Goal: Task Accomplishment & Management: Complete application form

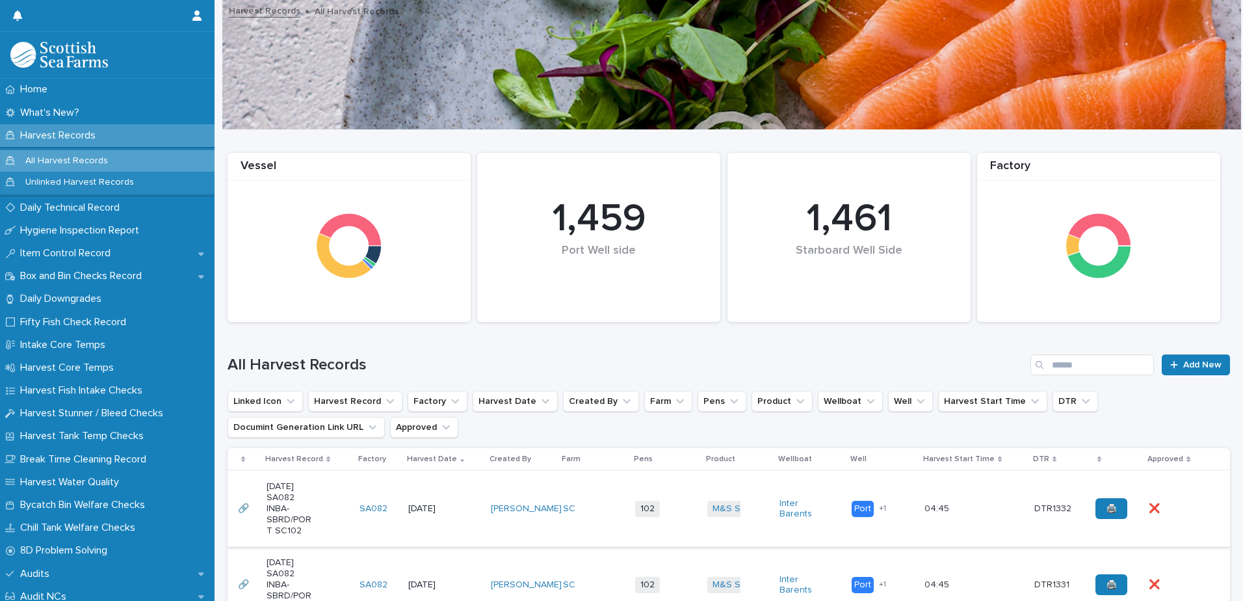
scroll to position [130, 0]
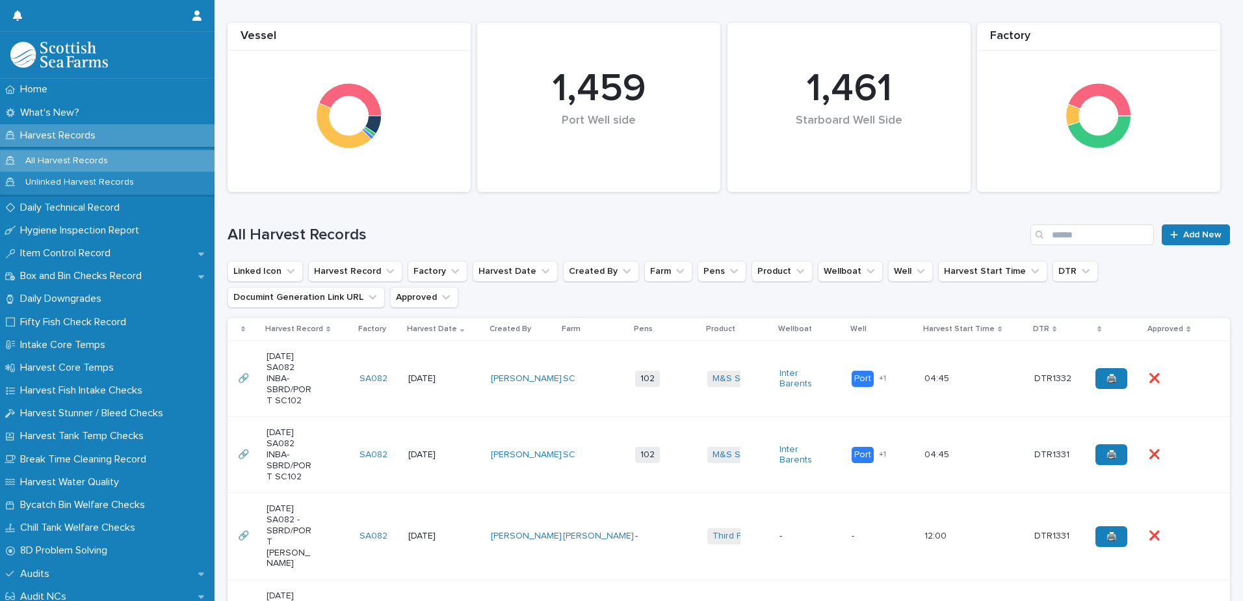
click at [380, 356] on td "SA082" at bounding box center [378, 379] width 49 height 76
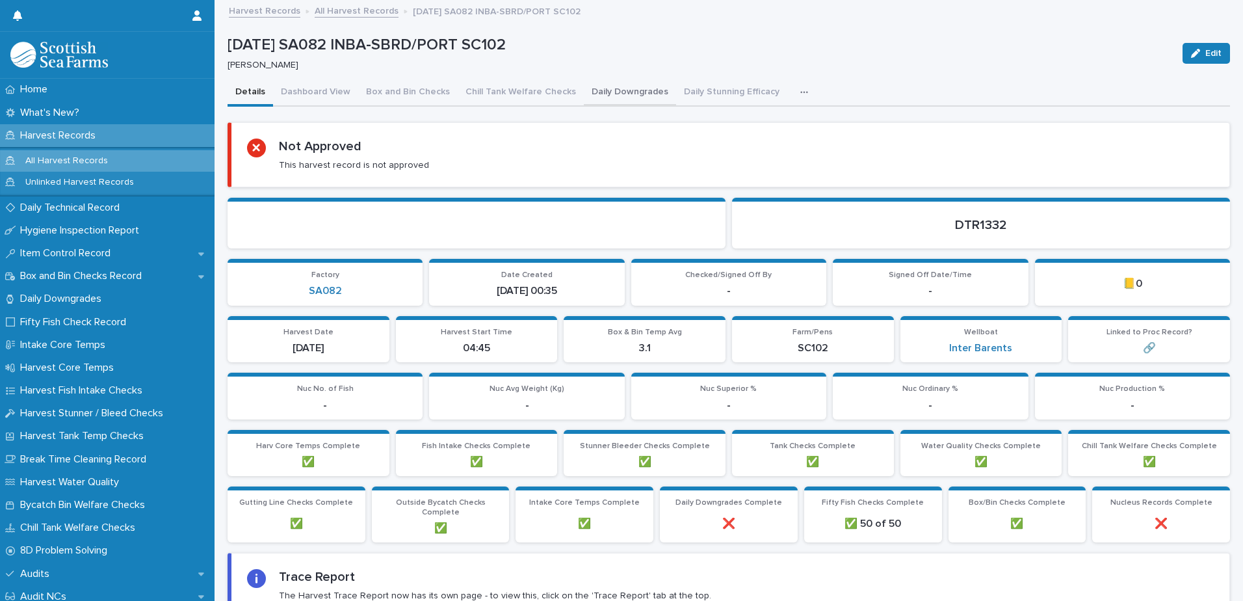
click at [629, 96] on button "Daily Downgrades" at bounding box center [630, 92] width 92 height 27
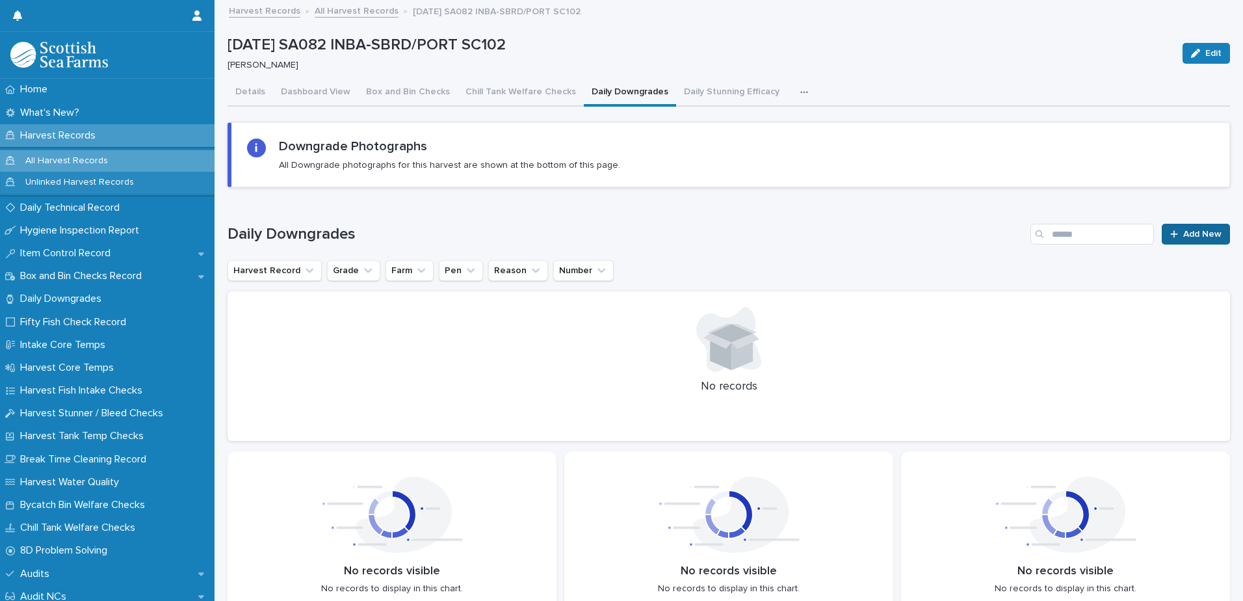
click at [1195, 233] on span "Add New" at bounding box center [1203, 234] width 38 height 9
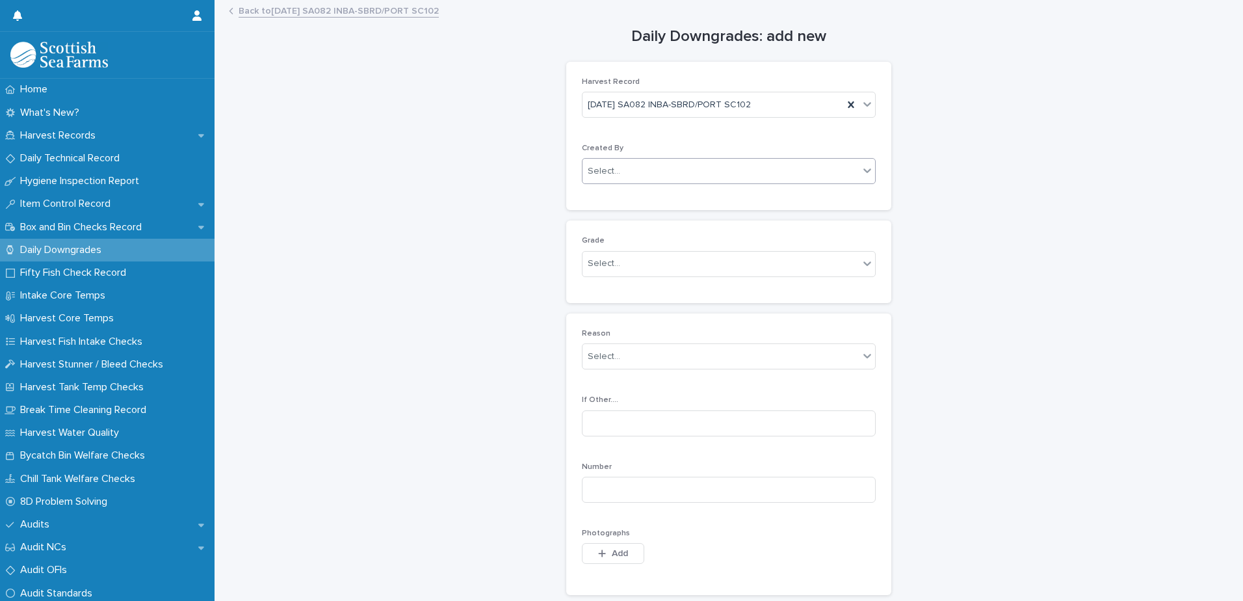
click at [646, 167] on div "Select..." at bounding box center [721, 171] width 276 height 21
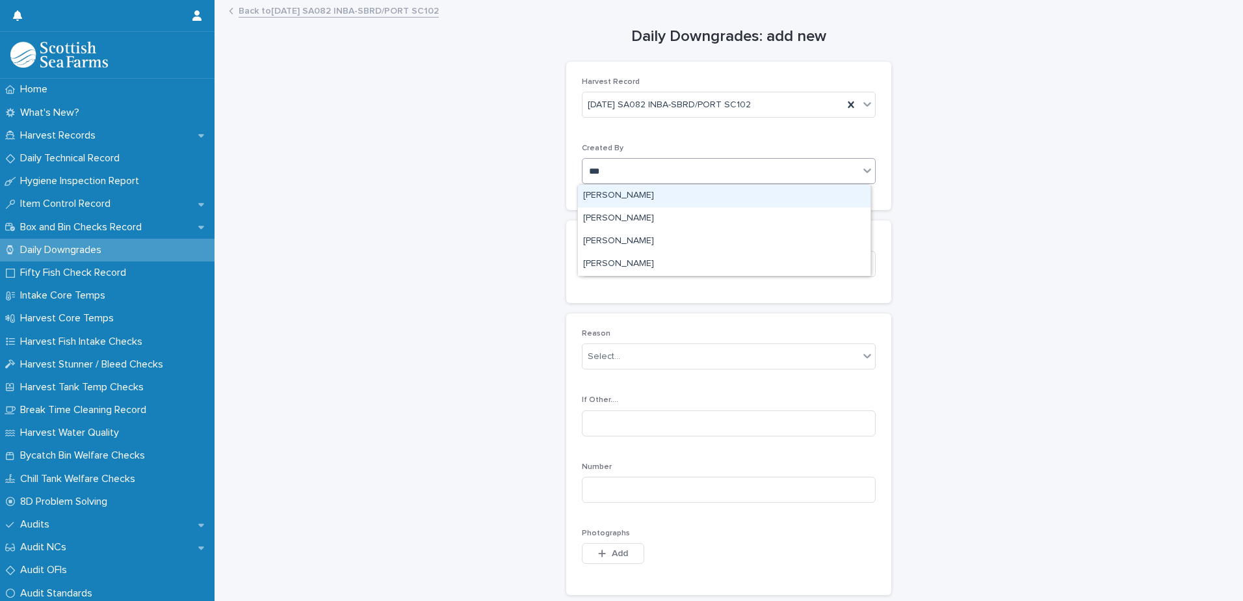
type input "****"
click at [621, 200] on div "[PERSON_NAME]" at bounding box center [724, 196] width 293 height 23
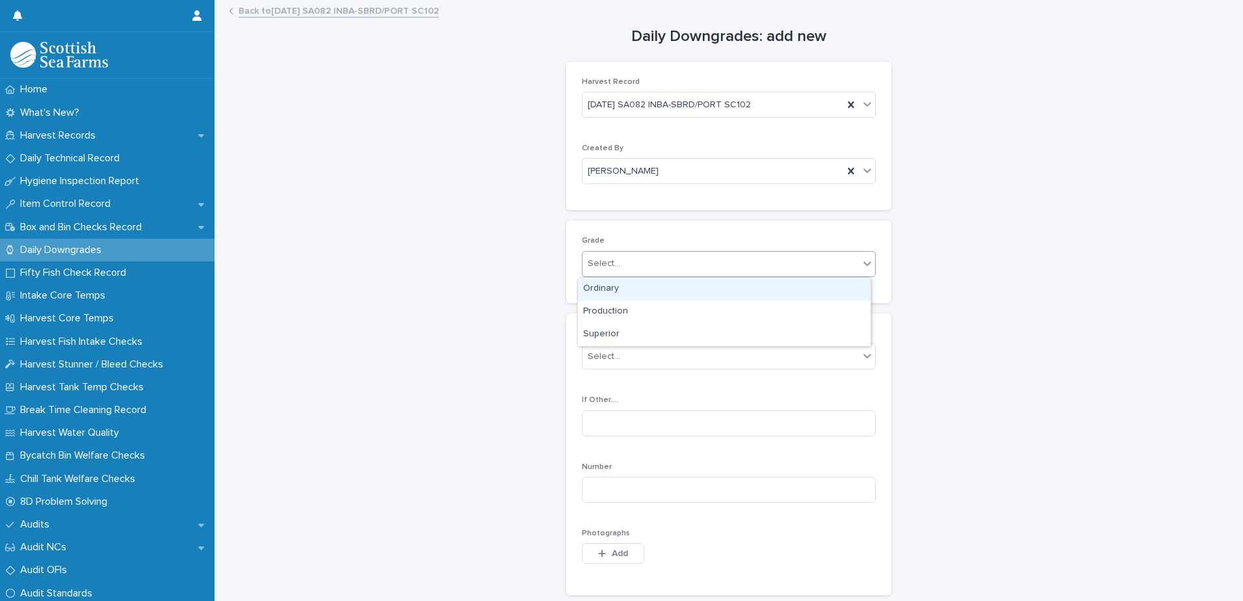
click at [689, 263] on div "Select..." at bounding box center [721, 263] width 276 height 21
click at [682, 264] on div "Select..." at bounding box center [721, 263] width 276 height 21
click at [682, 289] on div "Ordinary" at bounding box center [724, 289] width 293 height 23
click at [715, 360] on div "Select..." at bounding box center [721, 356] width 276 height 21
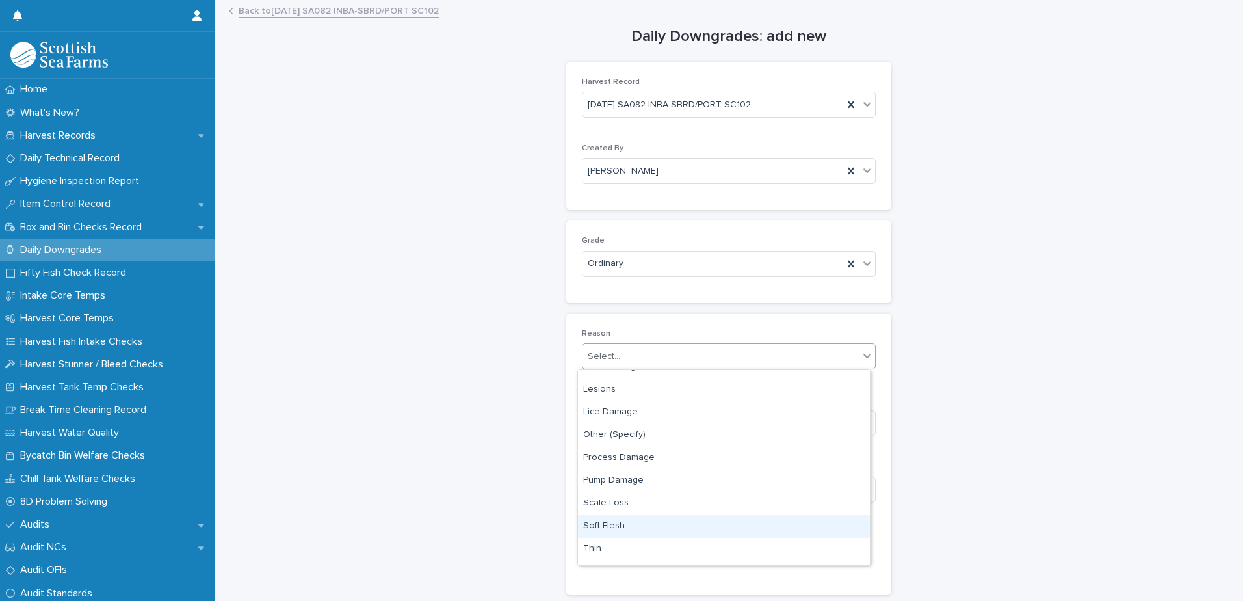
scroll to position [192, 0]
click at [686, 531] on div "Vacc. Scars" at bounding box center [724, 531] width 293 height 23
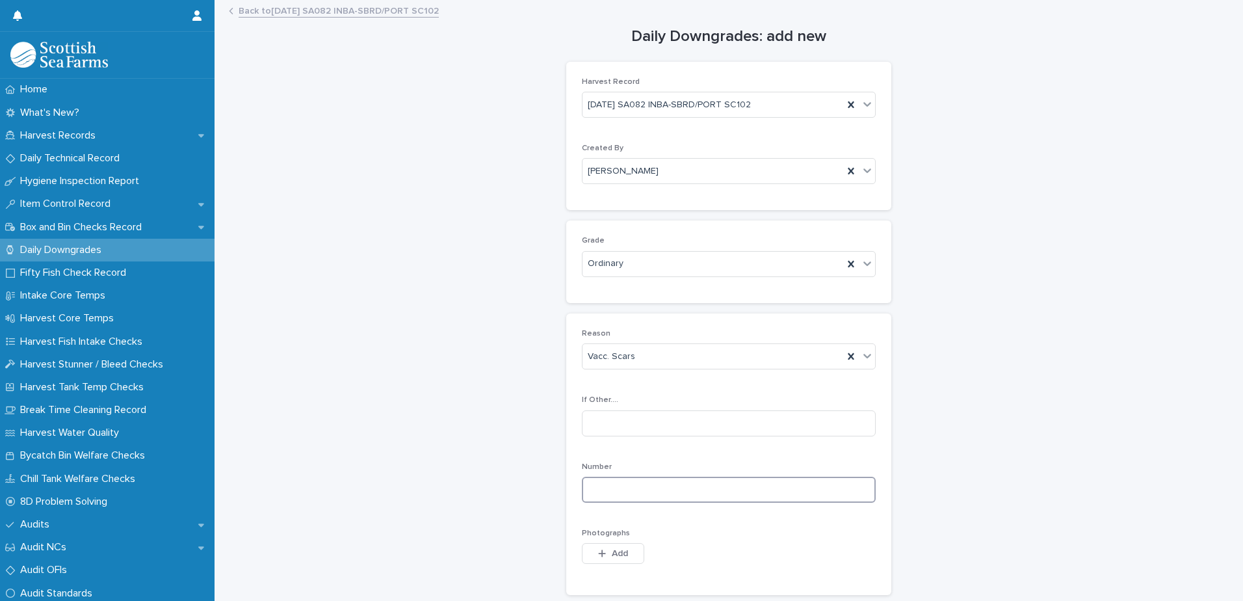
click at [724, 490] on input at bounding box center [729, 490] width 294 height 26
type input "*"
click at [612, 549] on span "Add" at bounding box center [620, 553] width 16 height 9
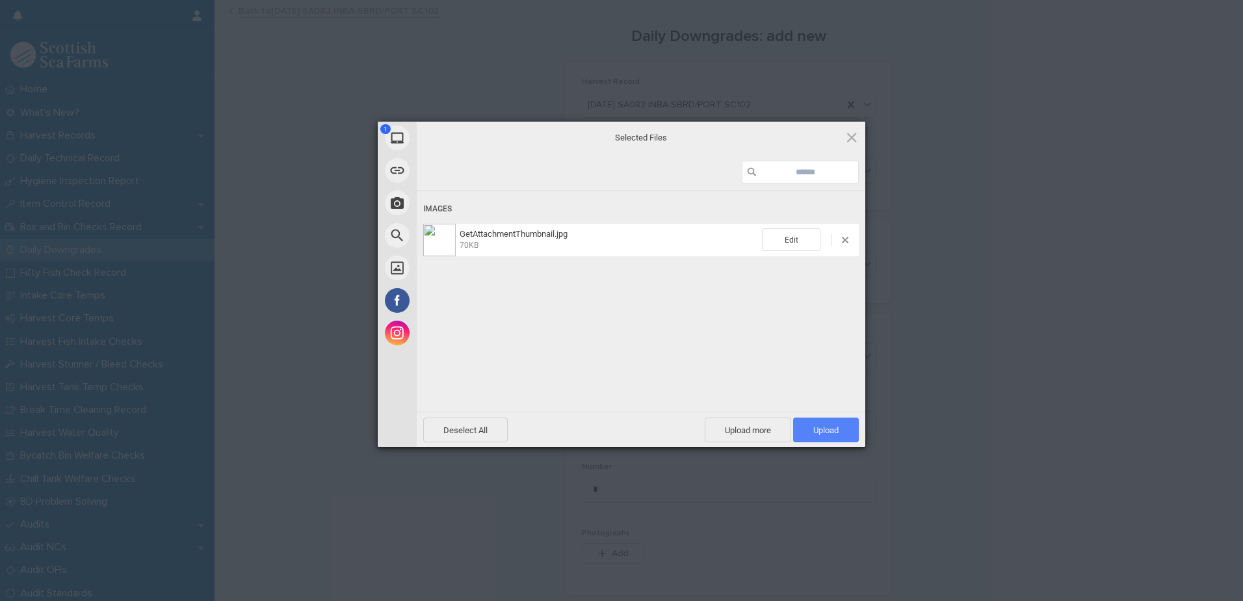
click at [827, 428] on span "Upload 1" at bounding box center [826, 430] width 25 height 10
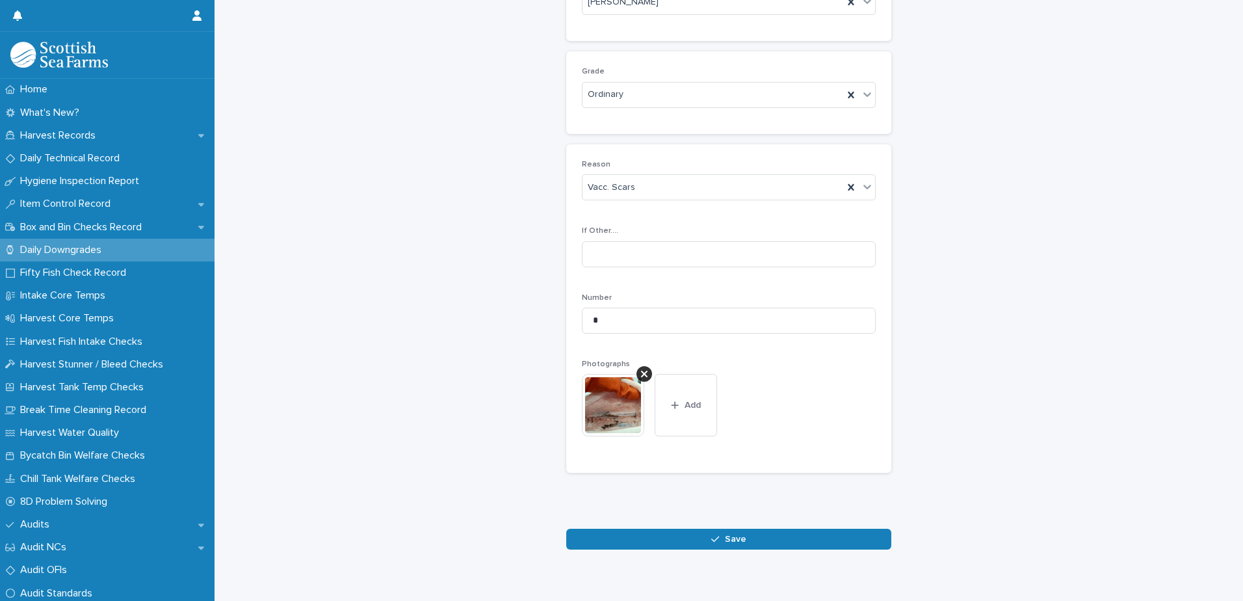
scroll to position [192, 0]
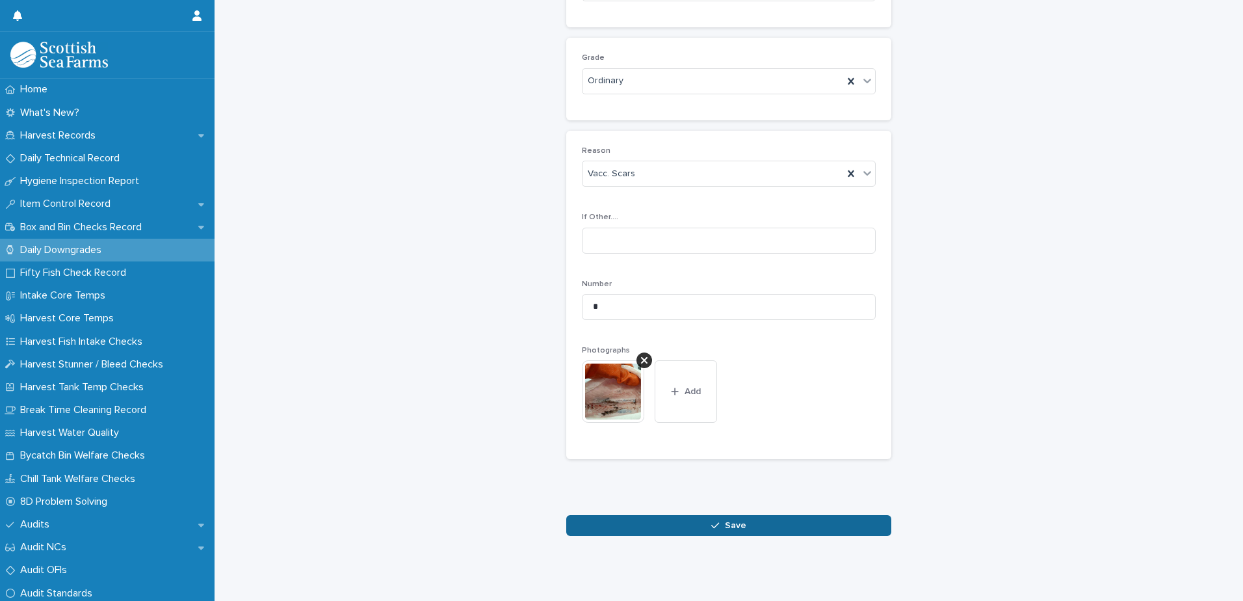
click at [737, 521] on button "Save" at bounding box center [728, 525] width 325 height 21
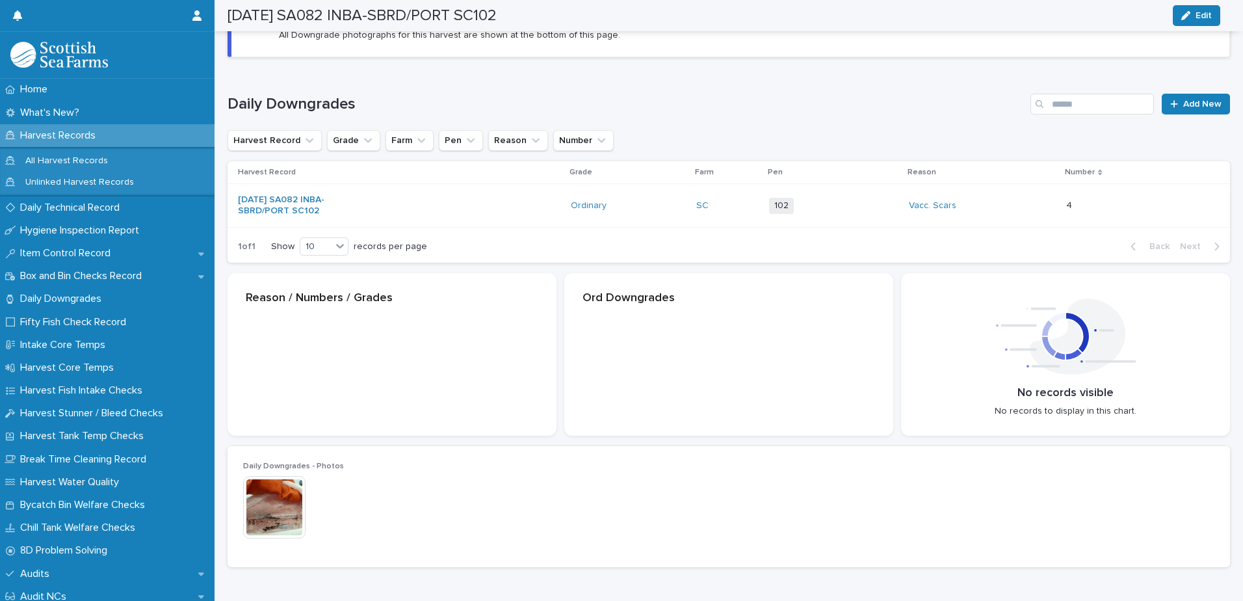
scroll to position [181, 0]
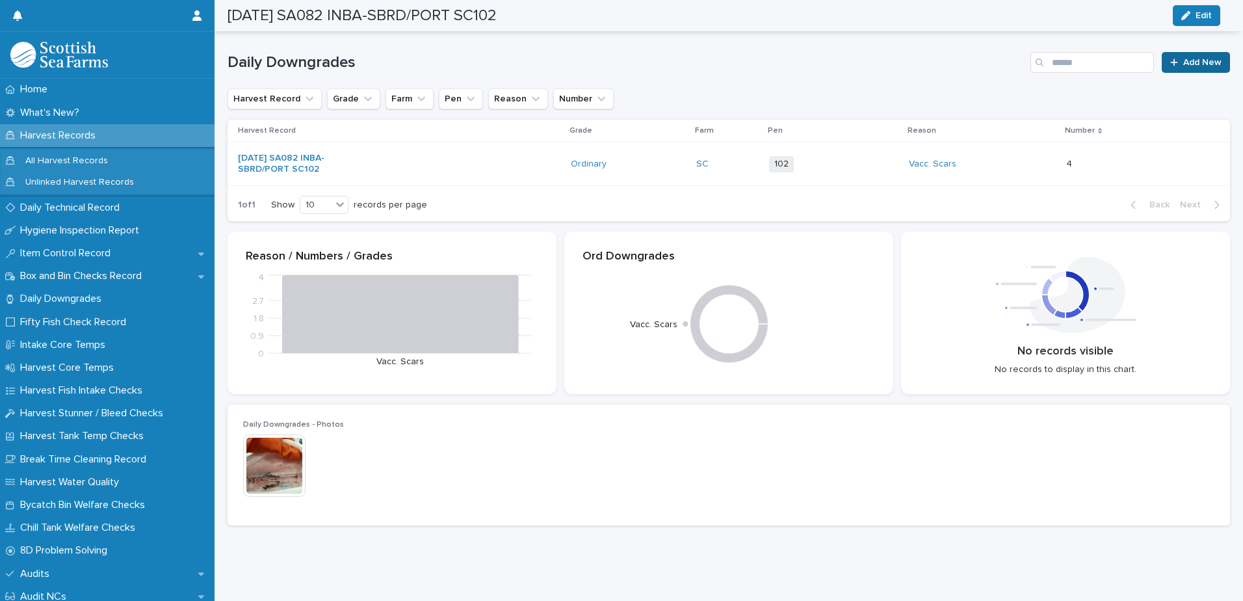
click at [1184, 58] on span "Add New" at bounding box center [1203, 62] width 38 height 9
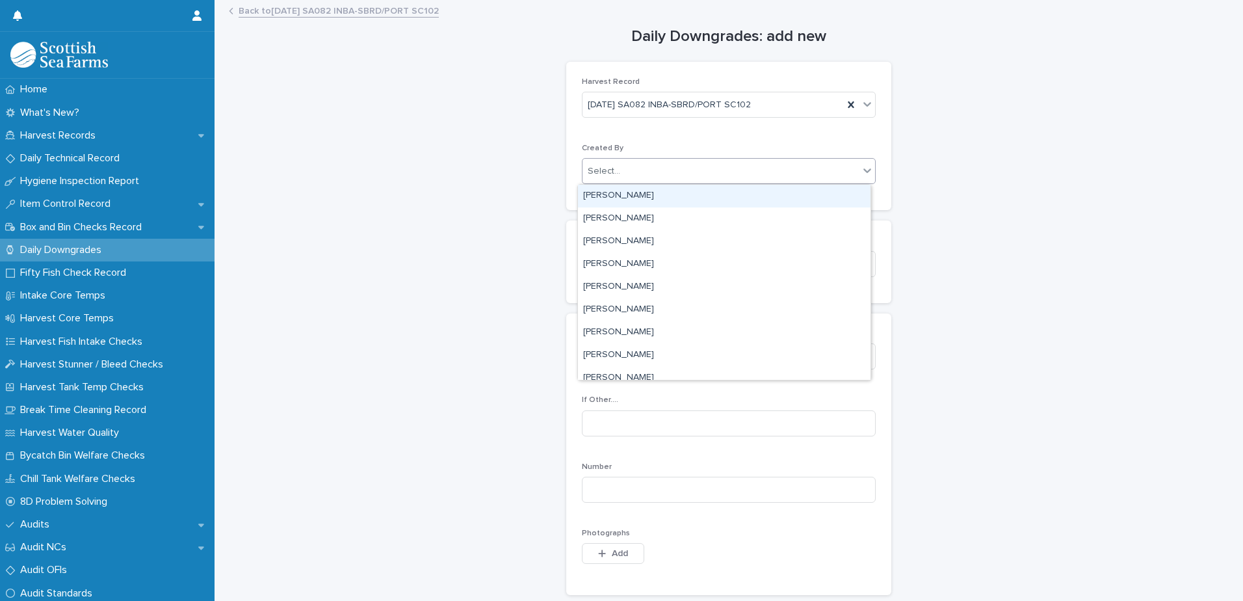
click at [676, 172] on div "Select..." at bounding box center [721, 171] width 276 height 21
type input "****"
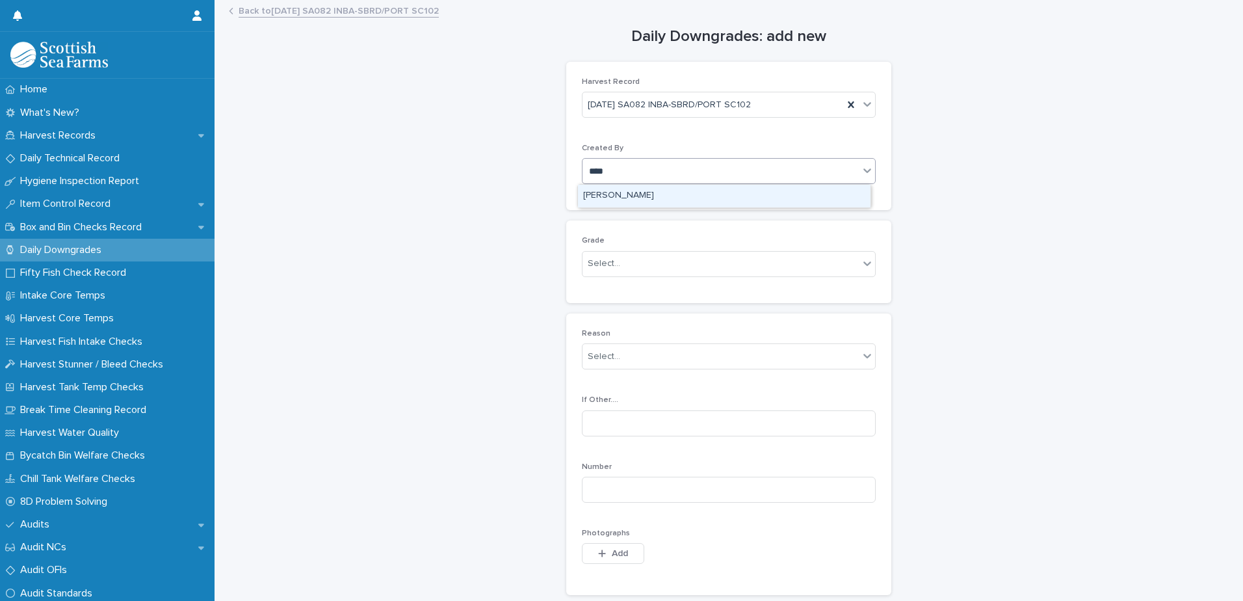
click at [662, 195] on div "[PERSON_NAME]" at bounding box center [724, 196] width 293 height 23
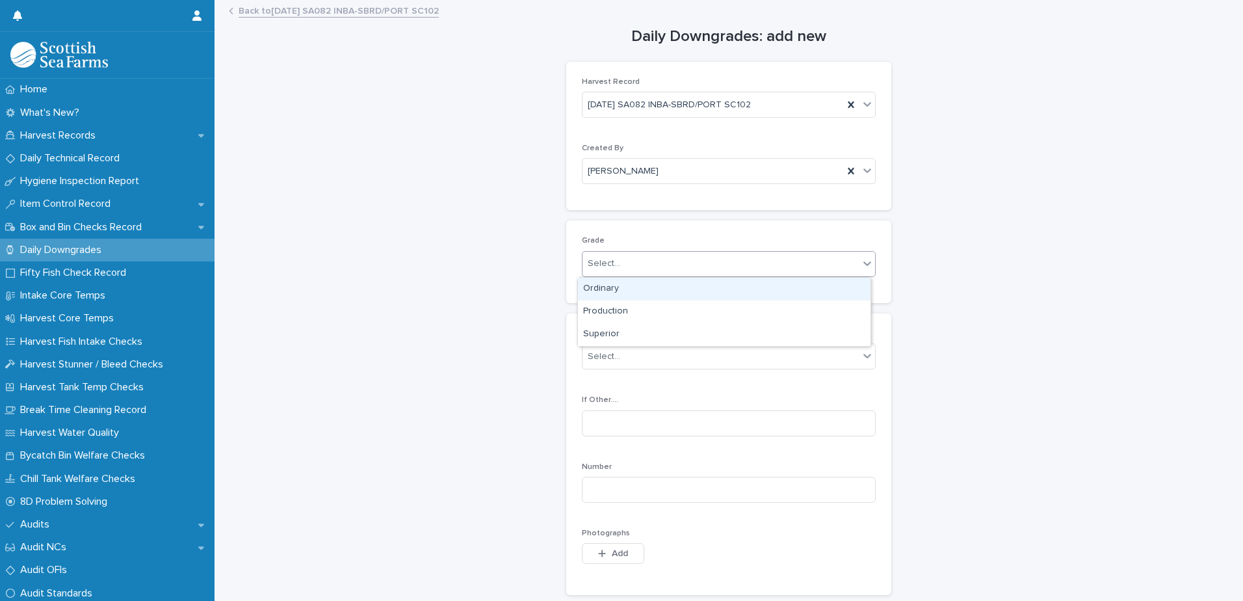
click at [695, 265] on div "Select..." at bounding box center [721, 263] width 276 height 21
click at [665, 287] on div "Ordinary" at bounding box center [724, 289] width 293 height 23
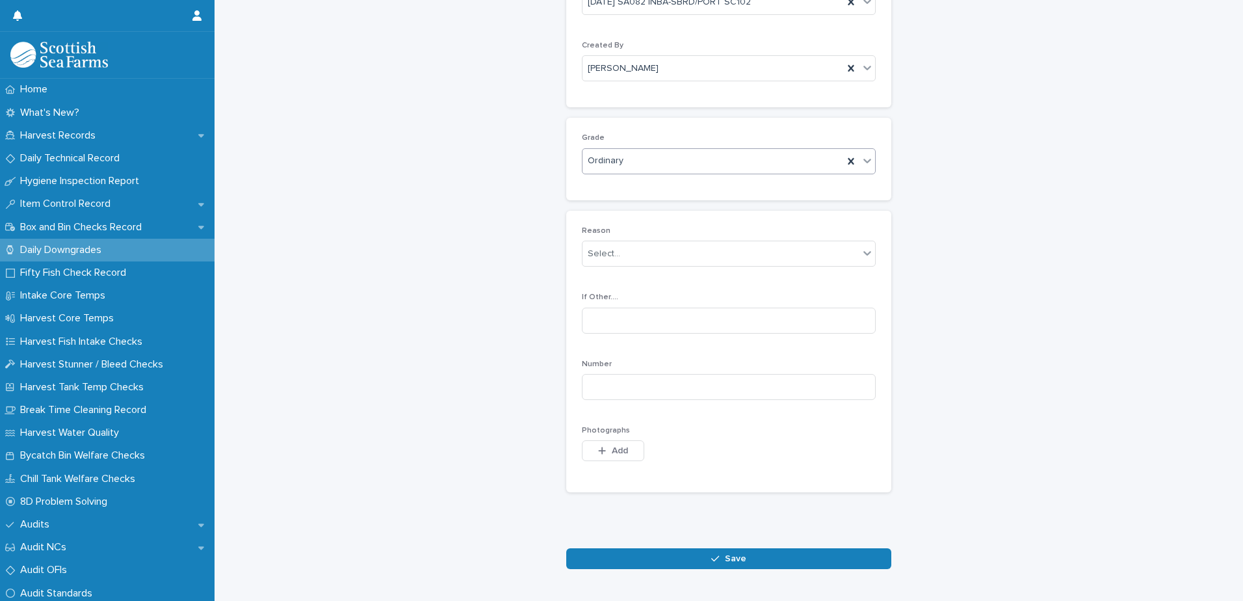
scroll to position [146, 0]
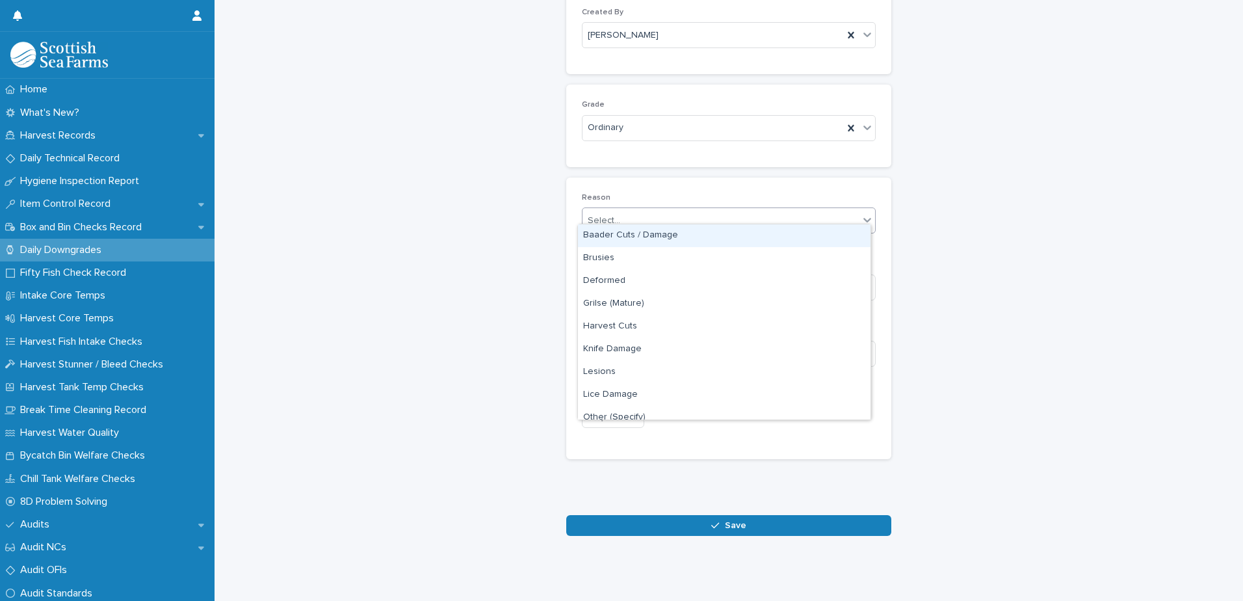
click at [691, 218] on div "Select..." at bounding box center [721, 220] width 276 height 21
click at [675, 285] on div "Deformed" at bounding box center [724, 281] width 293 height 23
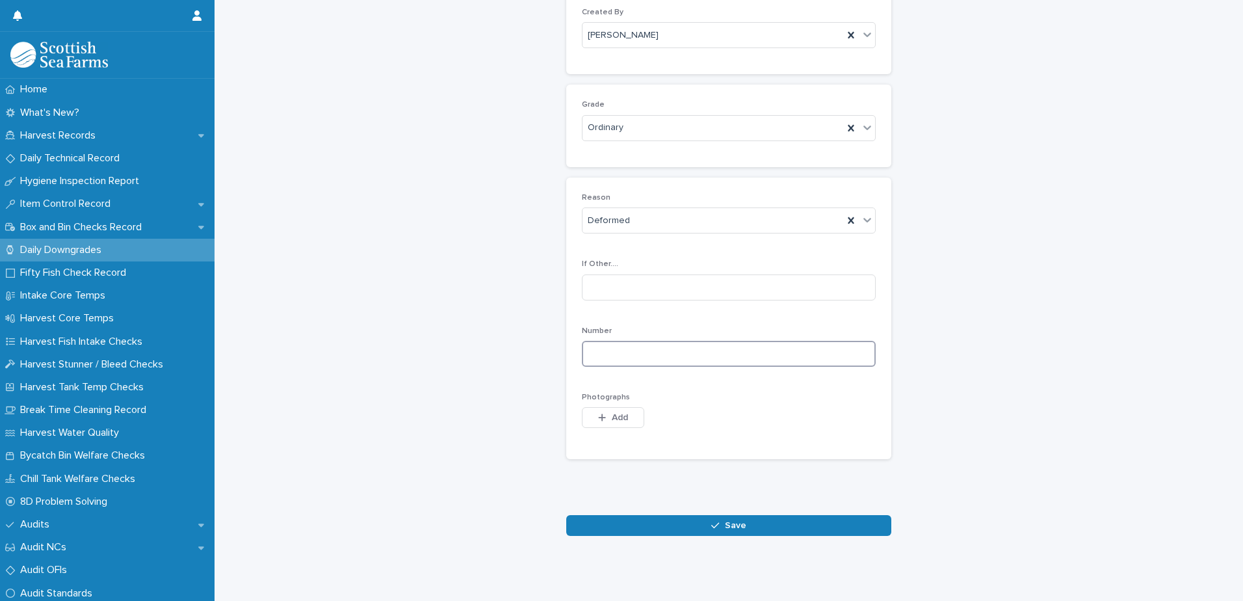
click at [742, 349] on input at bounding box center [729, 354] width 294 height 26
type input "**"
click at [617, 413] on span "Add" at bounding box center [620, 417] width 16 height 9
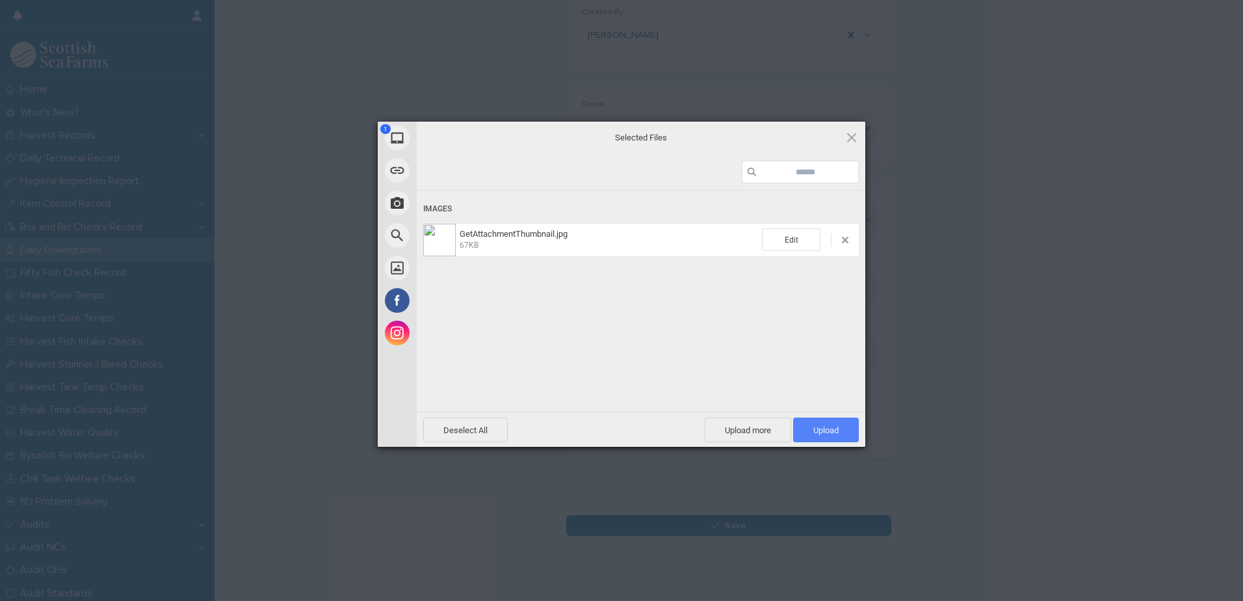
click at [821, 432] on span "Upload 1" at bounding box center [826, 430] width 25 height 10
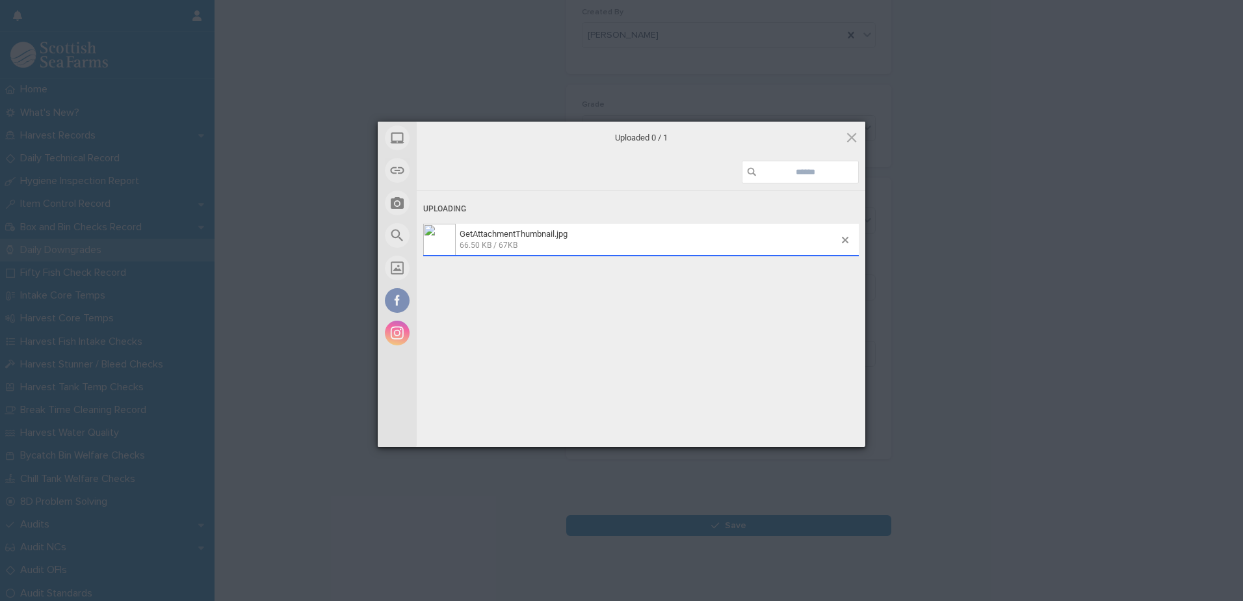
scroll to position [169, 0]
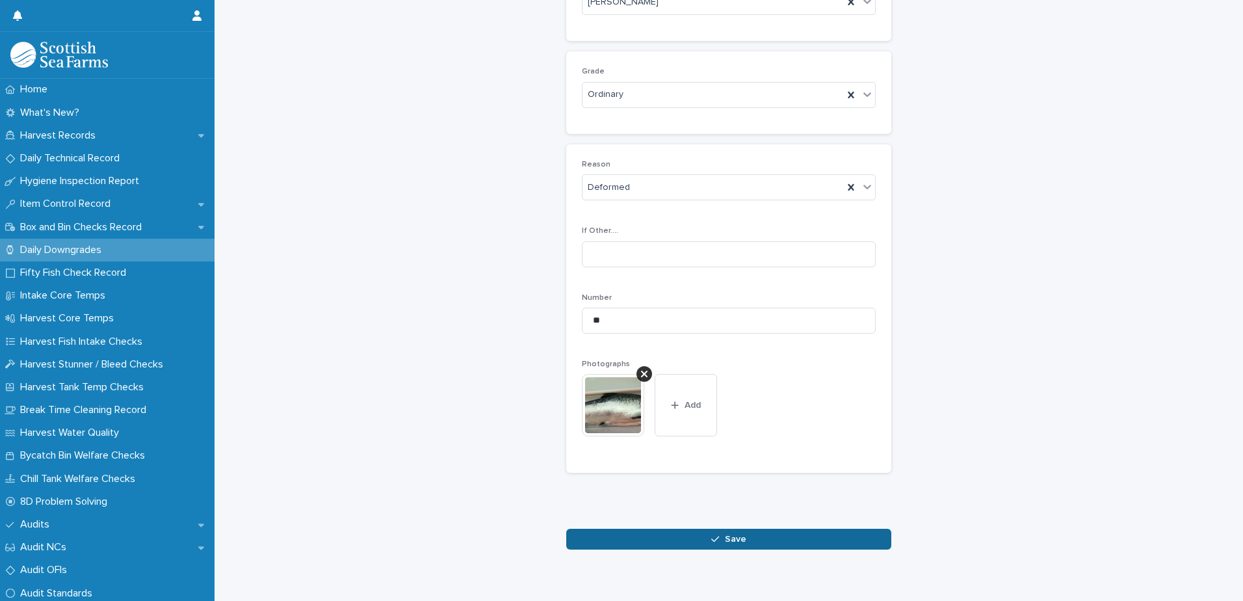
click at [730, 544] on span "Save" at bounding box center [735, 539] width 21 height 9
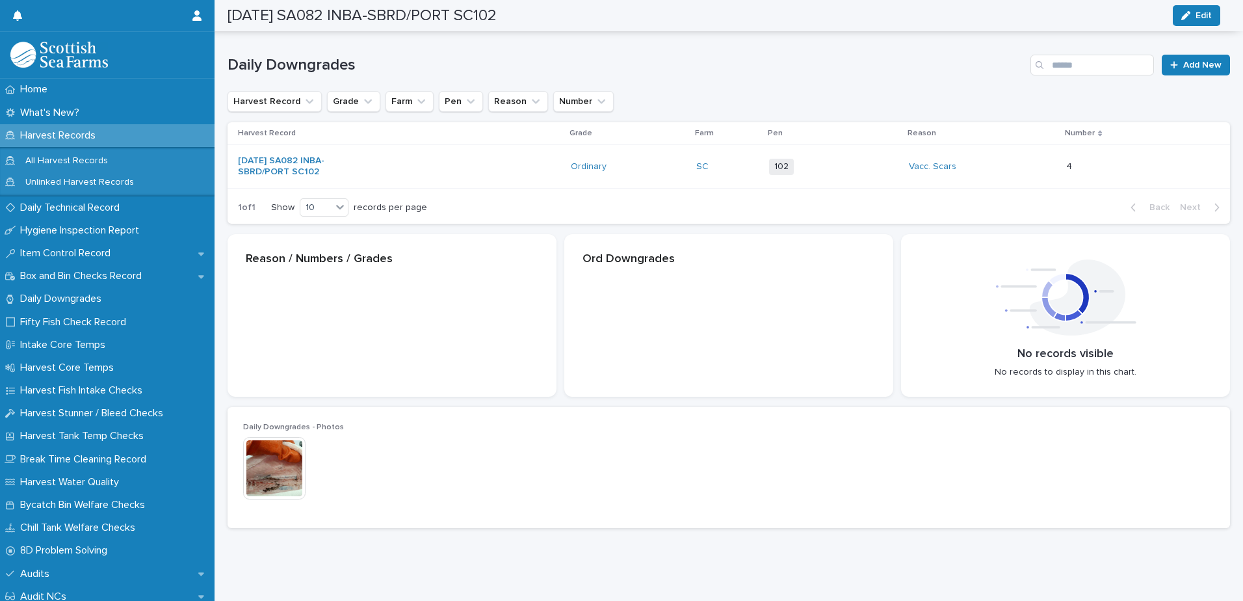
scroll to position [170, 0]
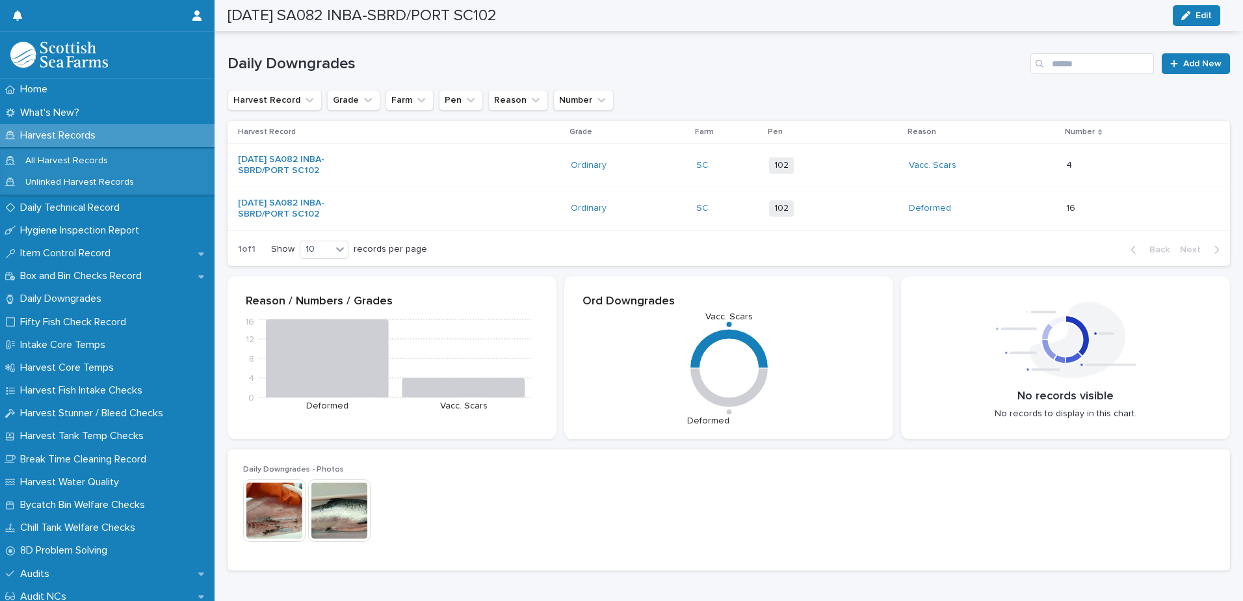
click at [1005, 204] on div "Deformed" at bounding box center [963, 208] width 109 height 11
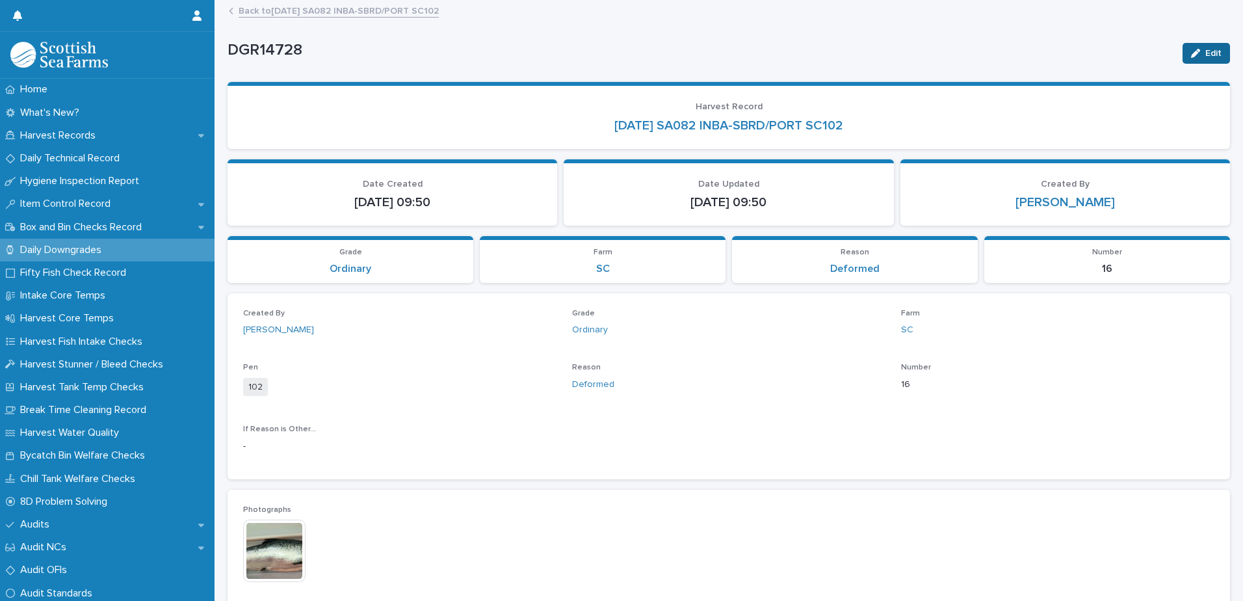
click at [1206, 56] on span "Edit" at bounding box center [1214, 53] width 16 height 9
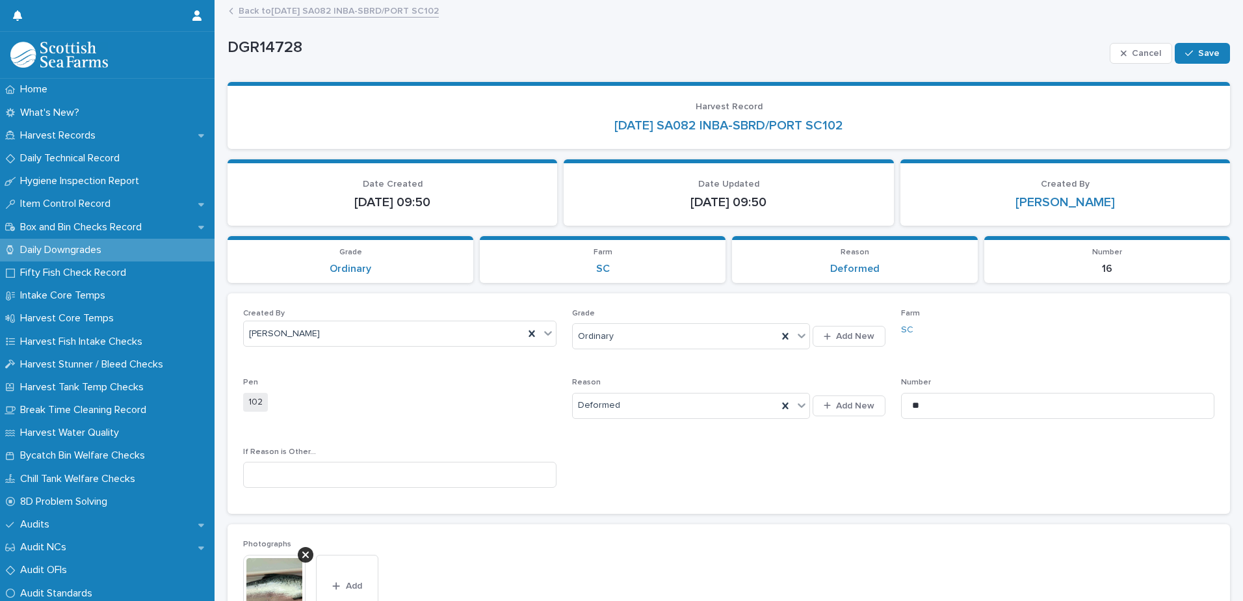
scroll to position [130, 0]
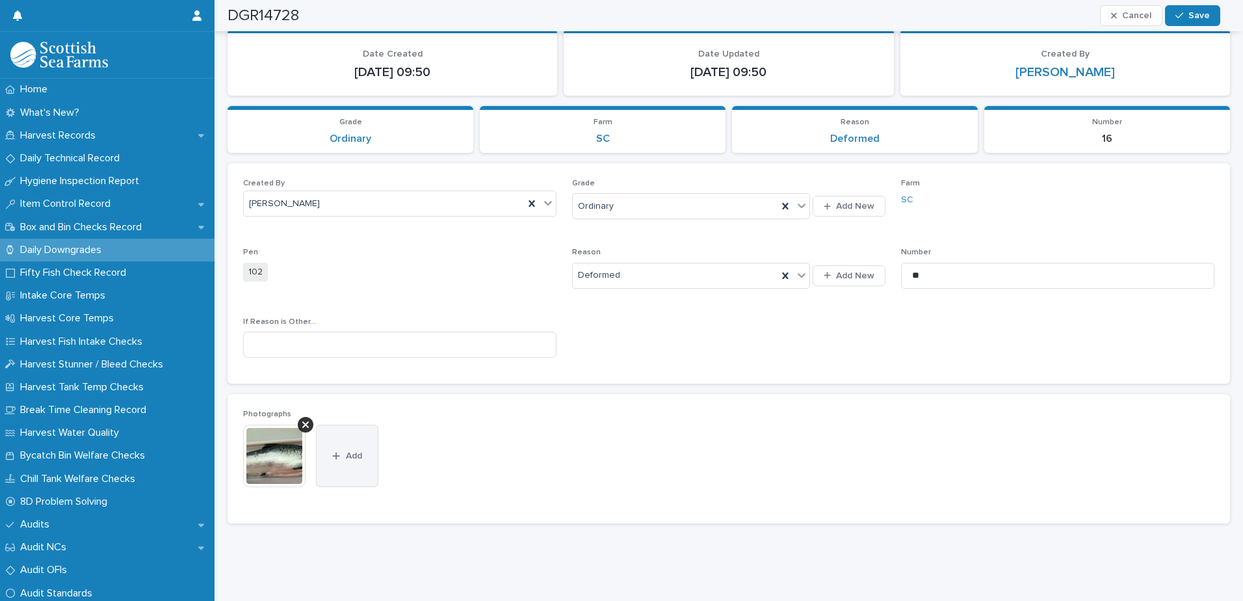
click at [334, 448] on button "Add" at bounding box center [347, 456] width 62 height 62
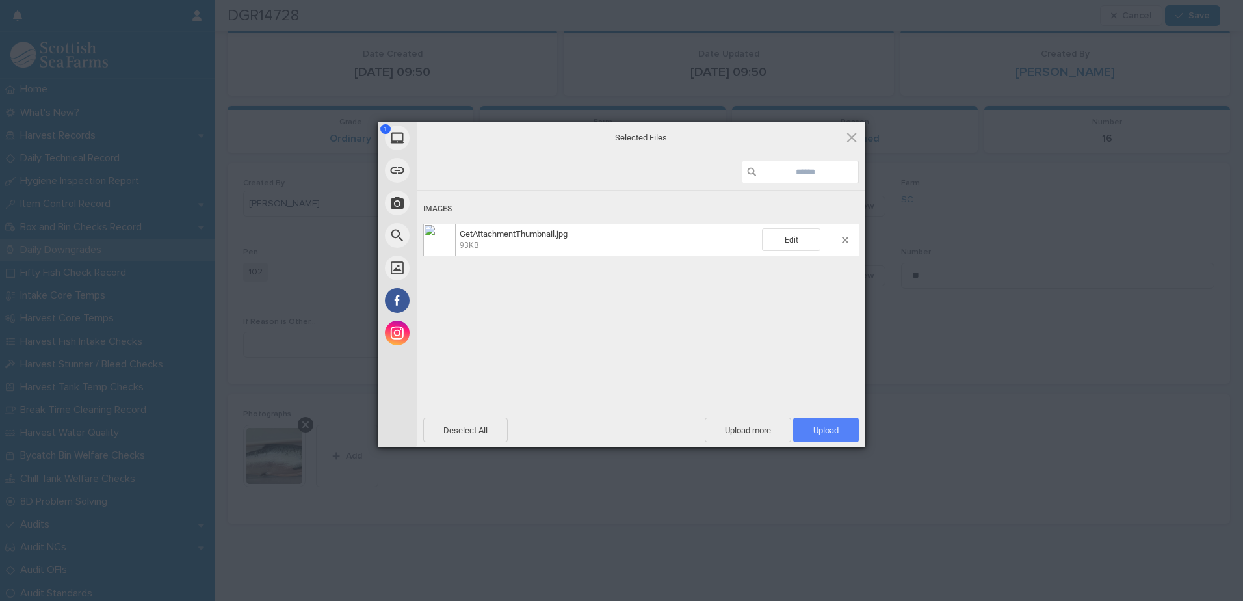
click at [836, 433] on span "Upload 1" at bounding box center [826, 430] width 25 height 10
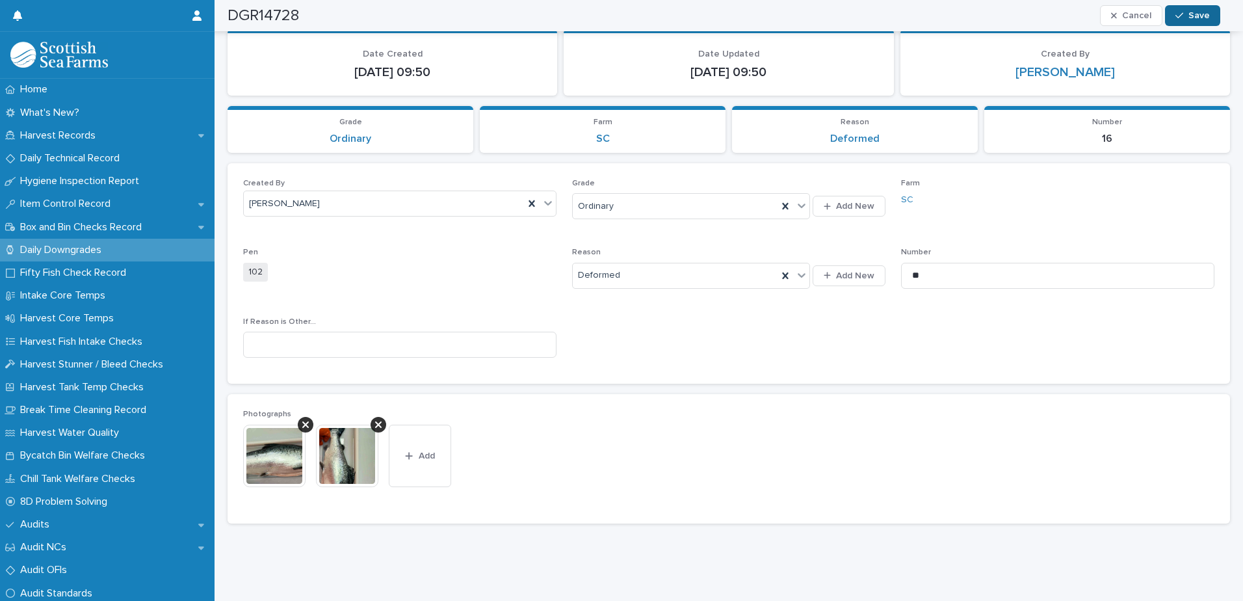
click at [1196, 20] on span "Save" at bounding box center [1199, 15] width 21 height 9
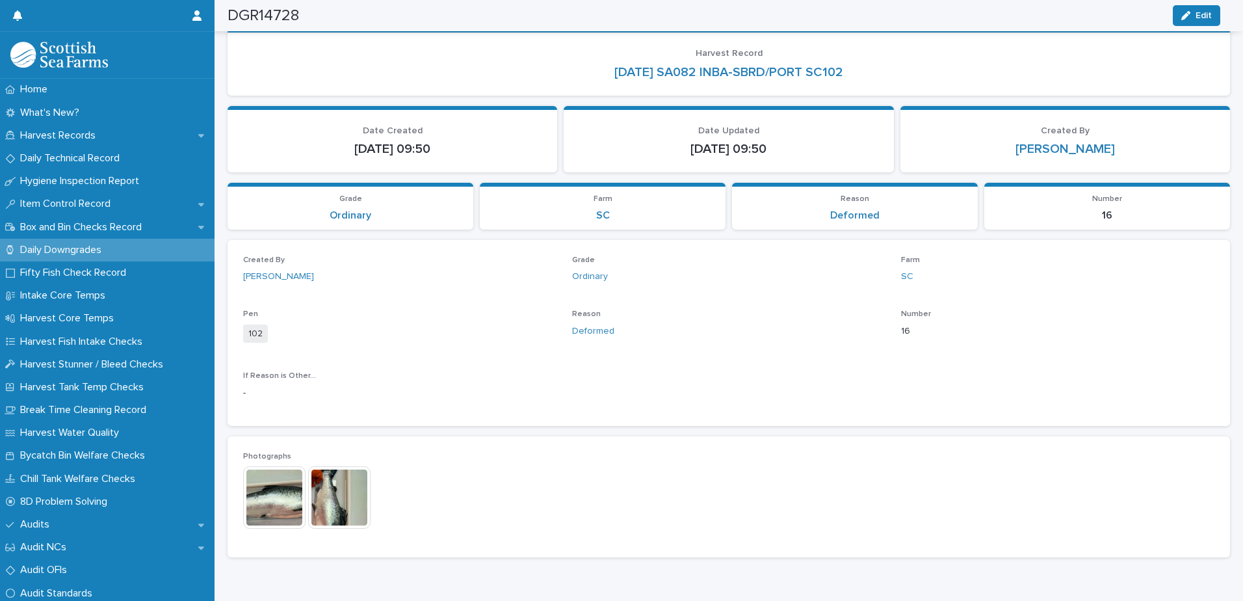
scroll to position [0, 0]
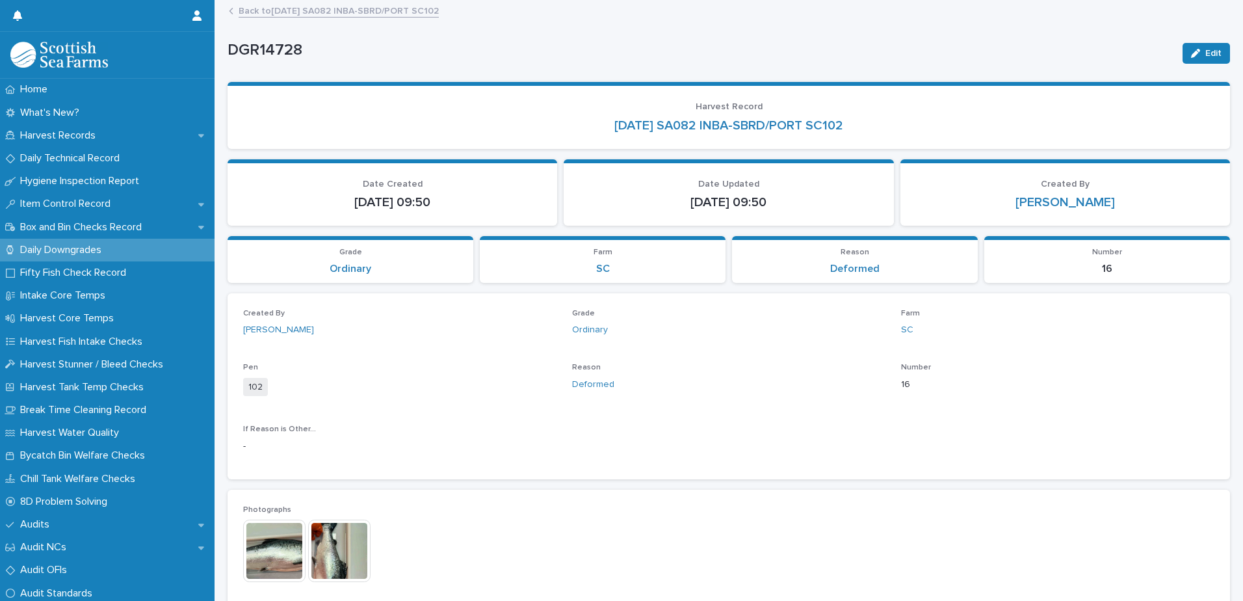
click at [351, 8] on link "Back to [DATE] SA082 INBA-SBRD/PORT SC102" at bounding box center [339, 10] width 200 height 15
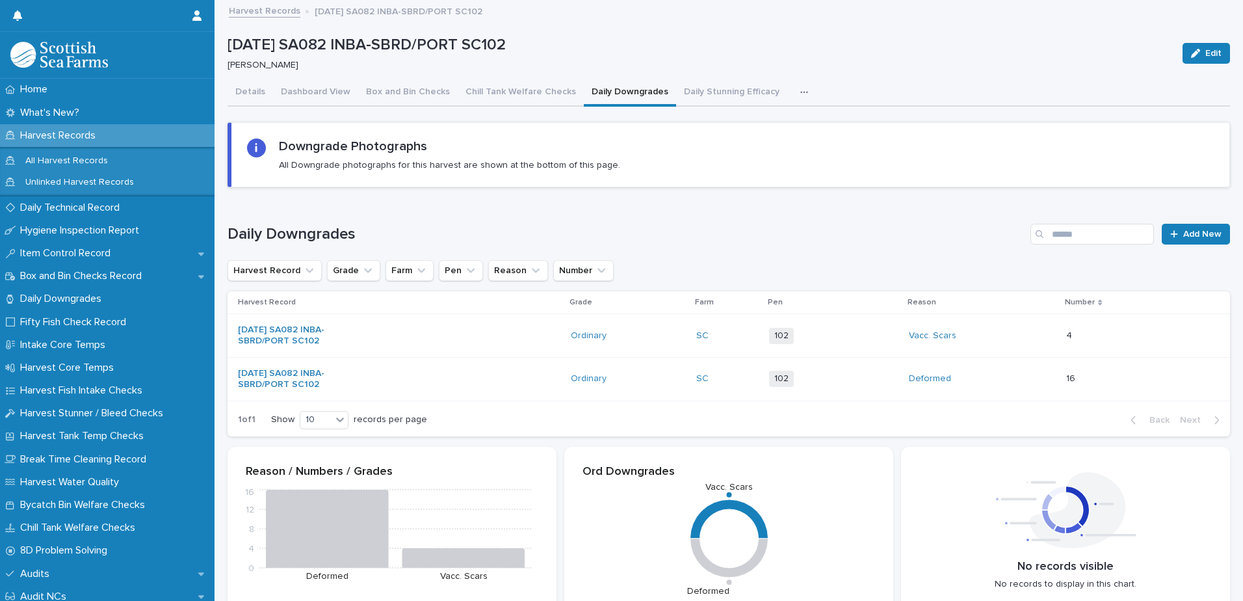
click at [1125, 380] on div "16 16" at bounding box center [1138, 378] width 143 height 21
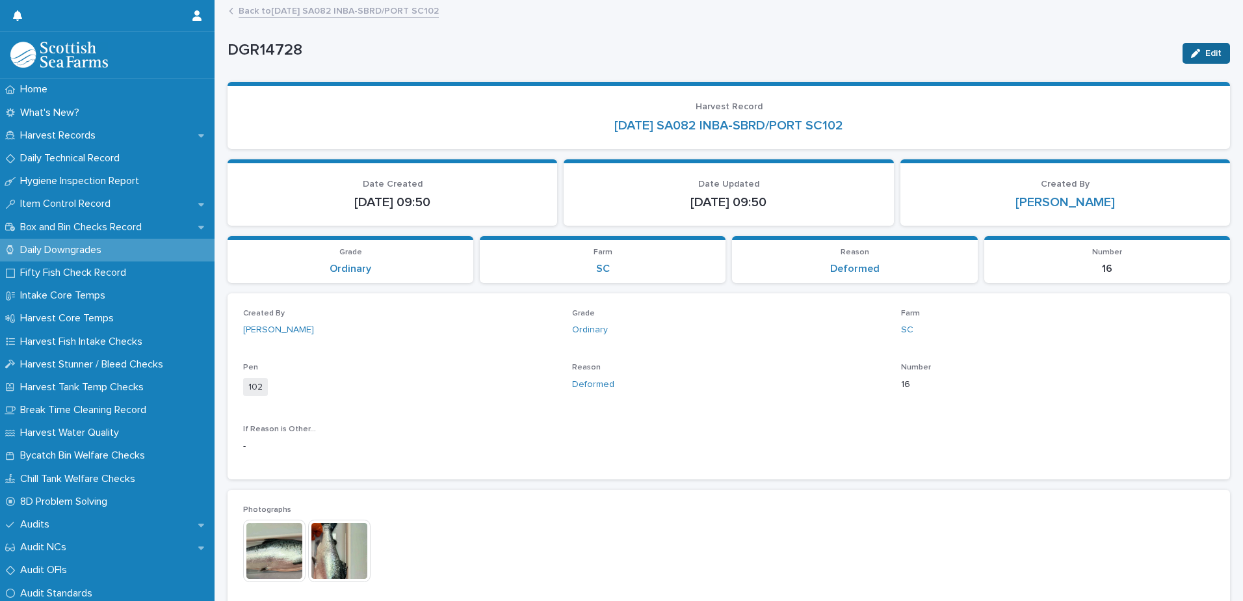
click at [1191, 55] on div "button" at bounding box center [1198, 53] width 14 height 9
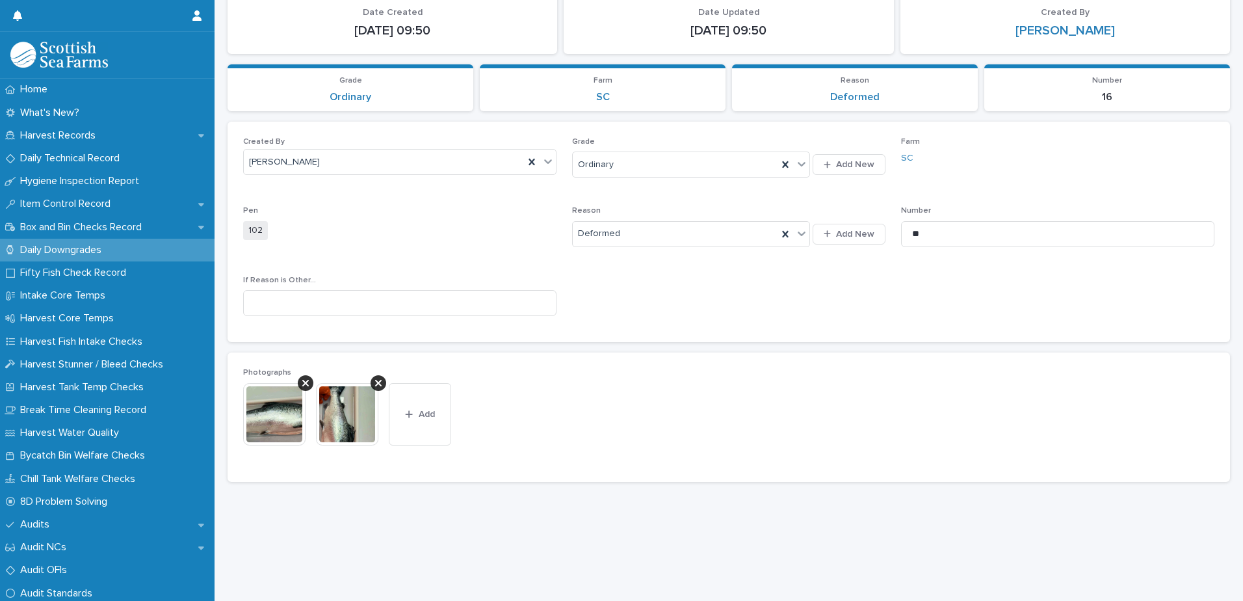
scroll to position [183, 0]
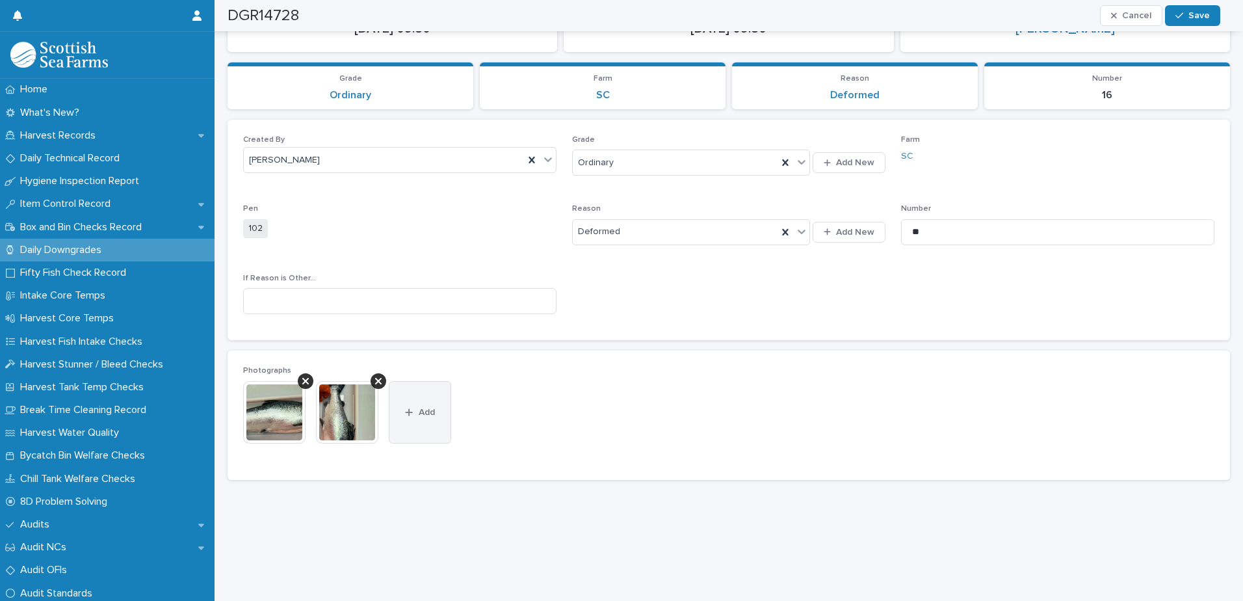
click at [420, 395] on button "Add" at bounding box center [420, 412] width 62 height 62
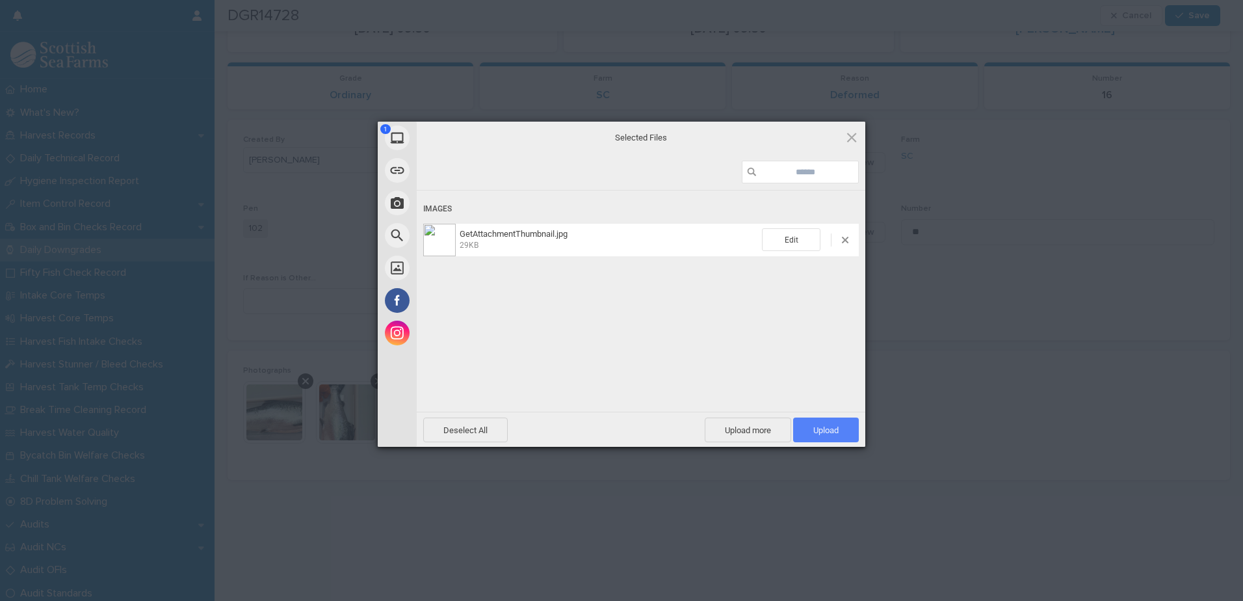
click at [827, 431] on span "Upload 1" at bounding box center [826, 430] width 25 height 10
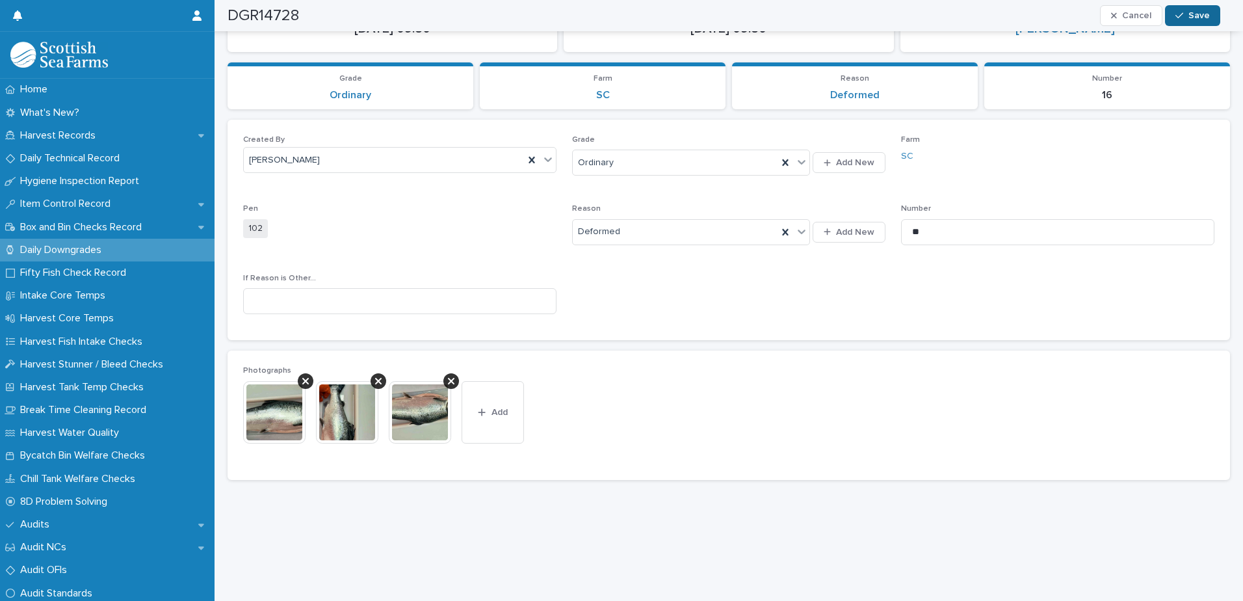
click at [1187, 11] on button "Save" at bounding box center [1192, 15] width 55 height 21
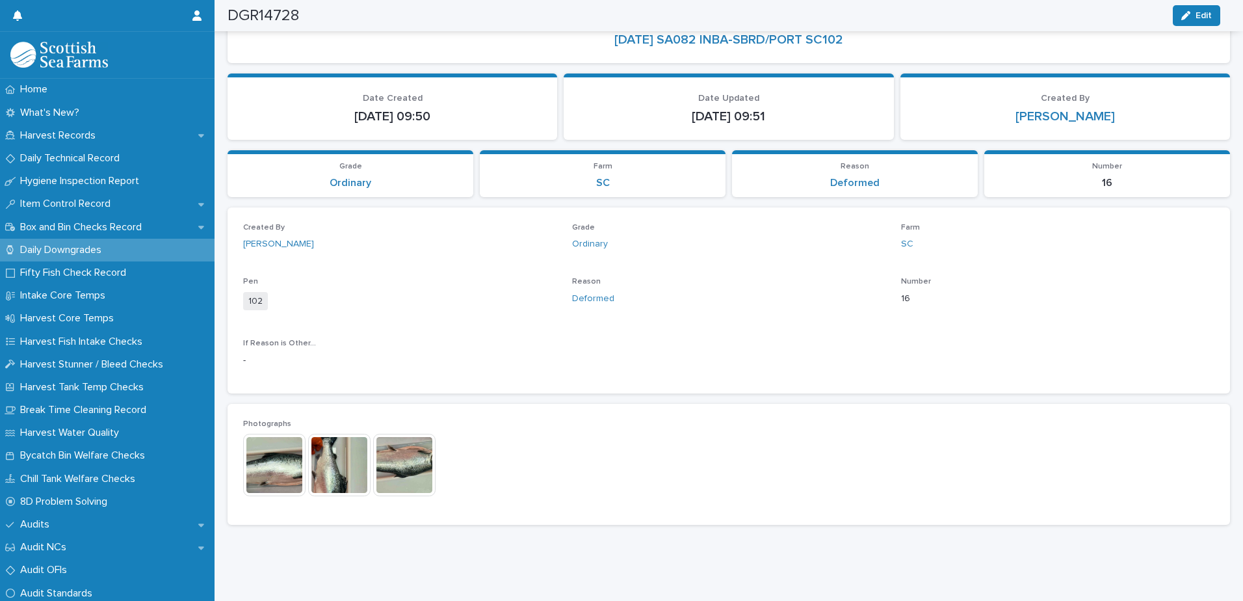
scroll to position [0, 0]
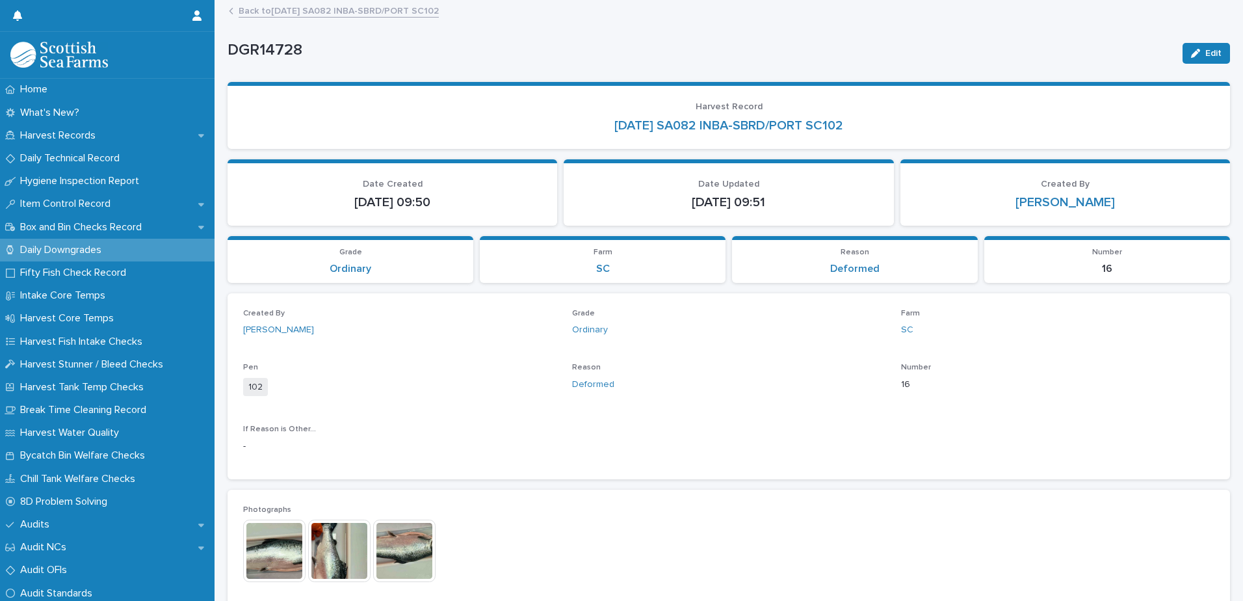
click at [319, 11] on link "Back to [DATE] SA082 INBA-SBRD/PORT SC102" at bounding box center [339, 10] width 200 height 15
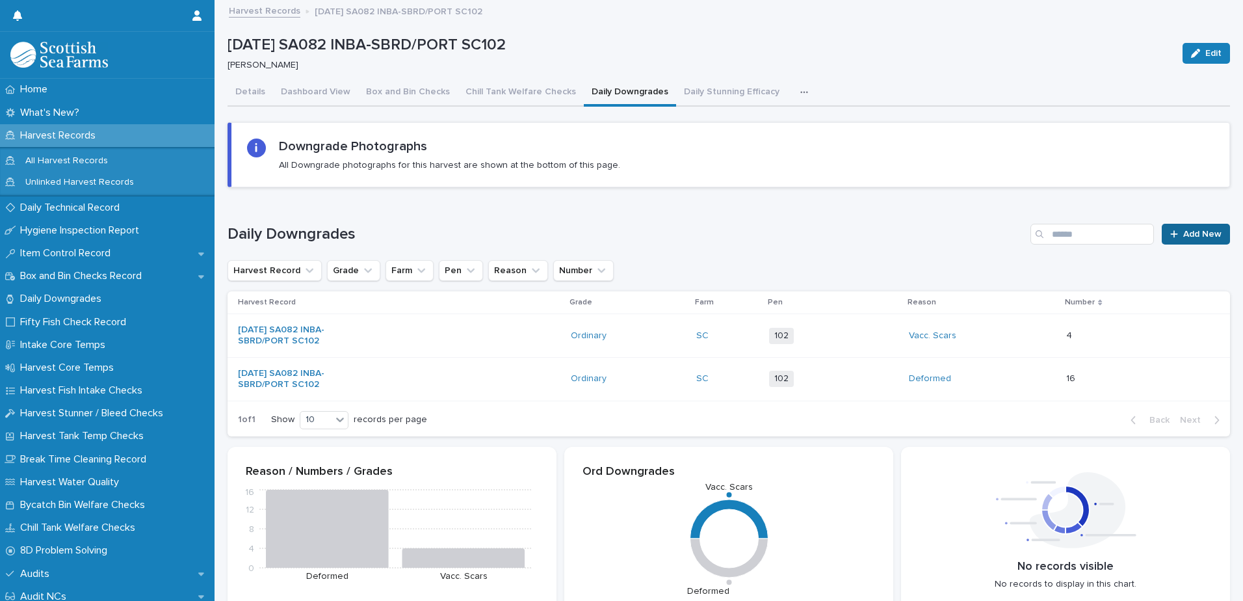
click at [1193, 235] on span "Add New" at bounding box center [1203, 234] width 38 height 9
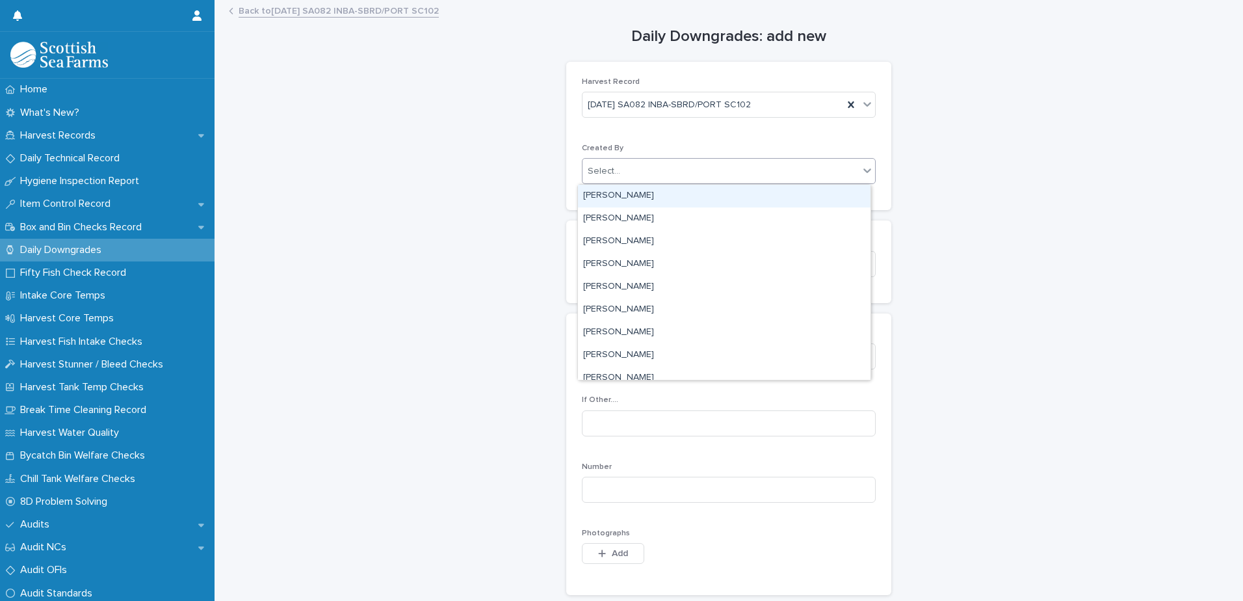
click at [744, 173] on div "Select..." at bounding box center [721, 171] width 276 height 21
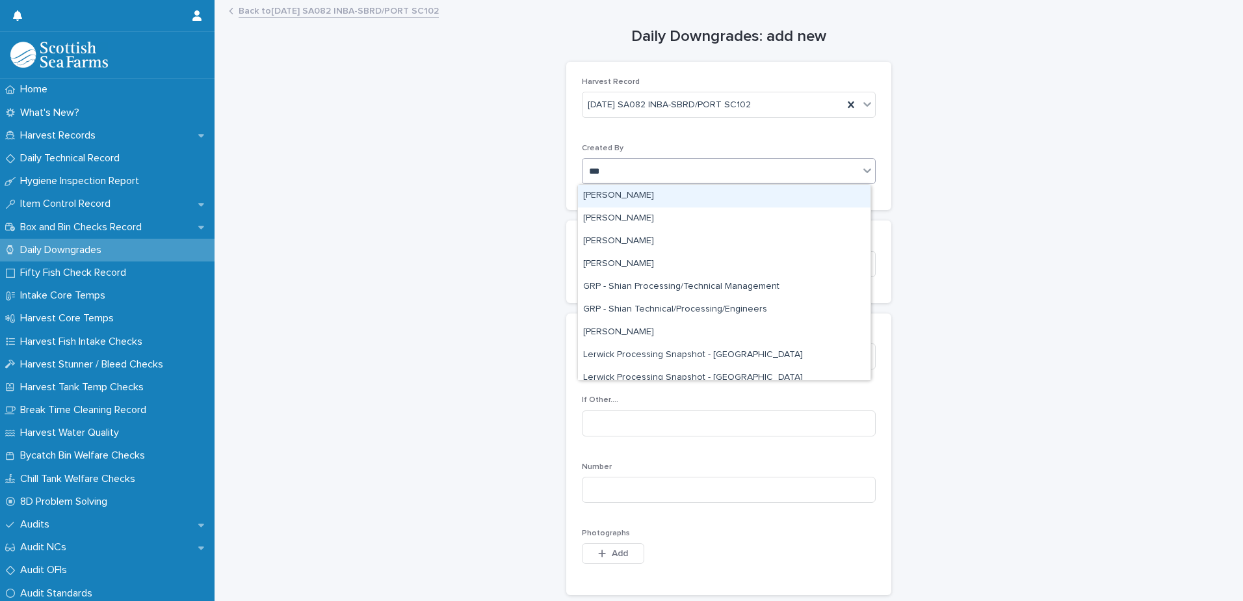
type input "****"
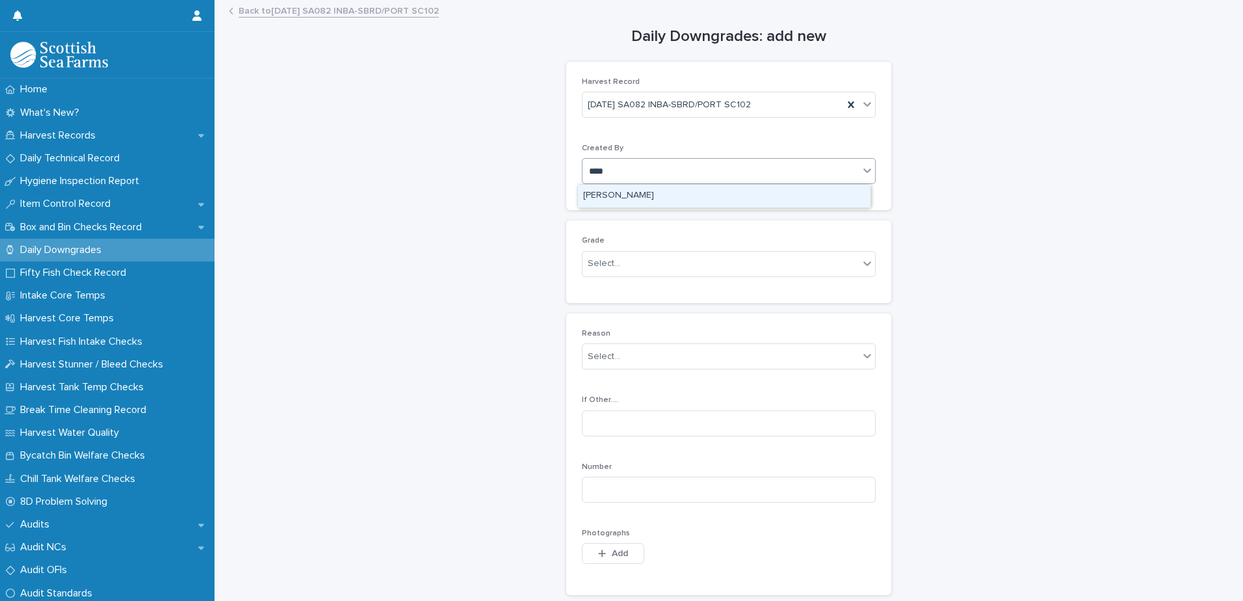
click at [640, 196] on div "[PERSON_NAME]" at bounding box center [724, 196] width 293 height 23
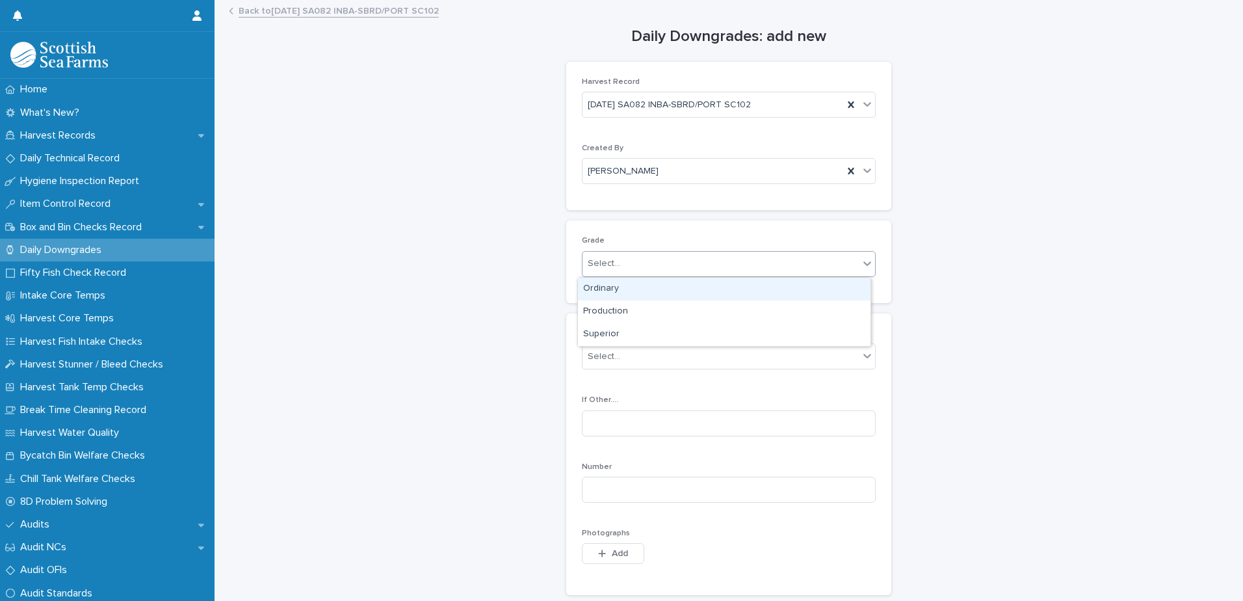
click at [688, 267] on div "Select..." at bounding box center [721, 263] width 276 height 21
click at [663, 285] on div "Ordinary" at bounding box center [724, 289] width 293 height 23
click at [676, 360] on div "Select..." at bounding box center [721, 356] width 276 height 21
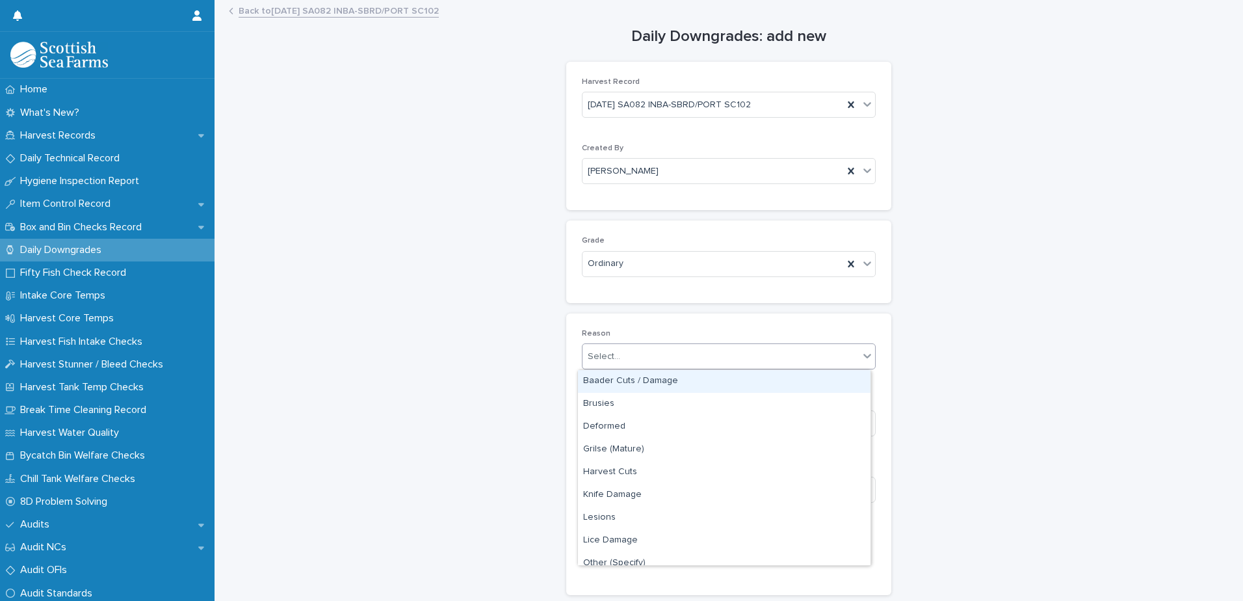
click at [686, 382] on div "Baader Cuts / Damage" at bounding box center [724, 381] width 293 height 23
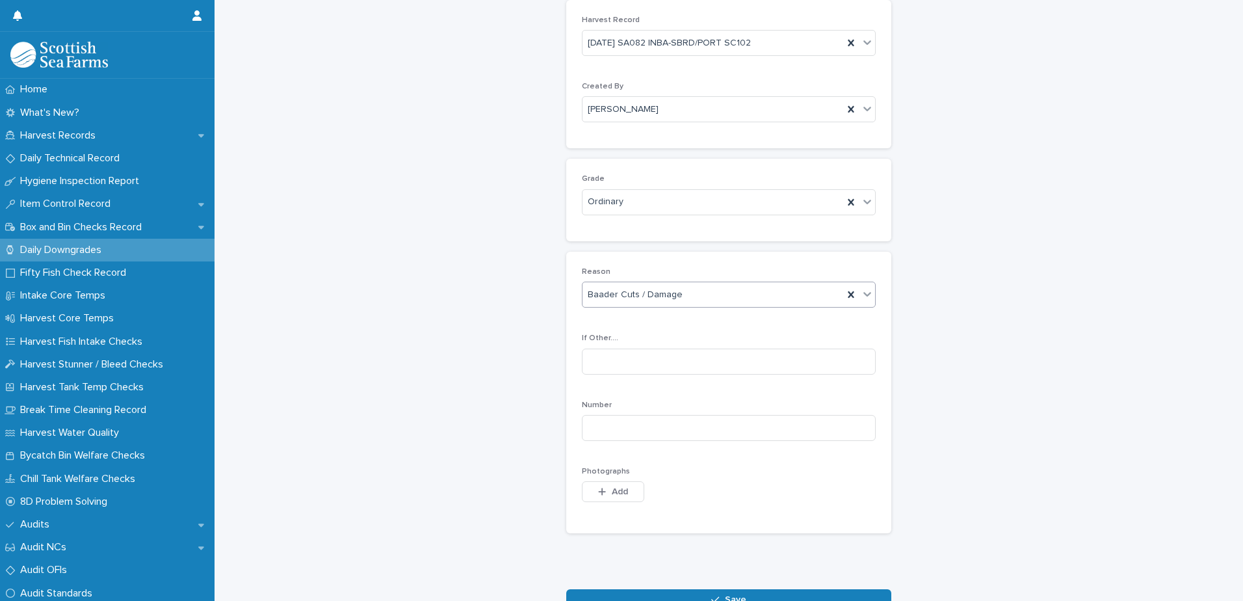
scroll to position [146, 0]
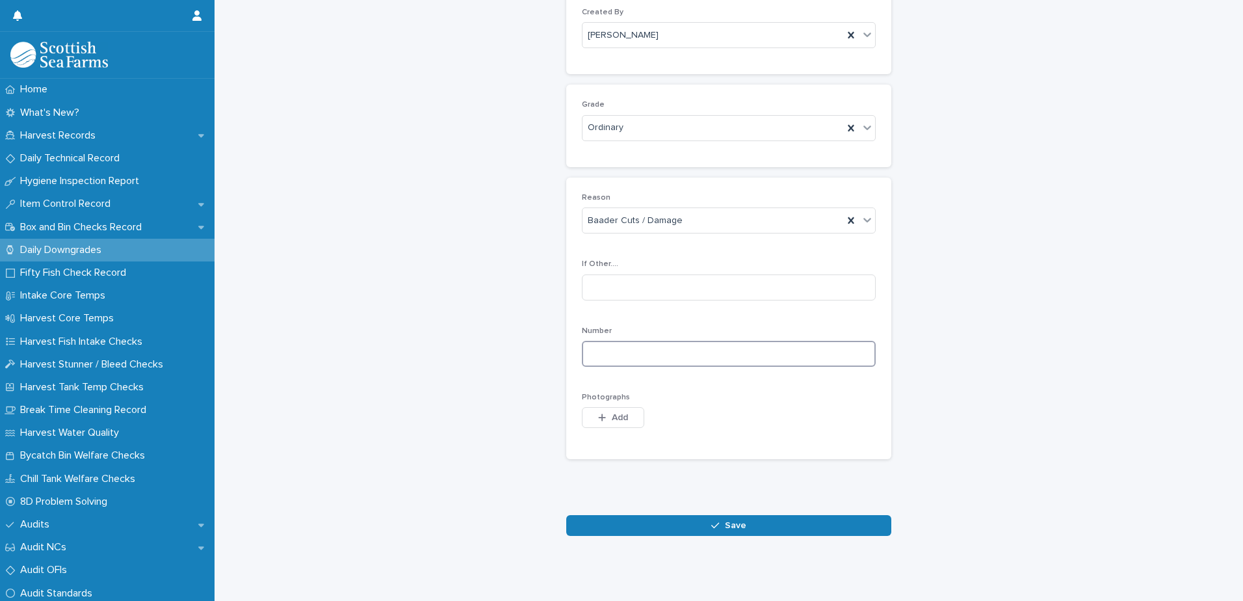
click at [814, 346] on input at bounding box center [729, 354] width 294 height 26
type input "*"
click at [625, 408] on button "Add" at bounding box center [613, 417] width 62 height 21
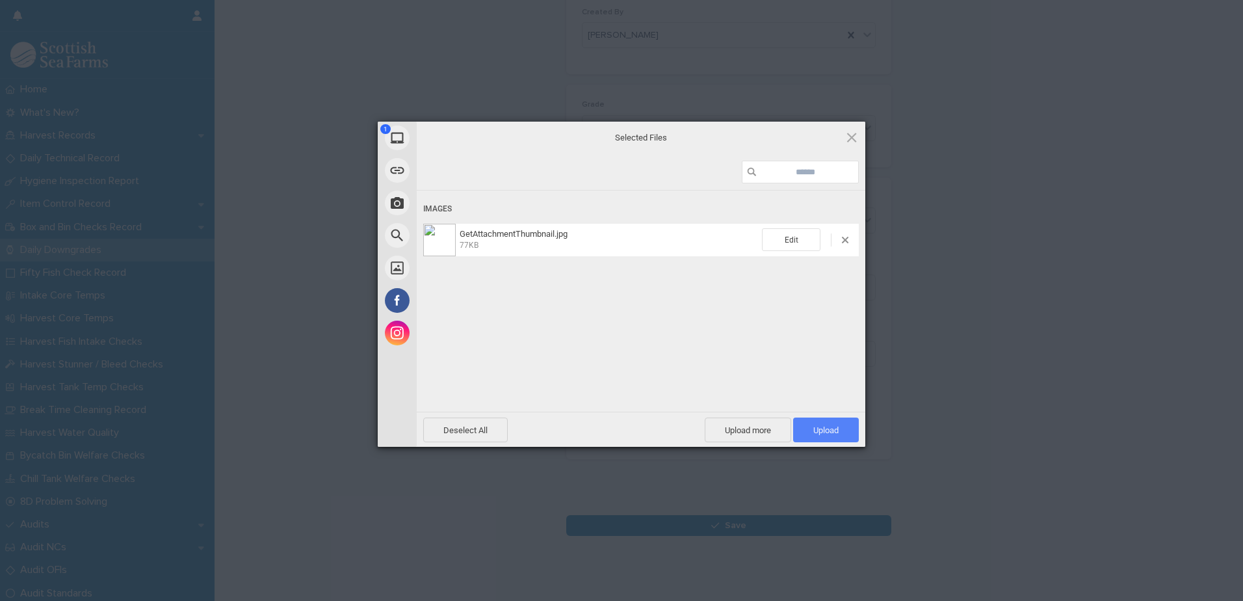
click at [827, 429] on span "Upload 1" at bounding box center [826, 430] width 25 height 10
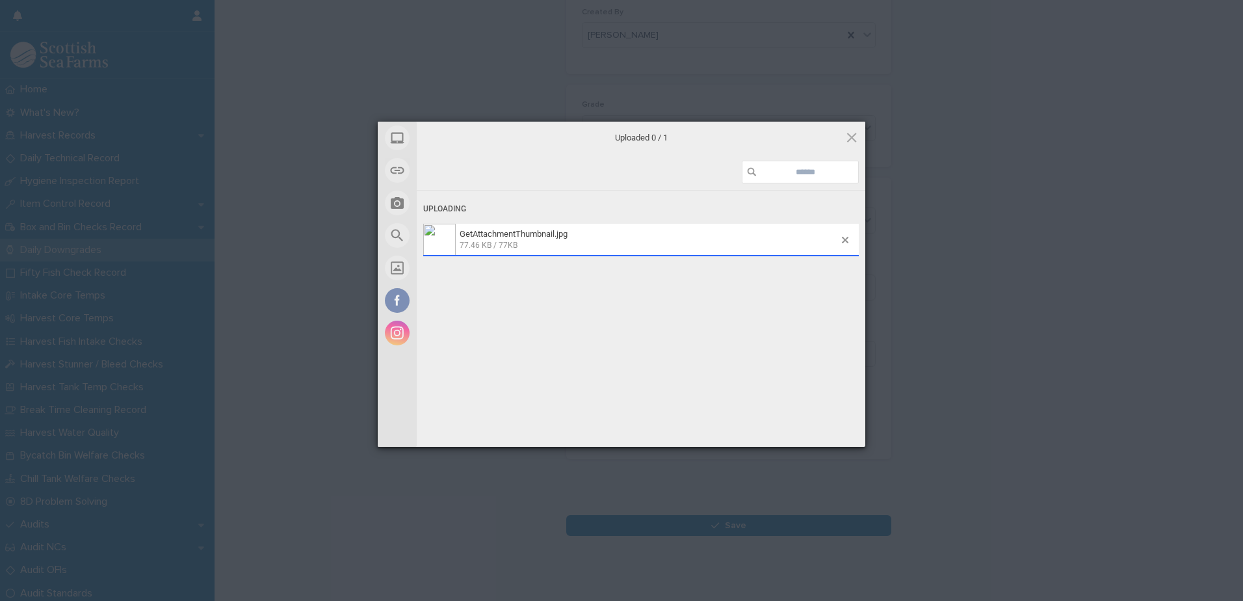
scroll to position [169, 0]
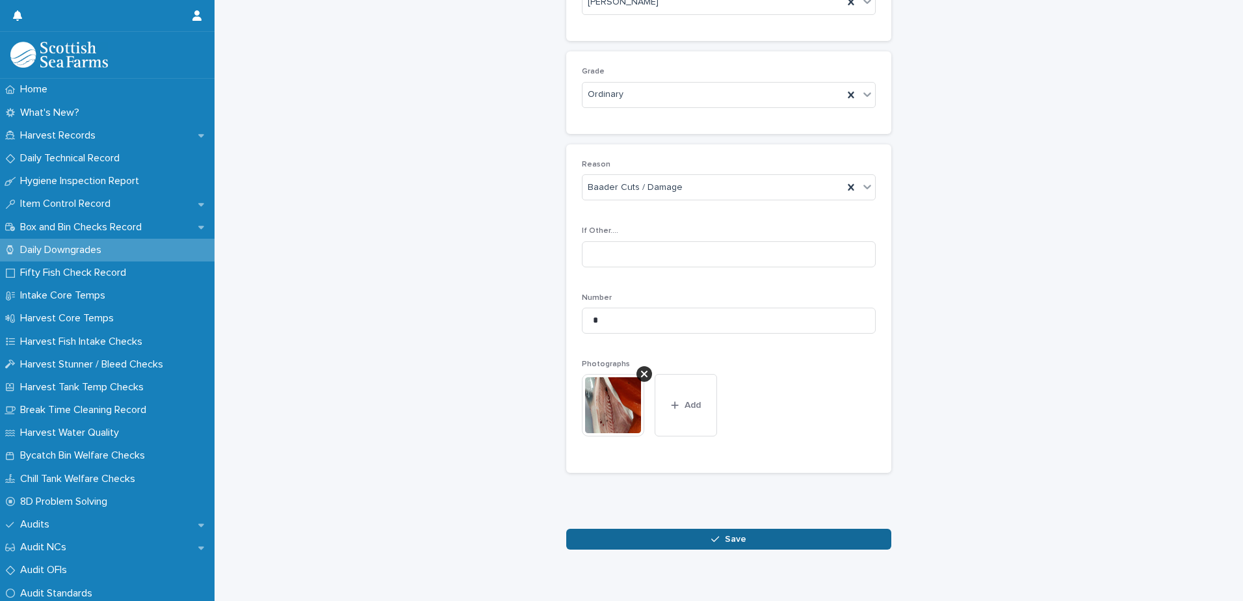
click at [739, 541] on span "Save" at bounding box center [735, 539] width 21 height 9
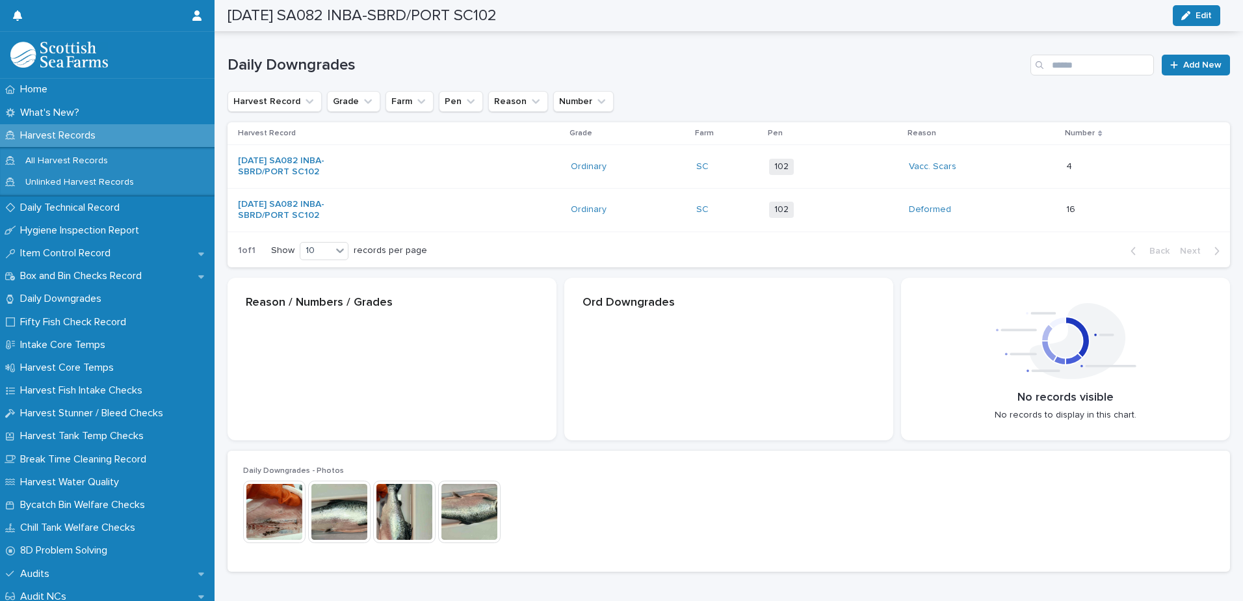
scroll to position [170, 0]
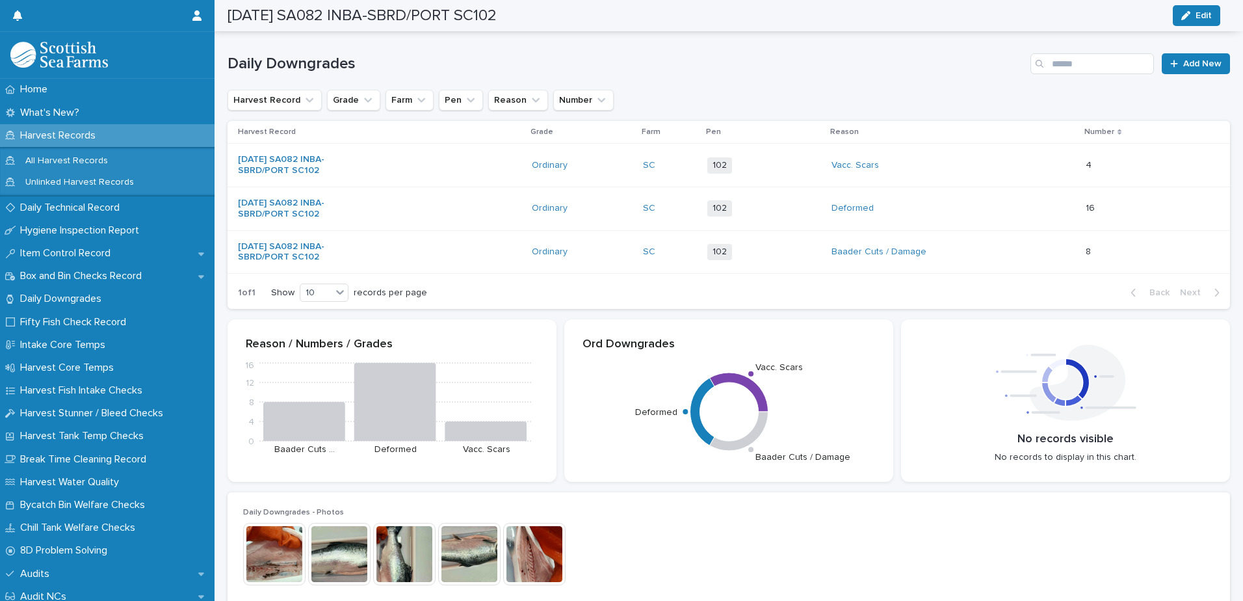
click at [970, 249] on div "Baader Cuts / Damage" at bounding box center [954, 251] width 244 height 21
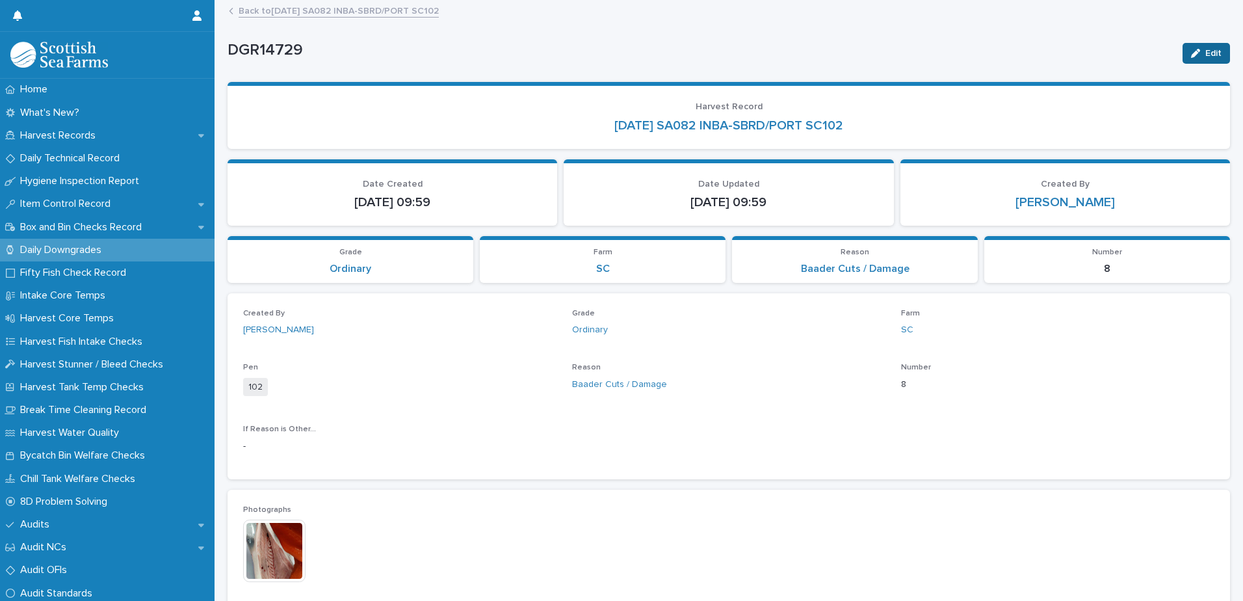
click at [1206, 51] on span "Edit" at bounding box center [1214, 53] width 16 height 9
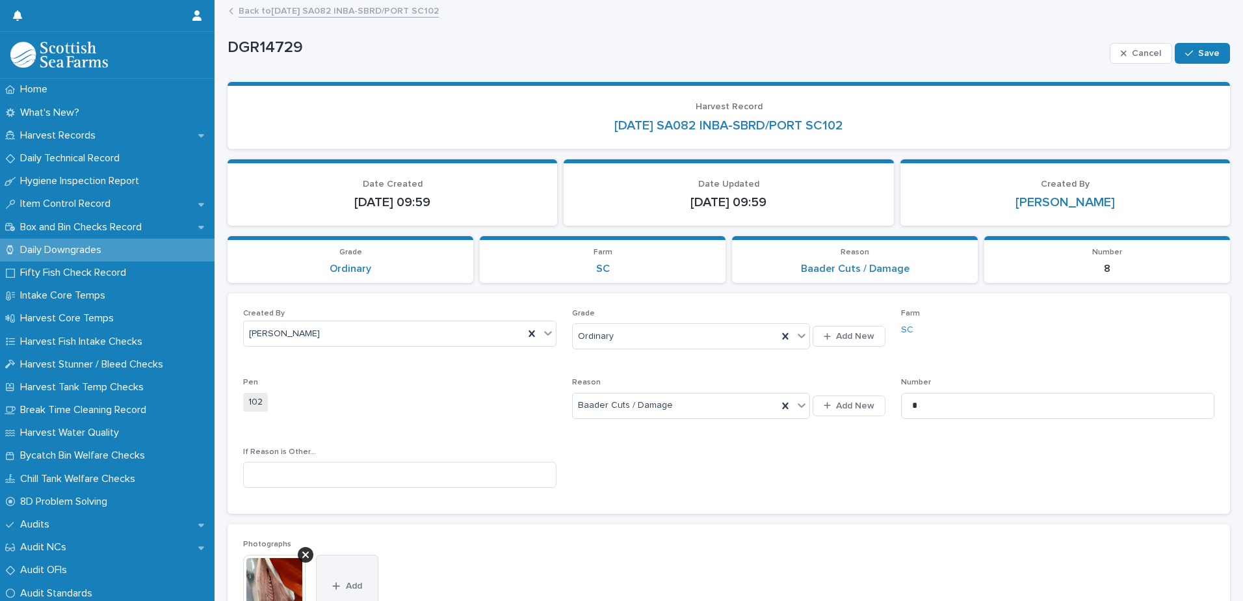
click at [334, 574] on button "Add" at bounding box center [347, 586] width 62 height 62
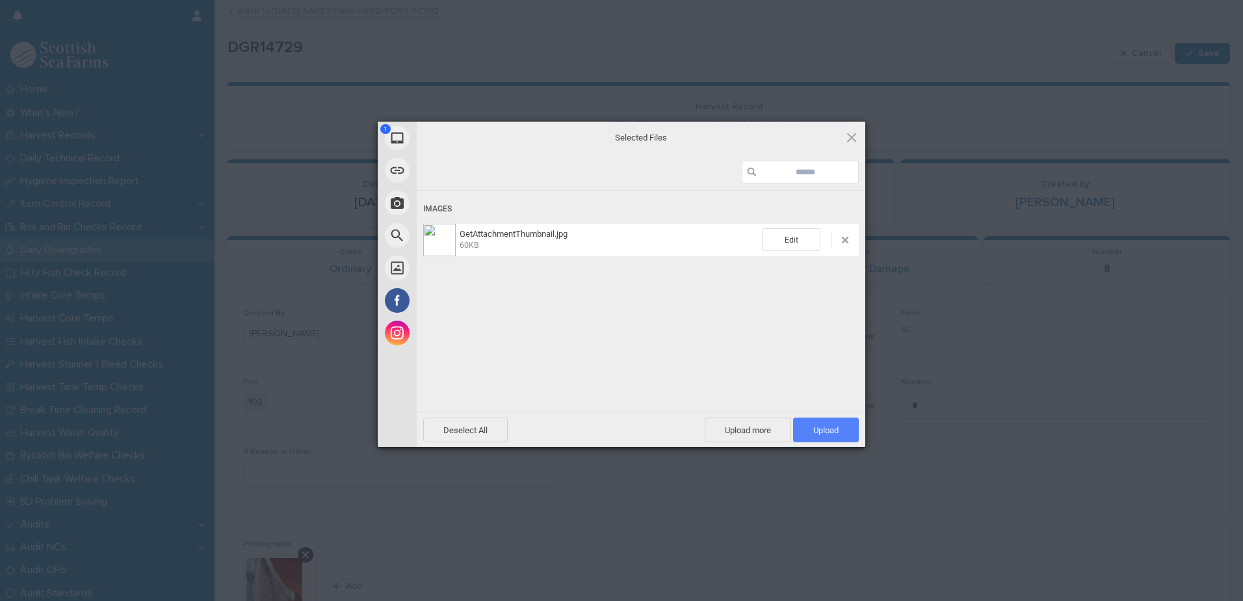
click at [822, 431] on span "Upload 1" at bounding box center [826, 430] width 25 height 10
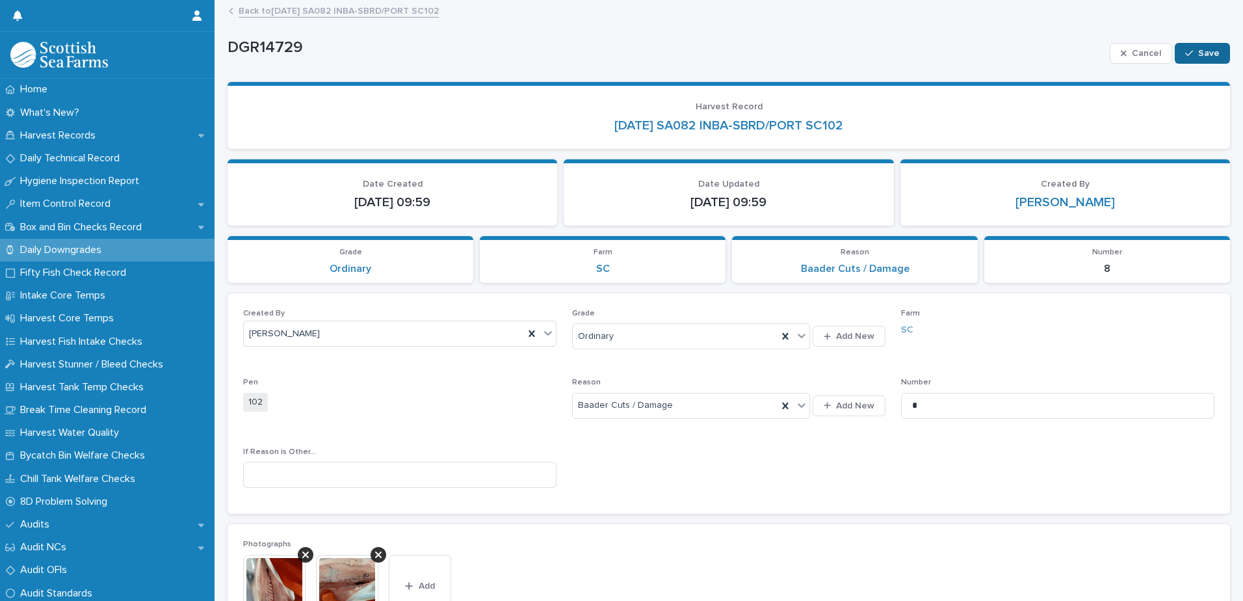
click at [1204, 58] on button "Save" at bounding box center [1202, 53] width 55 height 21
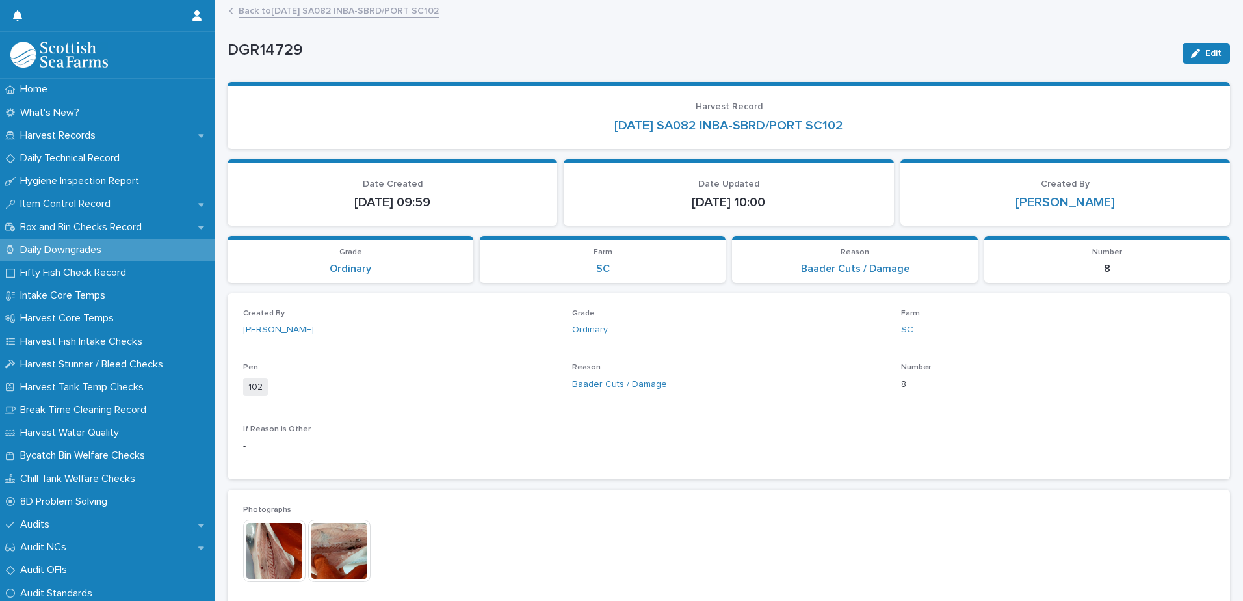
click at [379, 14] on link "Back to [DATE] SA082 INBA-SBRD/PORT SC102" at bounding box center [339, 10] width 200 height 15
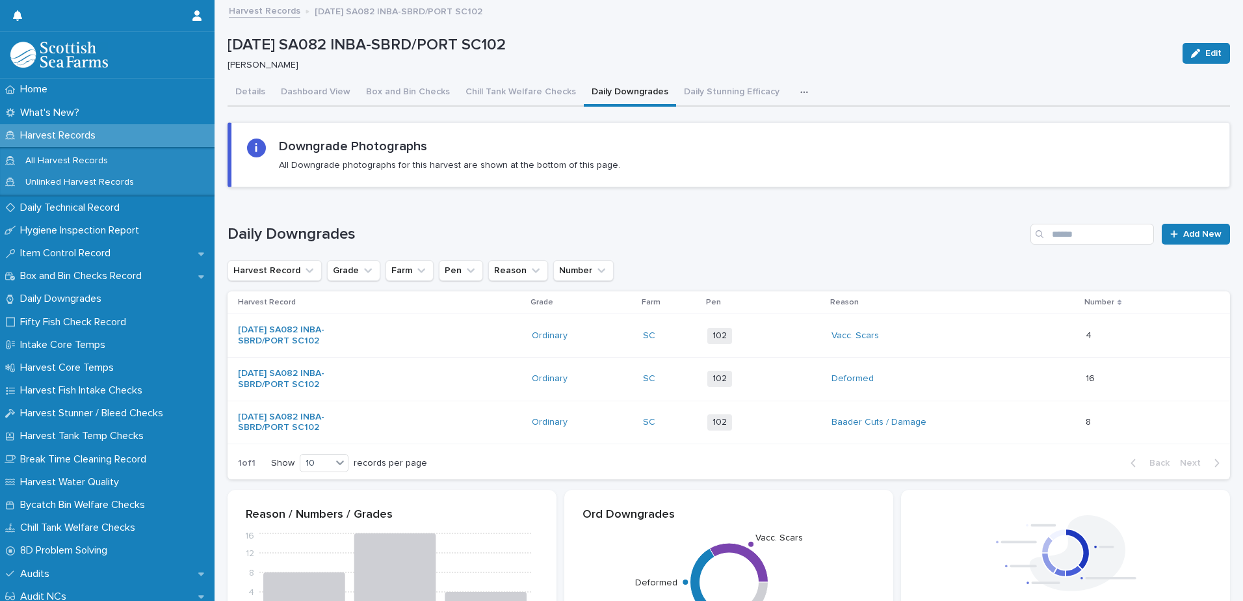
click at [947, 336] on div "Vacc. Scars" at bounding box center [954, 335] width 244 height 21
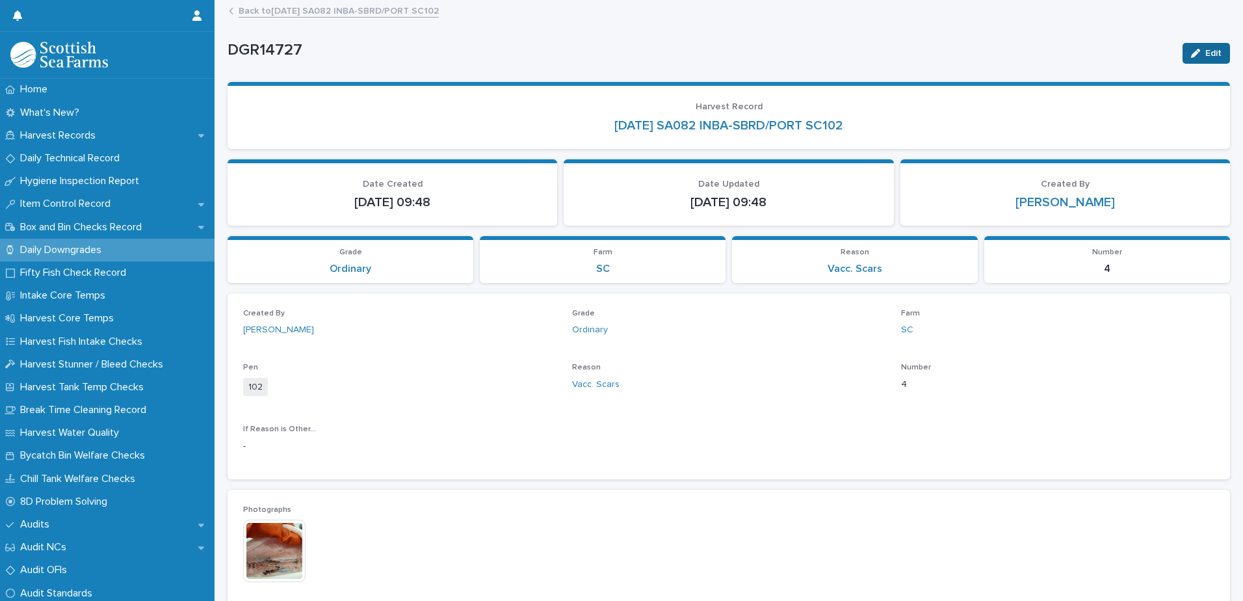
click at [1206, 53] on span "Edit" at bounding box center [1214, 53] width 16 height 9
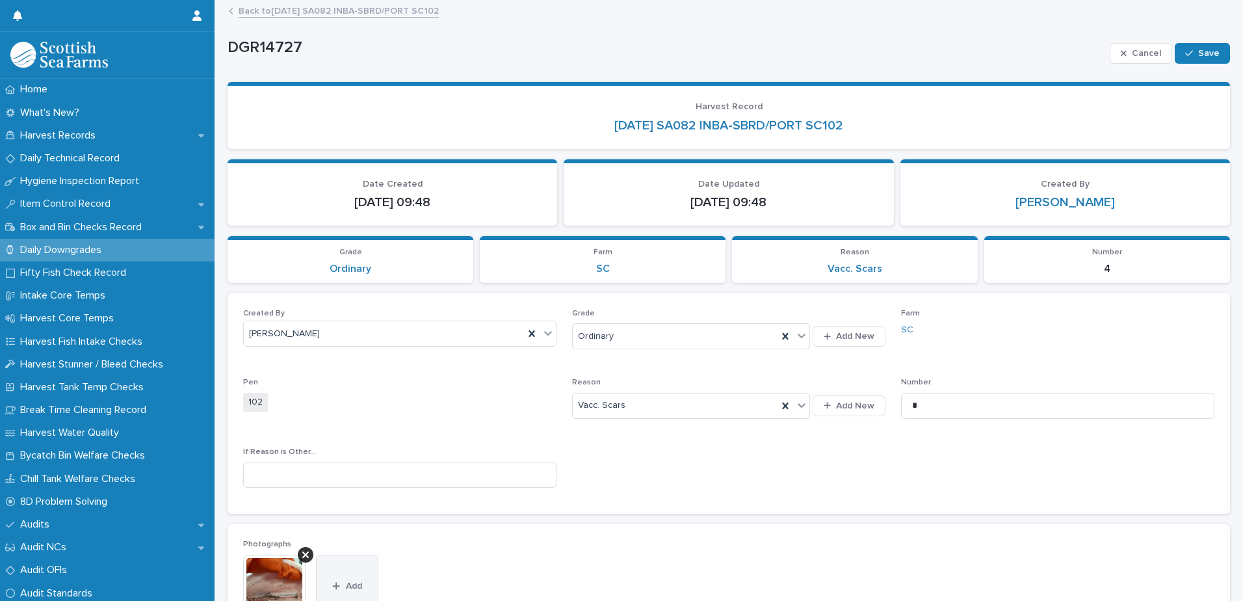
click at [356, 563] on button "Add" at bounding box center [347, 586] width 62 height 62
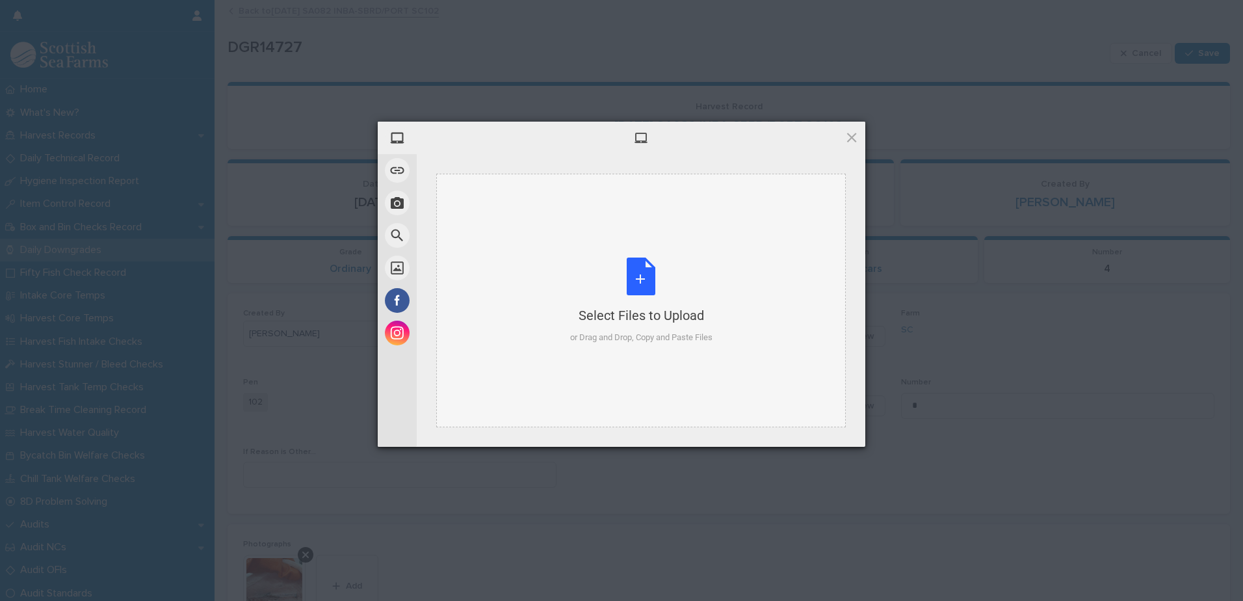
click at [635, 278] on div "Select Files to Upload or Drag and Drop, Copy and Paste Files" at bounding box center [641, 301] width 142 height 86
click at [849, 136] on span at bounding box center [852, 137] width 14 height 14
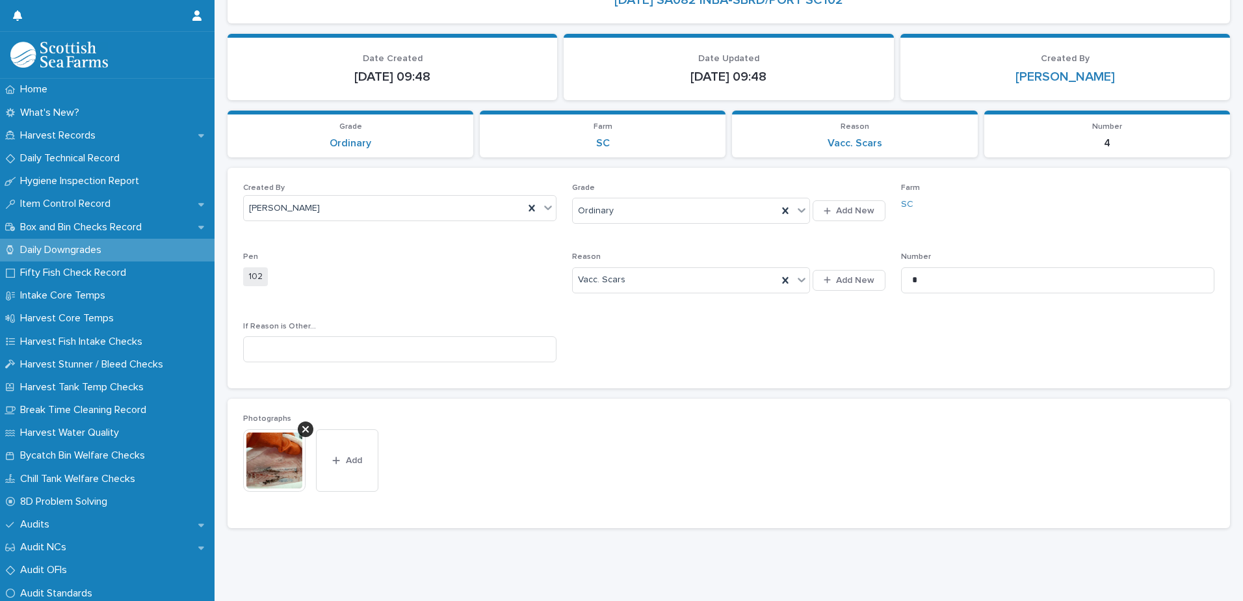
scroll to position [130, 0]
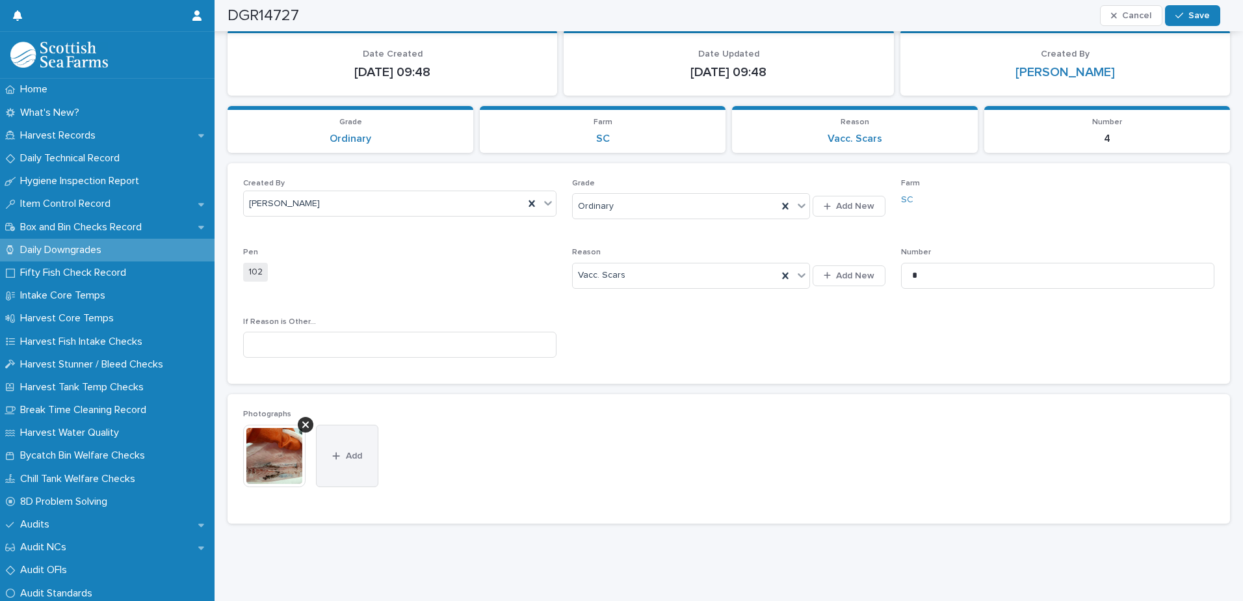
click at [352, 459] on span "Add" at bounding box center [354, 455] width 16 height 9
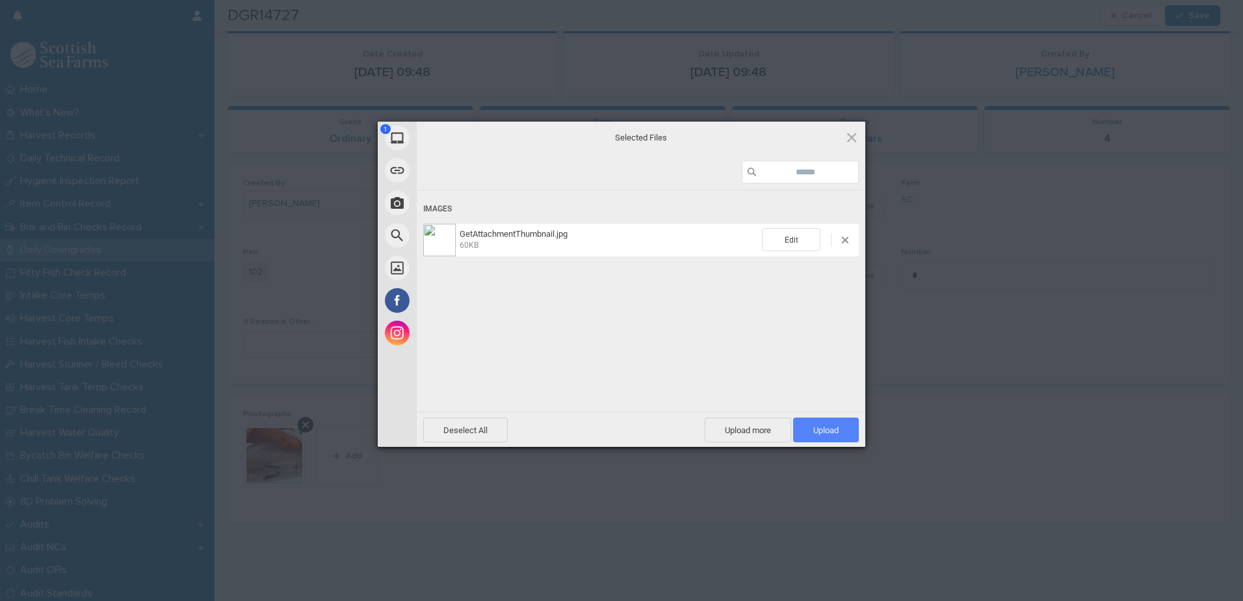
click at [840, 424] on span "Upload 1" at bounding box center [826, 430] width 66 height 25
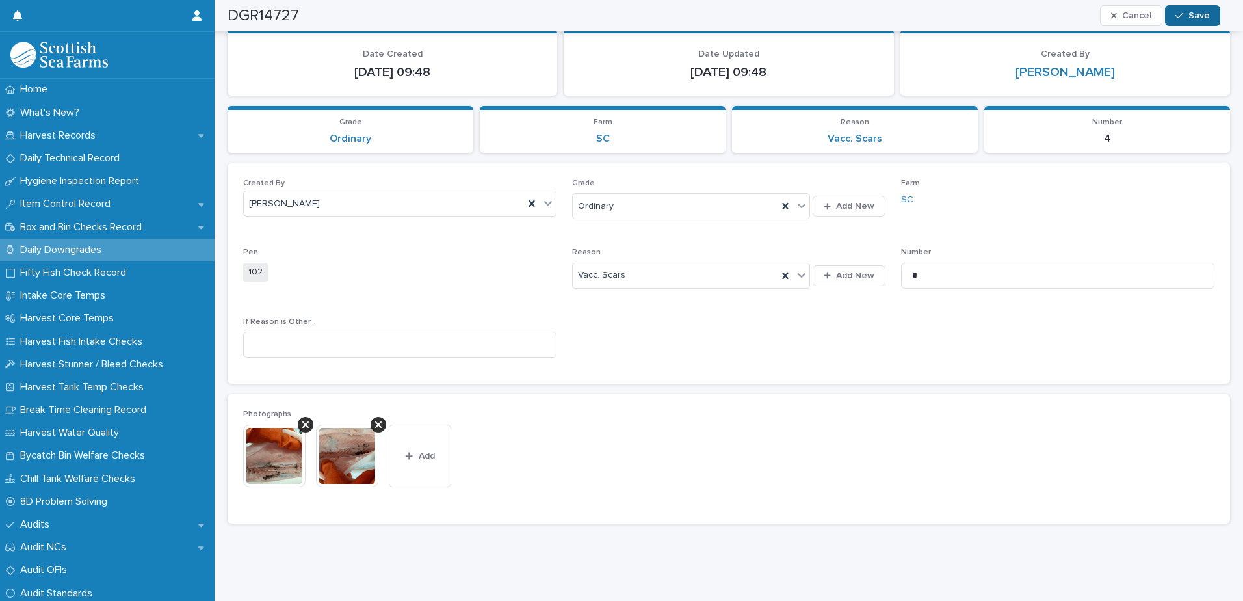
click at [1195, 20] on span "Save" at bounding box center [1199, 15] width 21 height 9
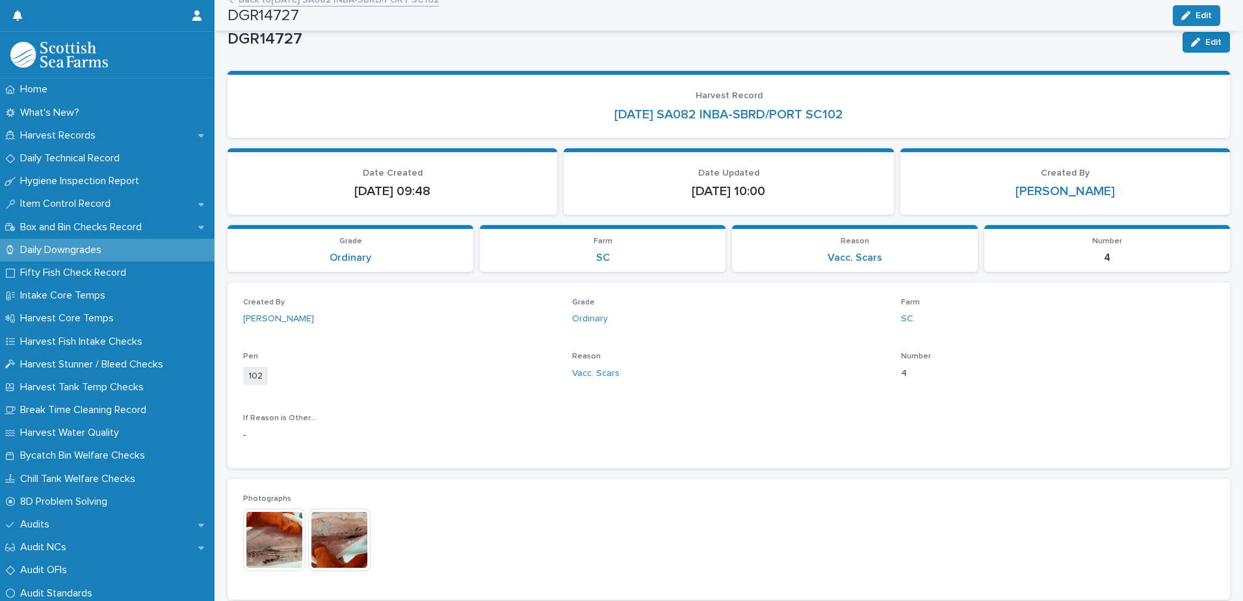
scroll to position [0, 0]
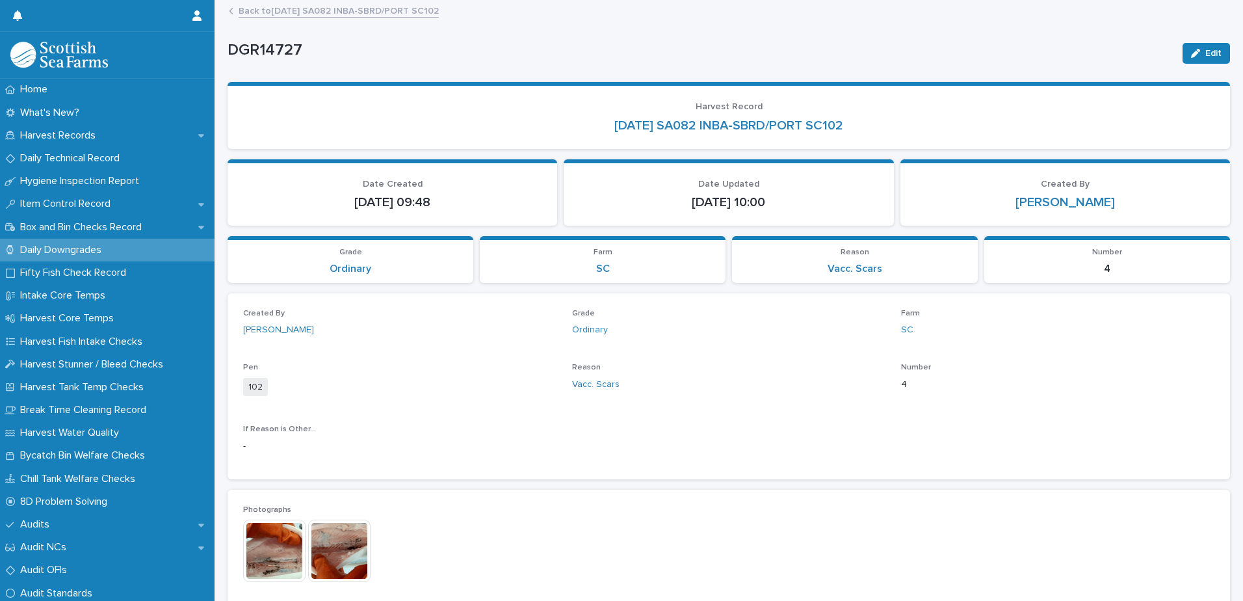
click at [320, 10] on link "Back to [DATE] SA082 INBA-SBRD/PORT SC102" at bounding box center [339, 10] width 200 height 15
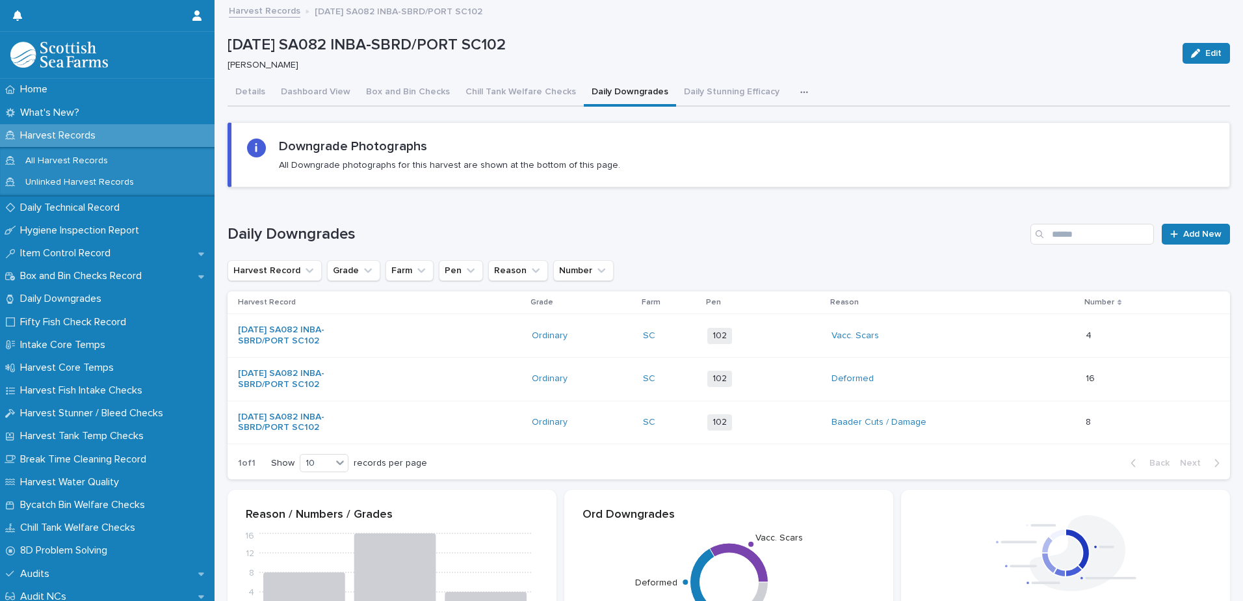
click at [1141, 377] on div "16 16" at bounding box center [1148, 378] width 124 height 21
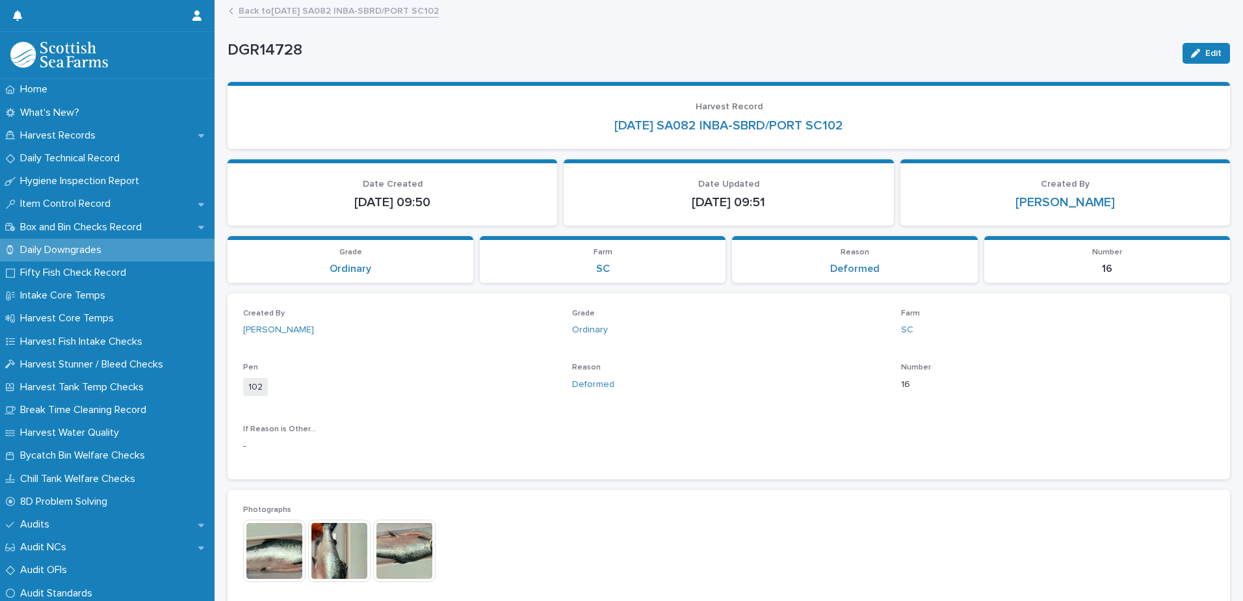
drag, startPoint x: 1189, startPoint y: 57, endPoint x: 1182, endPoint y: 64, distance: 10.1
click at [1191, 57] on icon "button" at bounding box center [1195, 53] width 9 height 9
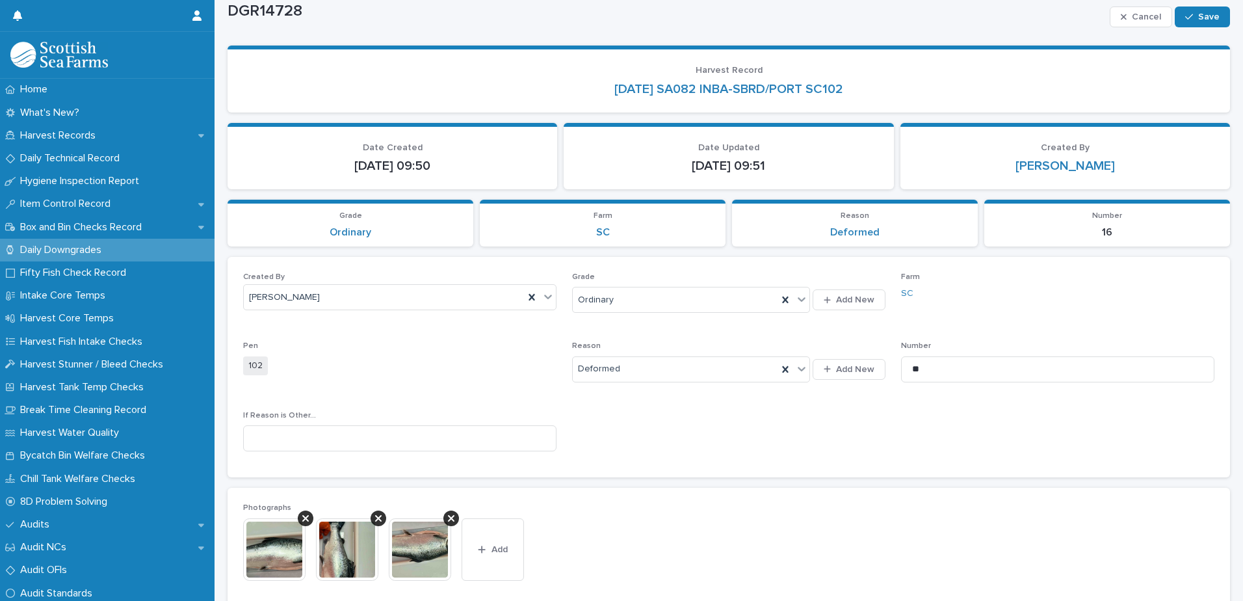
scroll to position [65, 0]
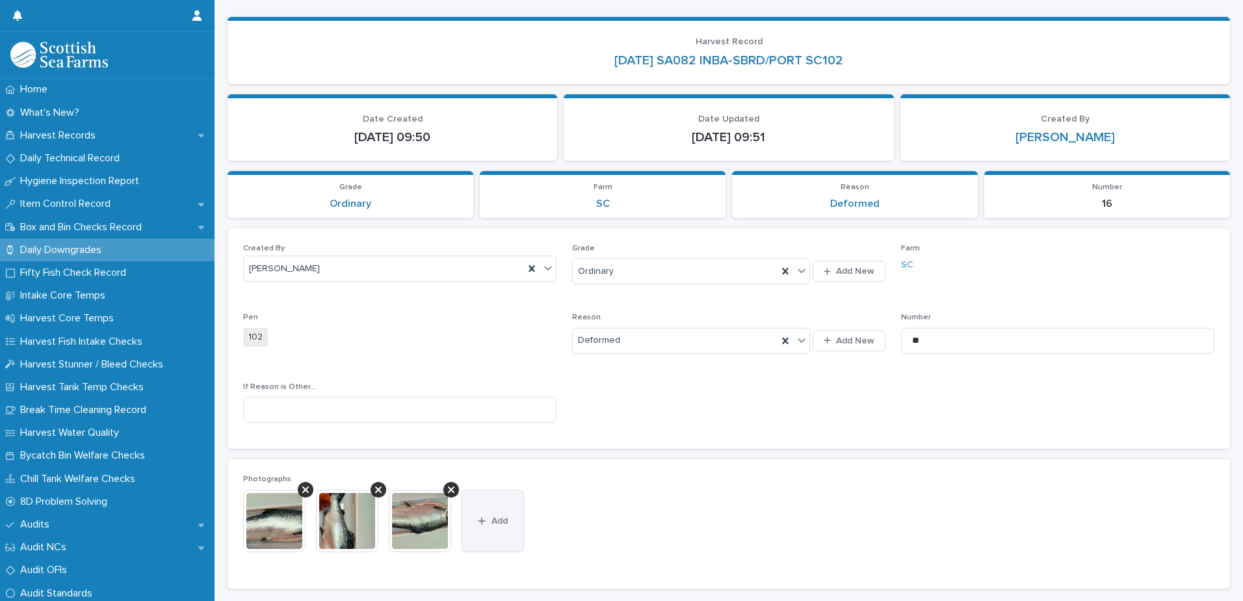
click at [503, 502] on button "Add" at bounding box center [493, 521] width 62 height 62
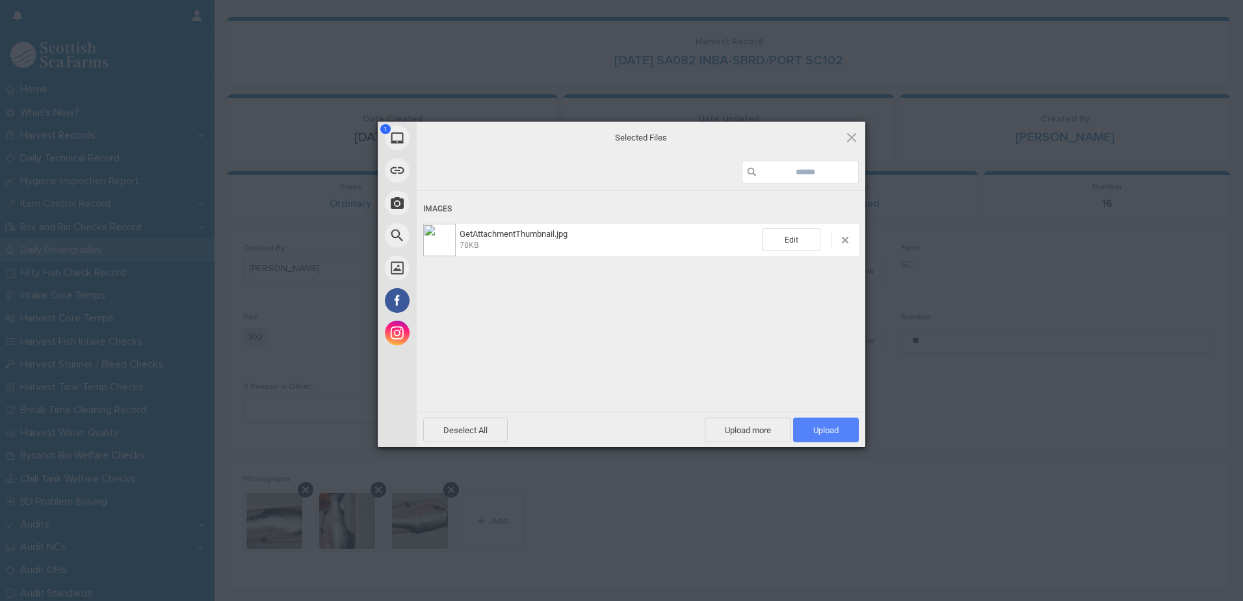
click at [826, 431] on span "Upload 1" at bounding box center [826, 430] width 25 height 10
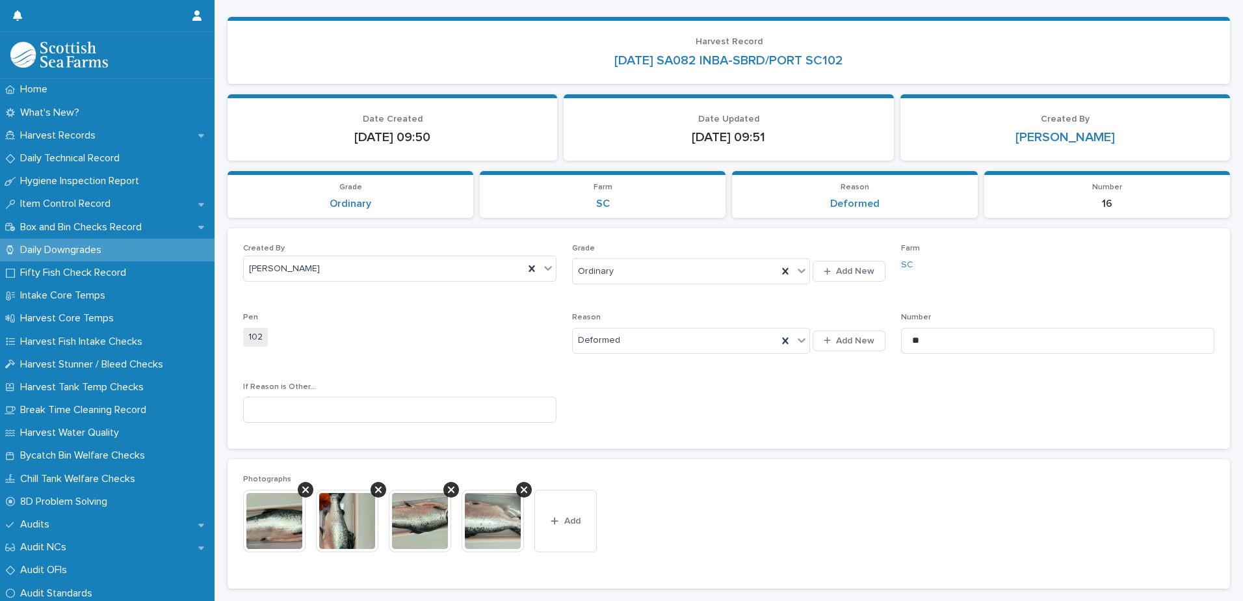
scroll to position [0, 0]
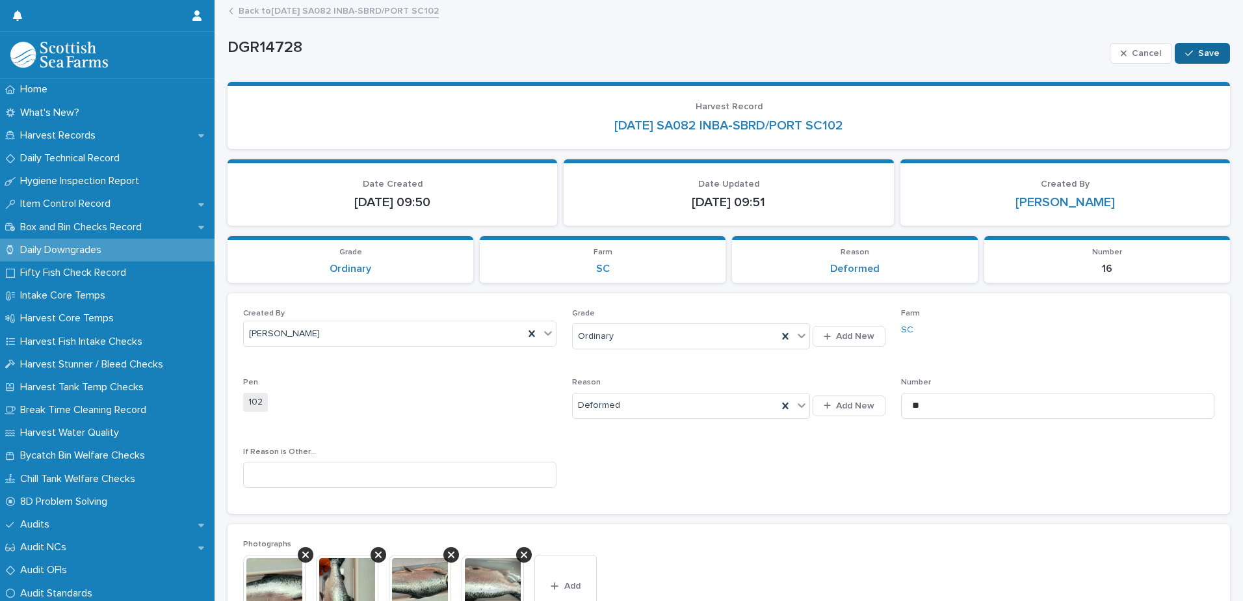
click at [1199, 56] on span "Save" at bounding box center [1209, 53] width 21 height 9
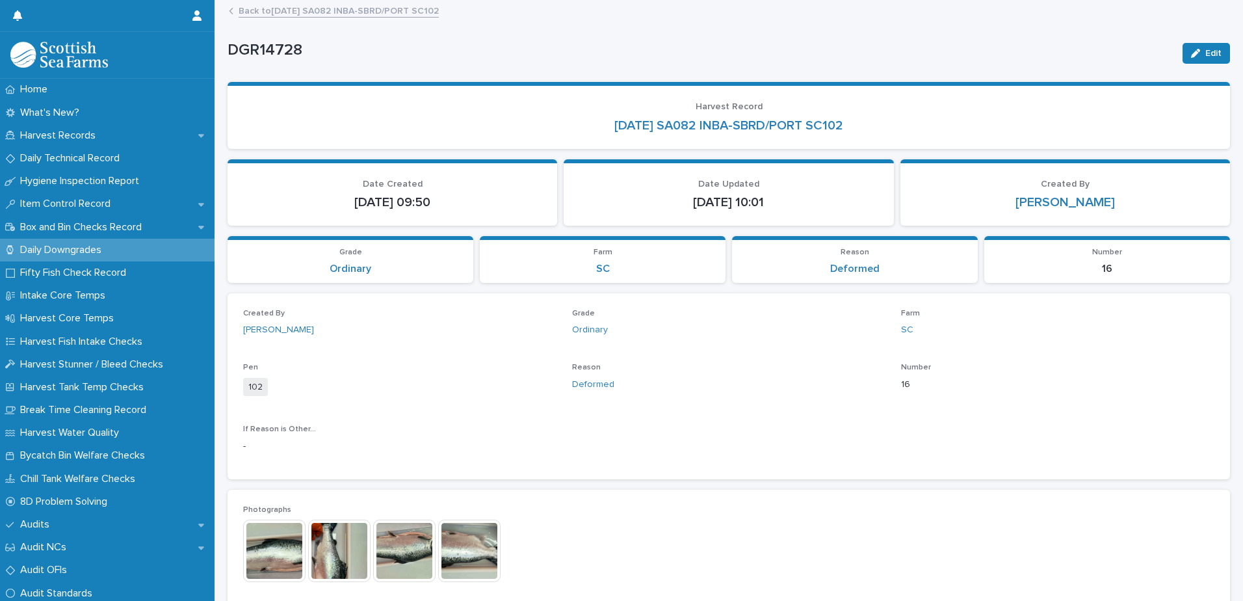
click at [414, 10] on link "Back to [DATE] SA082 INBA-SBRD/PORT SC102" at bounding box center [339, 10] width 200 height 15
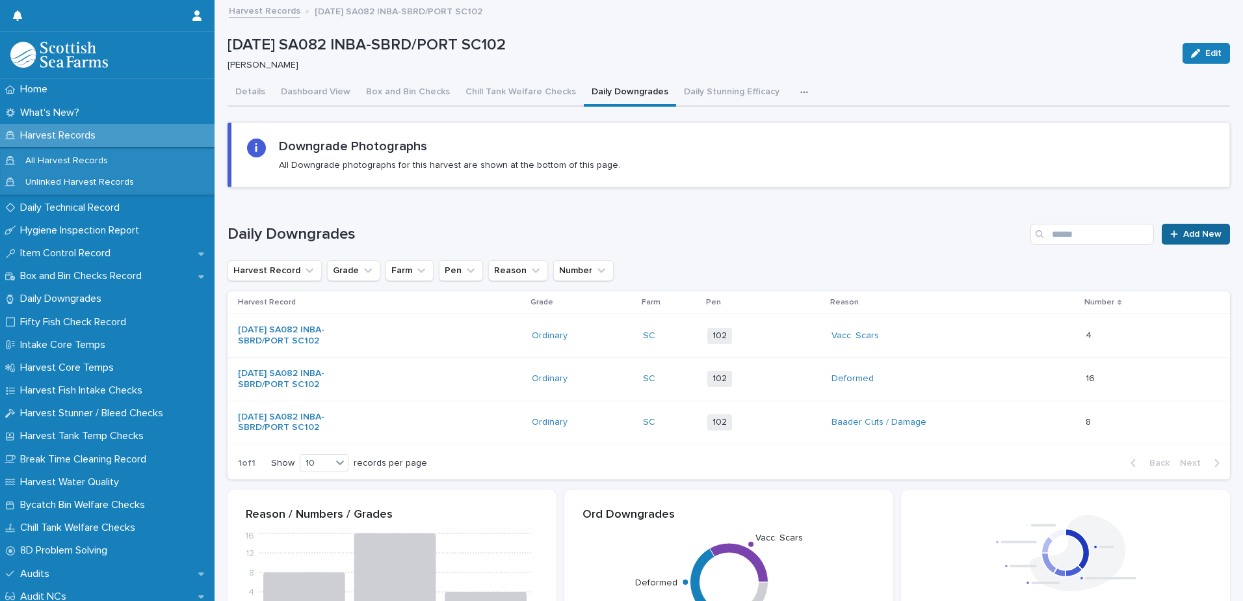
click at [1185, 237] on span "Add New" at bounding box center [1203, 234] width 38 height 9
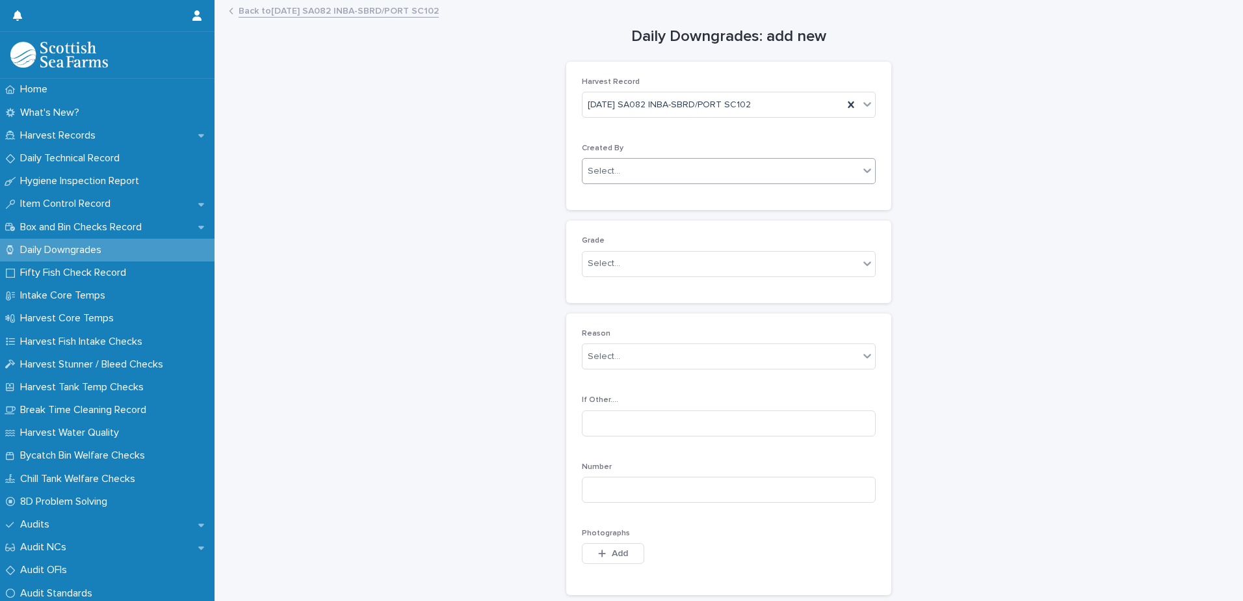
click at [686, 170] on div "Select..." at bounding box center [721, 171] width 276 height 21
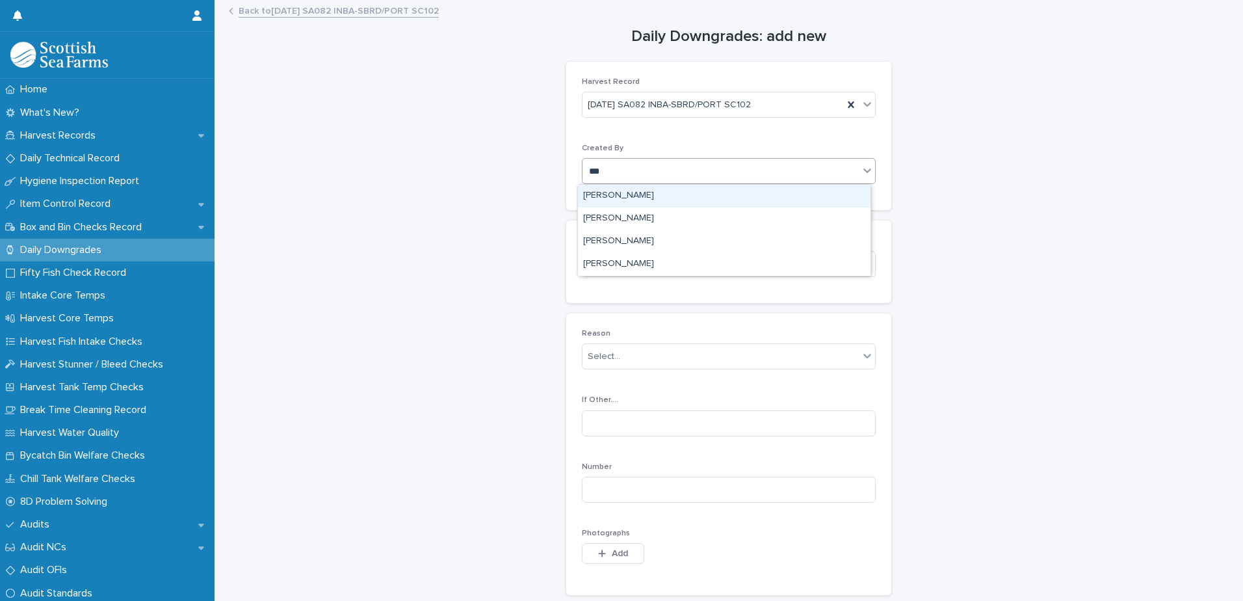
type input "****"
click at [659, 193] on div "[PERSON_NAME]" at bounding box center [724, 196] width 293 height 23
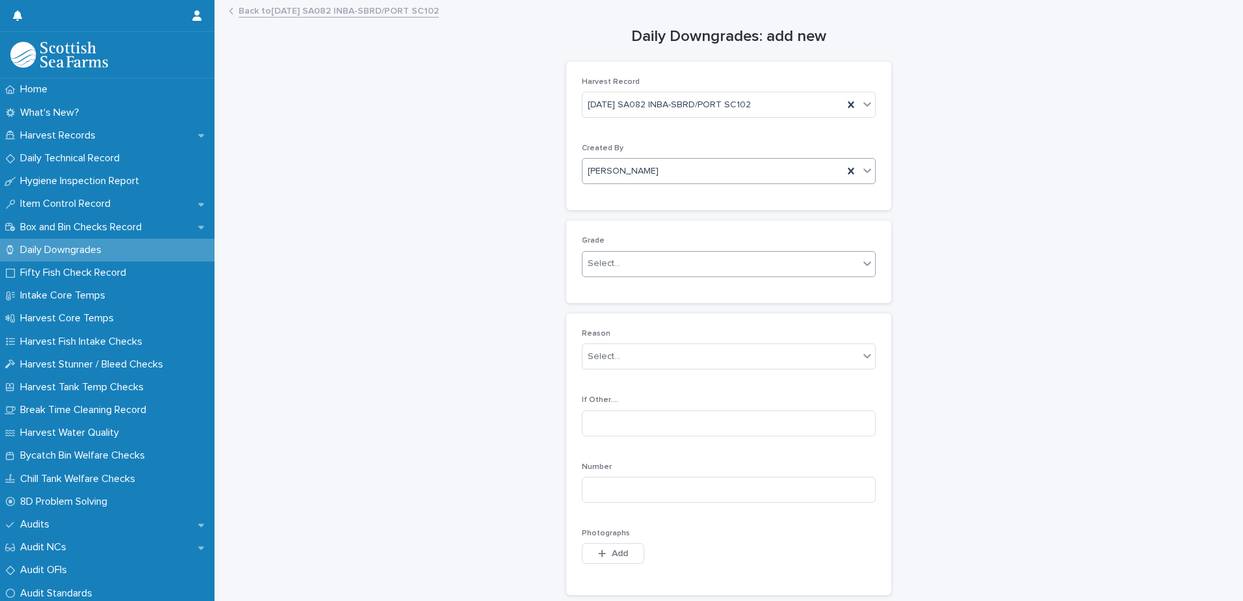
click at [665, 263] on div "Select..." at bounding box center [721, 263] width 276 height 21
click at [667, 309] on div "Production" at bounding box center [724, 311] width 293 height 23
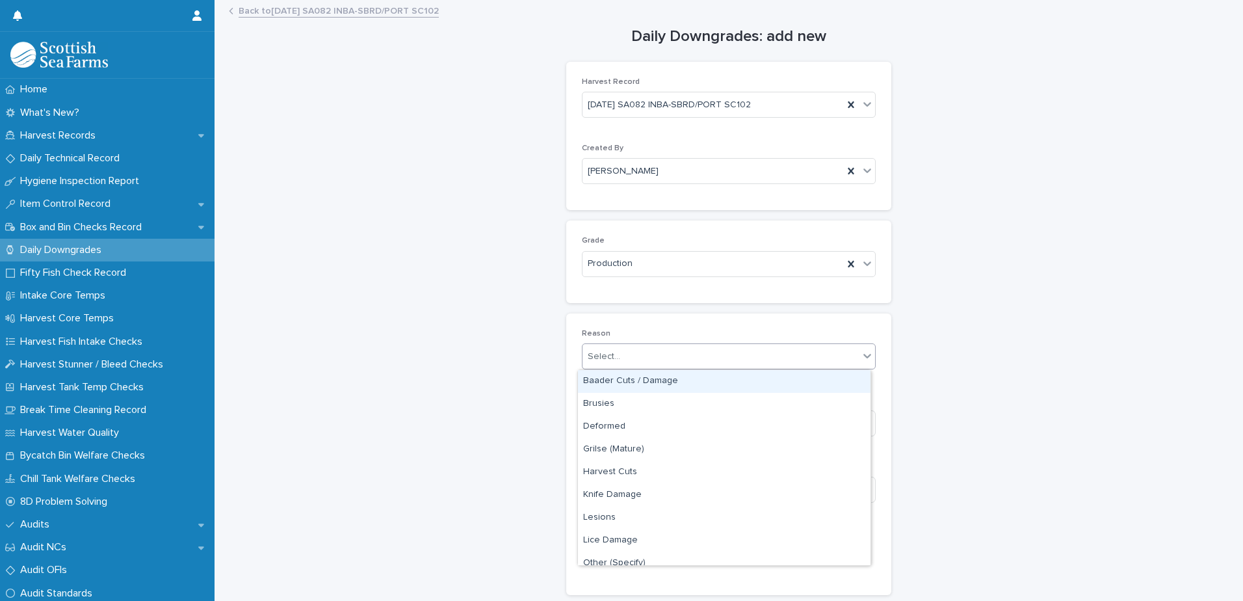
click at [721, 360] on div "Select..." at bounding box center [721, 356] width 276 height 21
click at [720, 384] on div "Baader Cuts / Damage" at bounding box center [724, 381] width 293 height 23
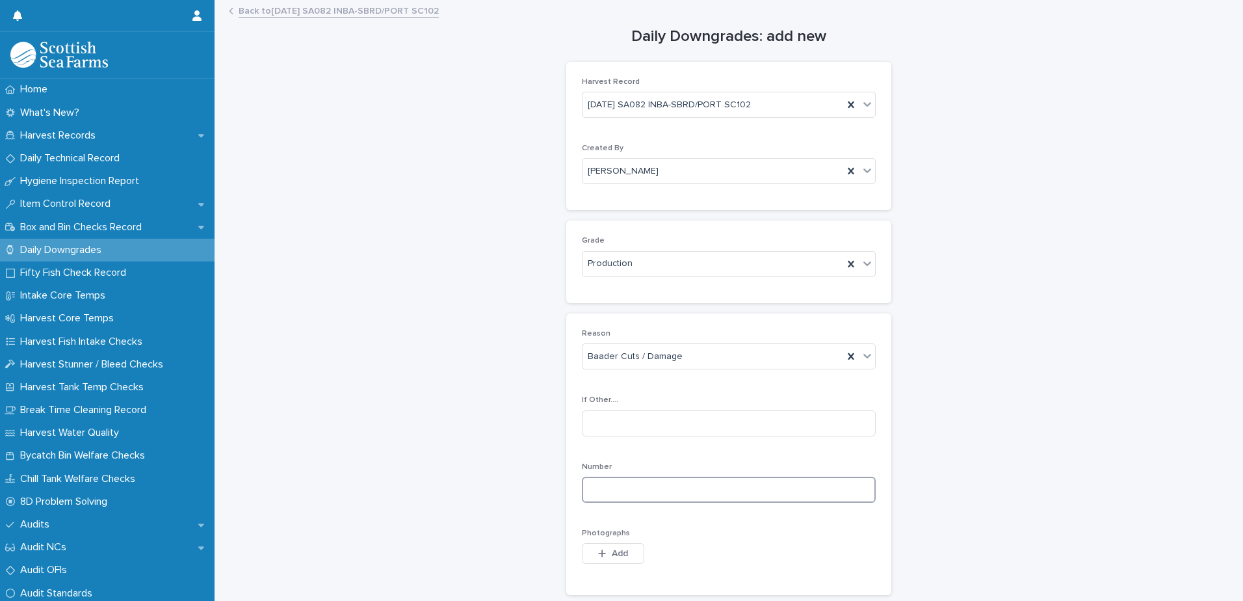
click at [799, 494] on input at bounding box center [729, 490] width 294 height 26
type input "*"
drag, startPoint x: 618, startPoint y: 551, endPoint x: 628, endPoint y: 551, distance: 10.4
click at [618, 551] on span "Add" at bounding box center [620, 553] width 16 height 9
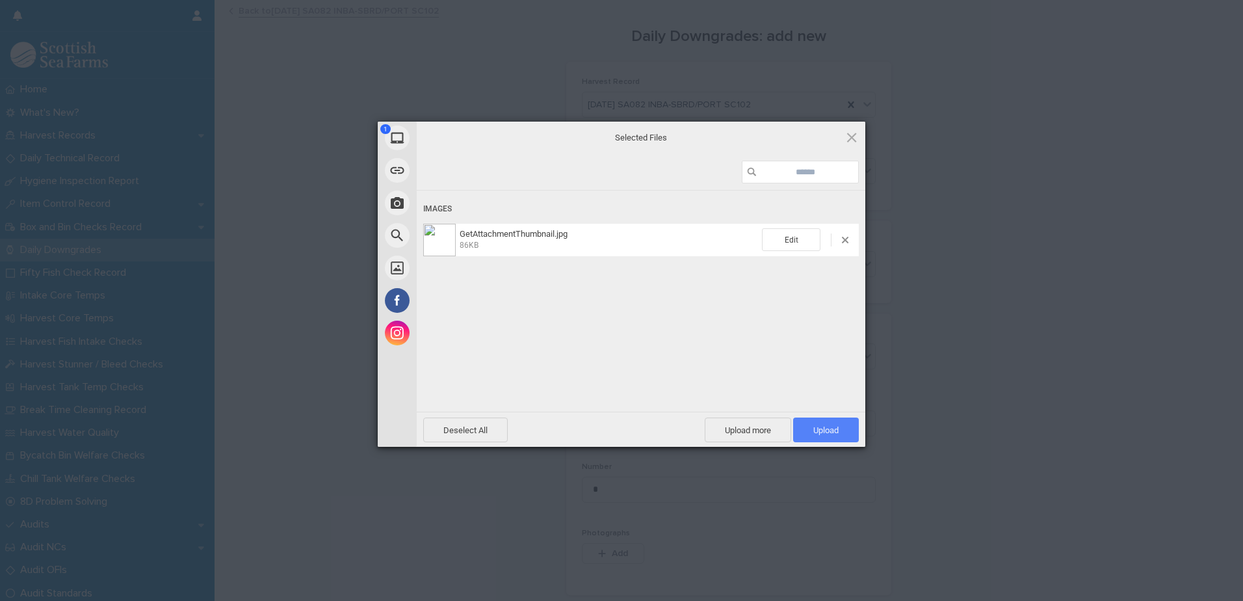
click at [832, 431] on span "Upload 1" at bounding box center [826, 430] width 25 height 10
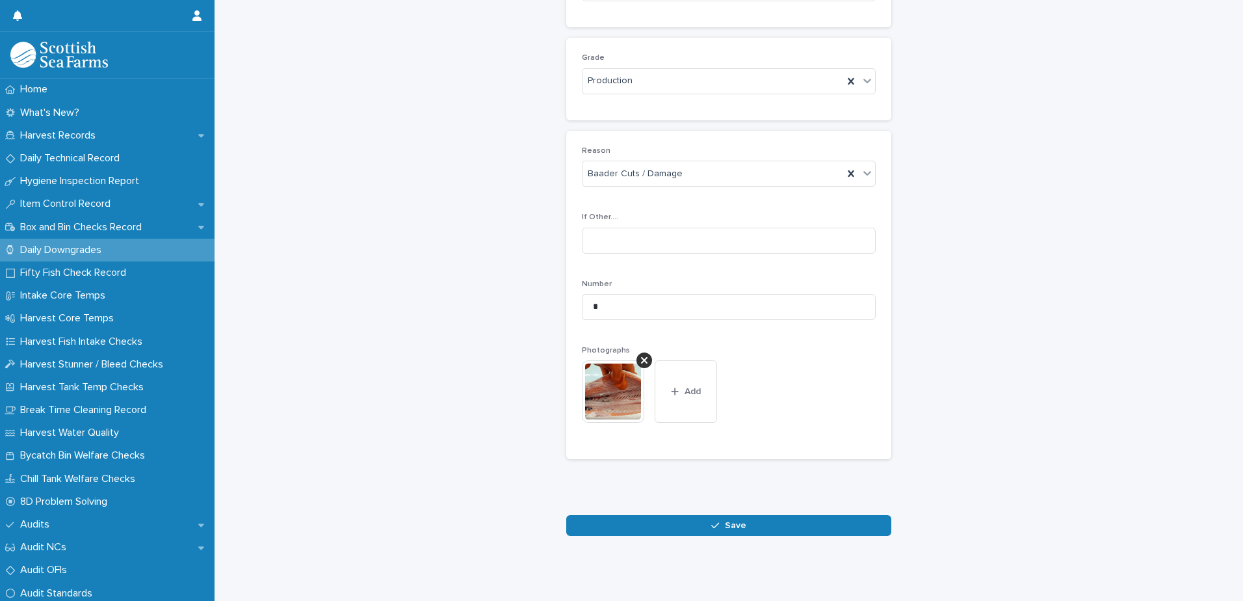
scroll to position [192, 0]
click at [743, 515] on button "Save" at bounding box center [728, 525] width 325 height 21
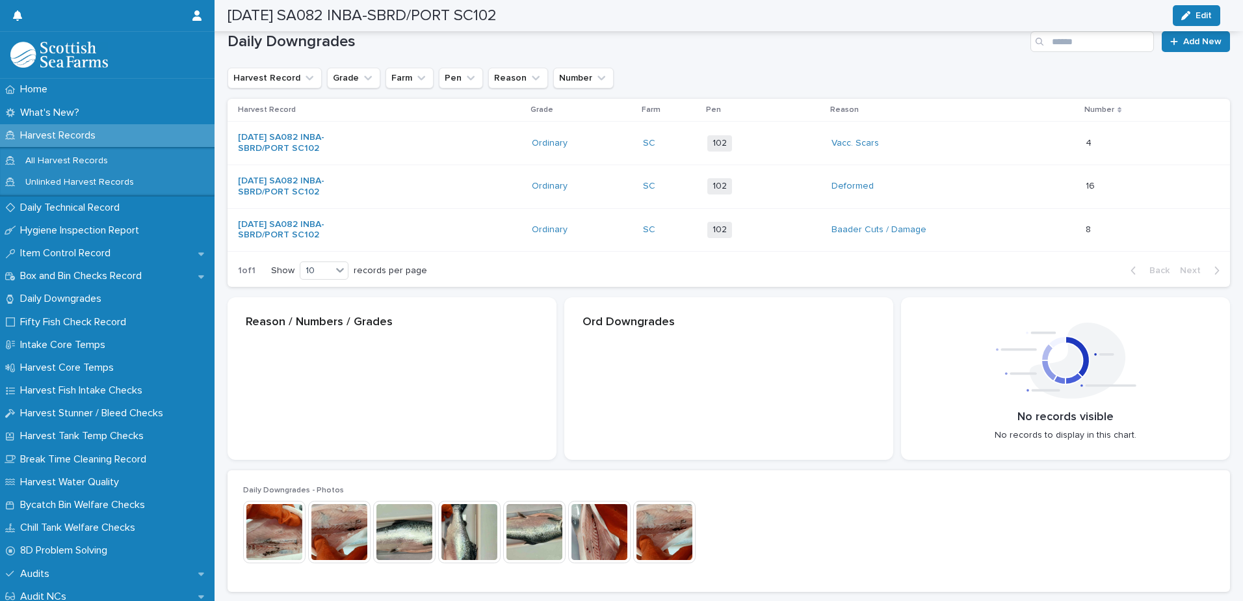
scroll to position [194, 0]
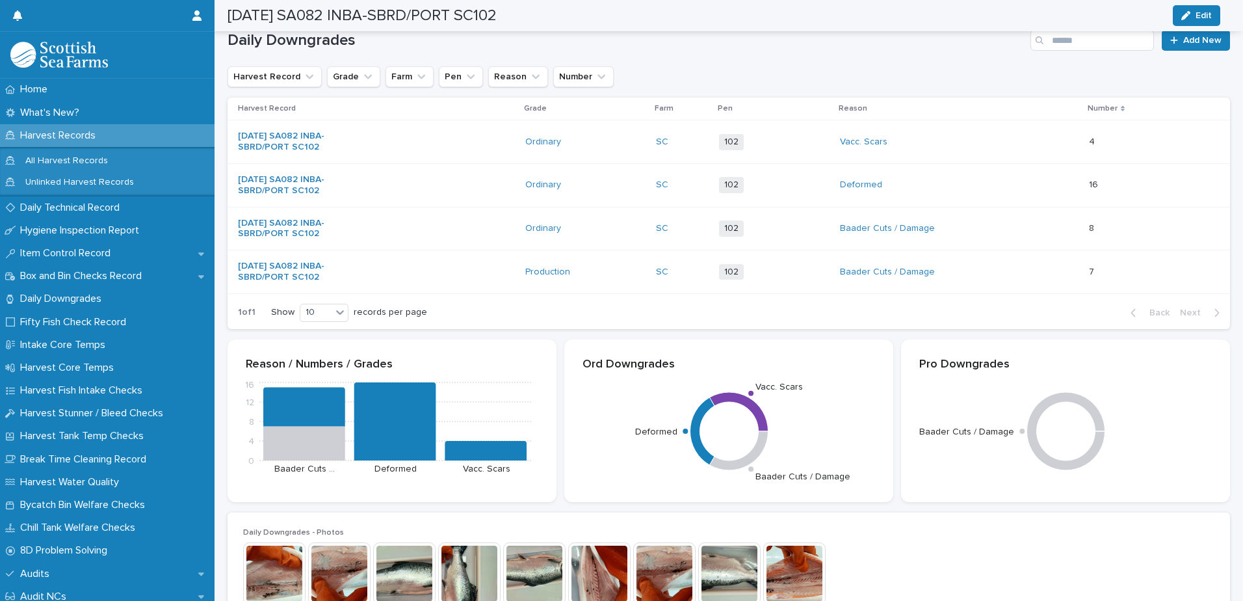
click at [983, 270] on div "Baader Cuts / Damage" at bounding box center [959, 271] width 239 height 21
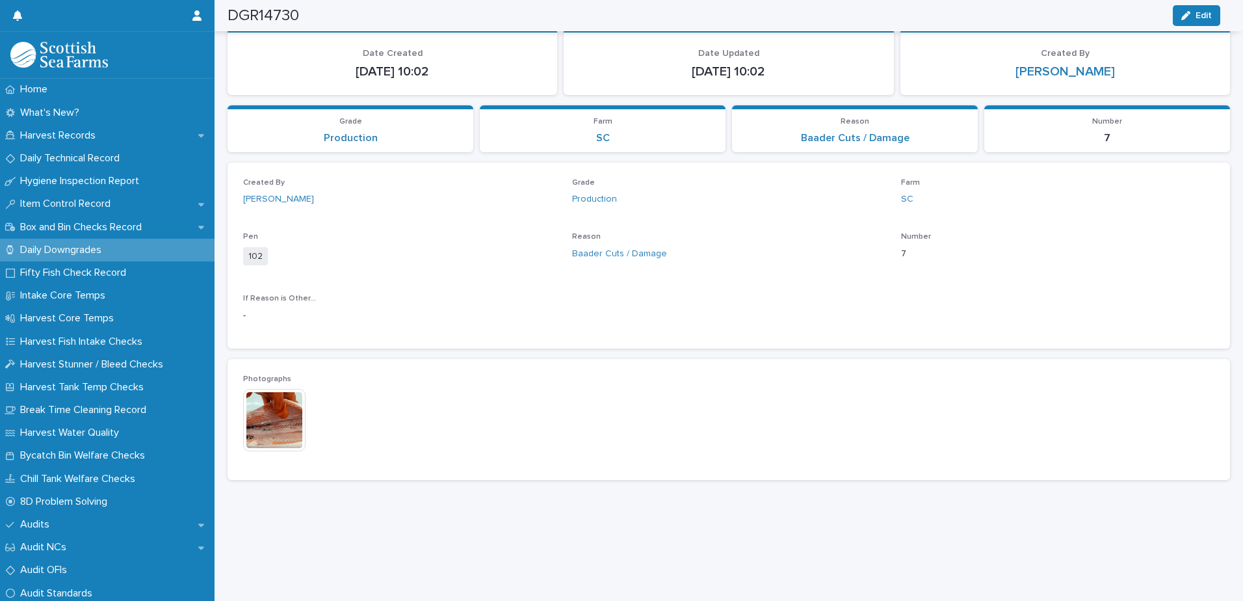
scroll to position [86, 0]
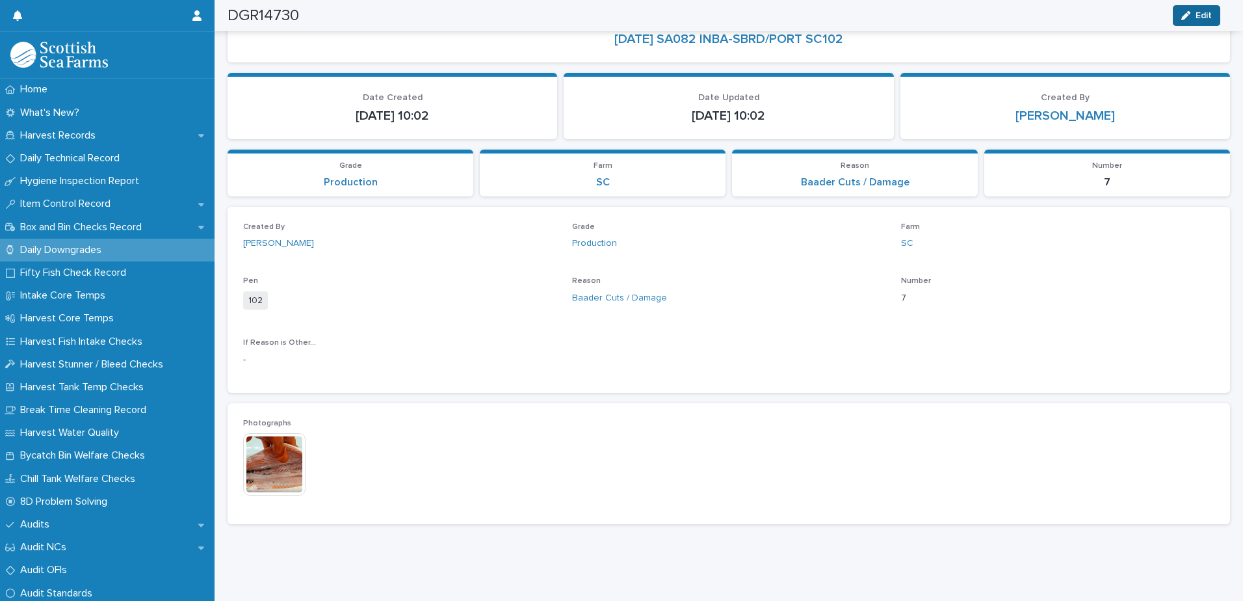
click at [1206, 18] on span "Edit" at bounding box center [1204, 15] width 16 height 9
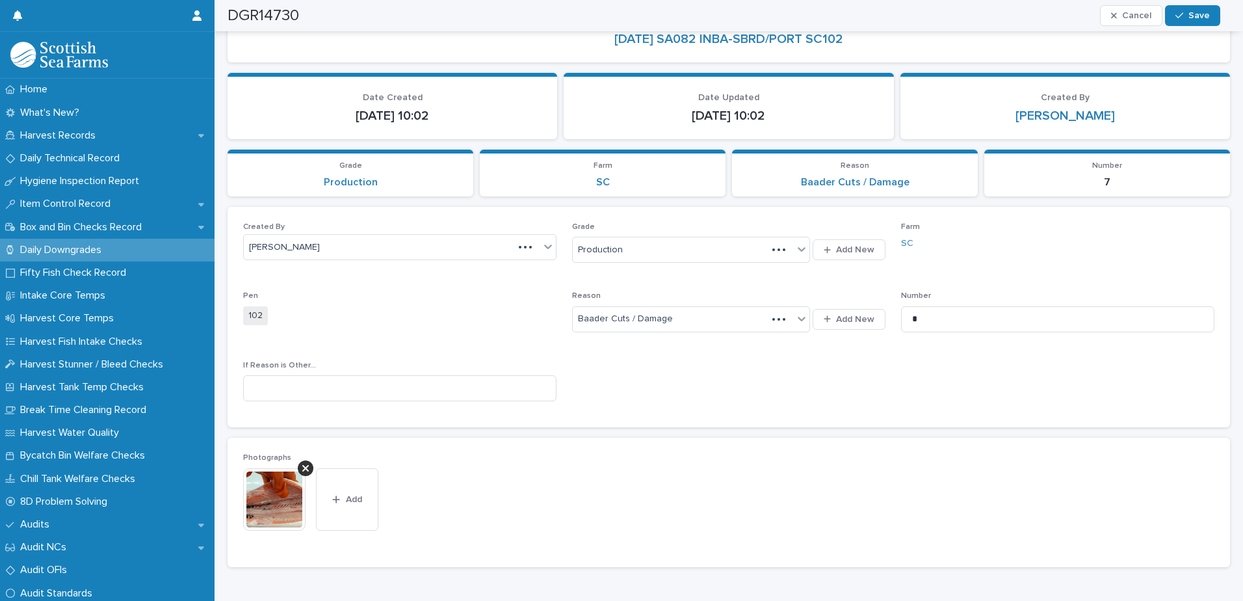
scroll to position [108, 0]
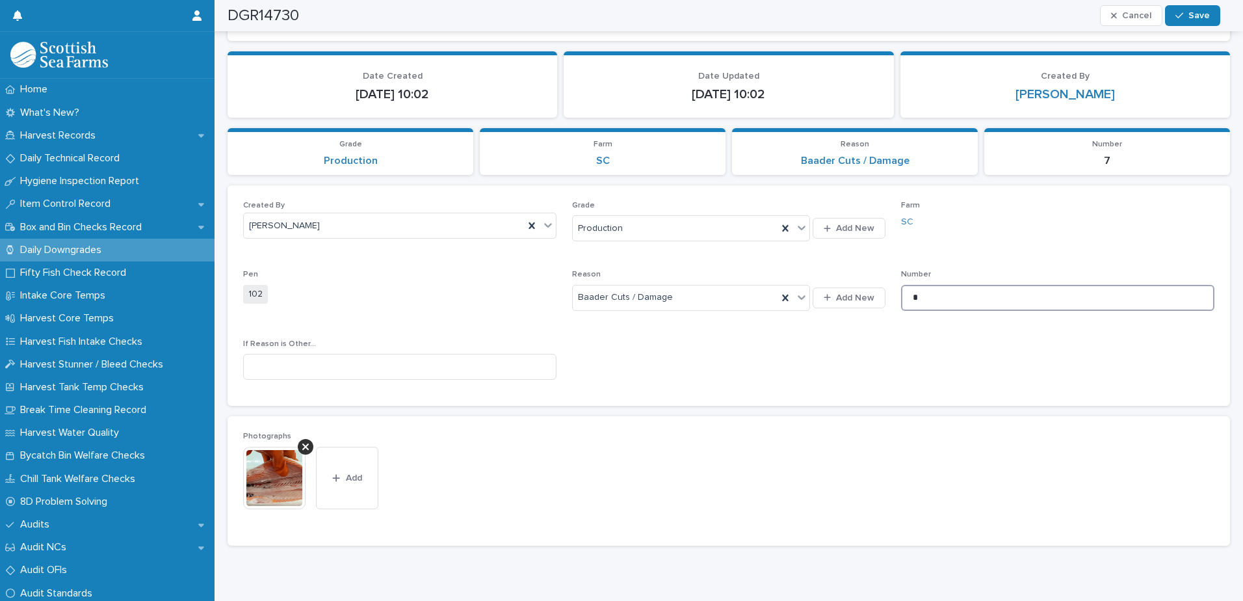
click at [944, 297] on input "*" at bounding box center [1057, 298] width 313 height 26
type input "**"
click at [367, 475] on button "Add" at bounding box center [347, 478] width 62 height 62
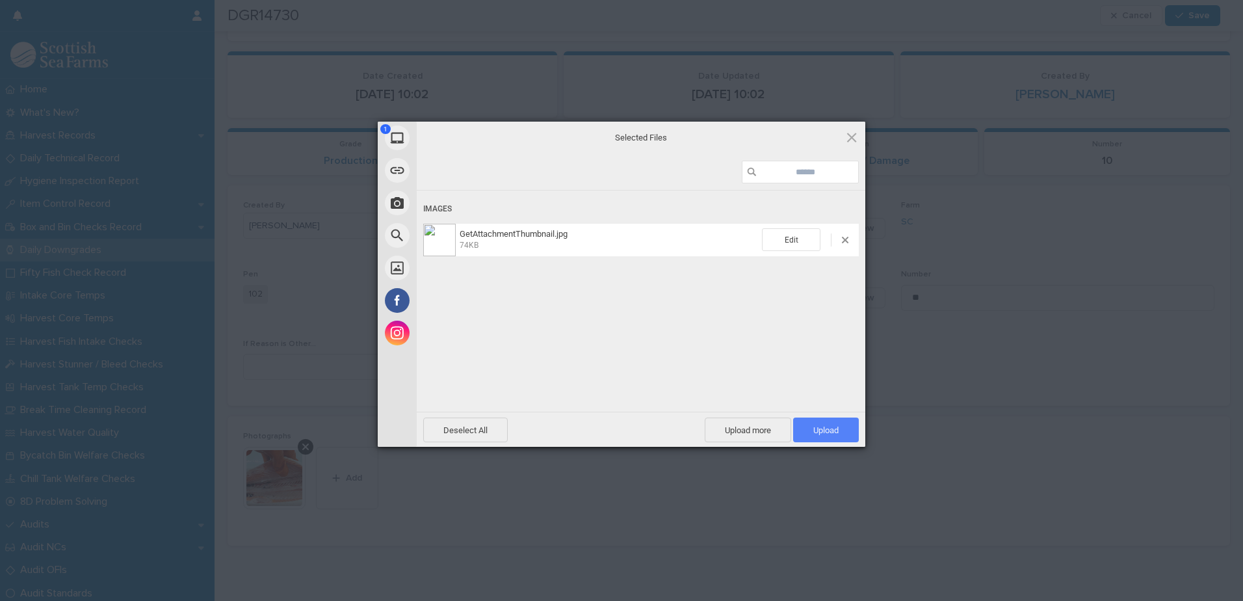
click at [825, 425] on span "Upload 1" at bounding box center [826, 430] width 25 height 10
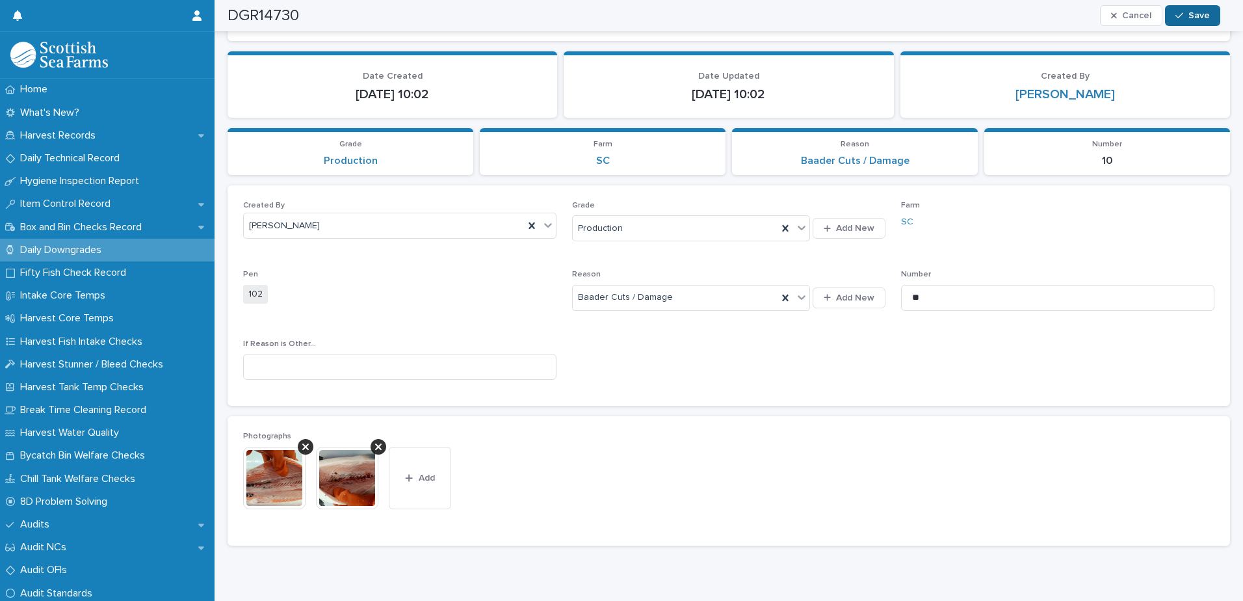
click at [1189, 17] on div "button" at bounding box center [1182, 15] width 13 height 9
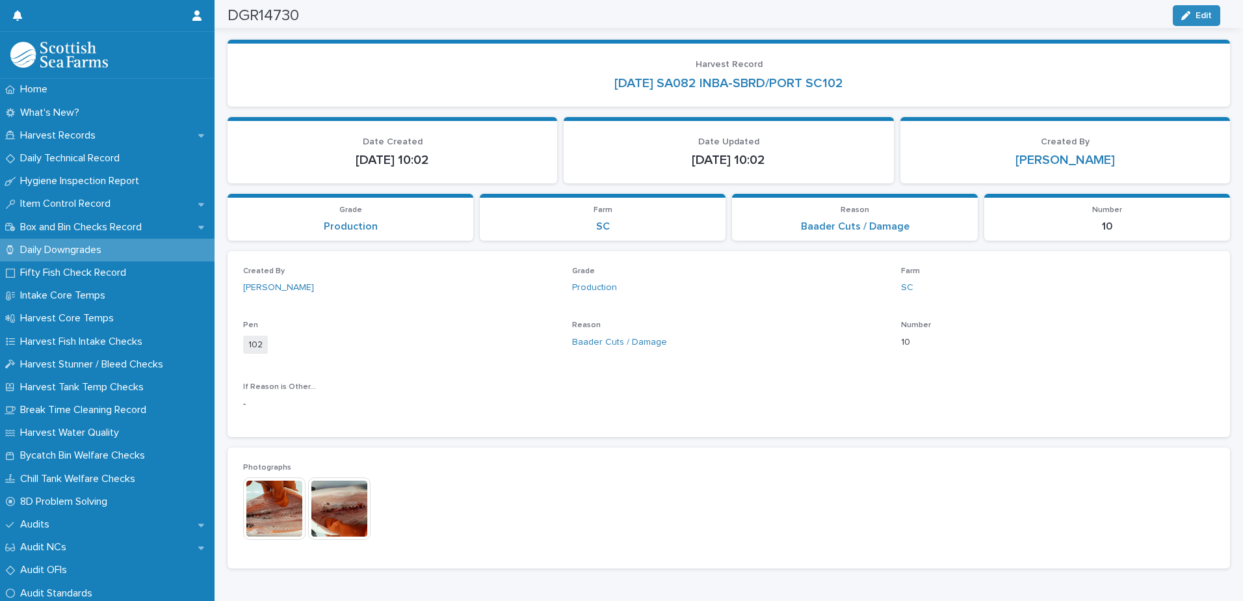
scroll to position [0, 0]
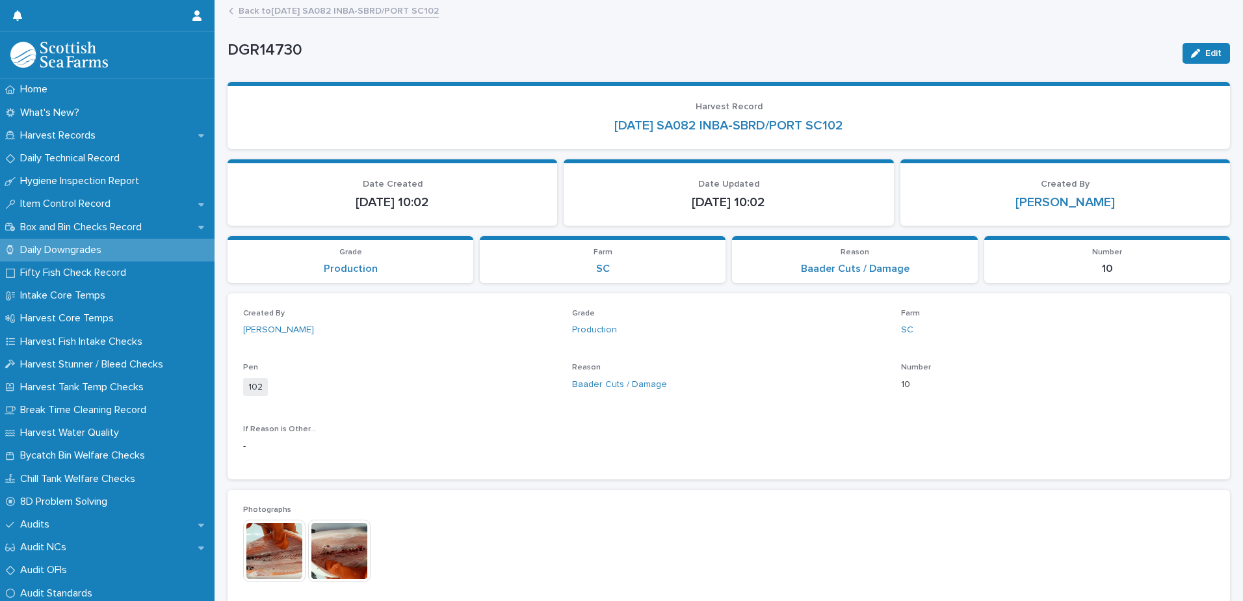
click at [334, 14] on link "Back to [DATE] SA082 INBA-SBRD/PORT SC102" at bounding box center [339, 10] width 200 height 15
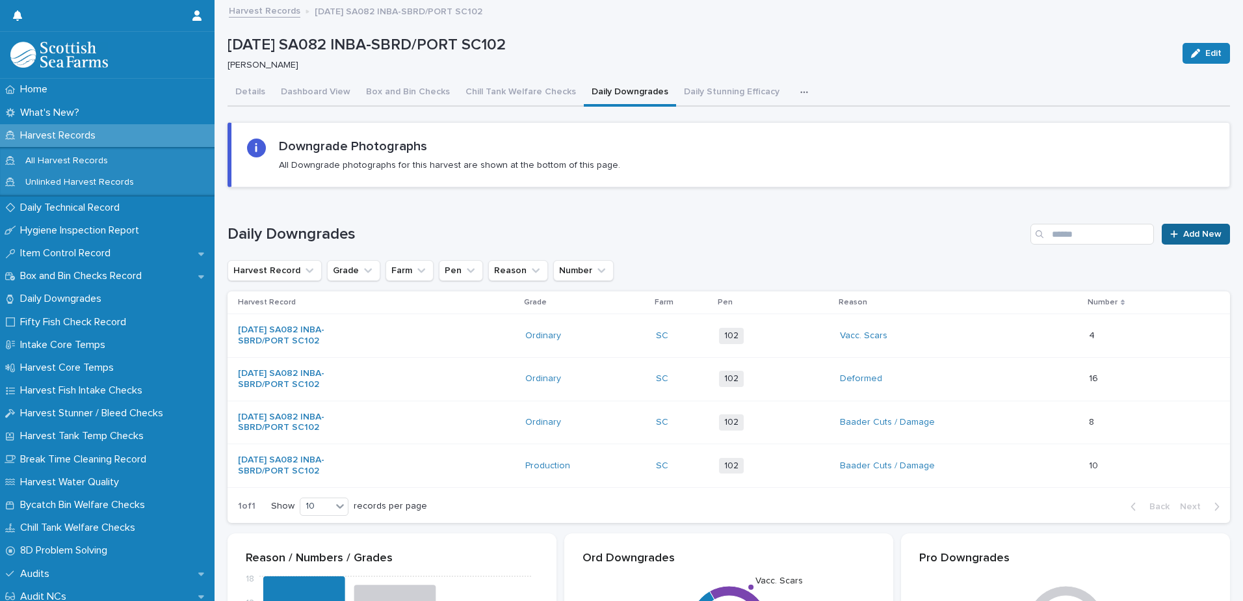
click at [1184, 236] on span "Add New" at bounding box center [1203, 234] width 38 height 9
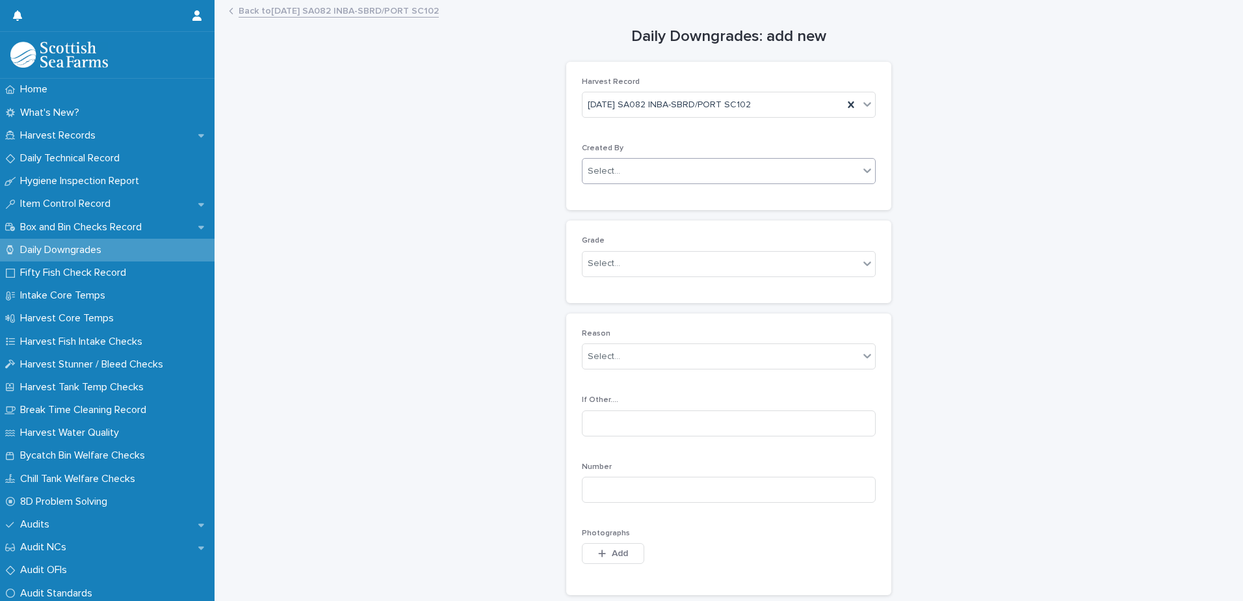
click at [709, 172] on div "Select..." at bounding box center [721, 171] width 276 height 21
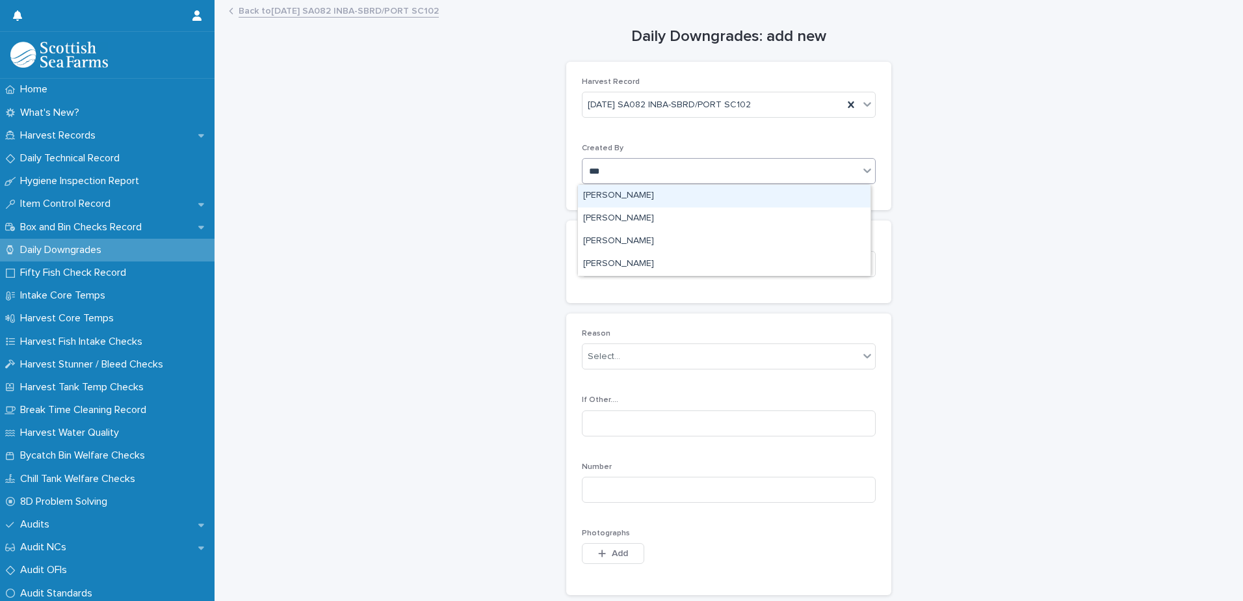
type input "****"
click at [676, 199] on div "[PERSON_NAME]" at bounding box center [724, 196] width 293 height 23
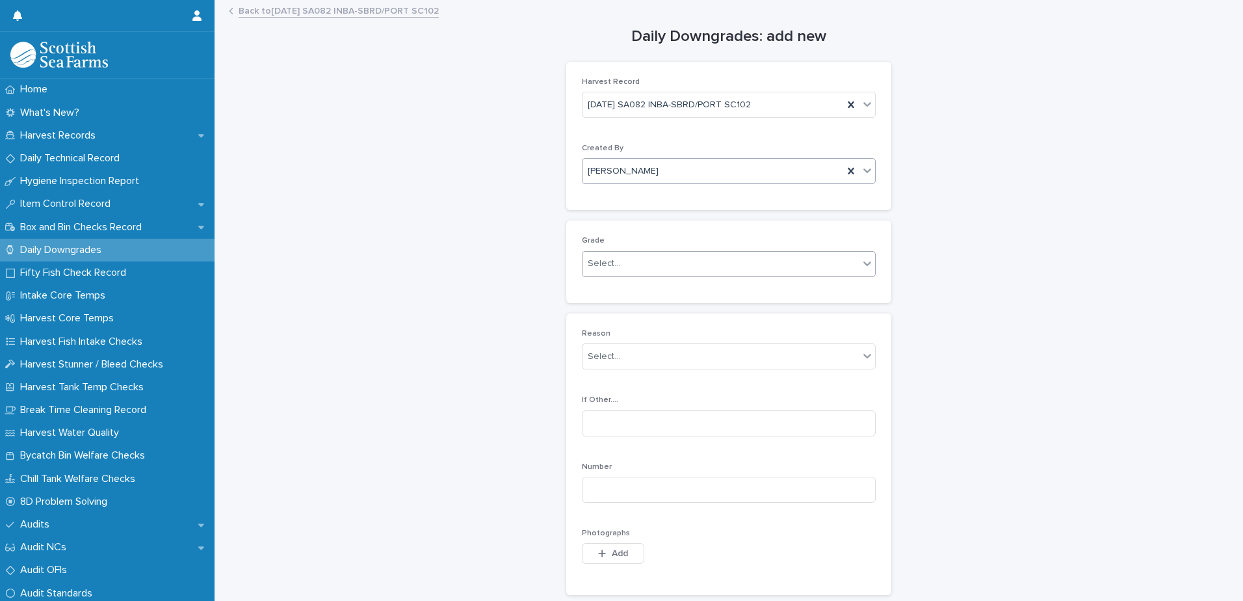
click at [689, 269] on div "Select..." at bounding box center [721, 263] width 276 height 21
click at [692, 307] on div "Production" at bounding box center [724, 311] width 293 height 23
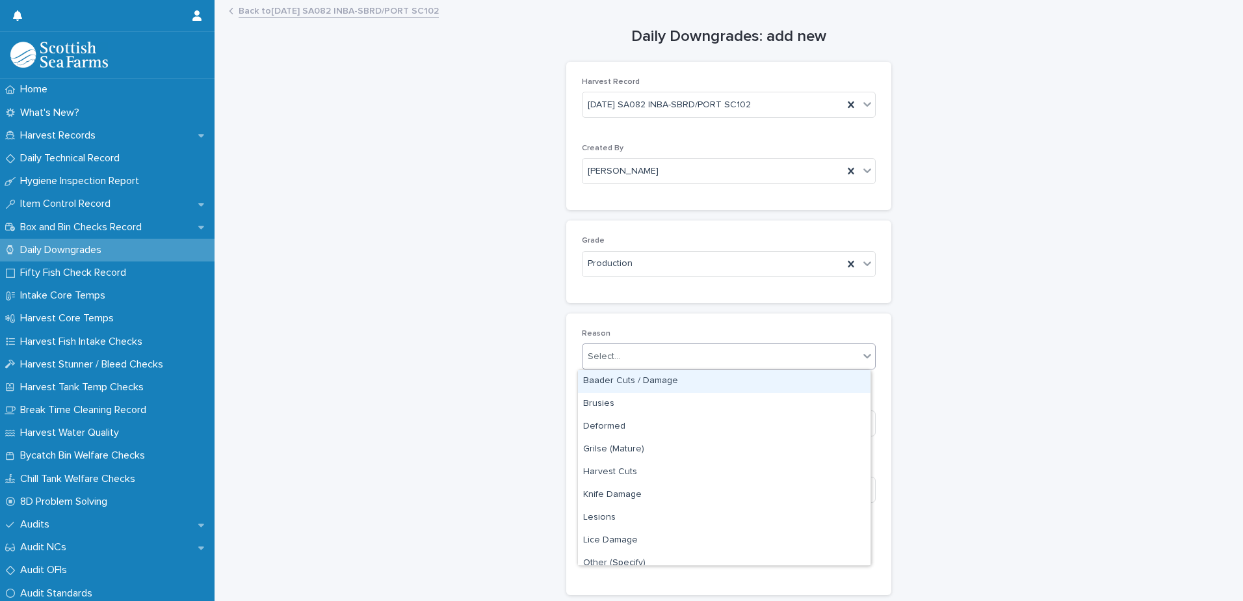
click at [673, 353] on div "Select..." at bounding box center [721, 356] width 276 height 21
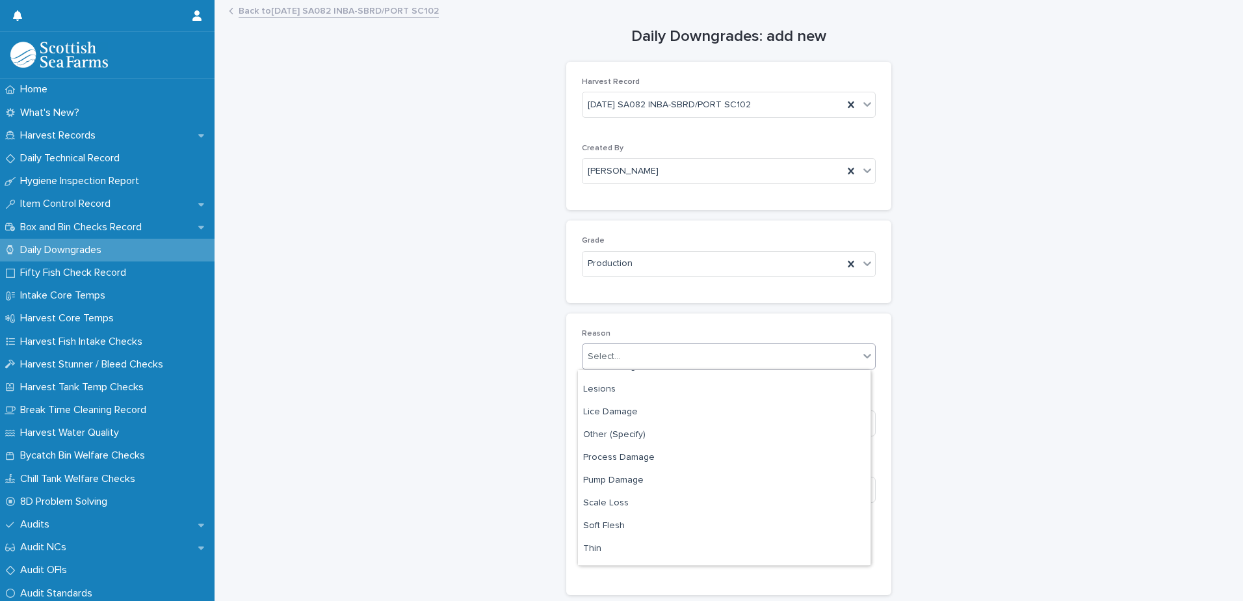
scroll to position [192, 0]
click at [645, 484] on div "Thin" at bounding box center [724, 485] width 293 height 23
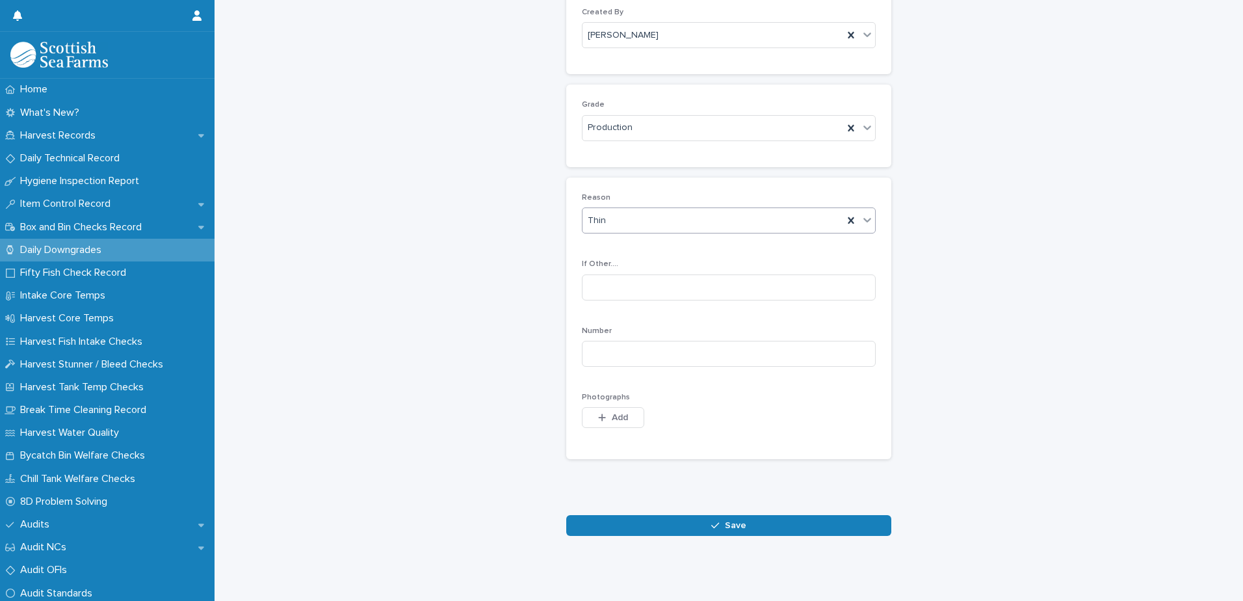
scroll to position [146, 0]
click at [752, 345] on input at bounding box center [729, 354] width 294 height 26
type input "*"
click at [611, 407] on button "Add" at bounding box center [613, 417] width 62 height 21
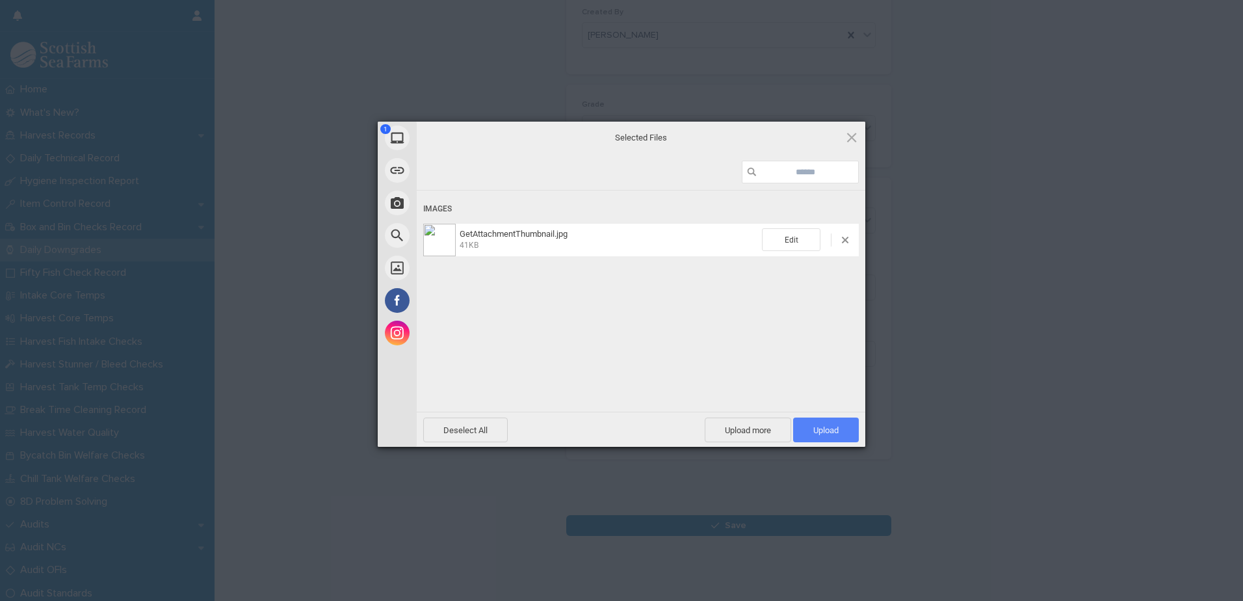
click at [827, 430] on span "Upload 1" at bounding box center [826, 430] width 25 height 10
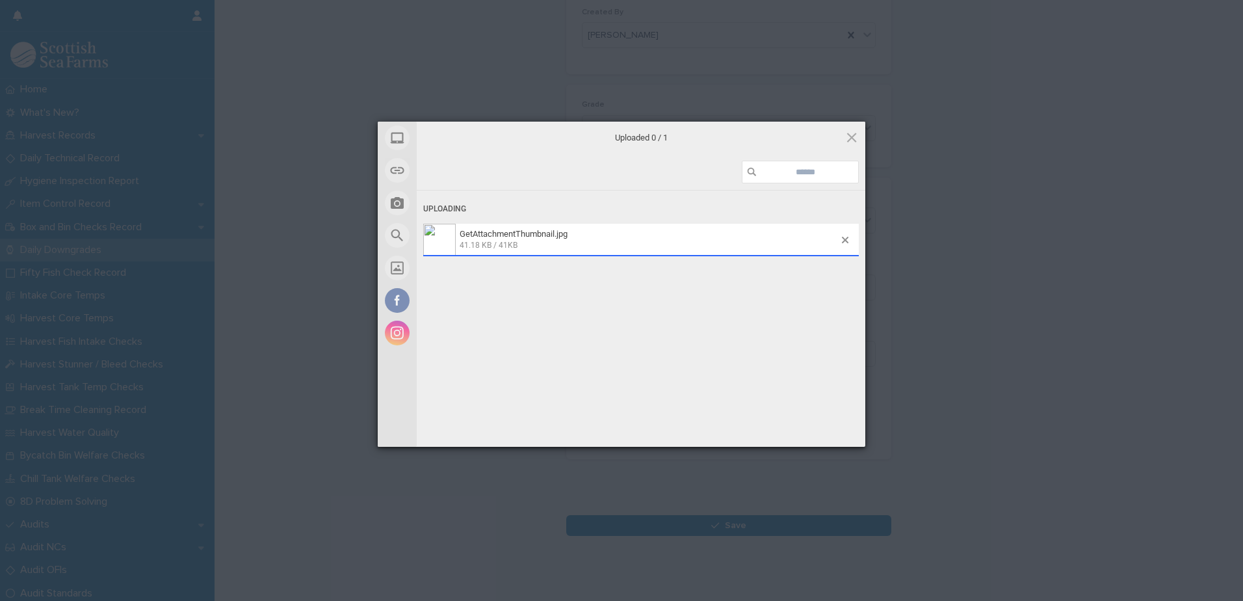
scroll to position [169, 0]
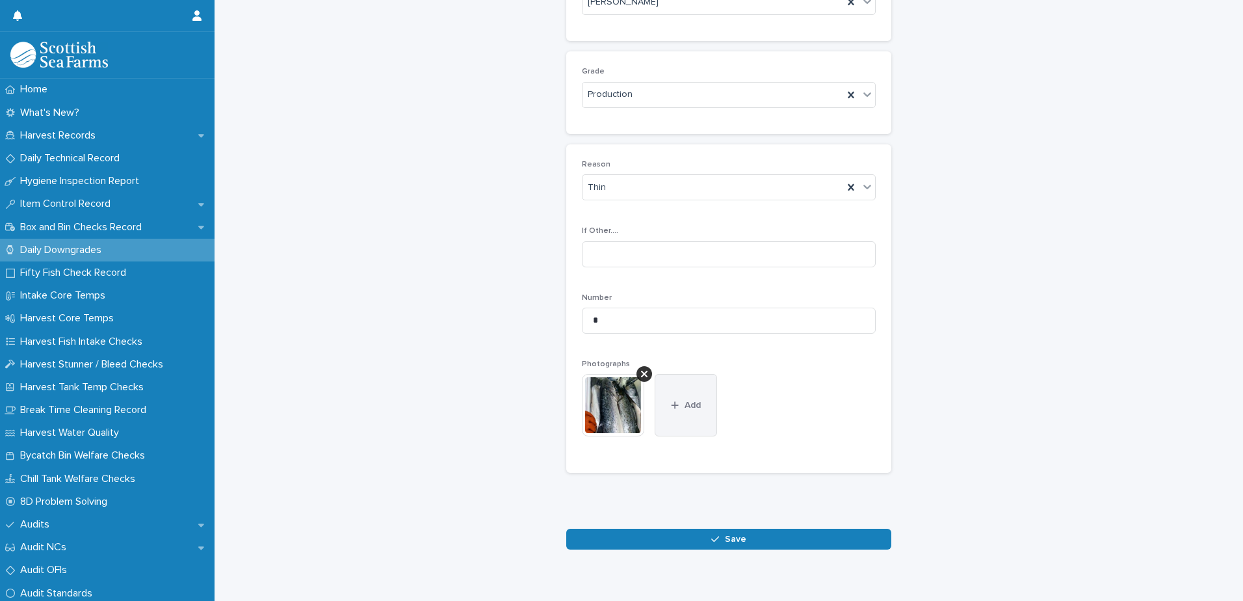
click at [682, 421] on button "Add" at bounding box center [686, 405] width 62 height 62
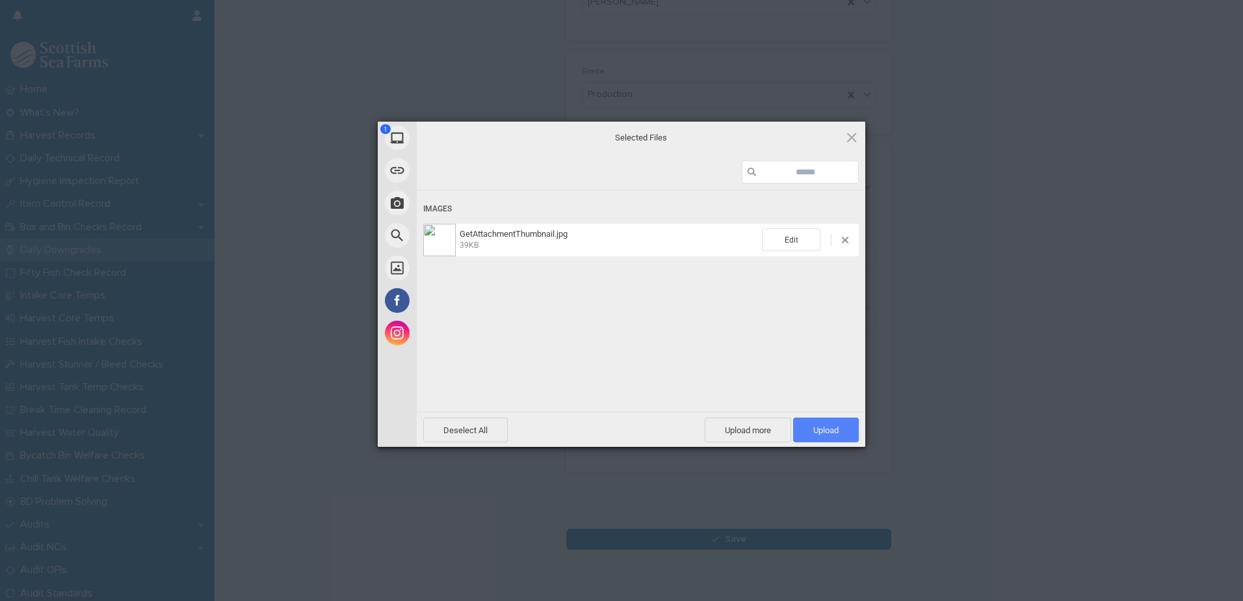
click at [835, 434] on span "Upload 1" at bounding box center [826, 430] width 25 height 10
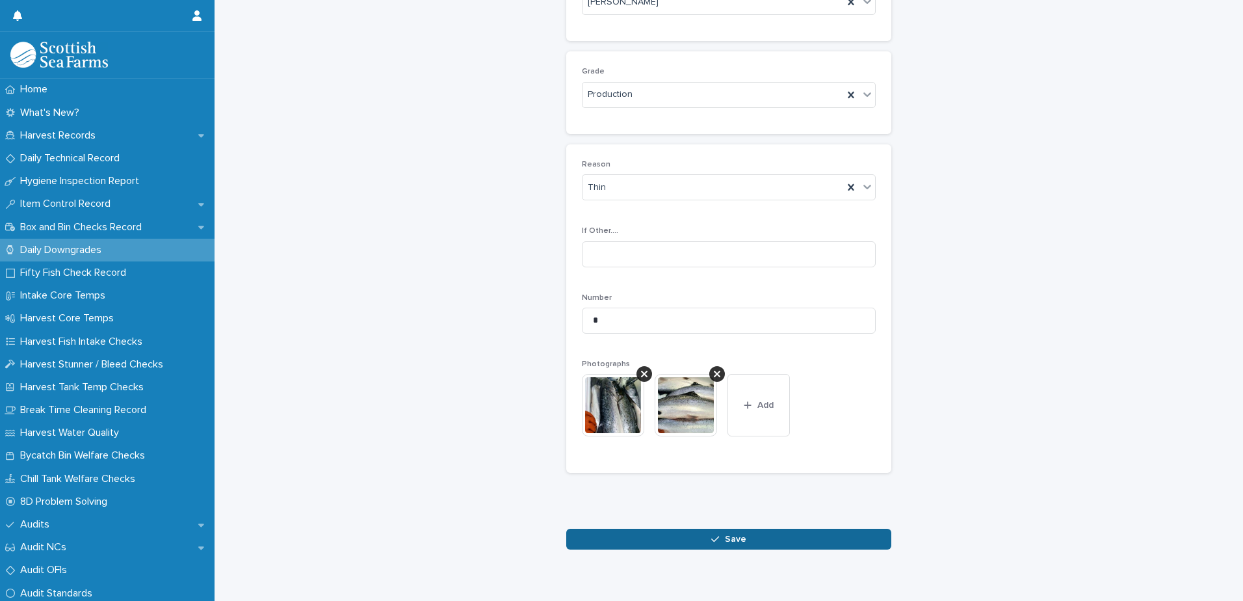
click at [730, 540] on span "Save" at bounding box center [735, 539] width 21 height 9
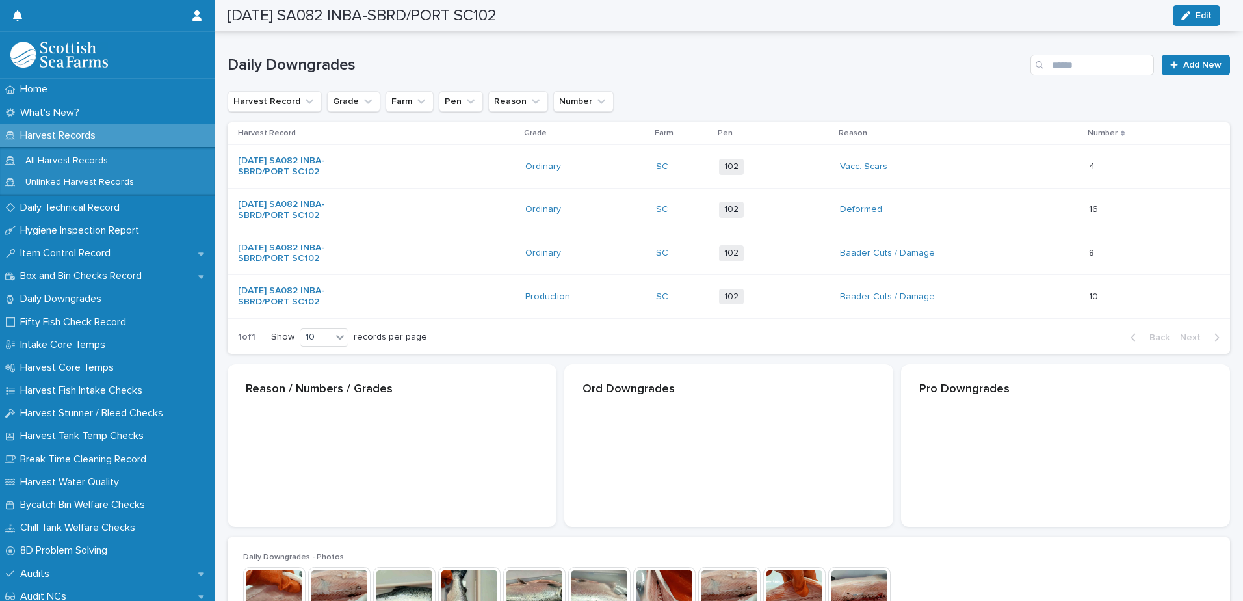
scroll to position [170, 0]
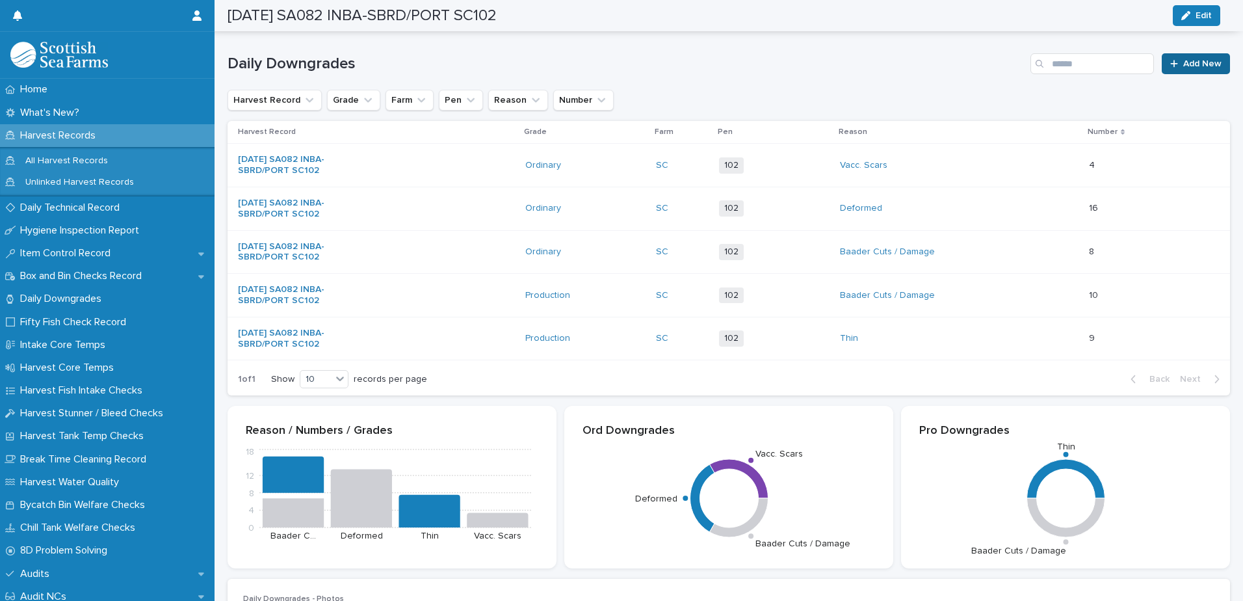
click at [1184, 60] on span "Add New" at bounding box center [1203, 63] width 38 height 9
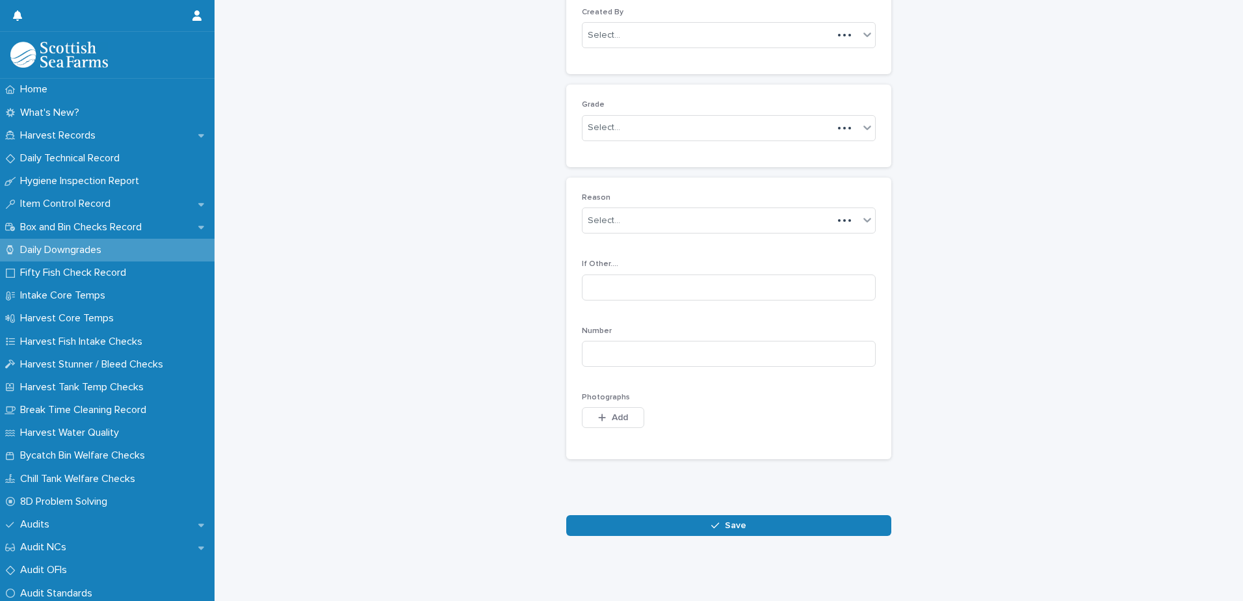
scroll to position [126, 0]
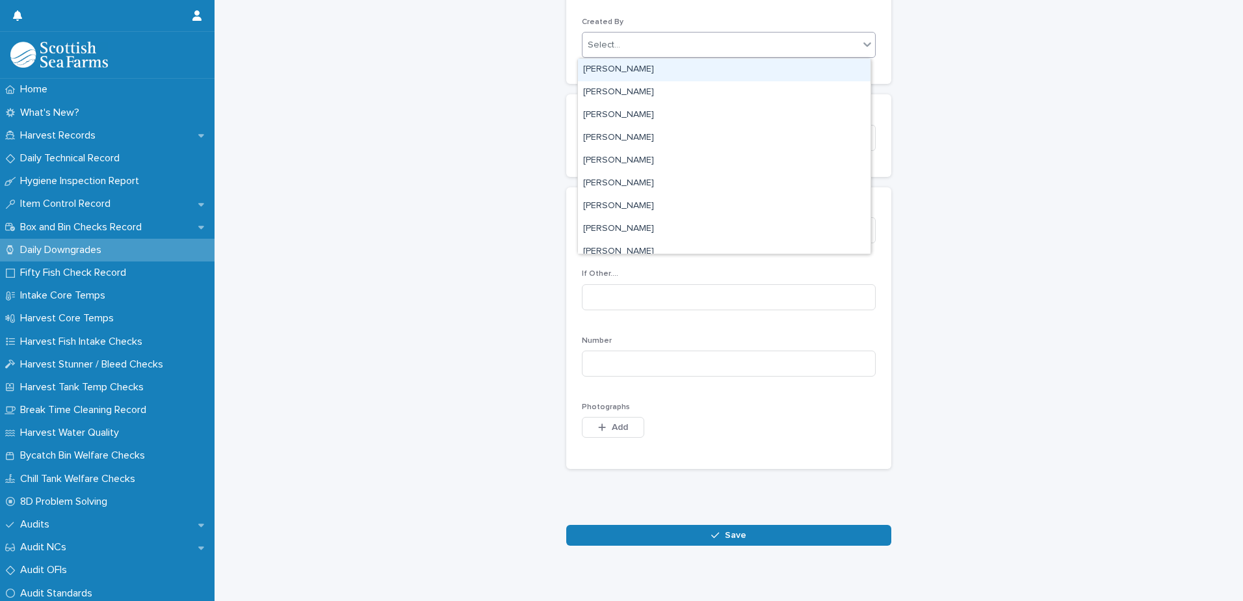
click at [708, 49] on div "Select..." at bounding box center [721, 44] width 276 height 21
type input "****"
click at [698, 71] on div "[PERSON_NAME]" at bounding box center [724, 70] width 293 height 23
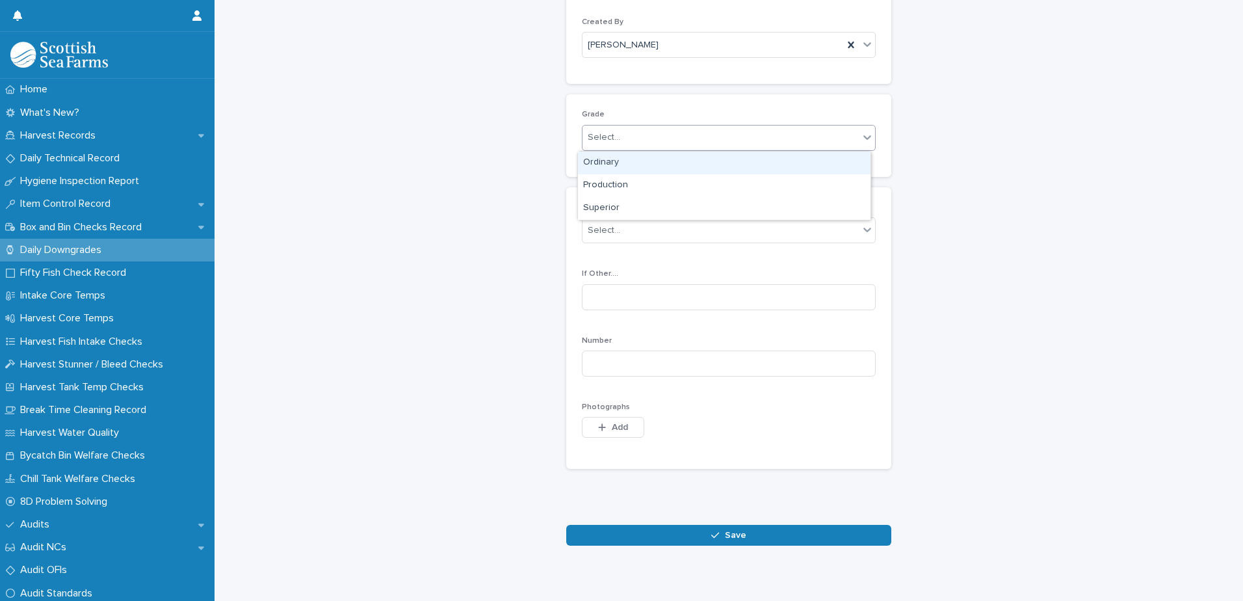
click at [684, 137] on div "Select..." at bounding box center [721, 137] width 276 height 21
click at [674, 161] on div "Ordinary" at bounding box center [724, 163] width 293 height 23
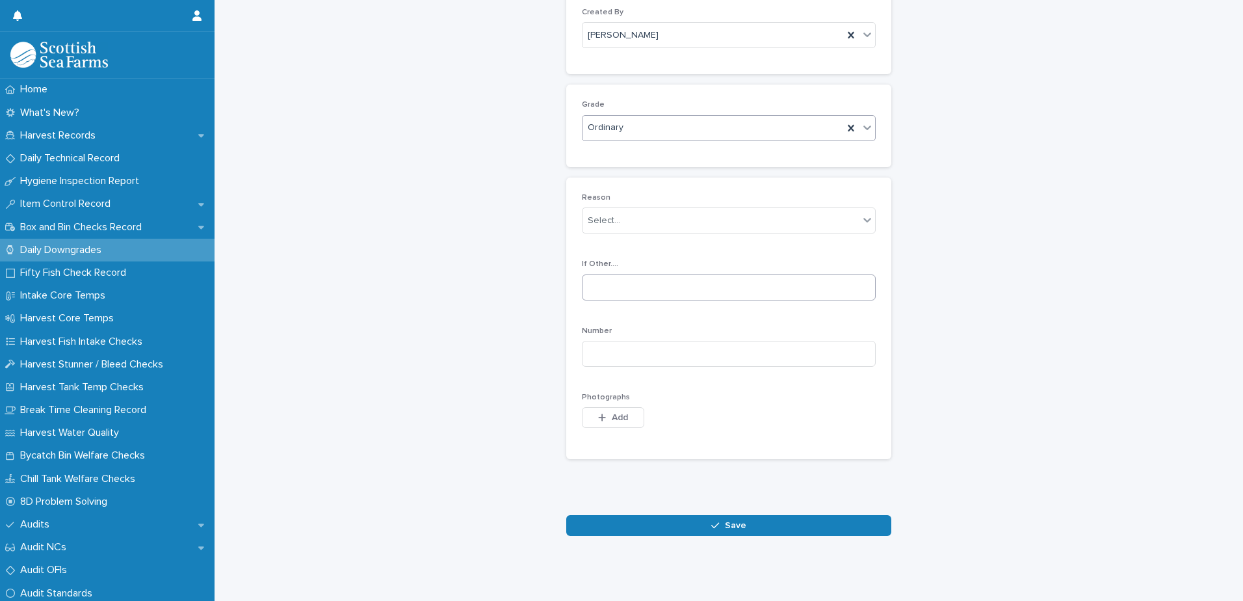
scroll to position [146, 0]
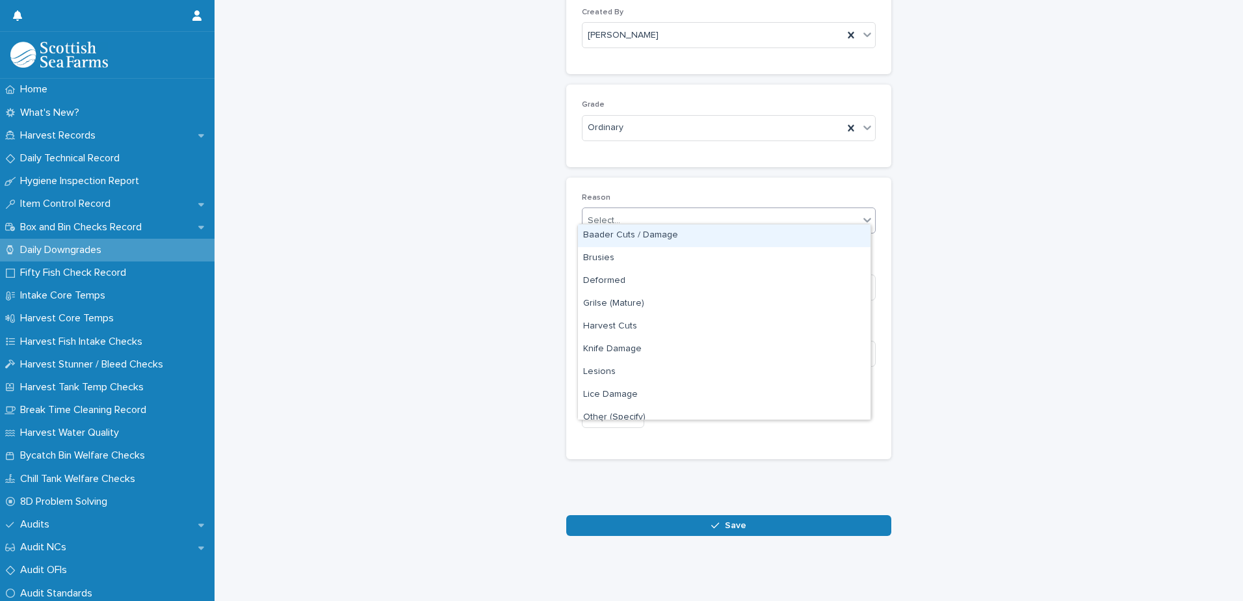
click at [704, 210] on div "Select..." at bounding box center [721, 220] width 276 height 21
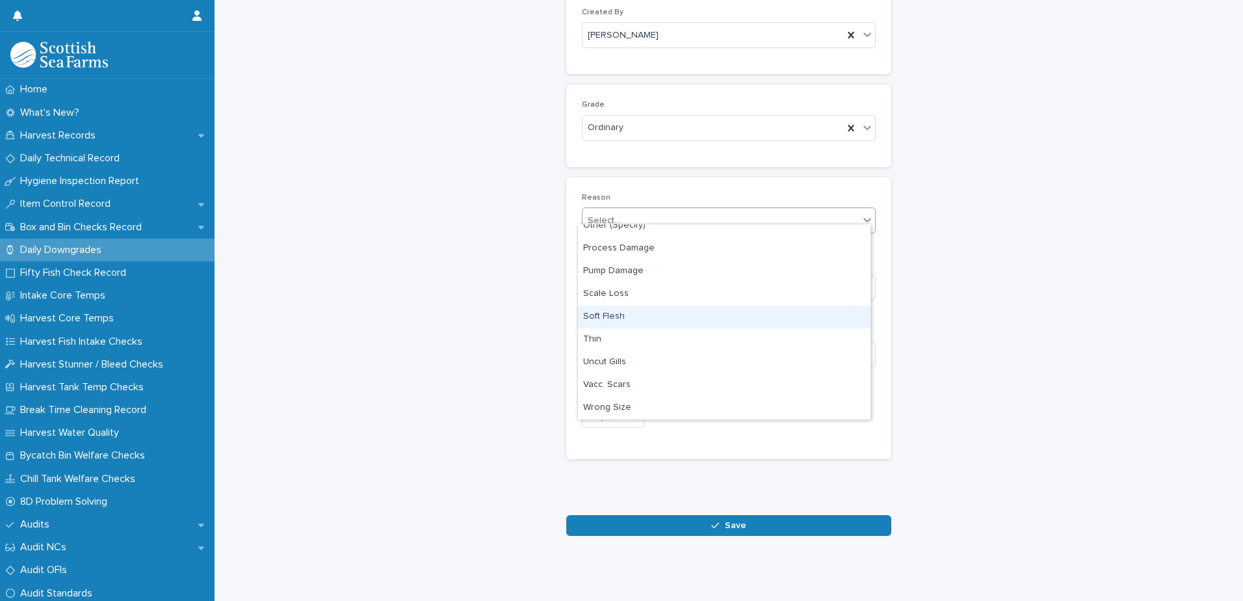
click at [674, 317] on div "Soft Flesh" at bounding box center [724, 317] width 293 height 23
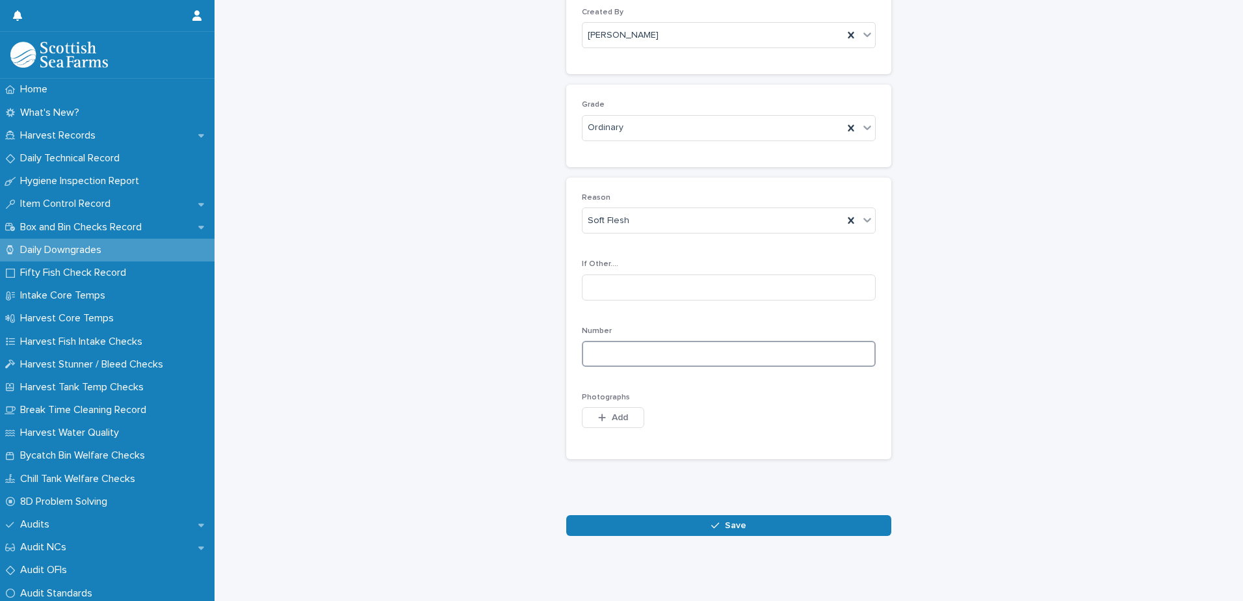
click at [765, 347] on input at bounding box center [729, 354] width 294 height 26
type input "*"
click at [613, 413] on span "Add" at bounding box center [620, 417] width 16 height 9
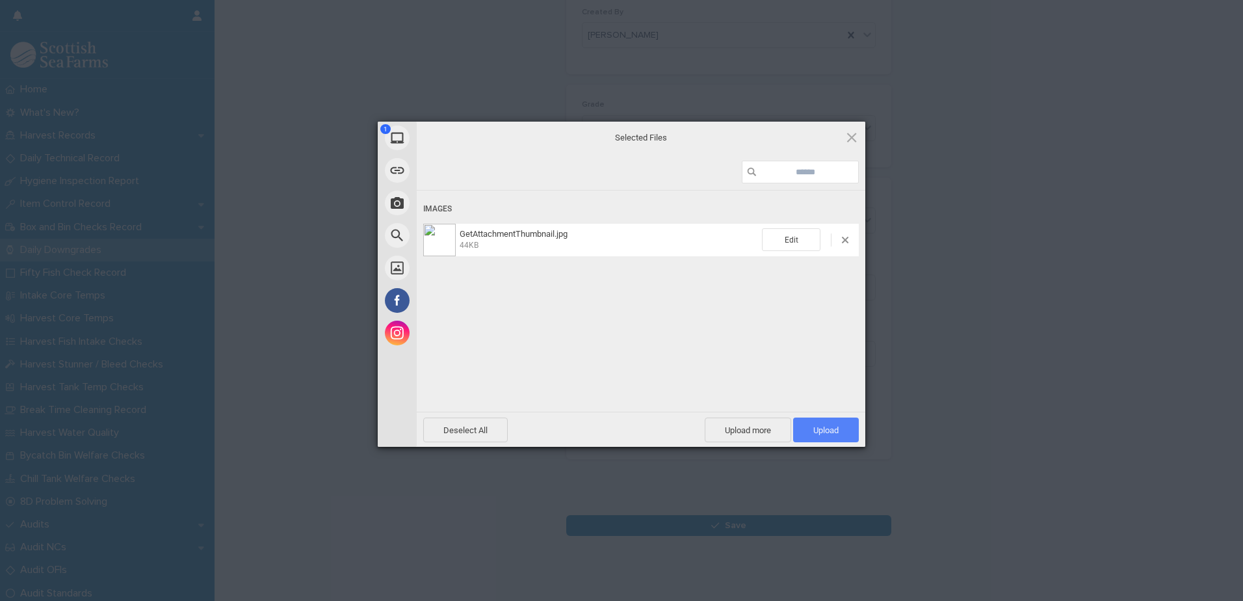
click at [825, 434] on span "Upload 1" at bounding box center [826, 430] width 25 height 10
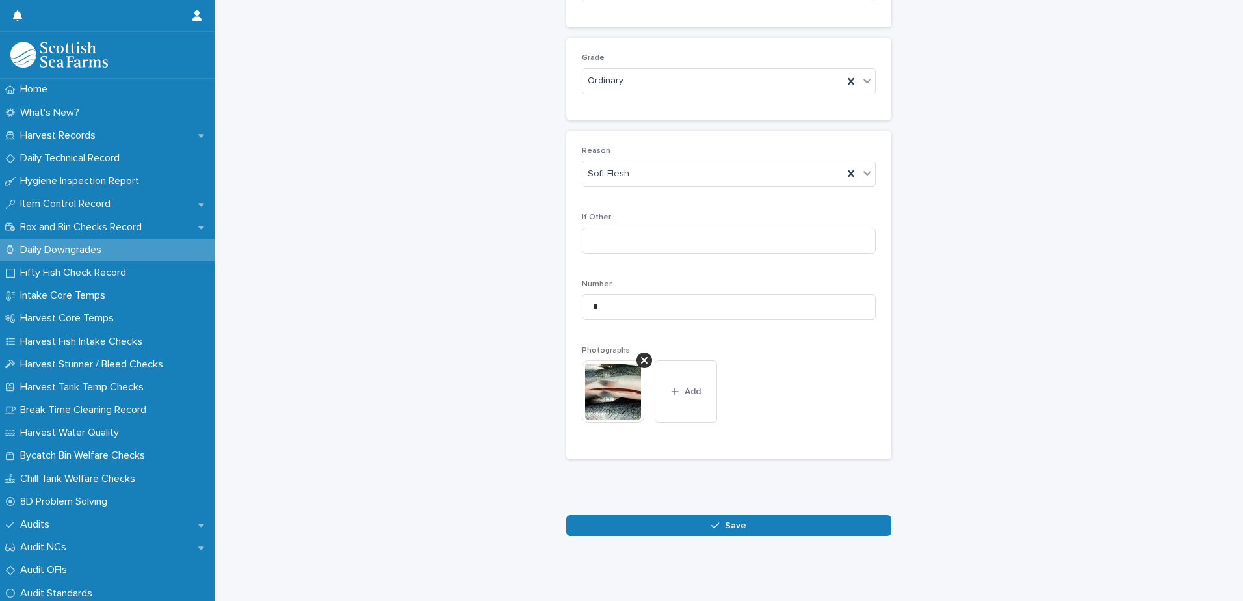
scroll to position [192, 0]
drag, startPoint x: 757, startPoint y: 512, endPoint x: 839, endPoint y: 483, distance: 87.2
click at [758, 515] on button "Save" at bounding box center [728, 525] width 325 height 21
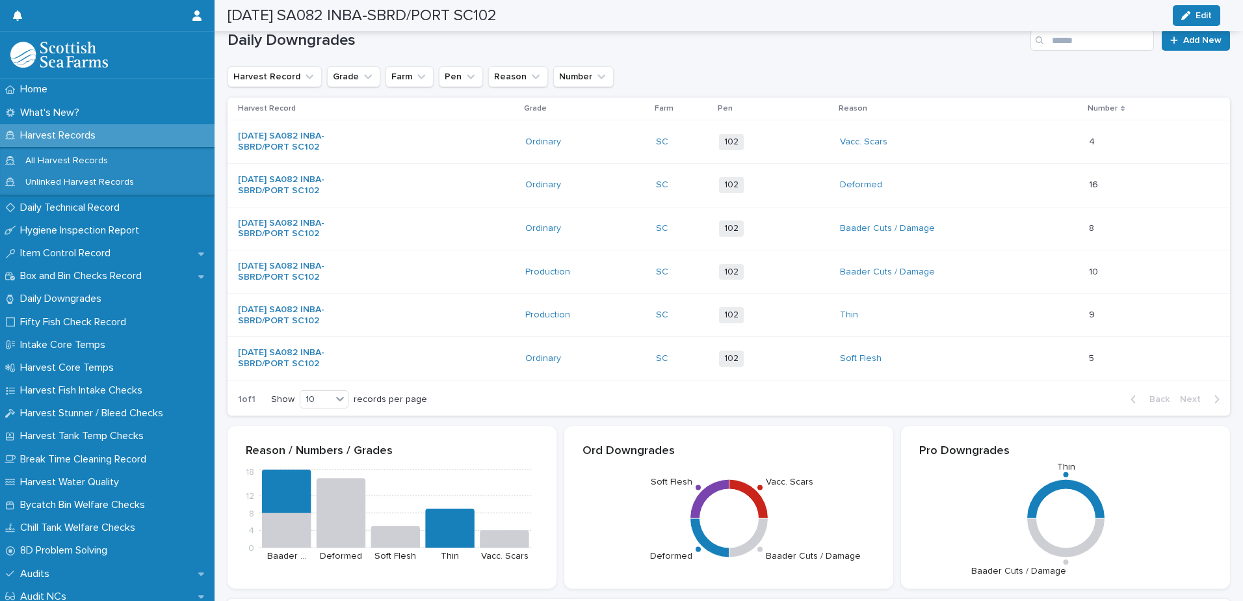
scroll to position [129, 0]
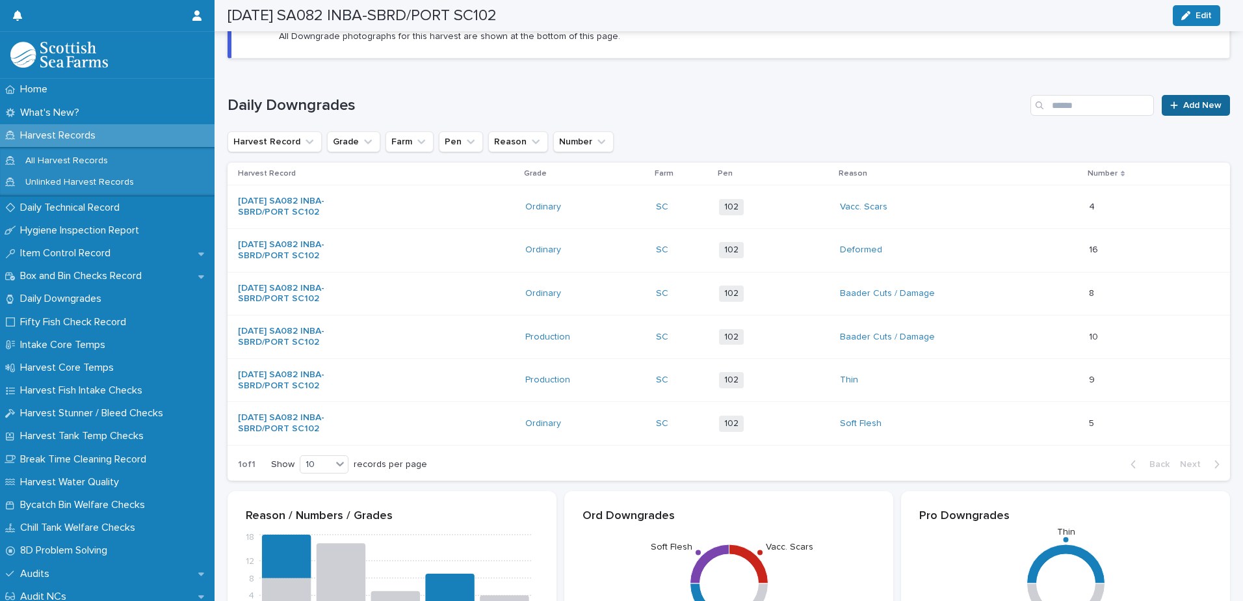
click at [1191, 103] on span "Add New" at bounding box center [1203, 105] width 38 height 9
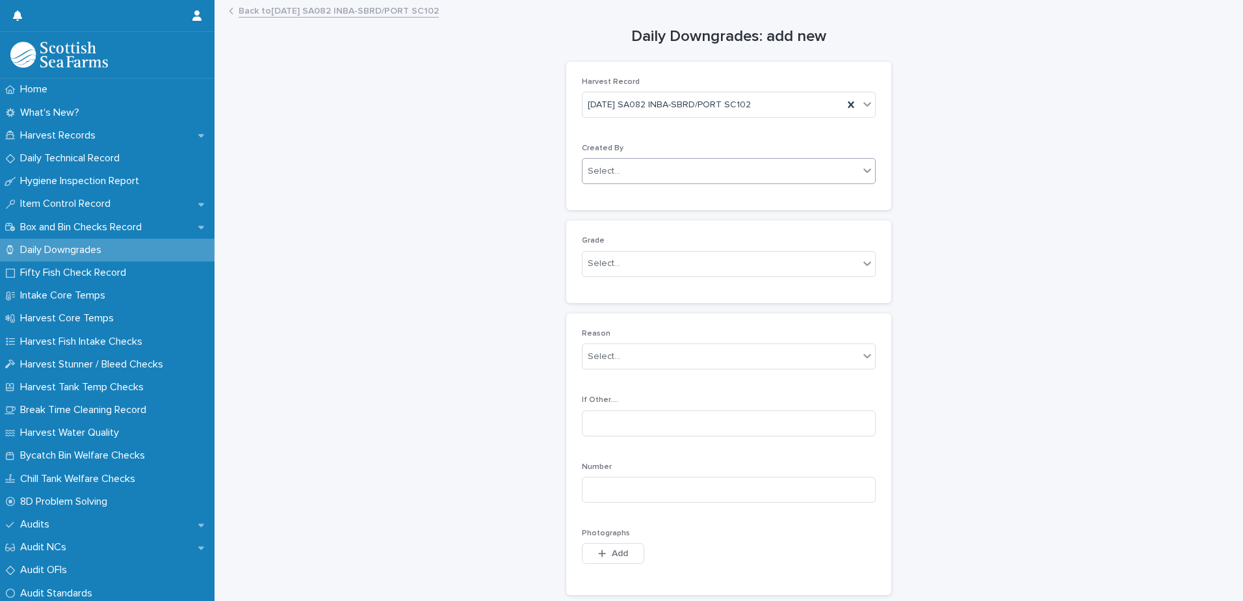
click at [715, 177] on div "Select..." at bounding box center [721, 171] width 276 height 21
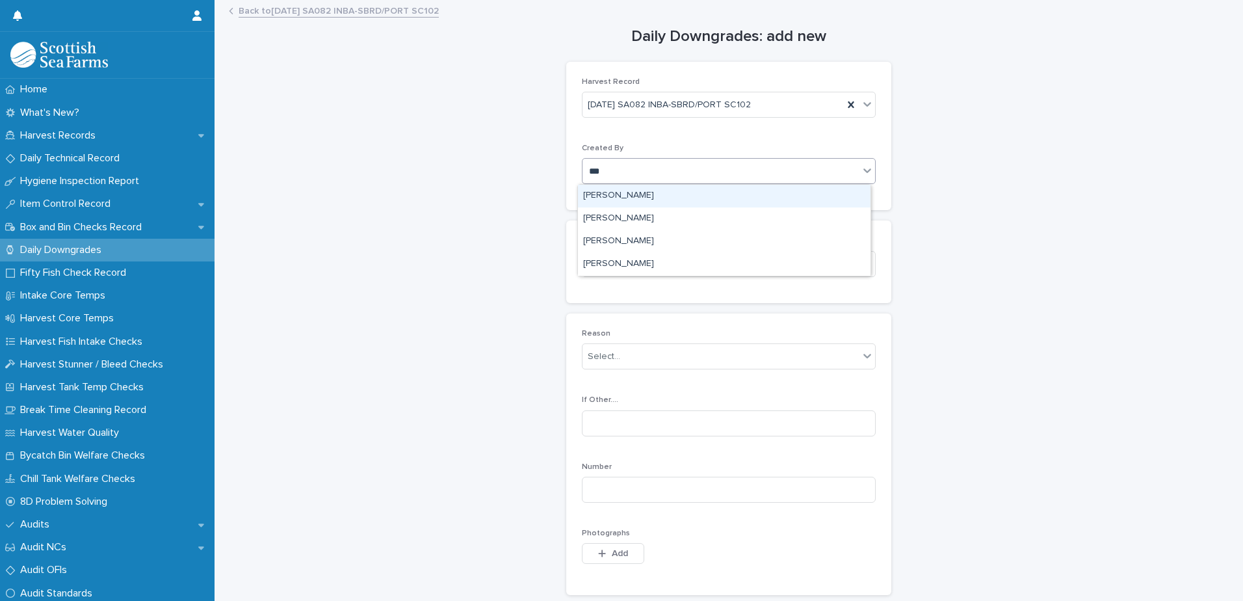
type input "****"
click at [699, 194] on div "[PERSON_NAME]" at bounding box center [724, 196] width 293 height 23
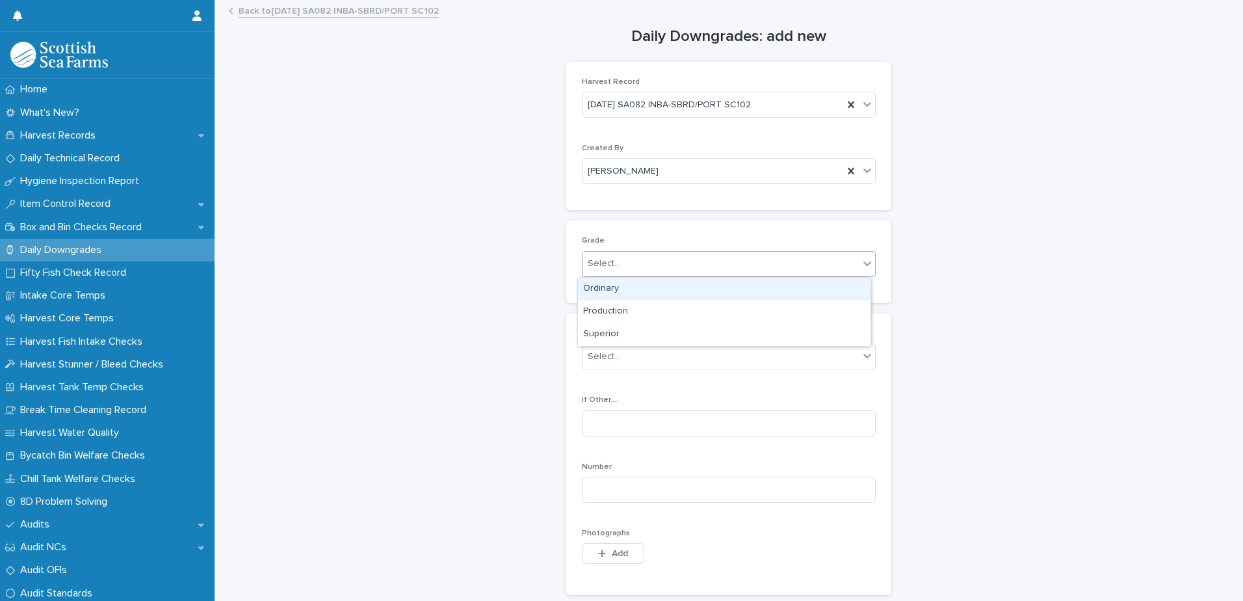
click at [680, 267] on div "Select..." at bounding box center [721, 263] width 276 height 21
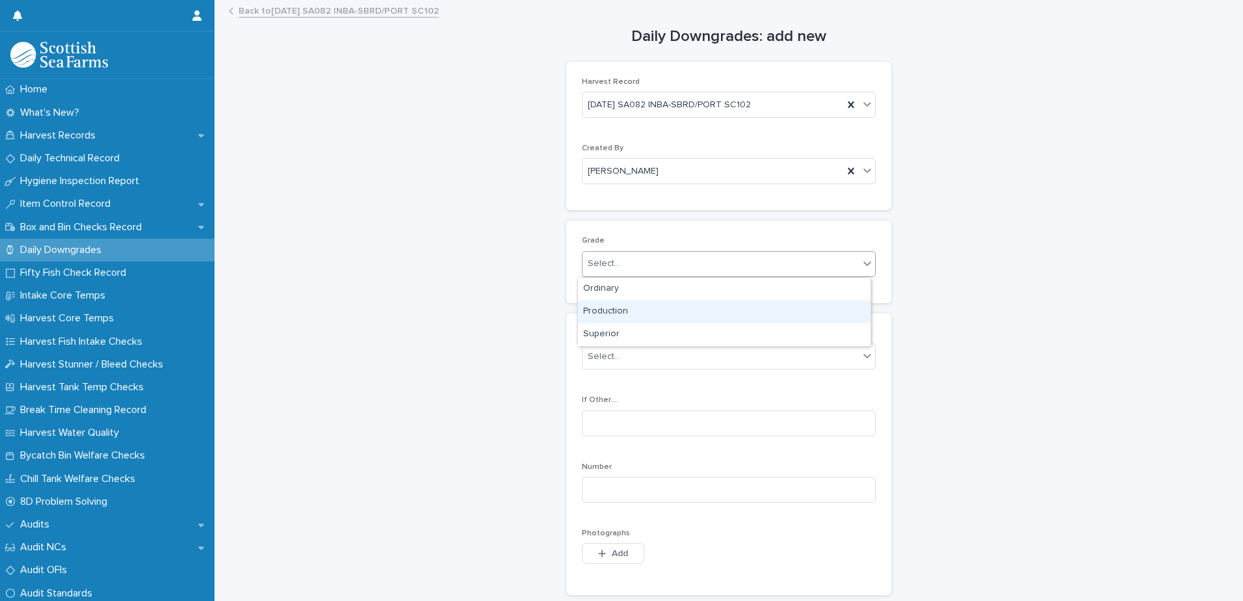
click at [673, 311] on div "Production" at bounding box center [724, 311] width 293 height 23
click at [714, 356] on div "Select..." at bounding box center [721, 356] width 276 height 21
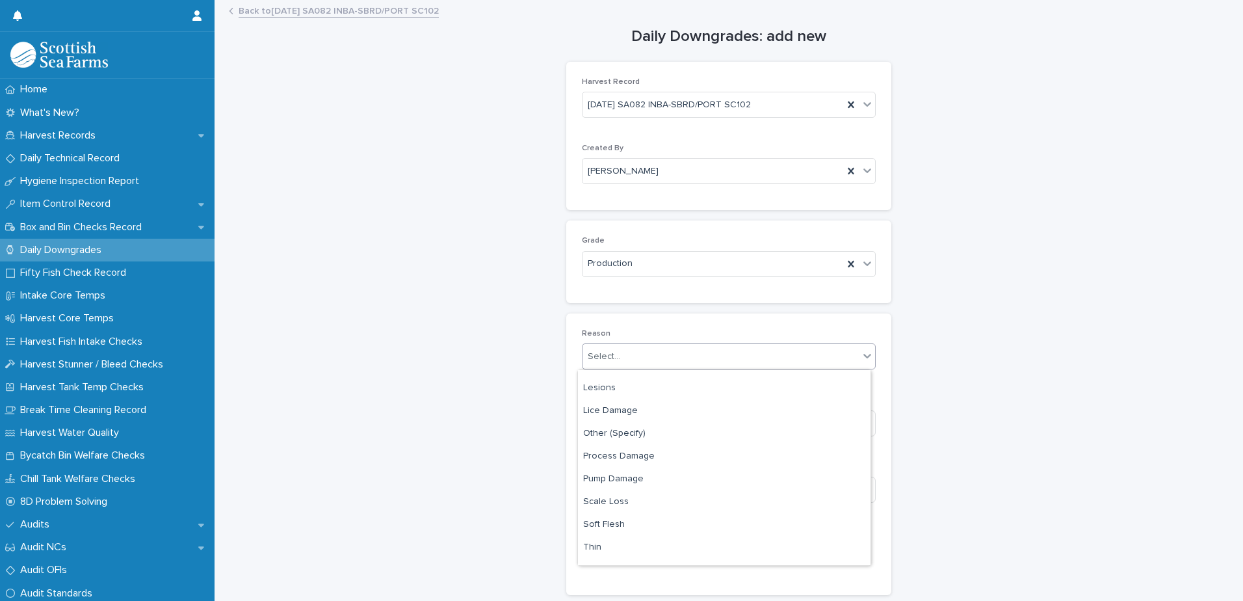
scroll to position [130, 0]
click at [684, 479] on div "Pump Damage" at bounding box center [724, 479] width 293 height 23
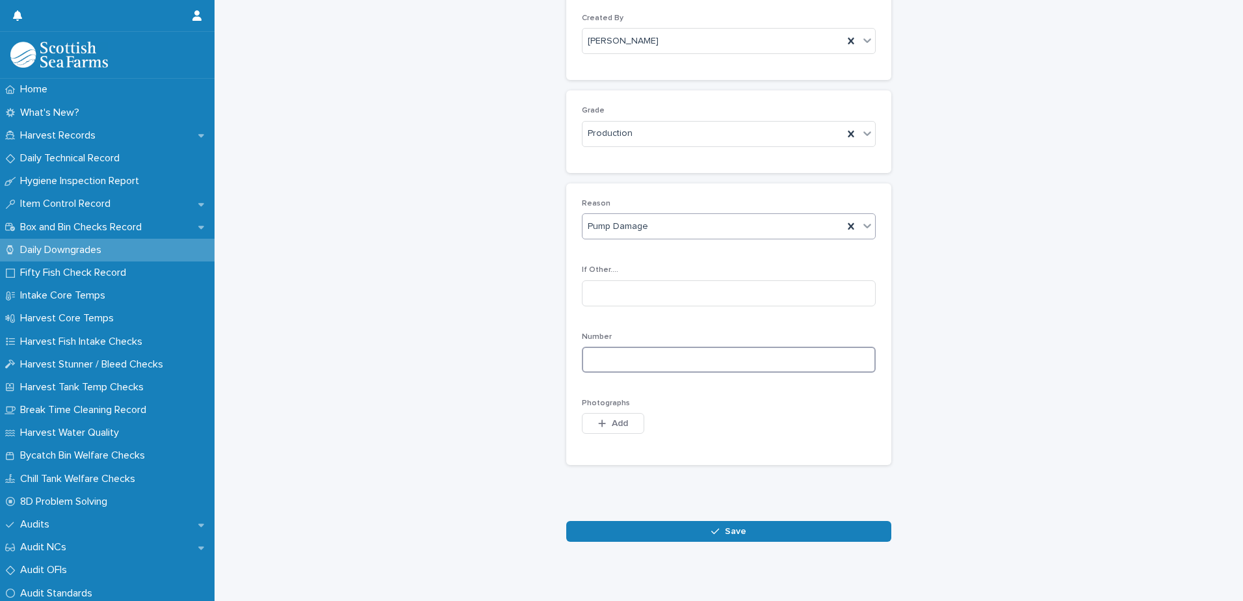
click at [804, 359] on input at bounding box center [729, 360] width 294 height 26
type input "*"
click at [605, 421] on div "button" at bounding box center [604, 423] width 13 height 9
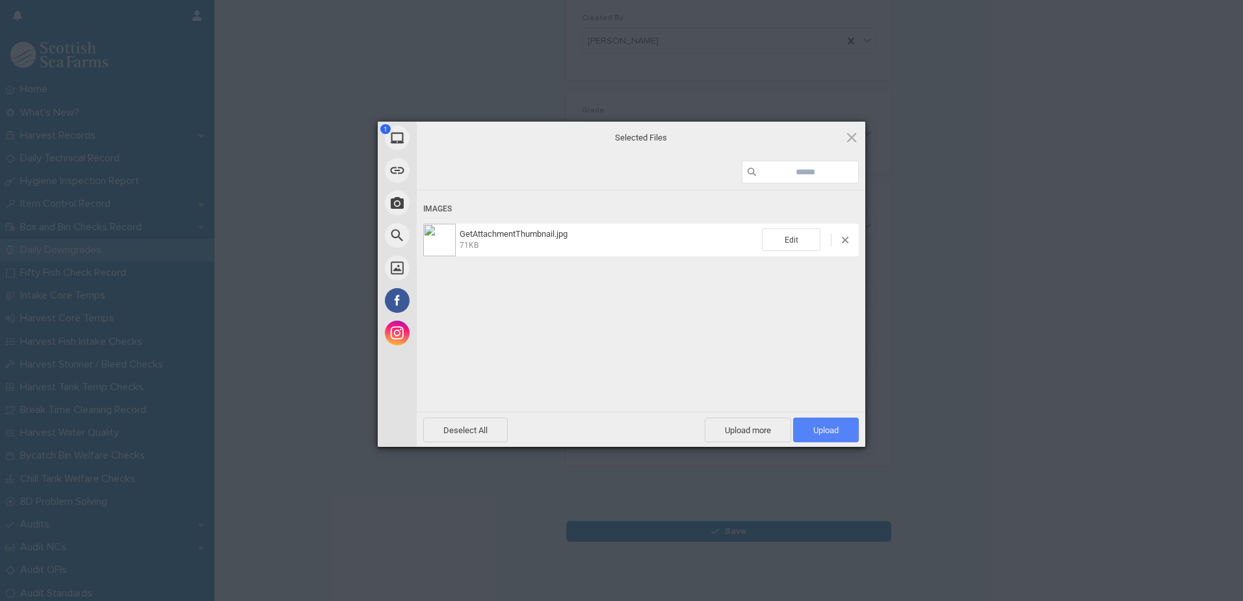
click at [821, 432] on span "Upload 1" at bounding box center [826, 430] width 66 height 25
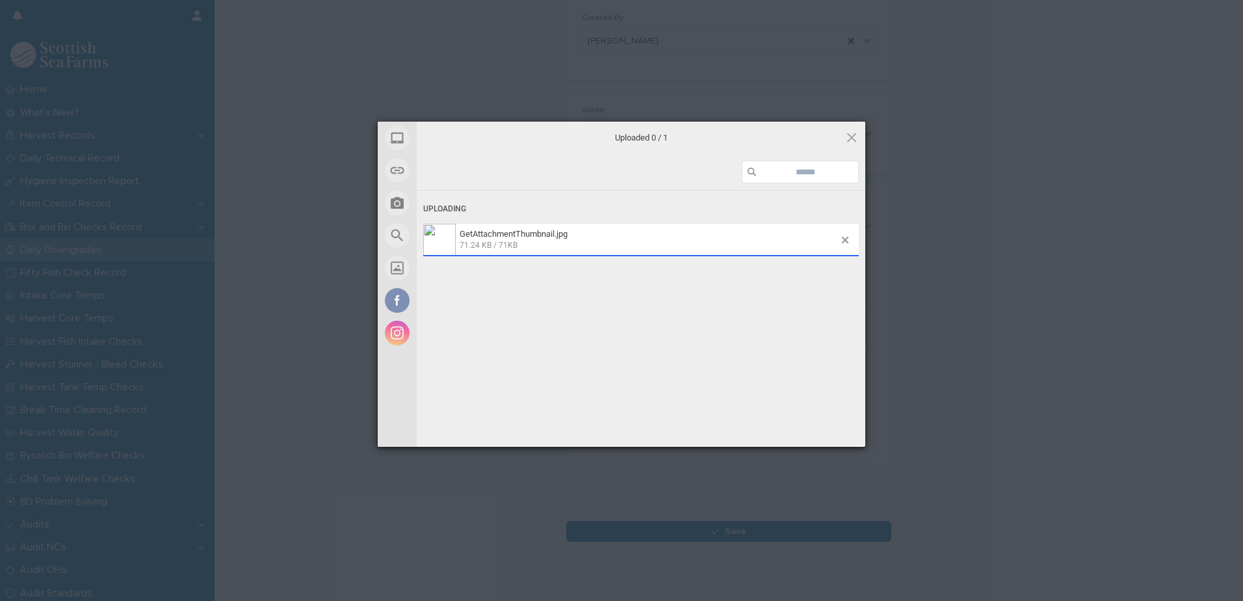
scroll to position [153, 0]
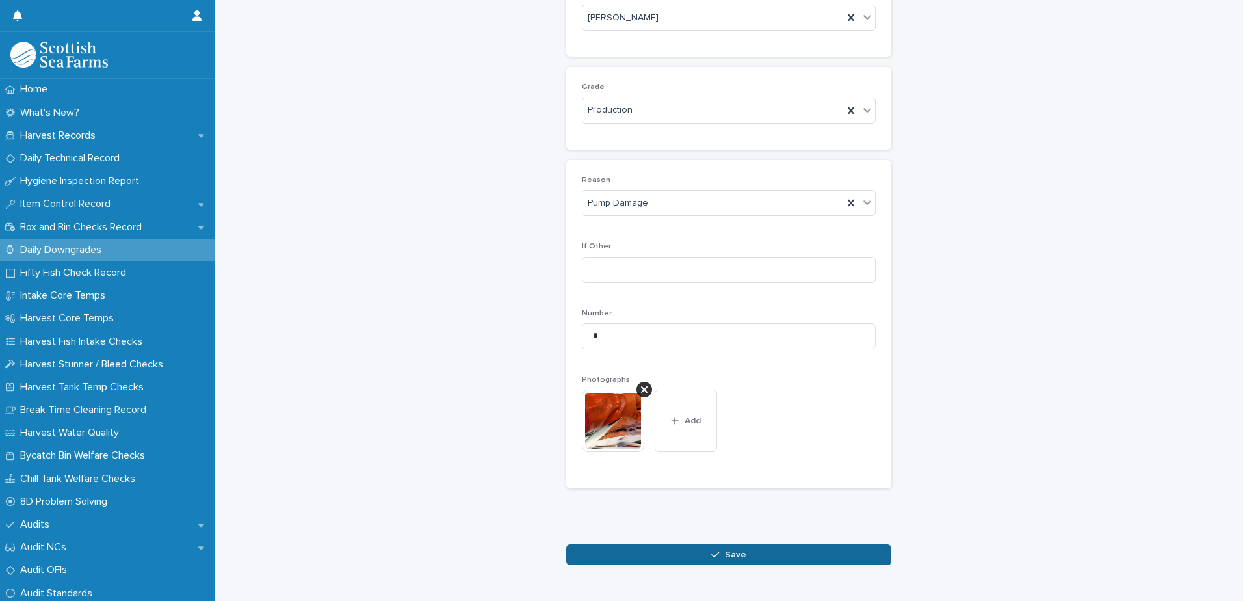
click at [741, 558] on button "Save" at bounding box center [728, 554] width 325 height 21
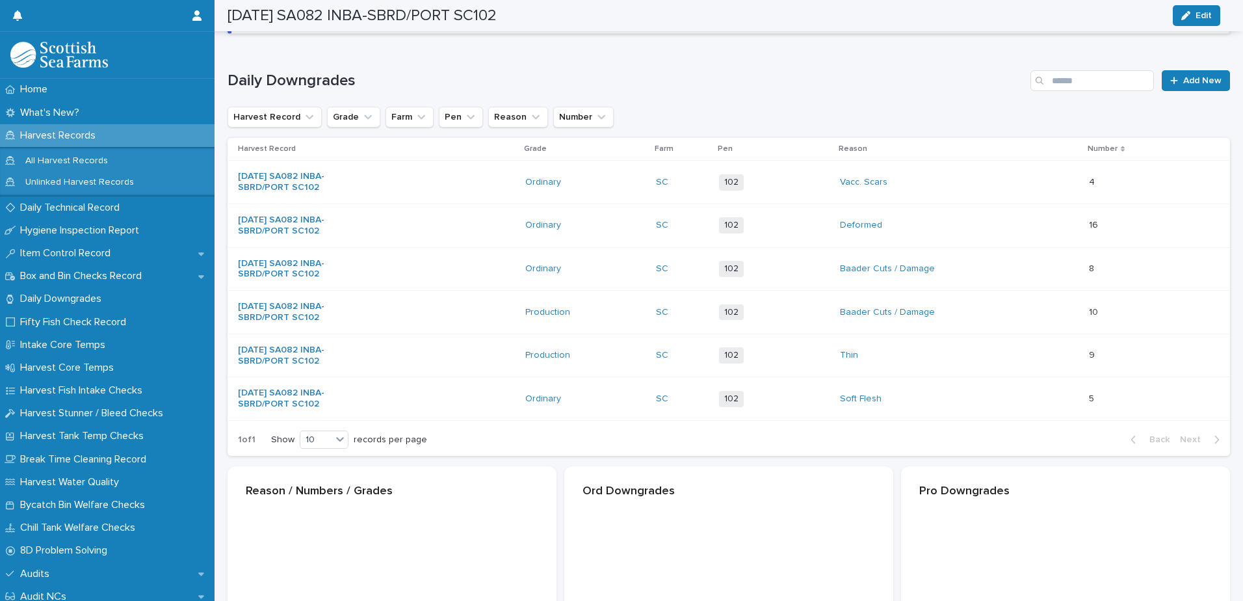
scroll to position [155, 0]
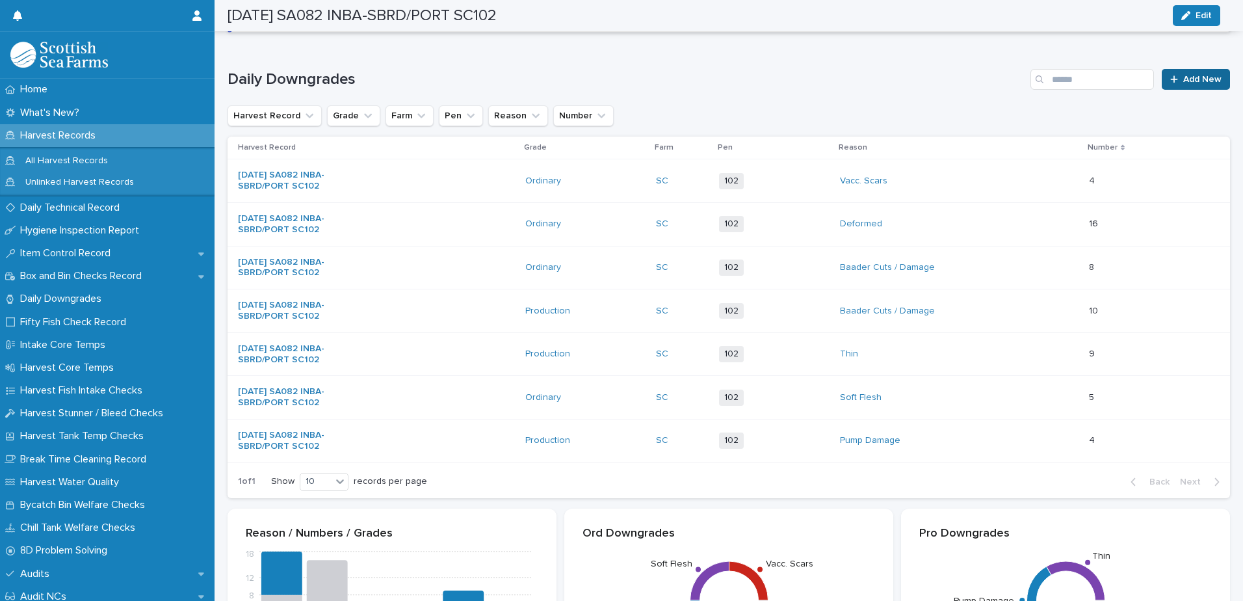
click at [1191, 75] on span "Add New" at bounding box center [1203, 79] width 38 height 9
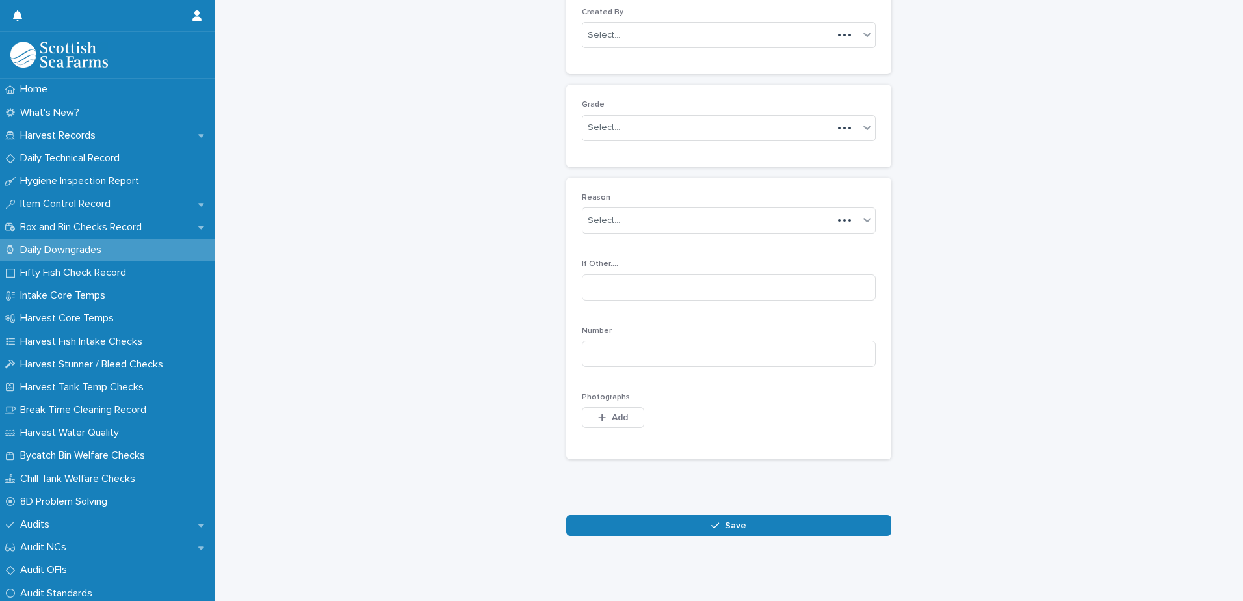
scroll to position [126, 0]
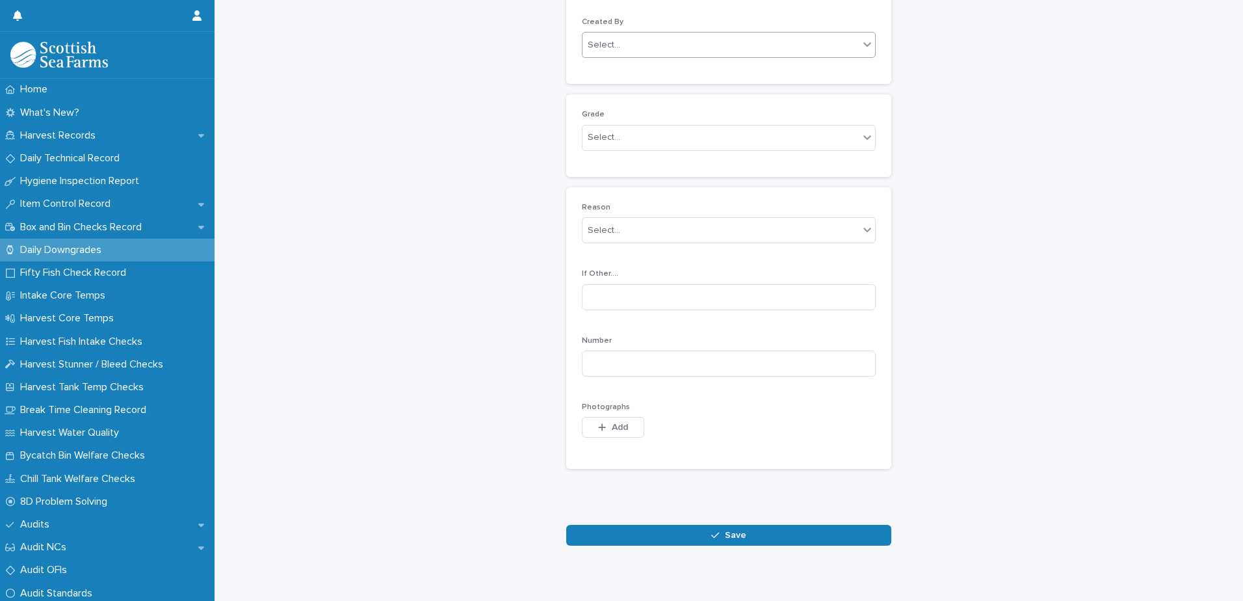
click at [687, 52] on div "Select..." at bounding box center [721, 44] width 276 height 21
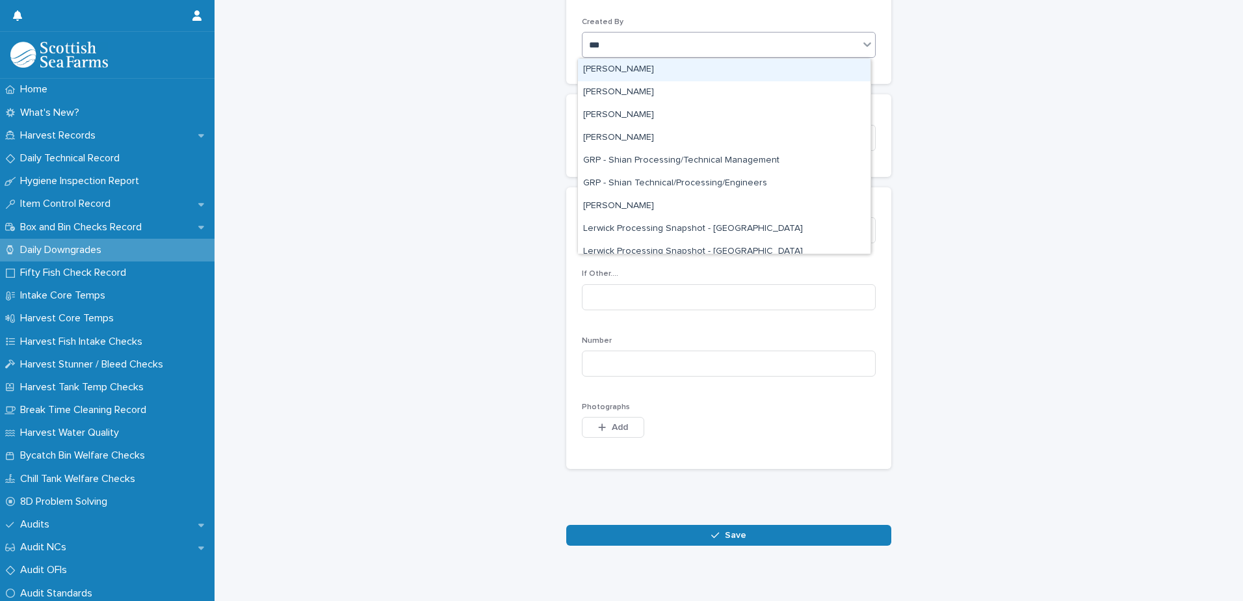
type input "****"
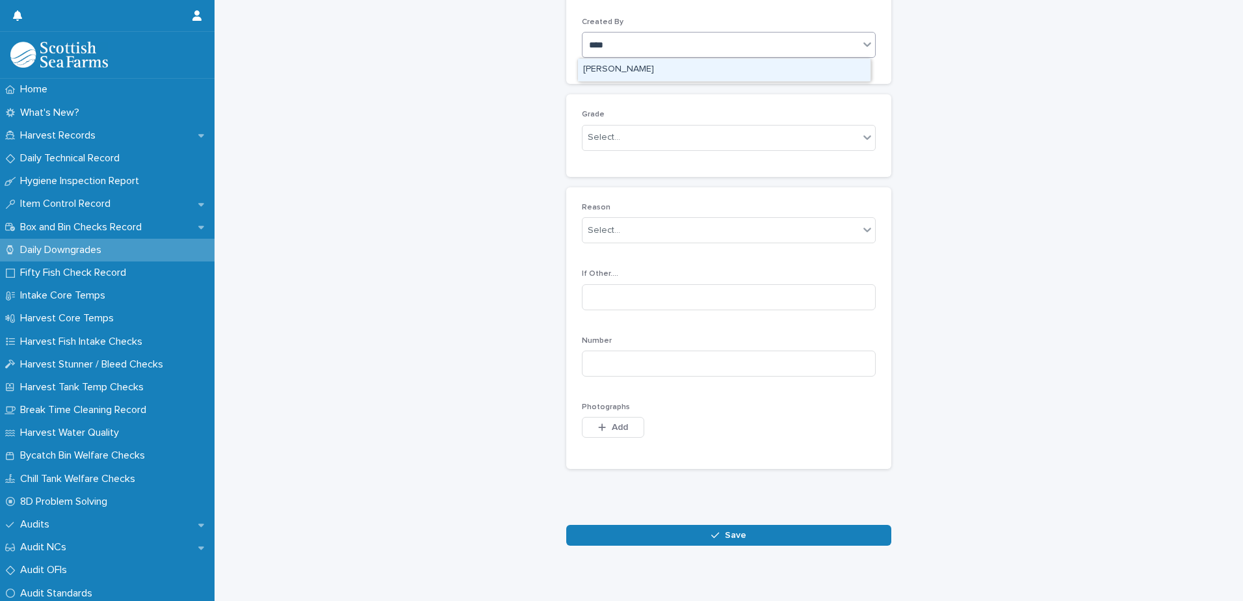
click at [672, 66] on div "[PERSON_NAME]" at bounding box center [724, 70] width 293 height 23
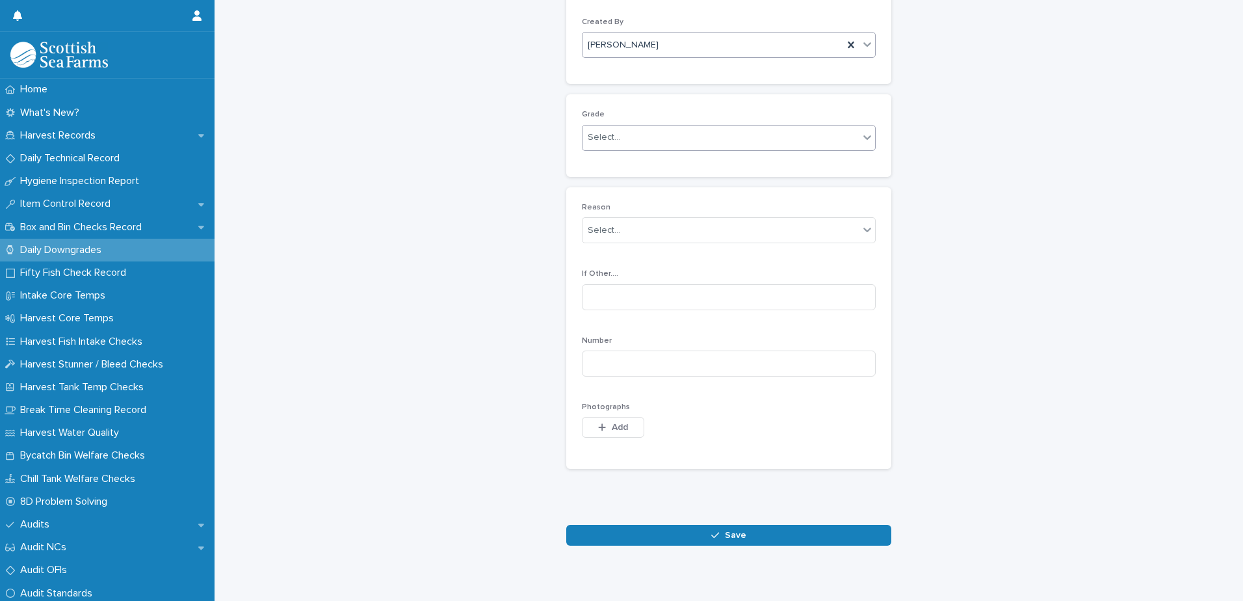
click at [674, 138] on div "Select..." at bounding box center [721, 137] width 276 height 21
drag, startPoint x: 667, startPoint y: 187, endPoint x: 671, endPoint y: 200, distance: 13.8
click at [667, 188] on div "Production" at bounding box center [724, 185] width 293 height 23
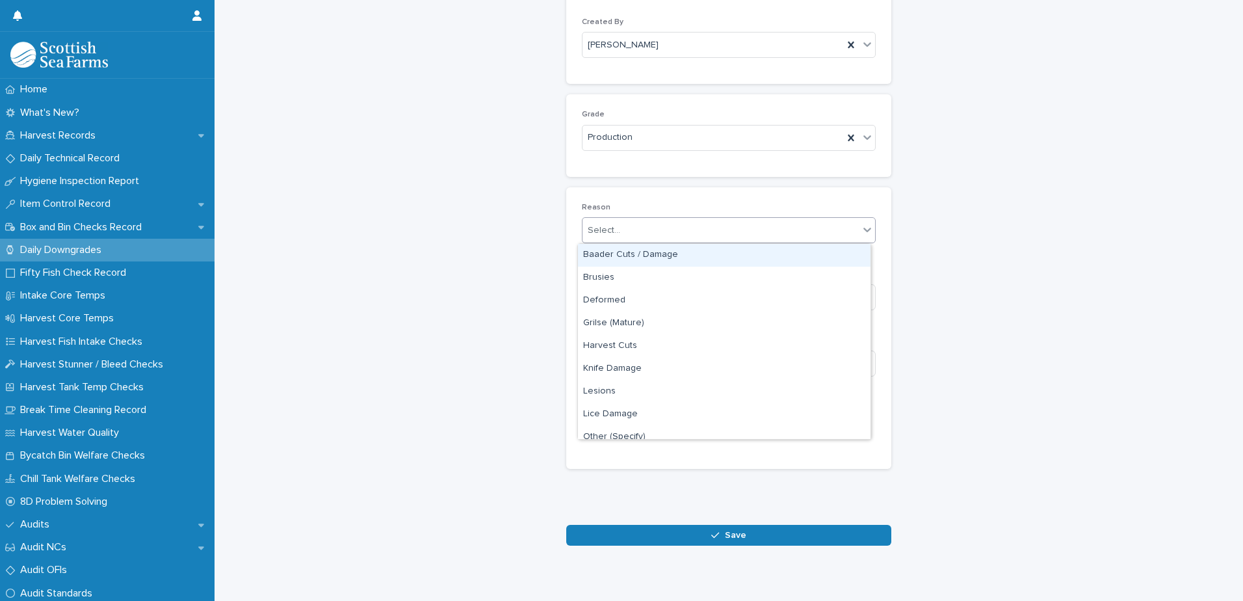
click at [689, 233] on div "Select..." at bounding box center [721, 230] width 276 height 21
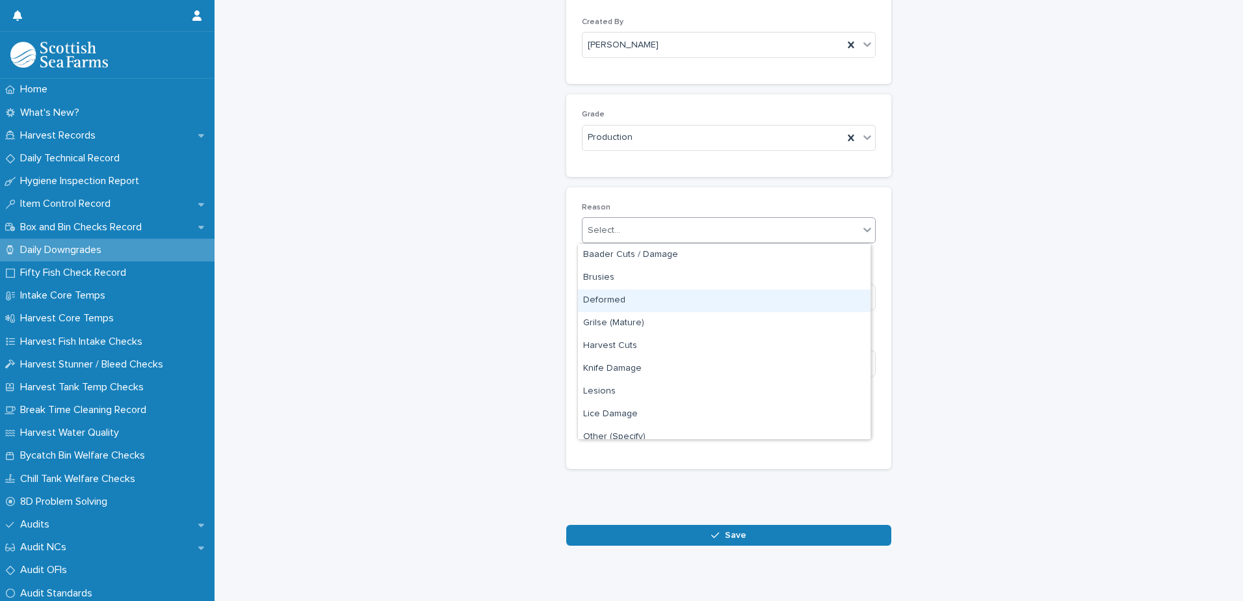
click at [680, 305] on div "Deformed" at bounding box center [724, 300] width 293 height 23
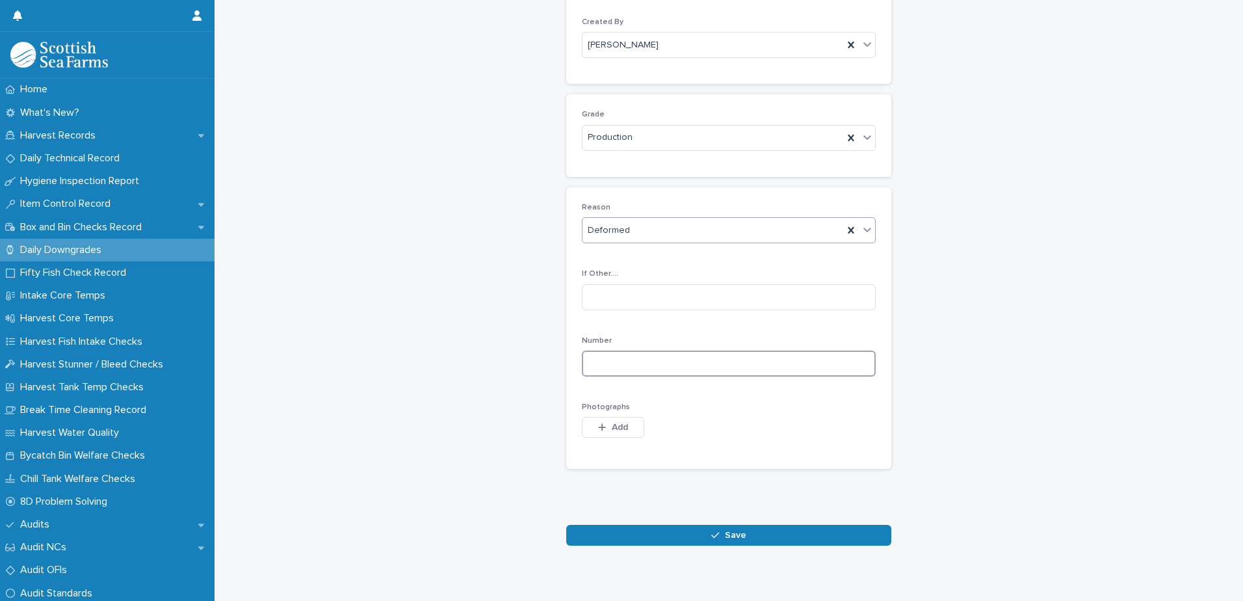
click at [742, 362] on input at bounding box center [729, 364] width 294 height 26
type input "*"
click at [612, 430] on span "Add" at bounding box center [620, 427] width 16 height 9
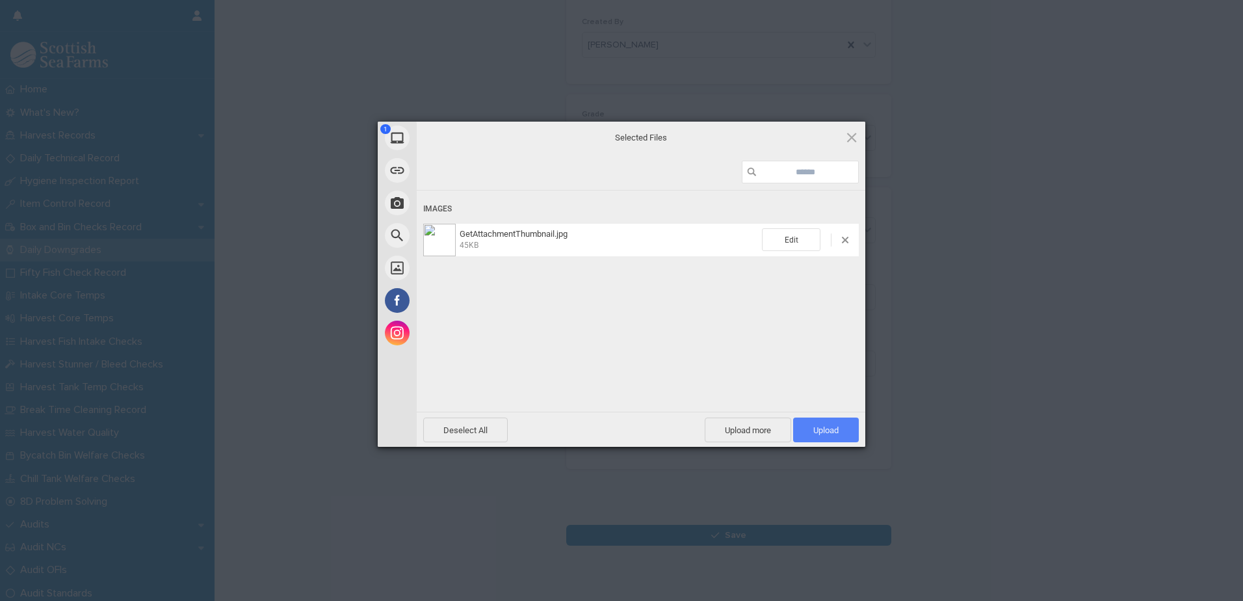
click at [825, 431] on span "Upload 1" at bounding box center [826, 430] width 25 height 10
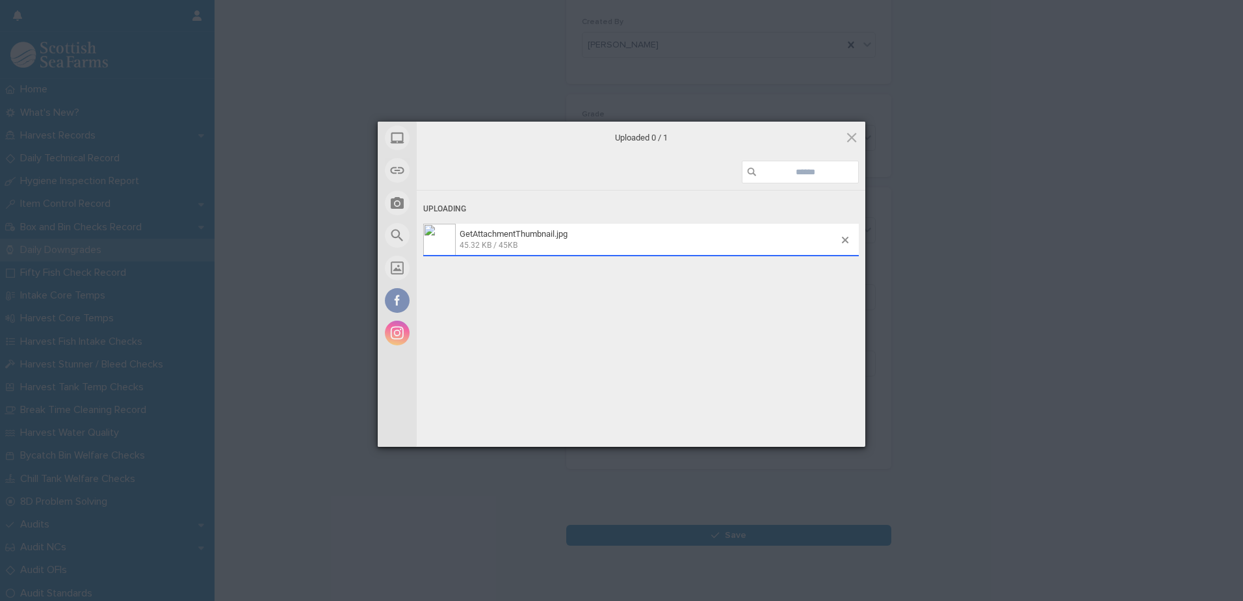
scroll to position [150, 0]
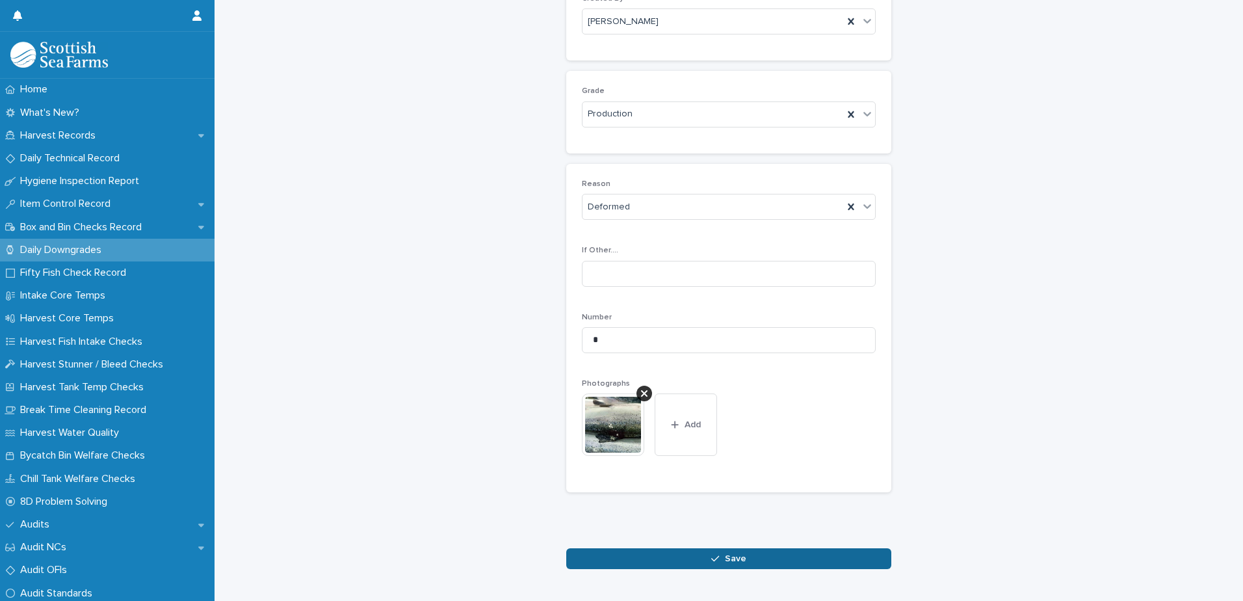
click at [732, 556] on span "Save" at bounding box center [735, 558] width 21 height 9
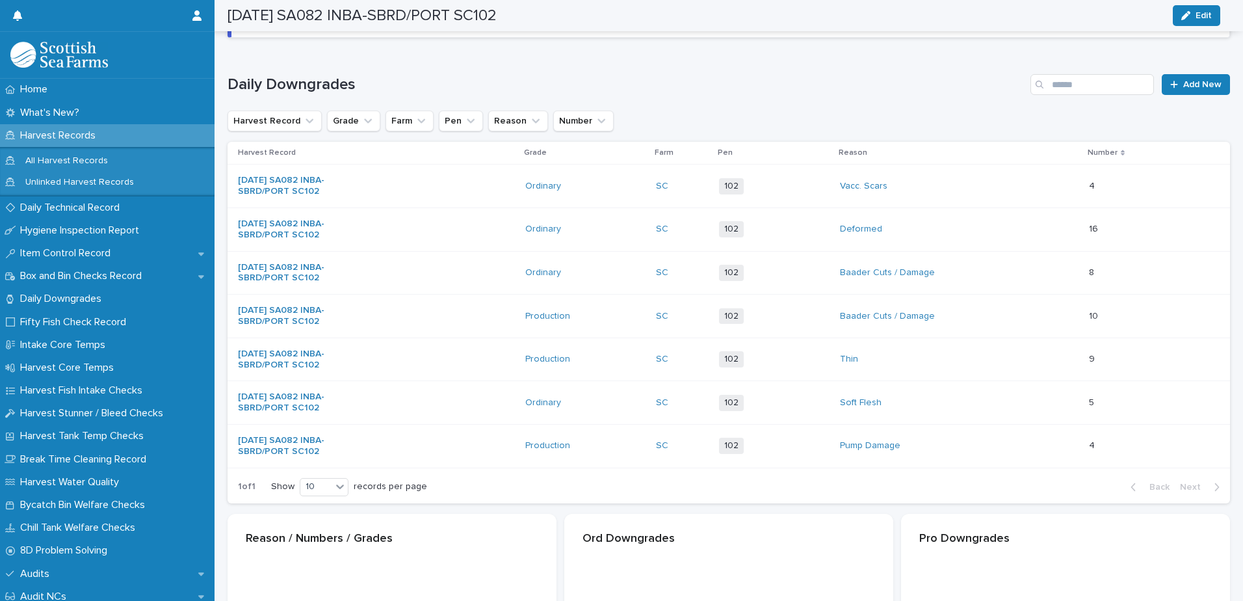
scroll to position [151, 0]
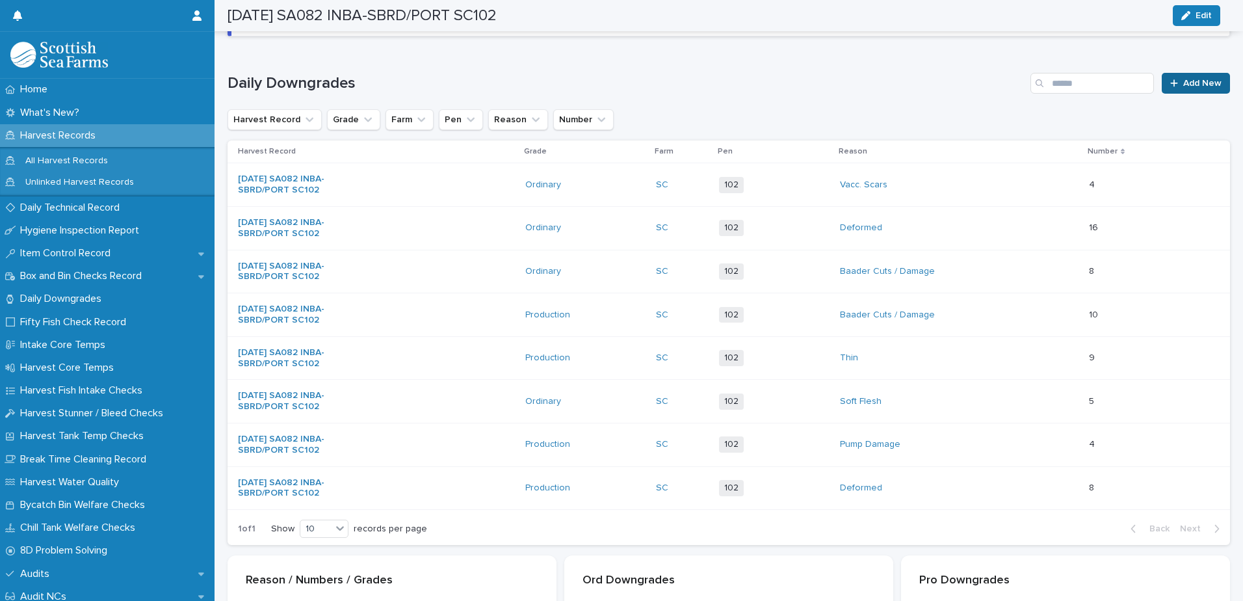
click at [1184, 84] on span "Add New" at bounding box center [1203, 83] width 38 height 9
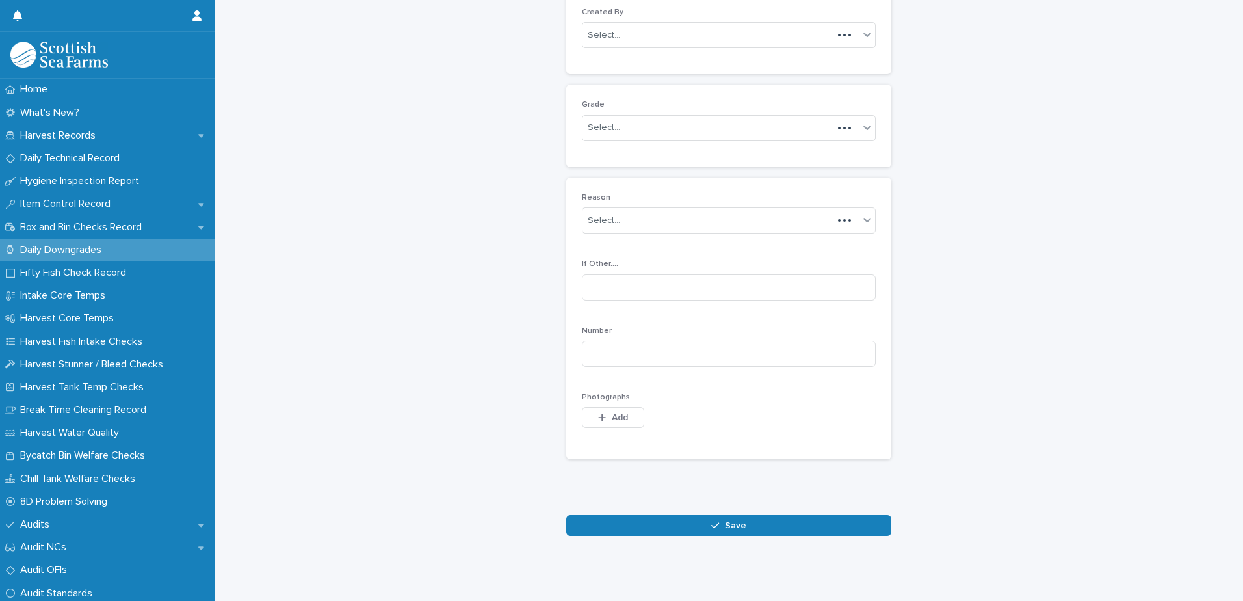
scroll to position [126, 0]
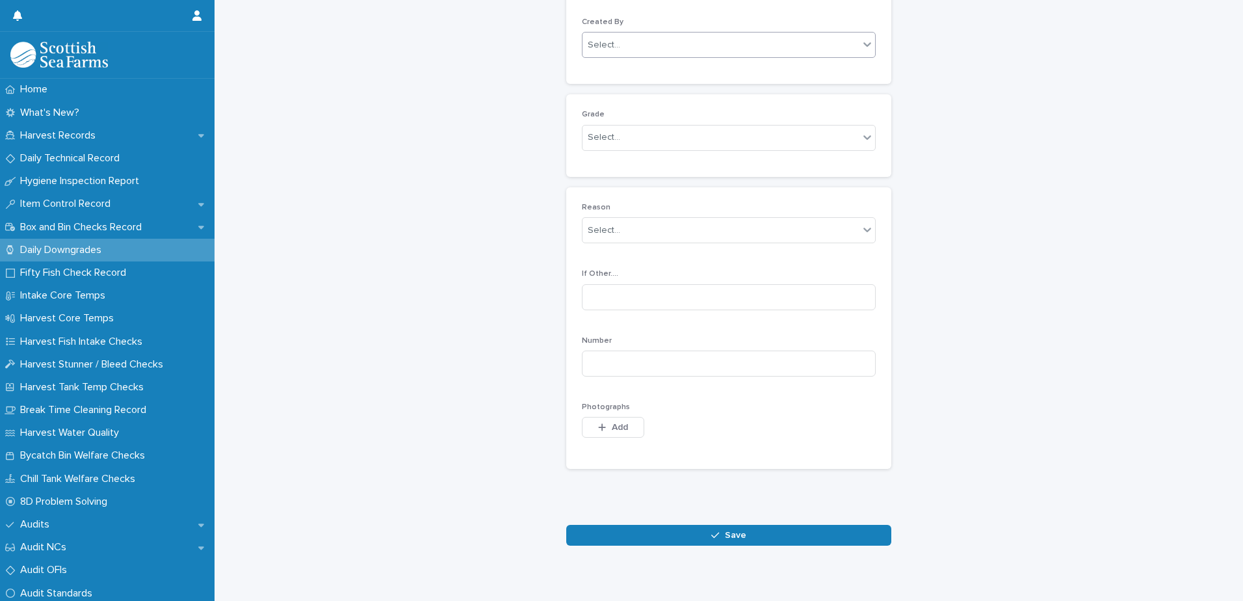
click at [762, 40] on div "Select..." at bounding box center [721, 44] width 276 height 21
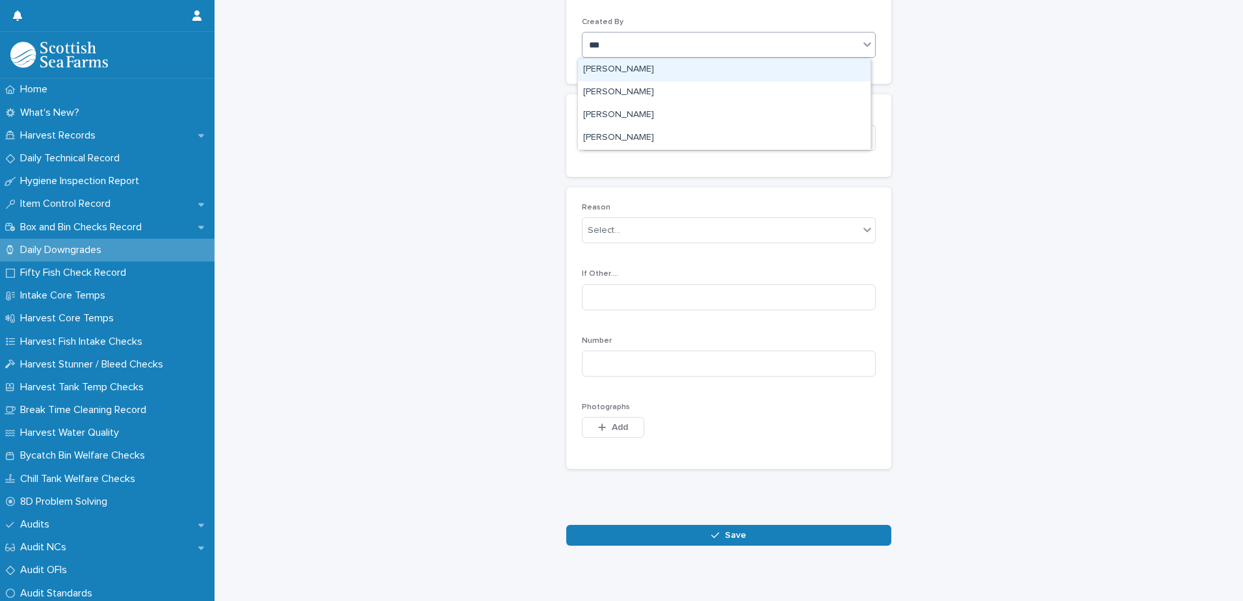
type input "****"
click at [724, 70] on div "[PERSON_NAME]" at bounding box center [724, 70] width 293 height 23
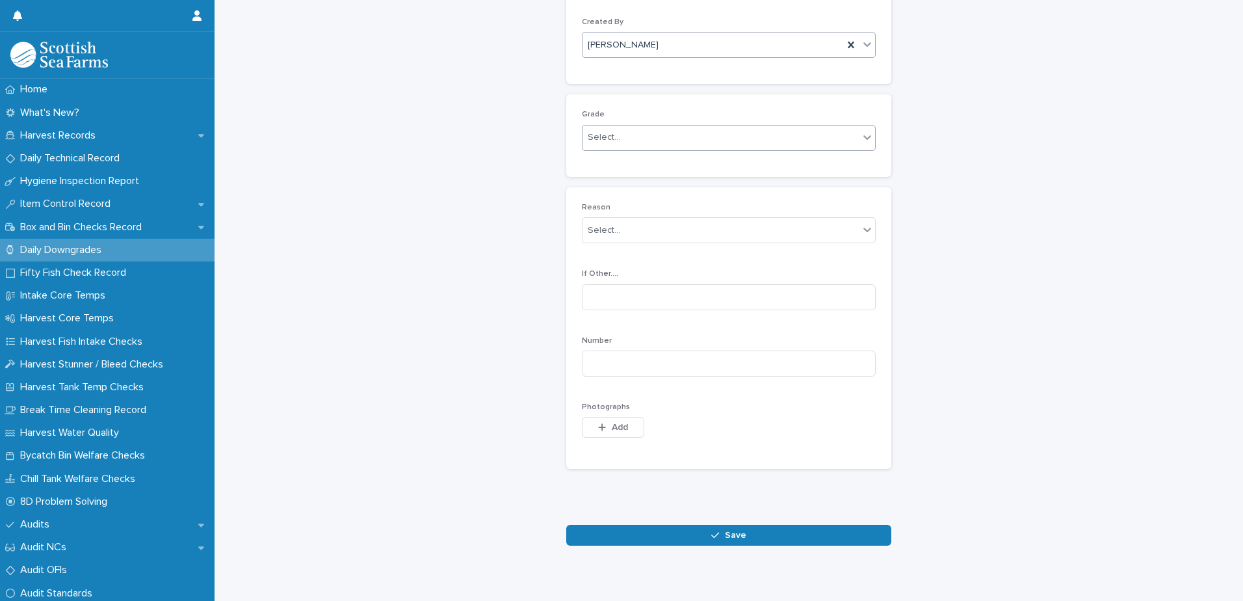
click at [687, 134] on div "Select..." at bounding box center [721, 137] width 276 height 21
click at [668, 184] on div "Production" at bounding box center [724, 185] width 293 height 23
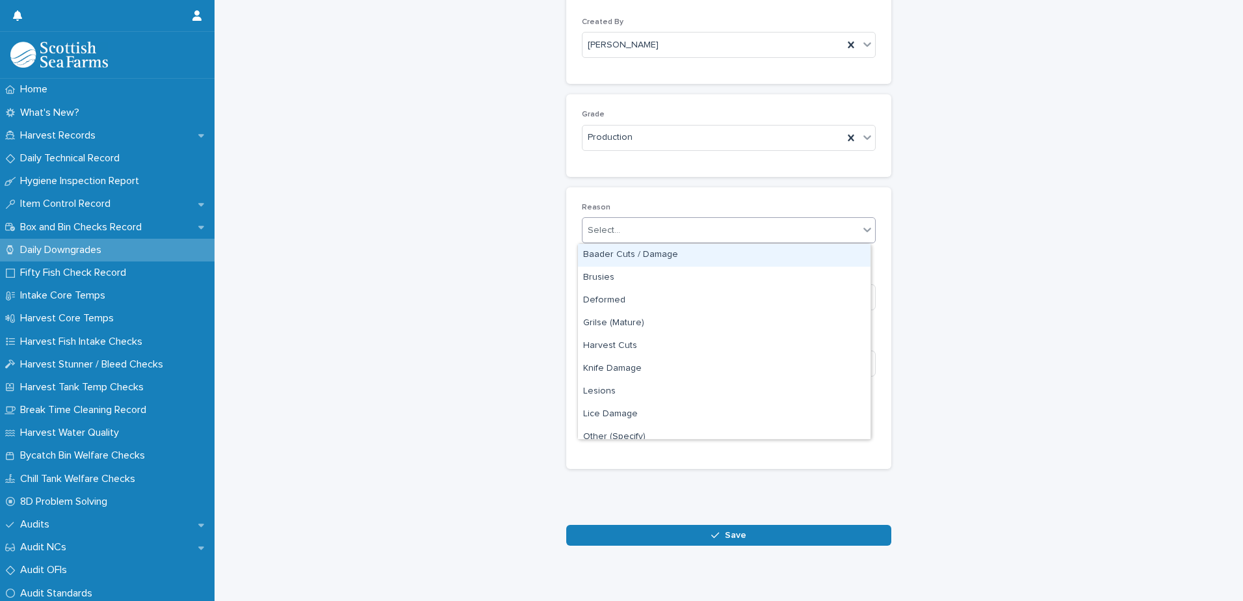
click at [690, 225] on div "Select..." at bounding box center [721, 230] width 276 height 21
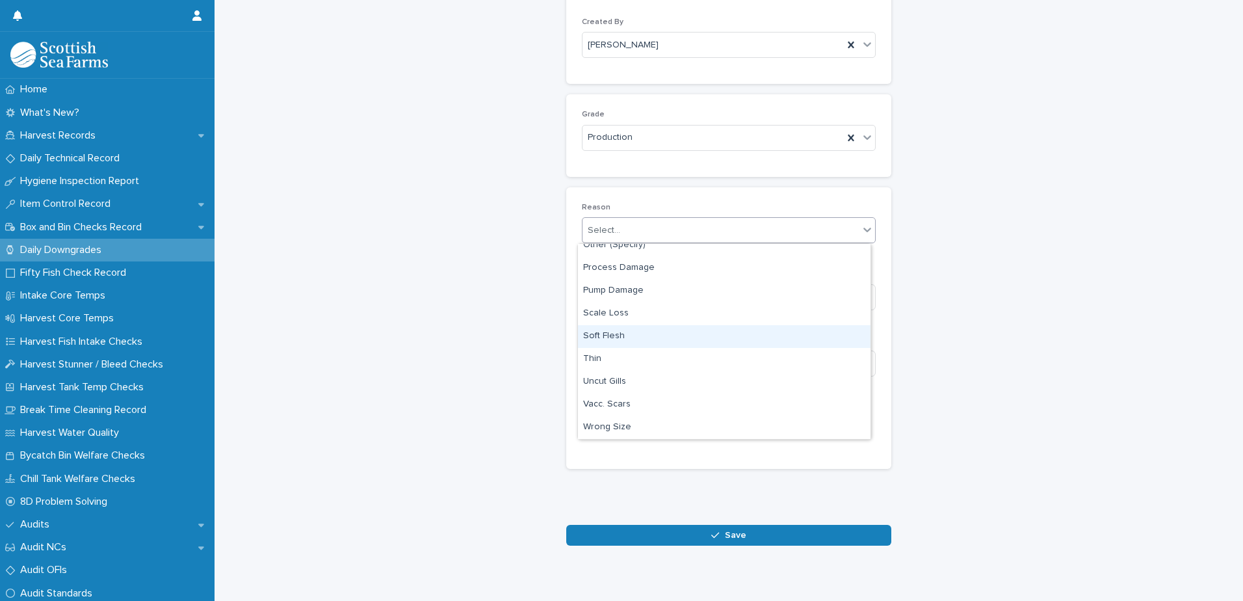
click at [664, 337] on div "Soft Flesh" at bounding box center [724, 336] width 293 height 23
click at [734, 361] on input at bounding box center [729, 364] width 294 height 26
type input "*"
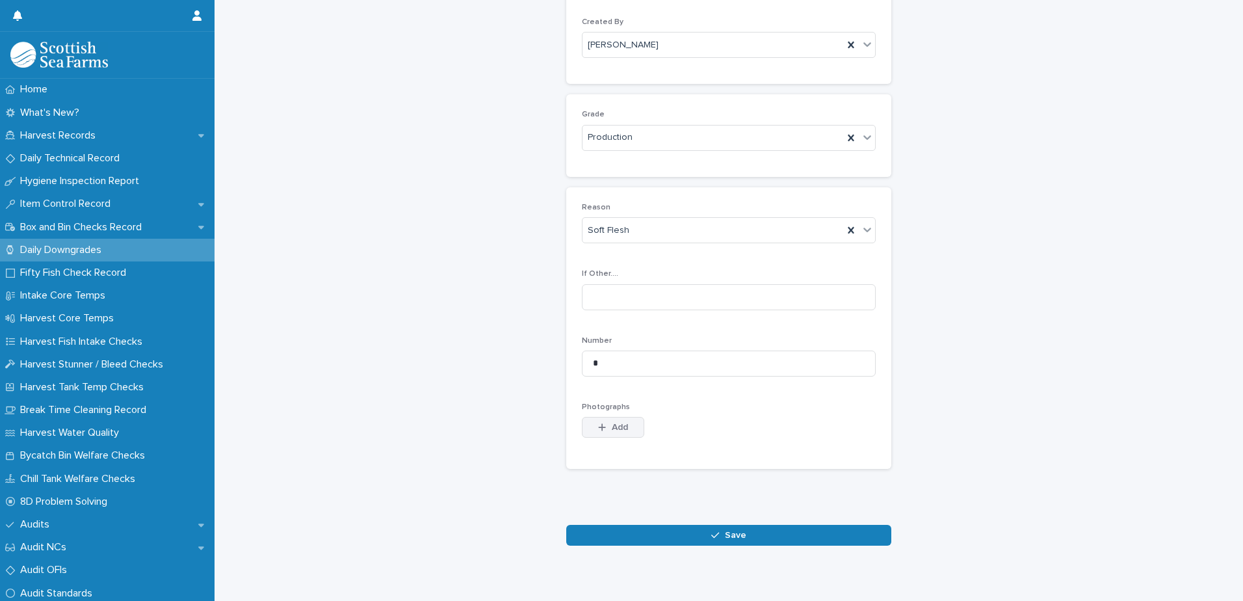
click at [604, 431] on div "button" at bounding box center [604, 427] width 13 height 9
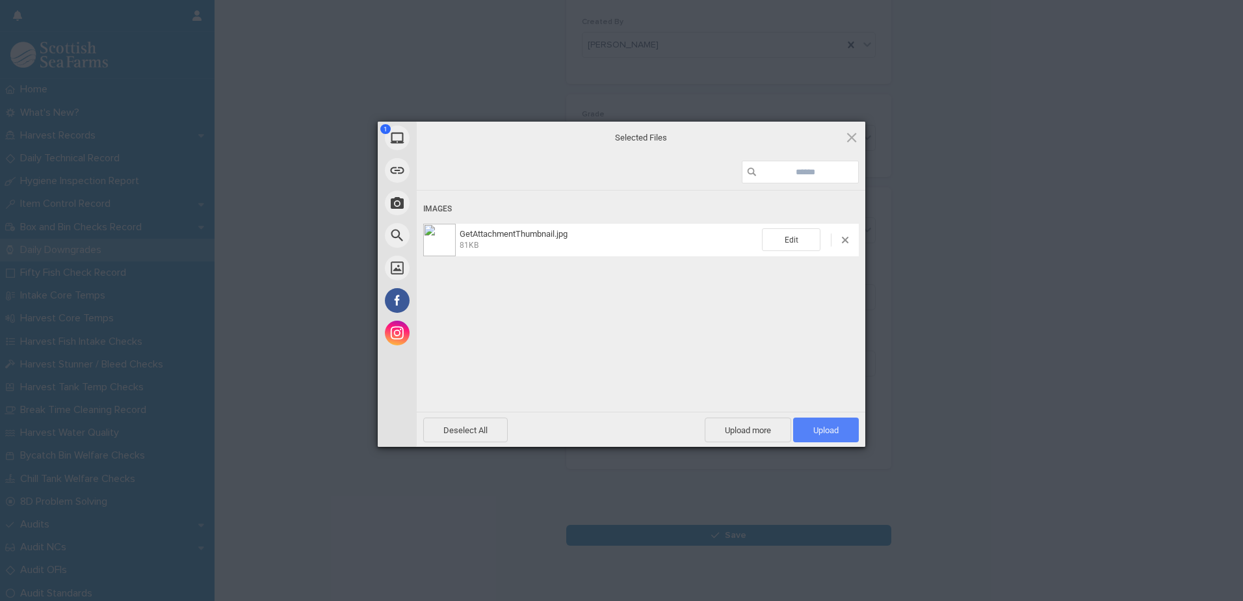
click at [813, 436] on span "Upload 1" at bounding box center [826, 430] width 66 height 25
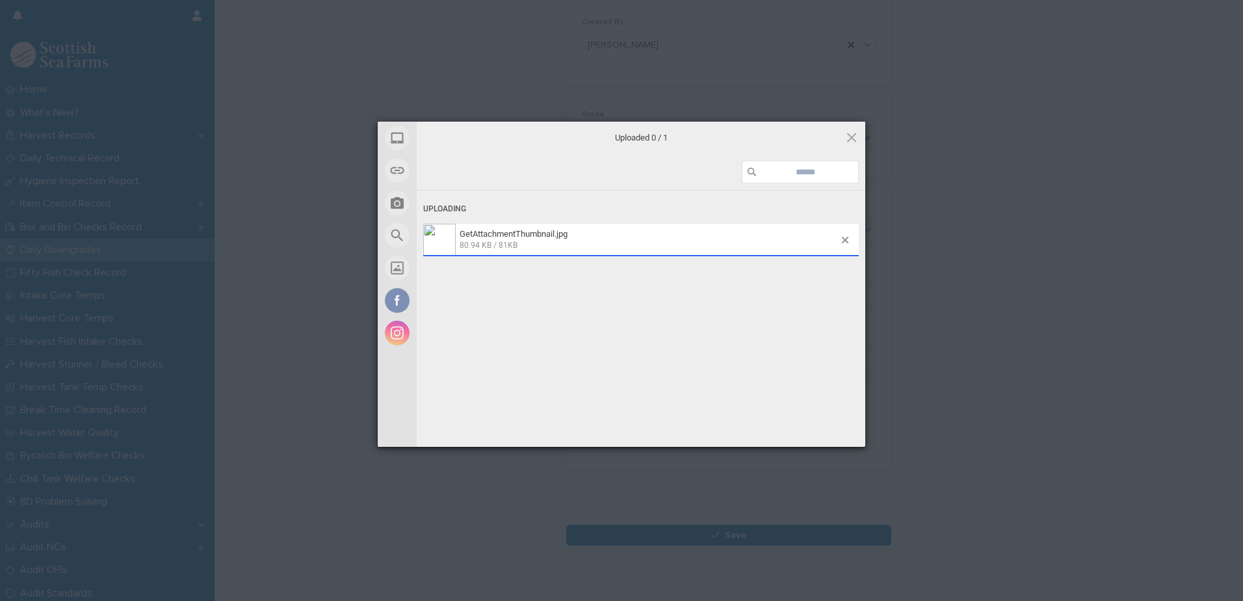
scroll to position [150, 0]
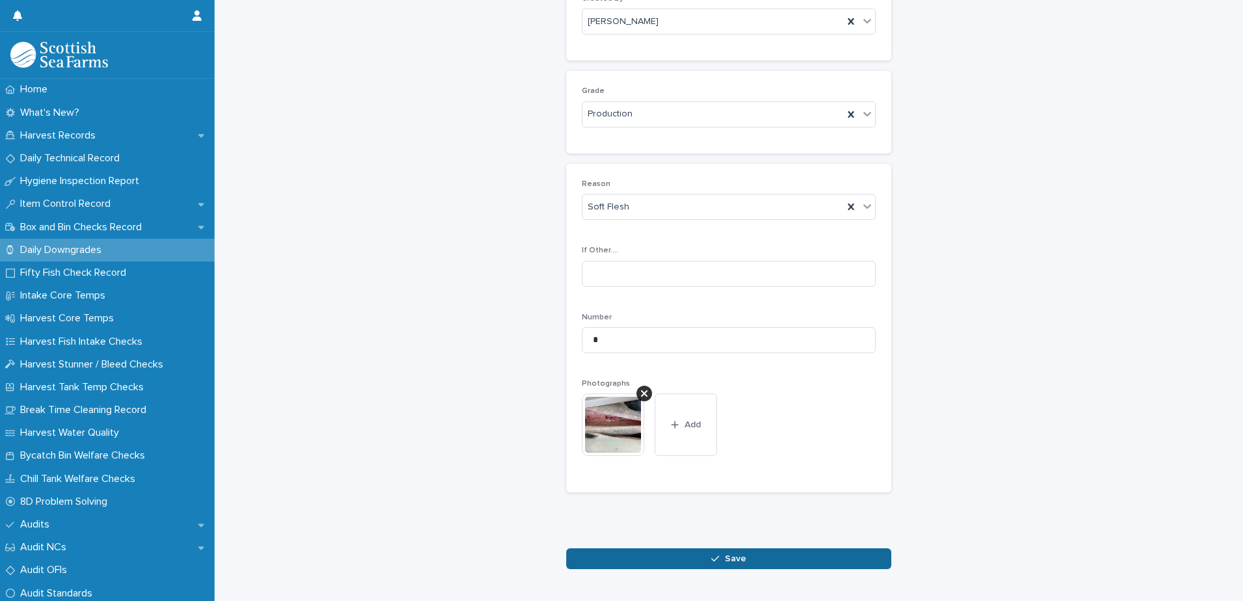
click at [730, 561] on span "Save" at bounding box center [735, 558] width 21 height 9
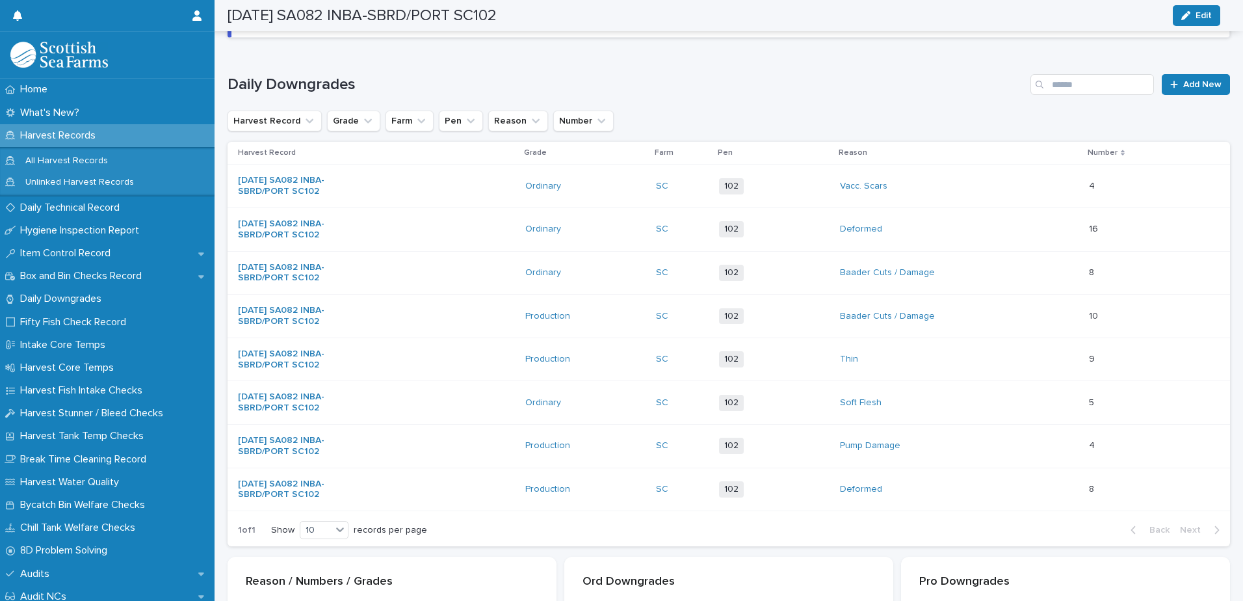
scroll to position [151, 0]
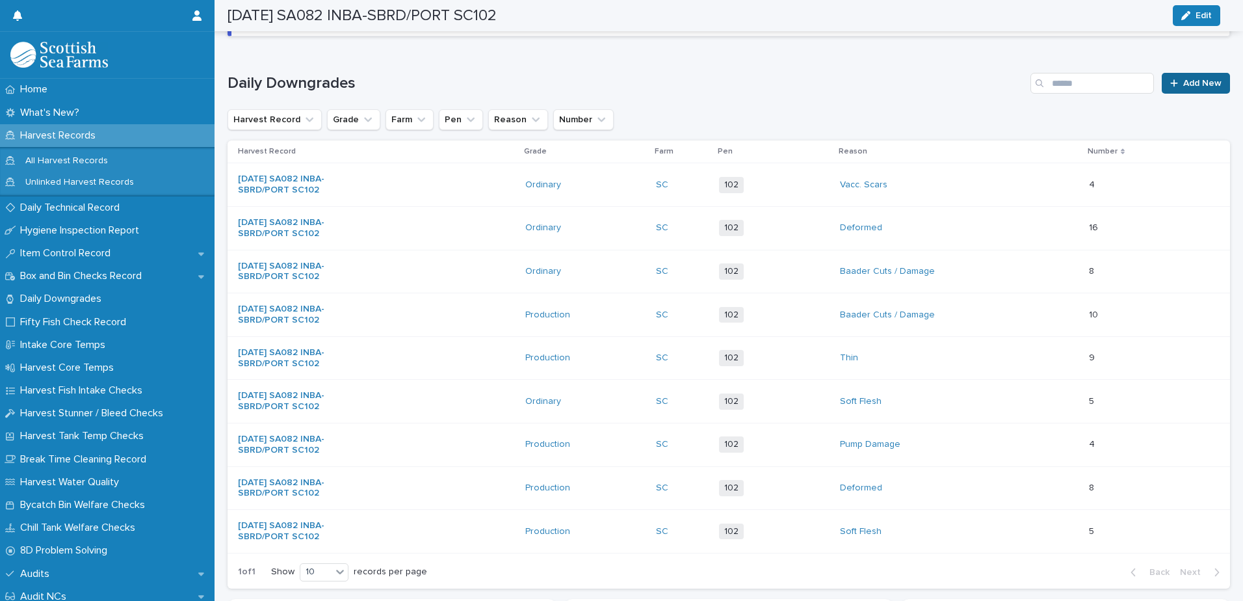
click at [1184, 80] on span "Add New" at bounding box center [1203, 83] width 38 height 9
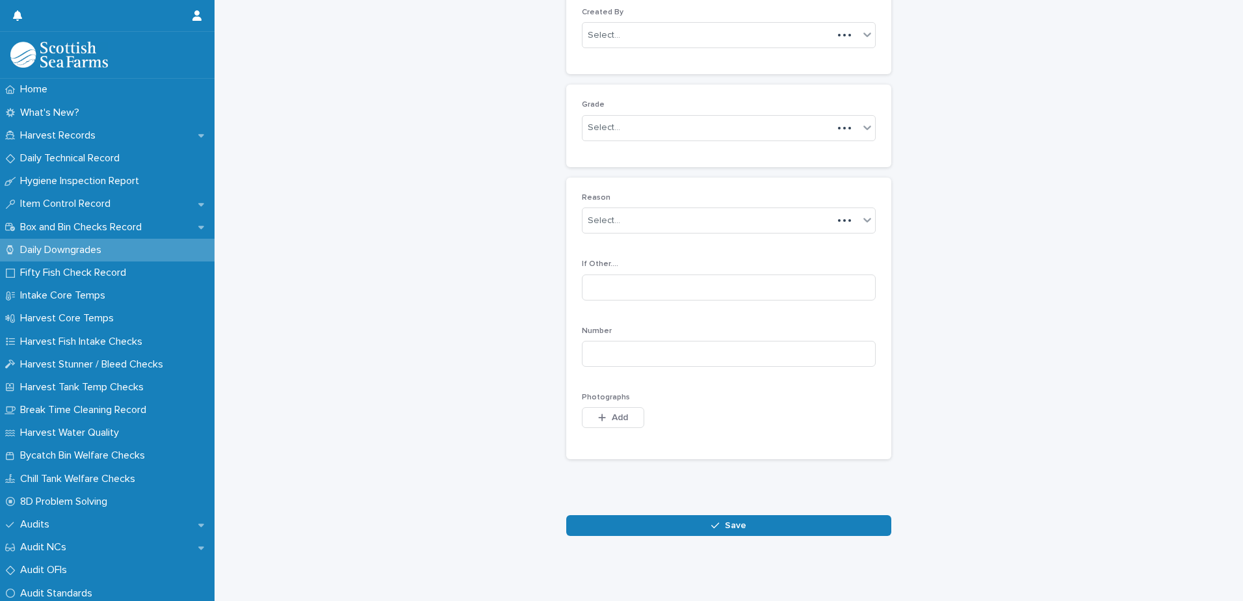
scroll to position [126, 0]
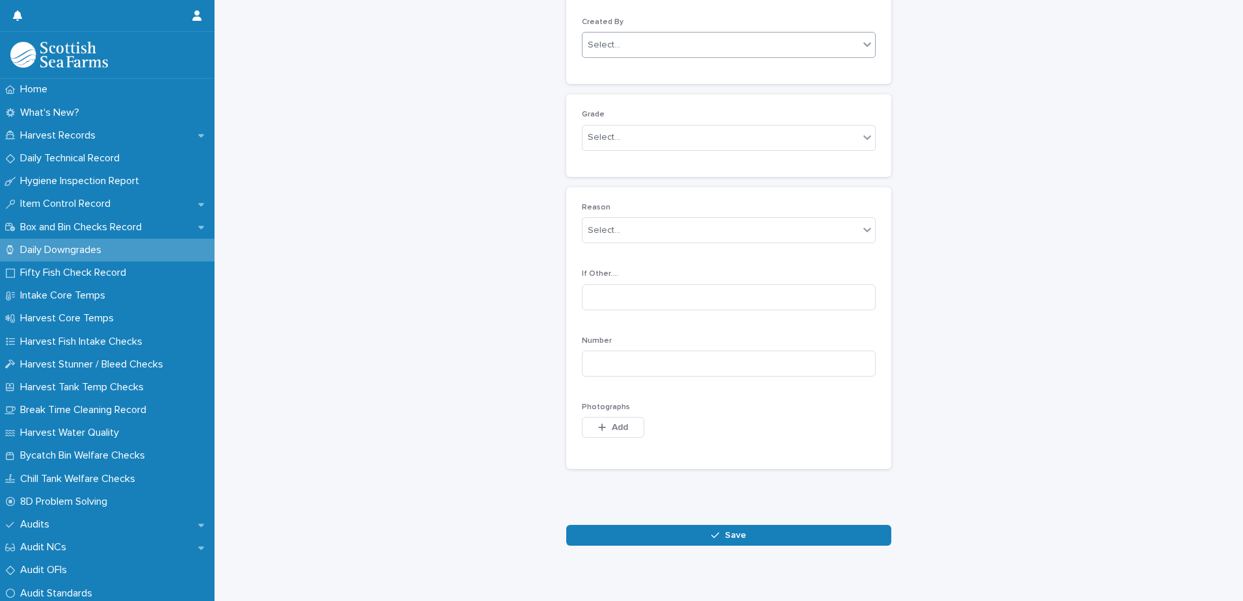
click at [669, 42] on div "Select..." at bounding box center [721, 44] width 276 height 21
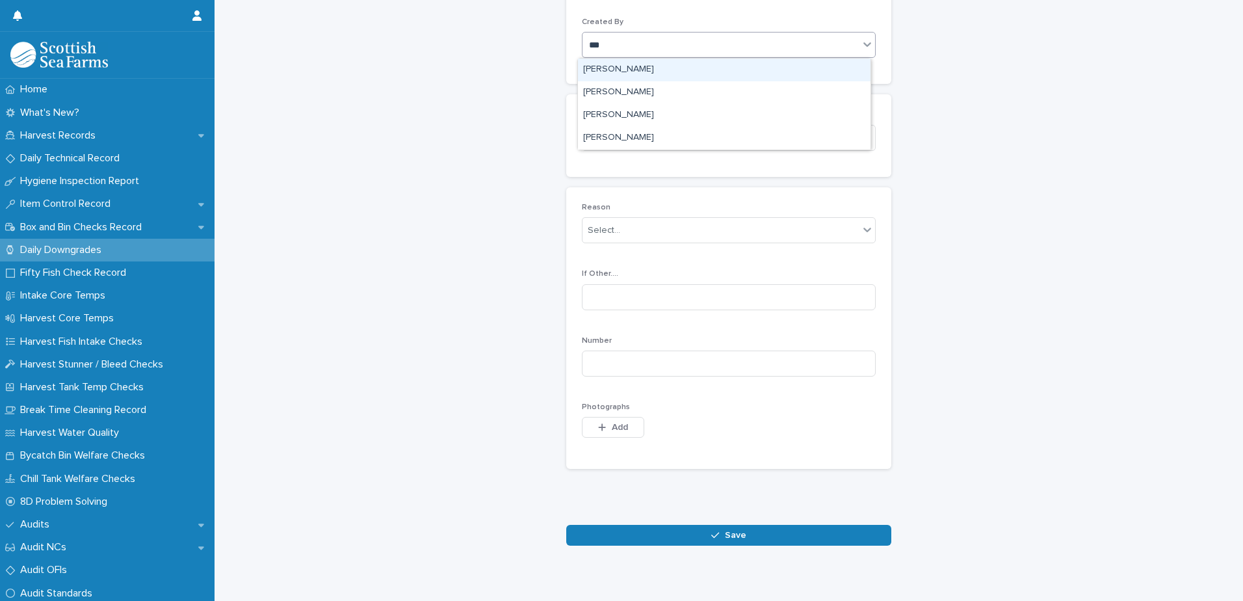
type input "****"
click at [628, 68] on div "[PERSON_NAME]" at bounding box center [724, 70] width 293 height 23
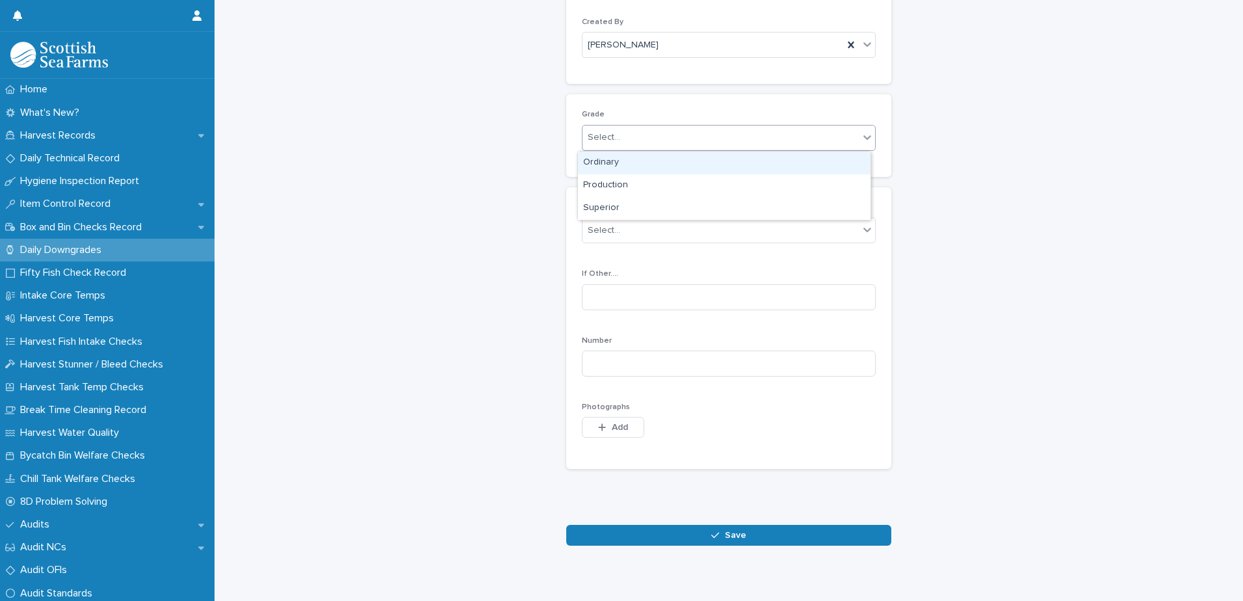
click at [636, 129] on div "Select..." at bounding box center [721, 137] width 276 height 21
click at [631, 166] on div "Ordinary" at bounding box center [724, 163] width 293 height 23
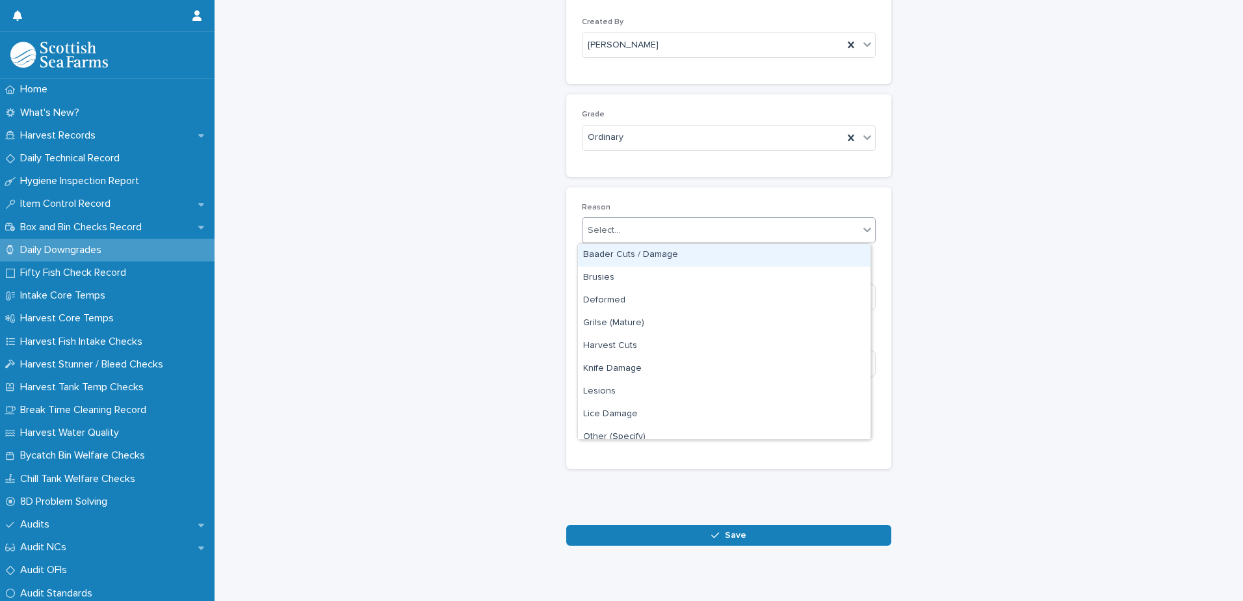
click at [659, 233] on div "Select..." at bounding box center [721, 230] width 276 height 21
click at [661, 259] on div "Lesions" at bounding box center [724, 261] width 293 height 23
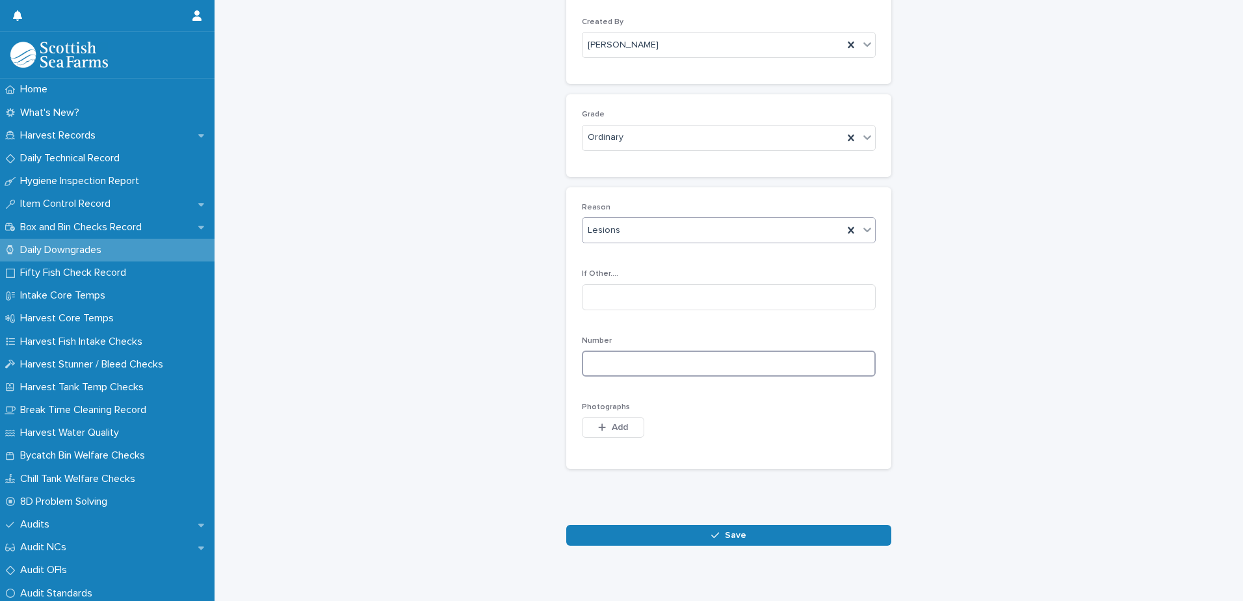
click at [687, 360] on input at bounding box center [729, 364] width 294 height 26
type input "*"
click at [622, 431] on span "Add" at bounding box center [620, 427] width 16 height 9
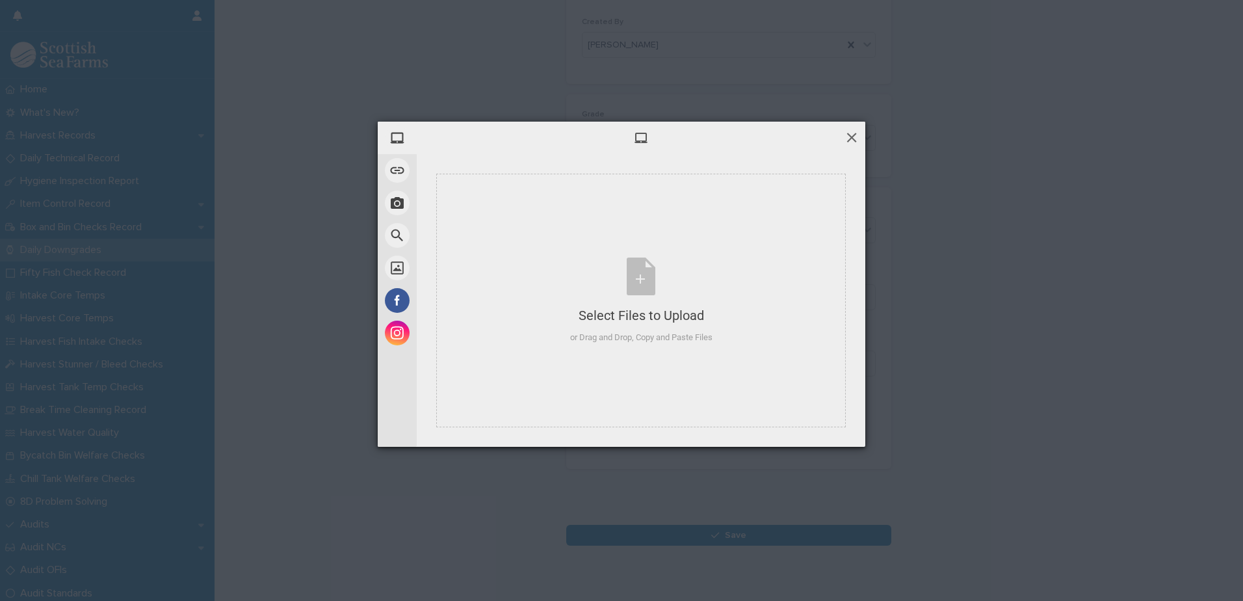
click at [851, 135] on span at bounding box center [852, 137] width 14 height 14
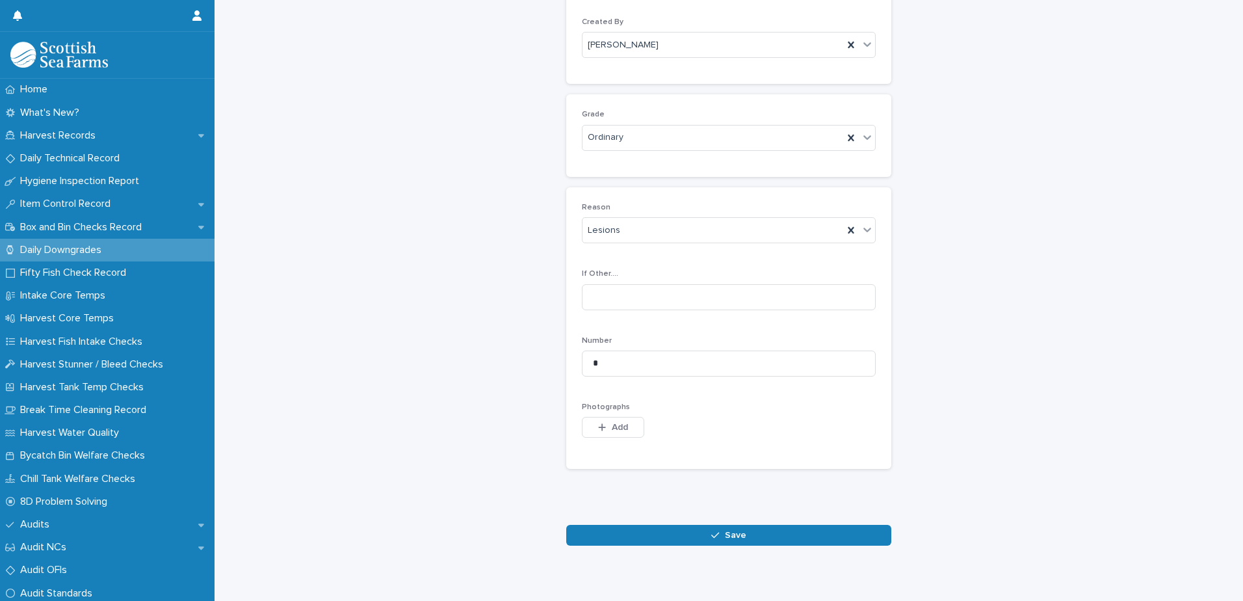
drag, startPoint x: 716, startPoint y: 535, endPoint x: 683, endPoint y: 521, distance: 35.3
click at [715, 534] on div "button" at bounding box center [717, 535] width 13 height 9
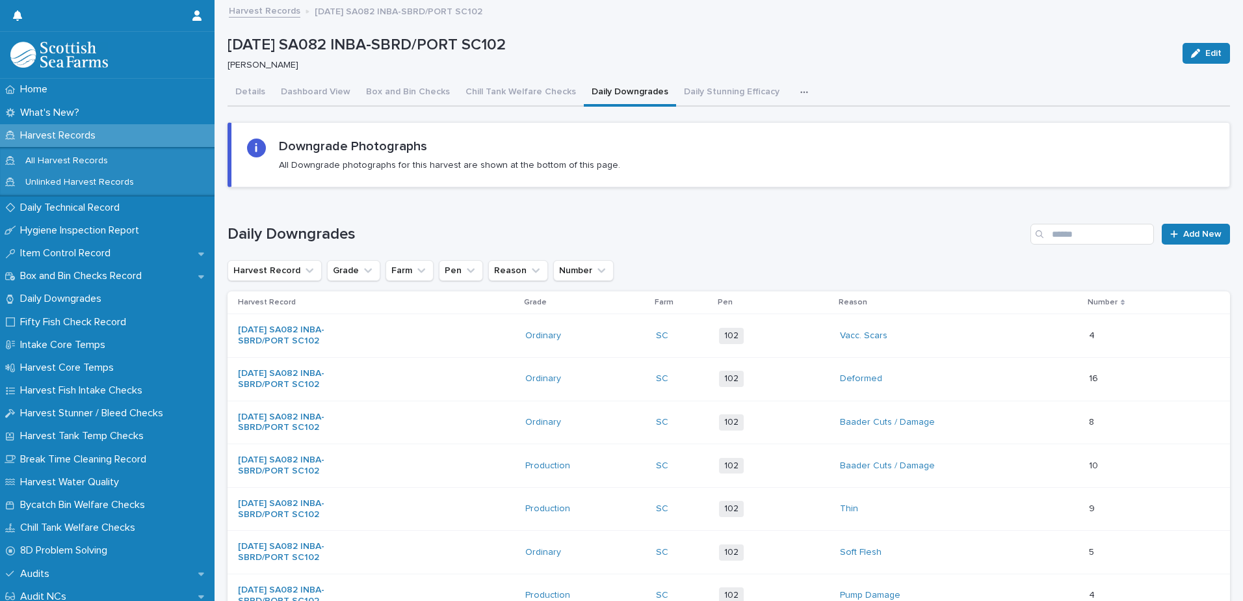
click at [801, 91] on icon "button" at bounding box center [805, 92] width 8 height 9
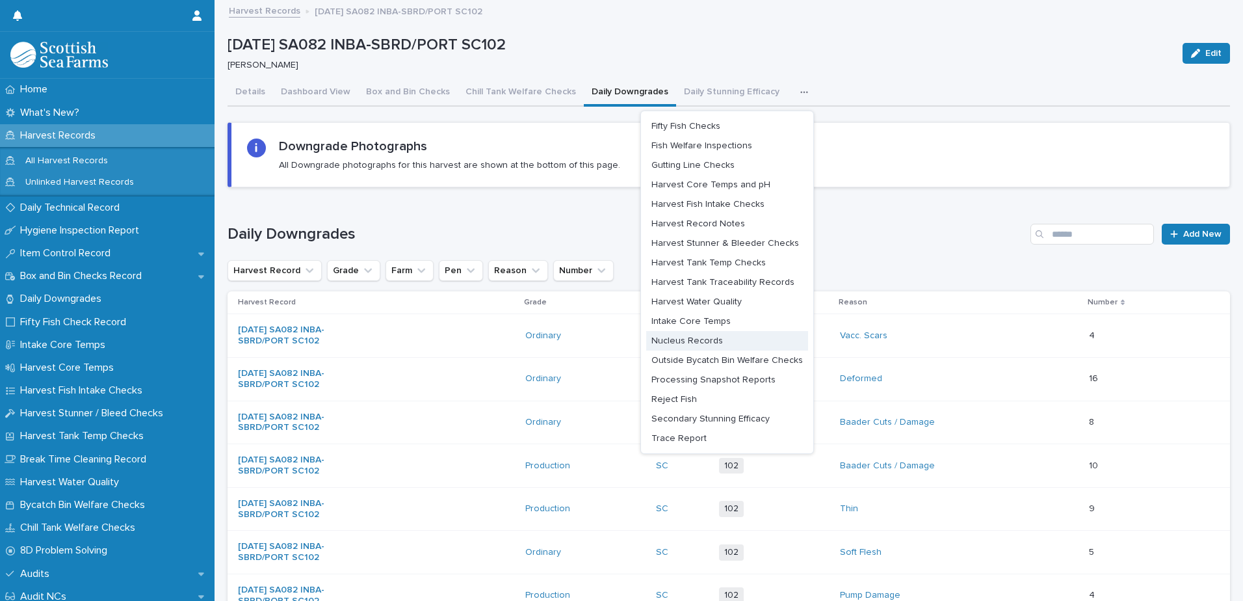
click at [698, 344] on span "Nucleus Records" at bounding box center [688, 340] width 72 height 9
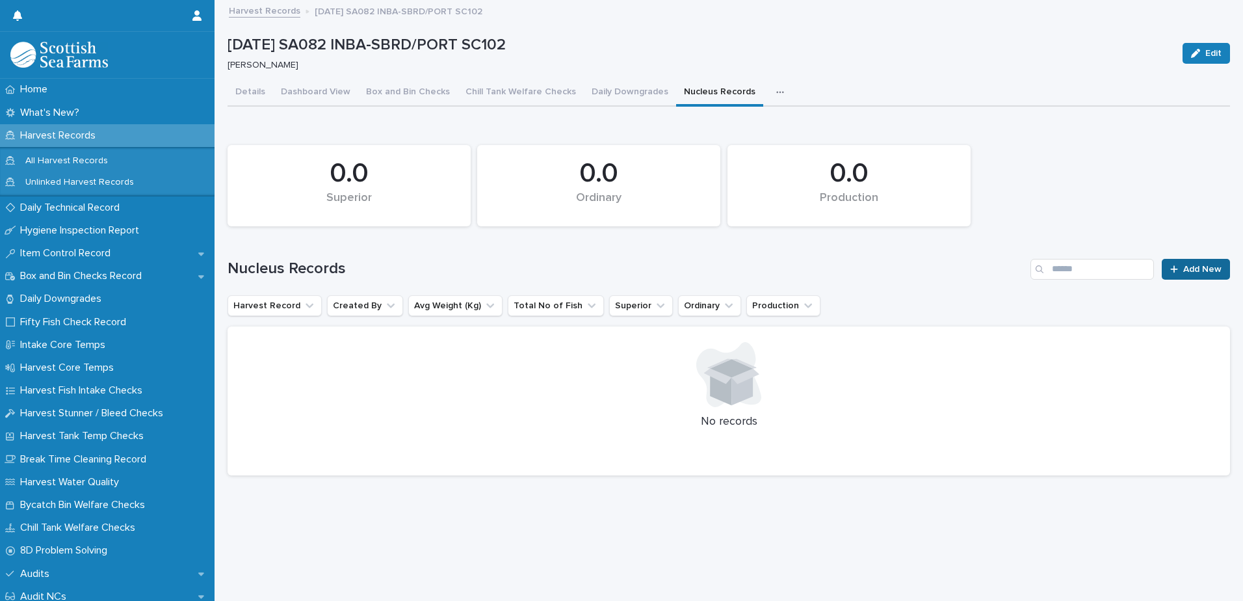
click at [1191, 270] on span "Add New" at bounding box center [1203, 269] width 38 height 9
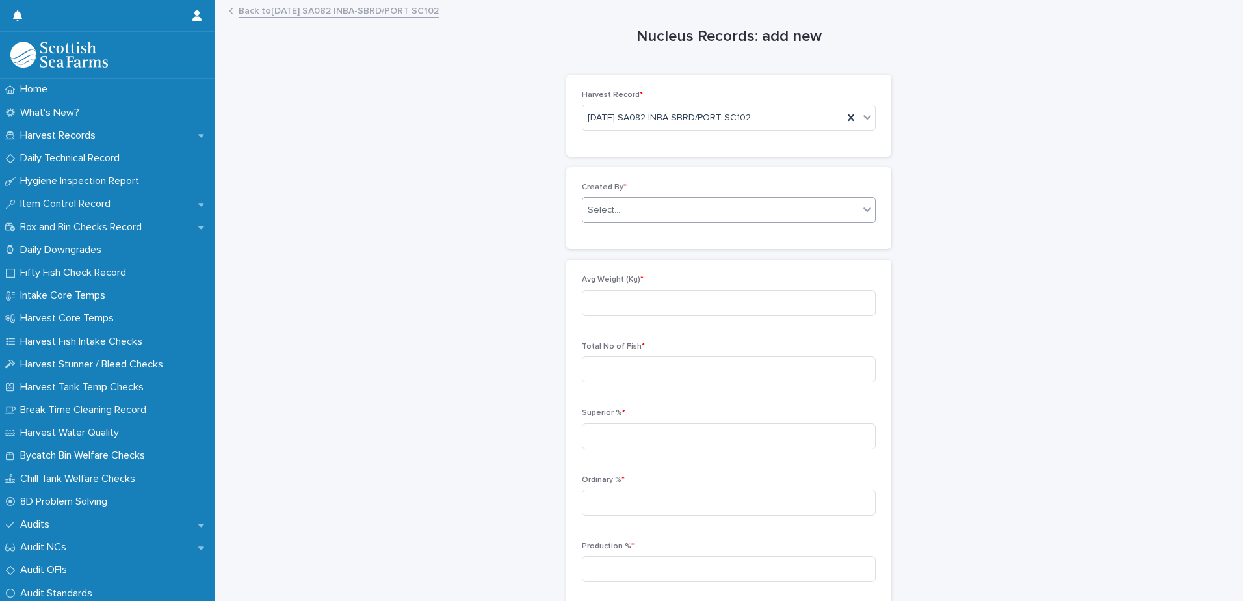
click at [691, 212] on div "Select..." at bounding box center [721, 210] width 276 height 21
type input "****"
click at [682, 235] on div "[PERSON_NAME]" at bounding box center [724, 235] width 293 height 23
click at [684, 300] on input at bounding box center [729, 303] width 294 height 26
type input "****"
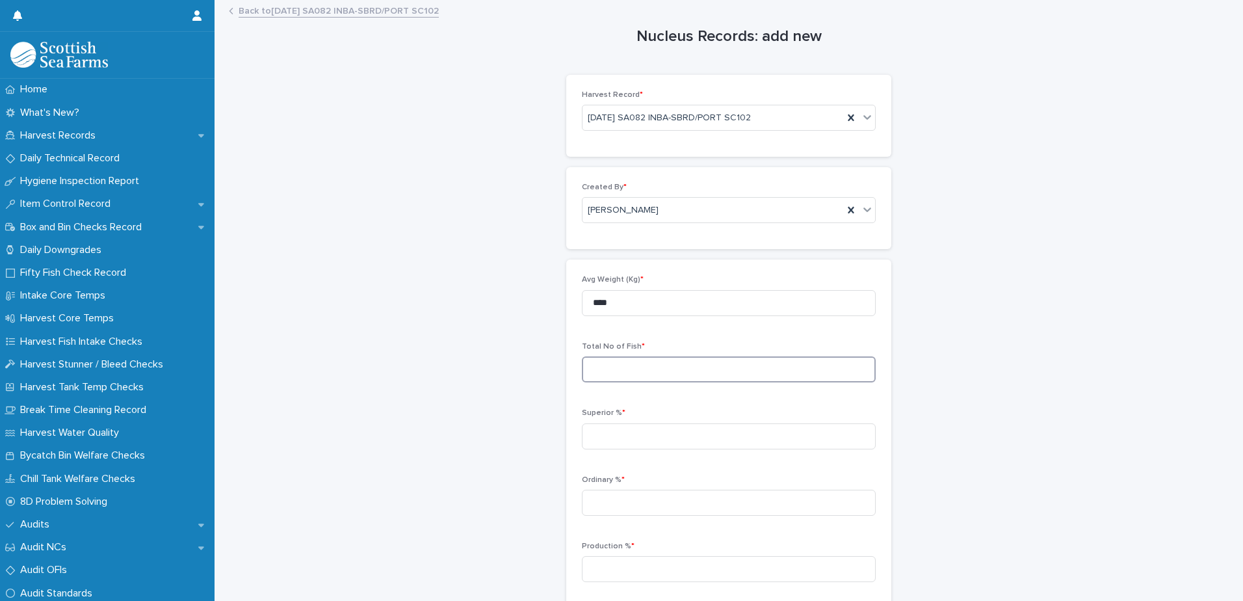
click at [654, 362] on input at bounding box center [729, 369] width 294 height 26
type input "*****"
click at [626, 431] on input at bounding box center [729, 436] width 294 height 26
type input "*****"
click at [630, 502] on input at bounding box center [729, 503] width 294 height 26
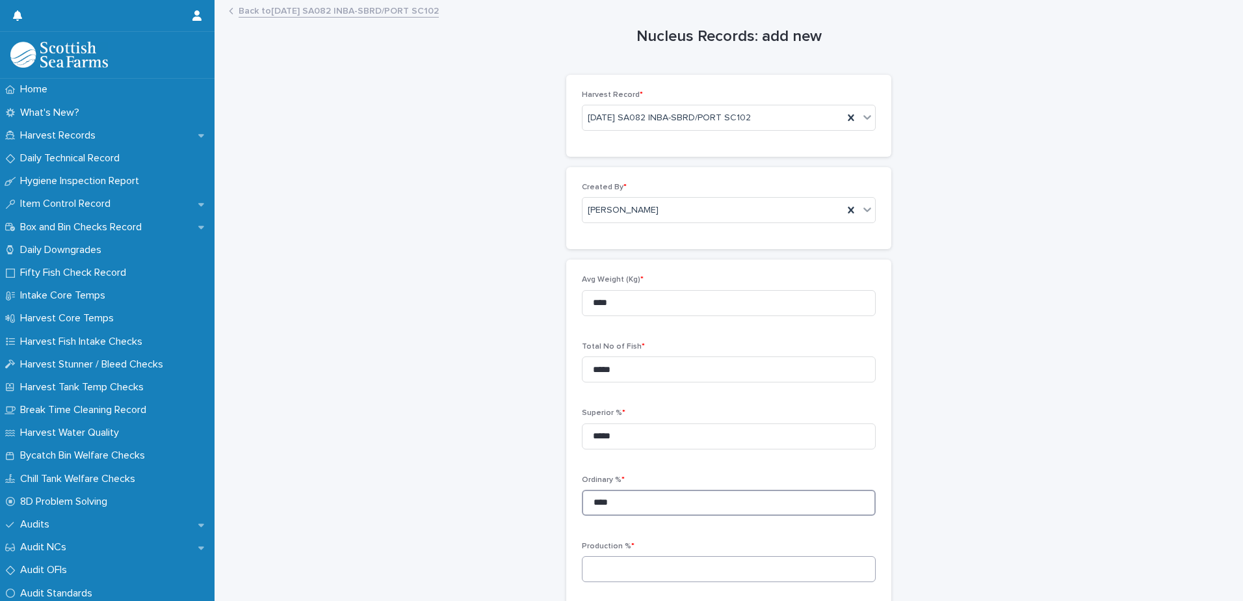
type input "****"
click at [641, 570] on input at bounding box center [729, 569] width 294 height 26
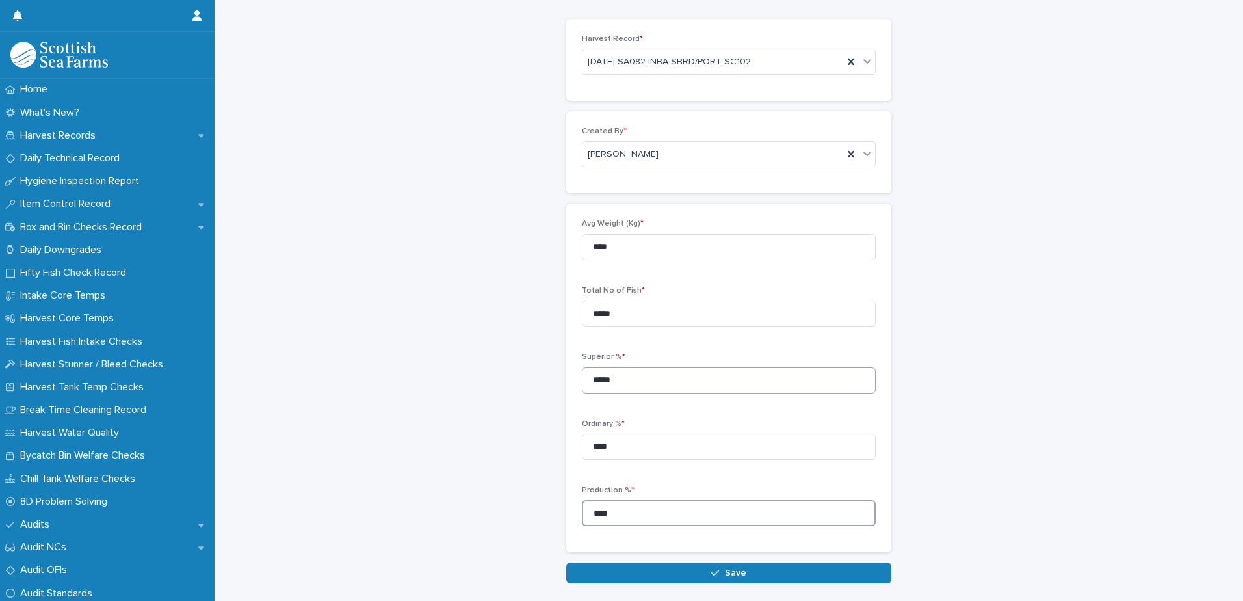
scroll to position [113, 0]
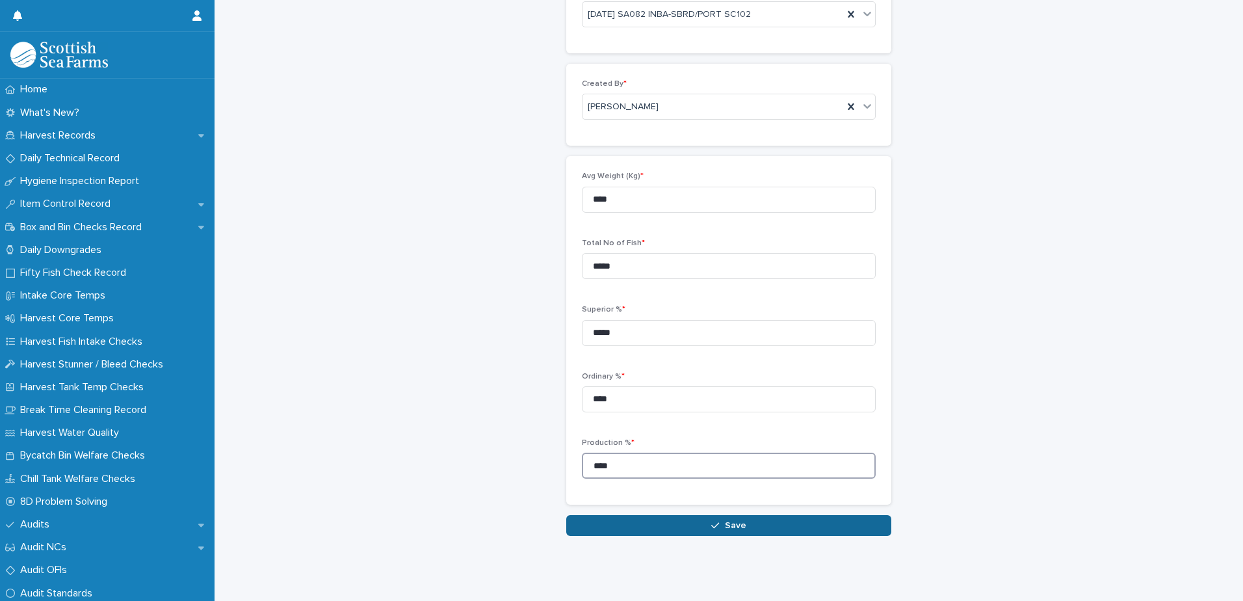
type input "****"
click at [725, 521] on span "Save" at bounding box center [735, 525] width 21 height 9
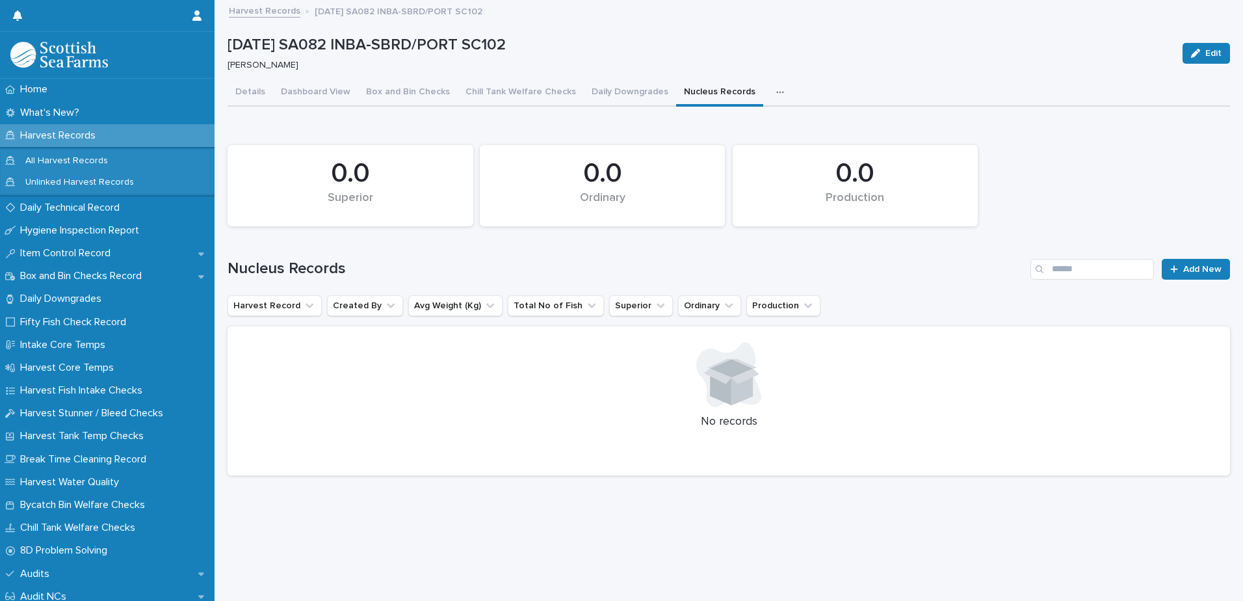
scroll to position [10, 0]
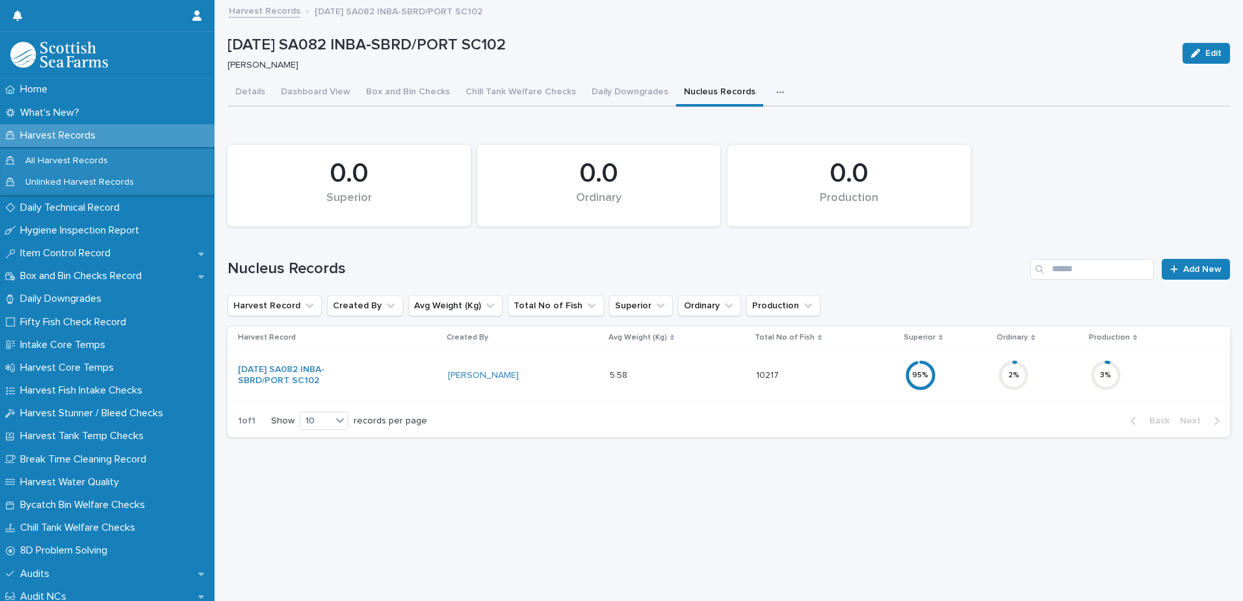
click at [776, 88] on icon "button" at bounding box center [780, 92] width 8 height 9
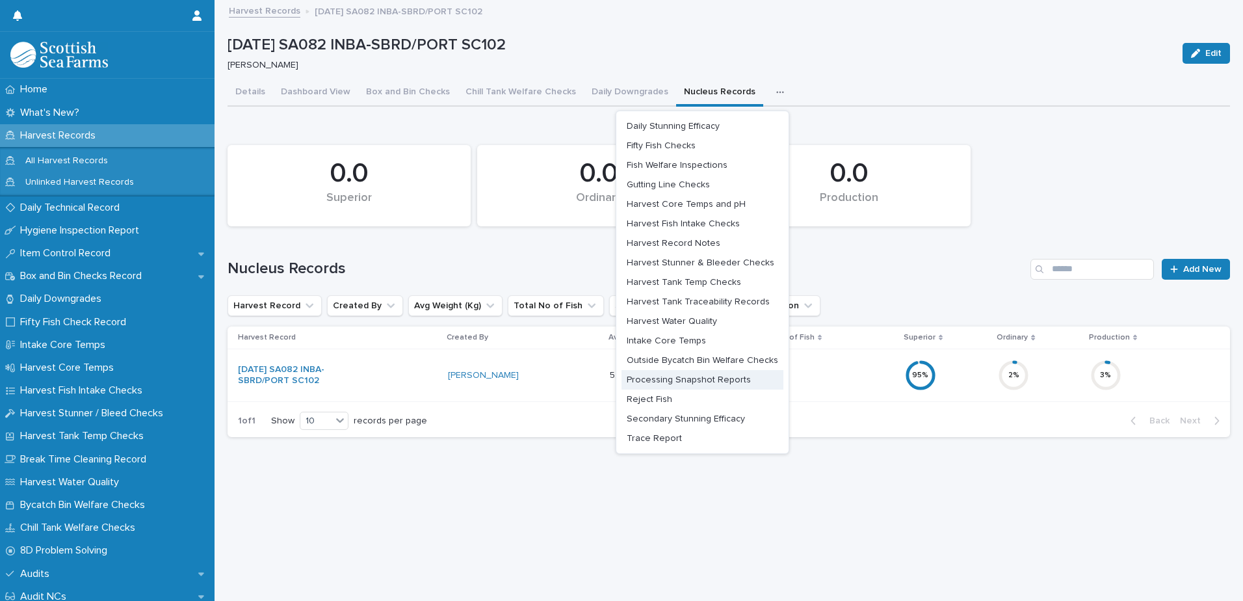
click at [705, 375] on span "Processing Snapshot Reports" at bounding box center [689, 379] width 124 height 9
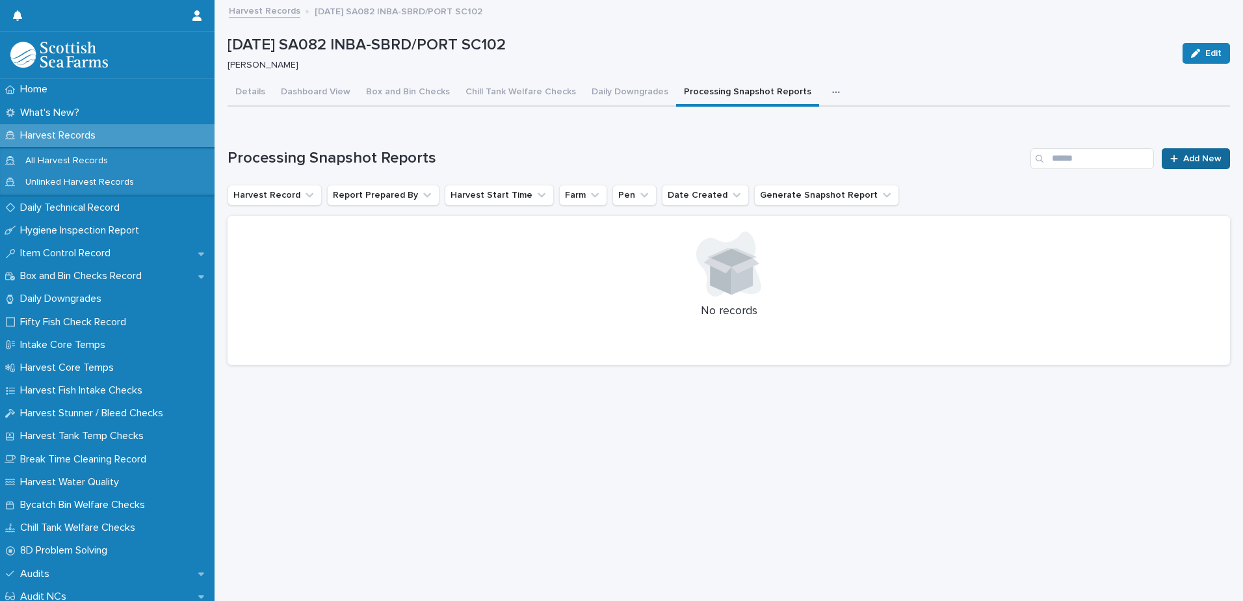
click at [1189, 154] on span "Add New" at bounding box center [1203, 158] width 38 height 9
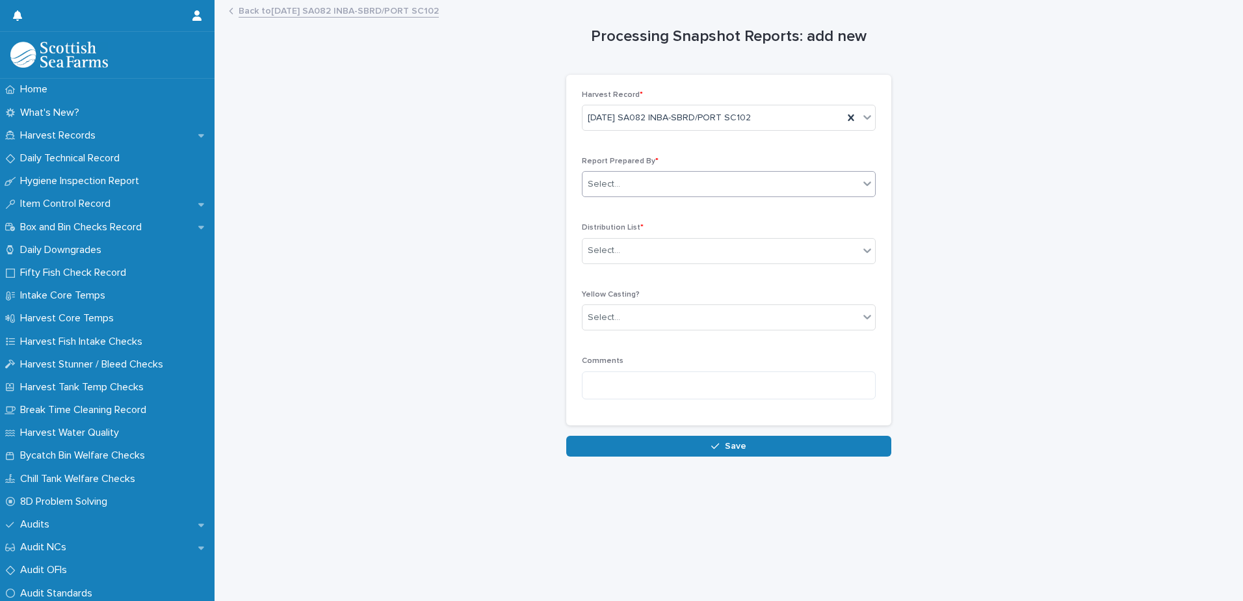
click at [679, 183] on div "Select..." at bounding box center [721, 184] width 276 height 21
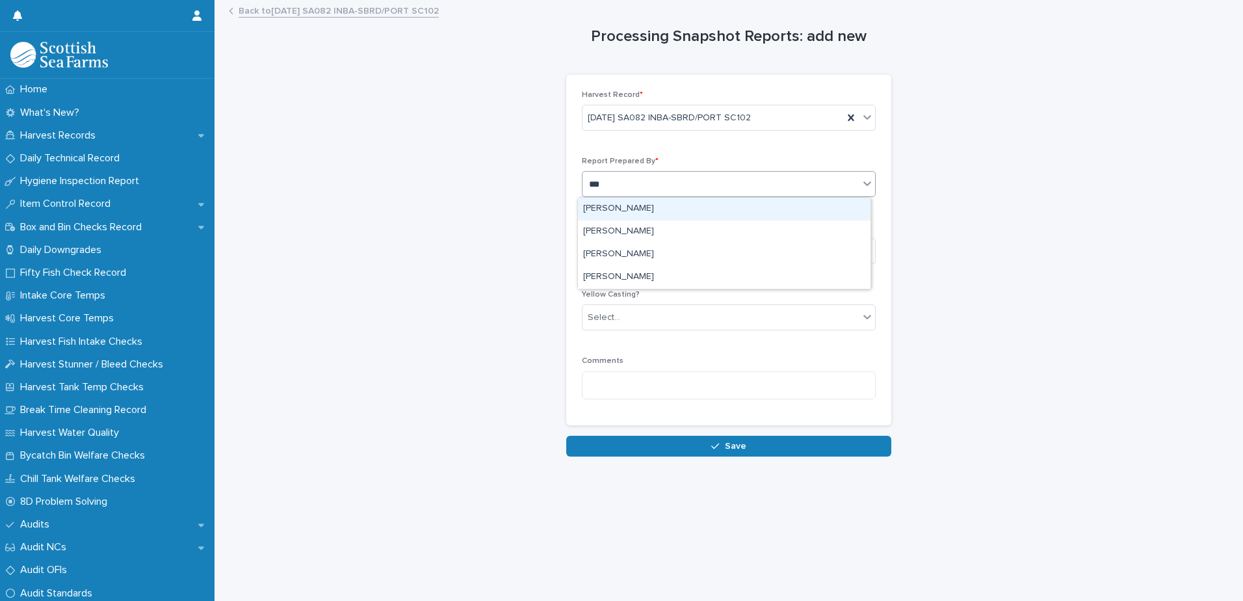
type input "****"
click at [650, 210] on div "[PERSON_NAME]" at bounding box center [724, 209] width 293 height 23
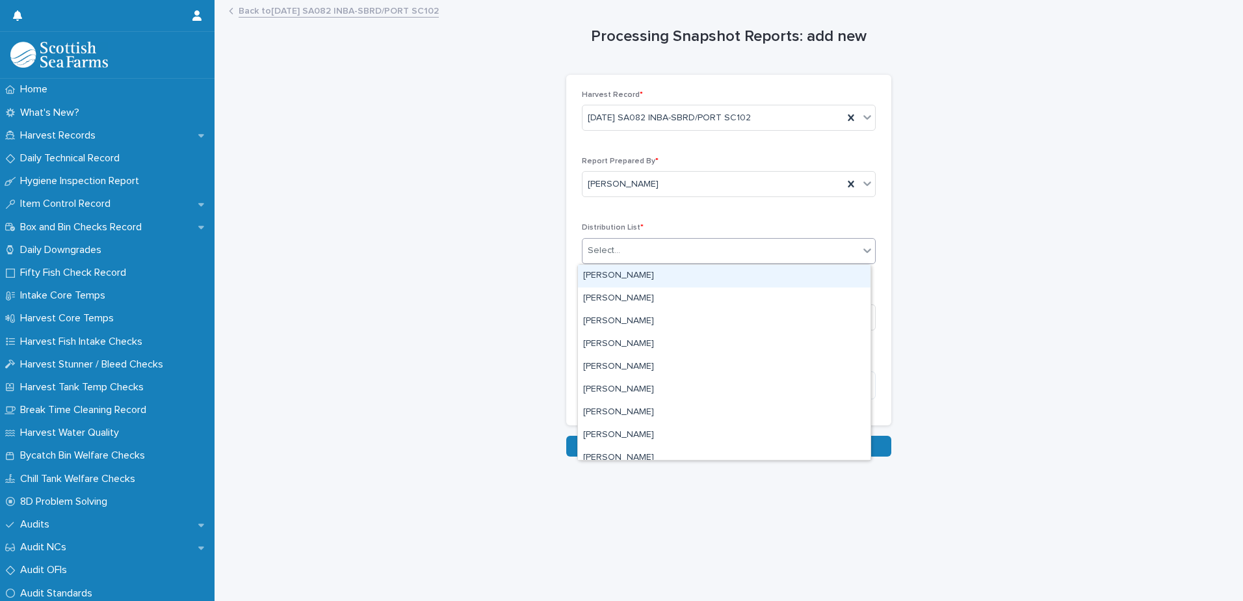
click at [641, 253] on div "Select..." at bounding box center [721, 250] width 276 height 21
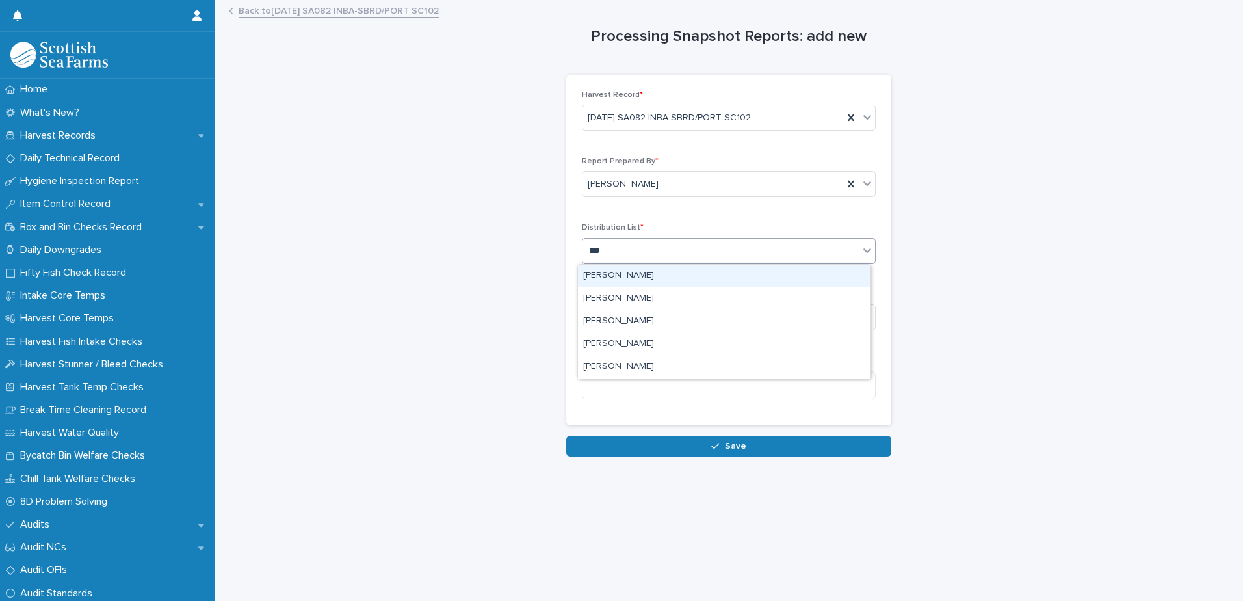
type input "****"
click at [626, 277] on div "[PERSON_NAME]" at bounding box center [724, 276] width 293 height 23
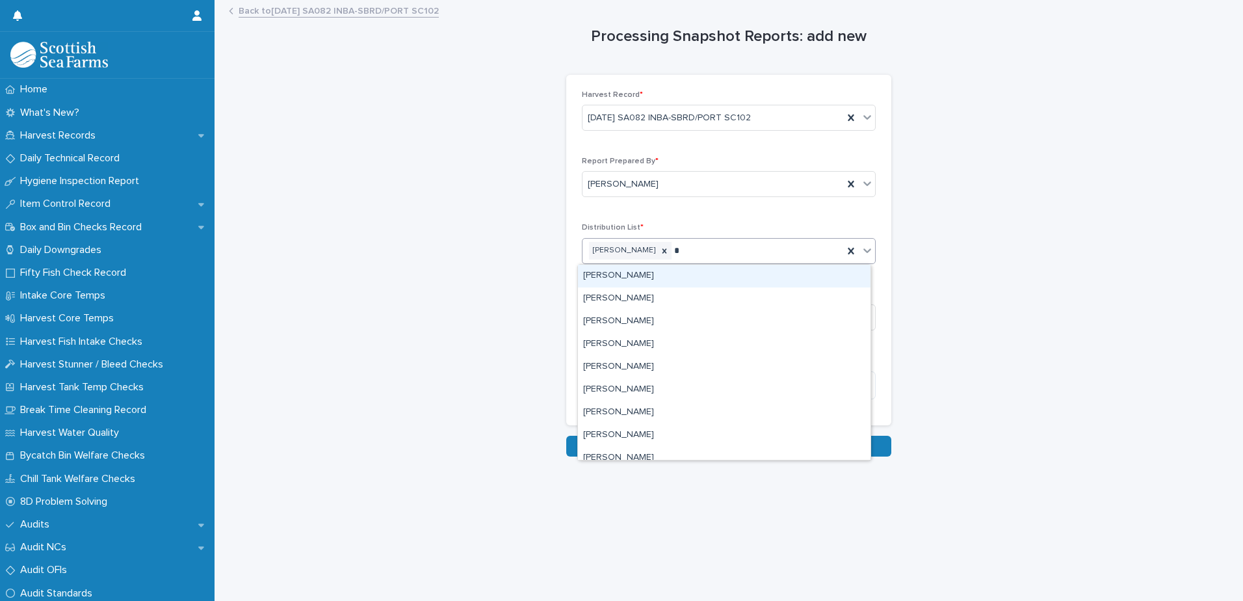
type input "**"
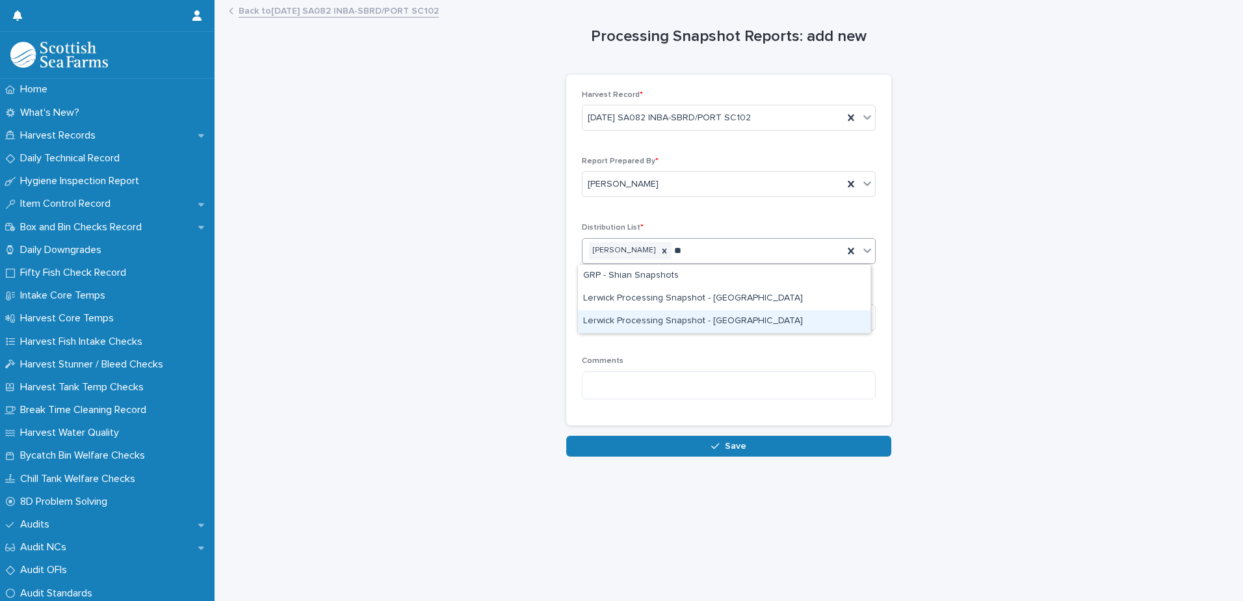
click at [716, 325] on div "Lerwick Processing Snapshot - [GEOGRAPHIC_DATA]" at bounding box center [724, 321] width 293 height 23
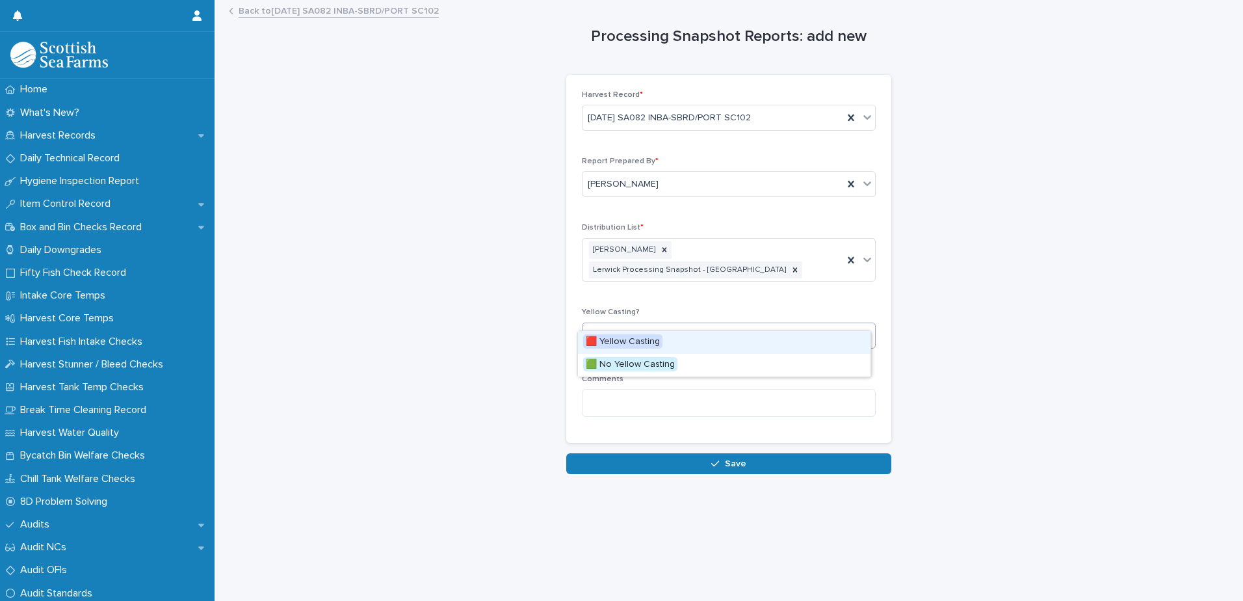
click at [706, 325] on div "Select..." at bounding box center [721, 335] width 276 height 21
click at [646, 342] on span "🟥 Yellow Casting" at bounding box center [622, 341] width 79 height 14
click at [667, 389] on textarea at bounding box center [729, 403] width 294 height 28
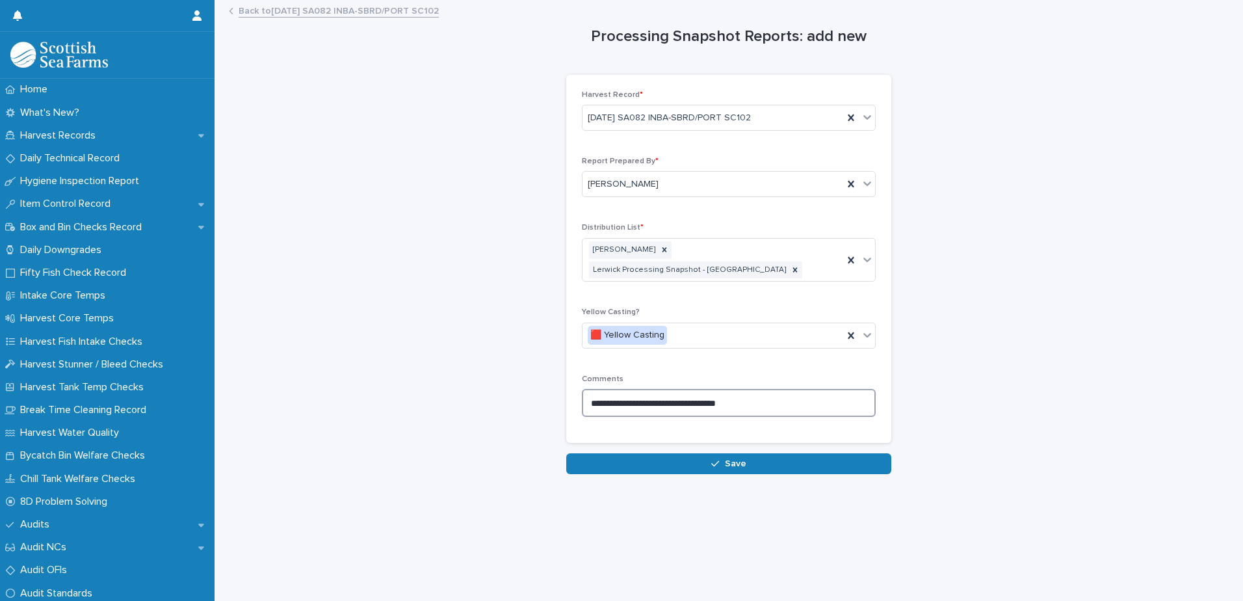
drag, startPoint x: 648, startPoint y: 385, endPoint x: 733, endPoint y: 389, distance: 85.3
click at [649, 389] on textarea "**********" at bounding box center [729, 403] width 294 height 28
click at [805, 389] on textarea "**********" at bounding box center [729, 403] width 294 height 28
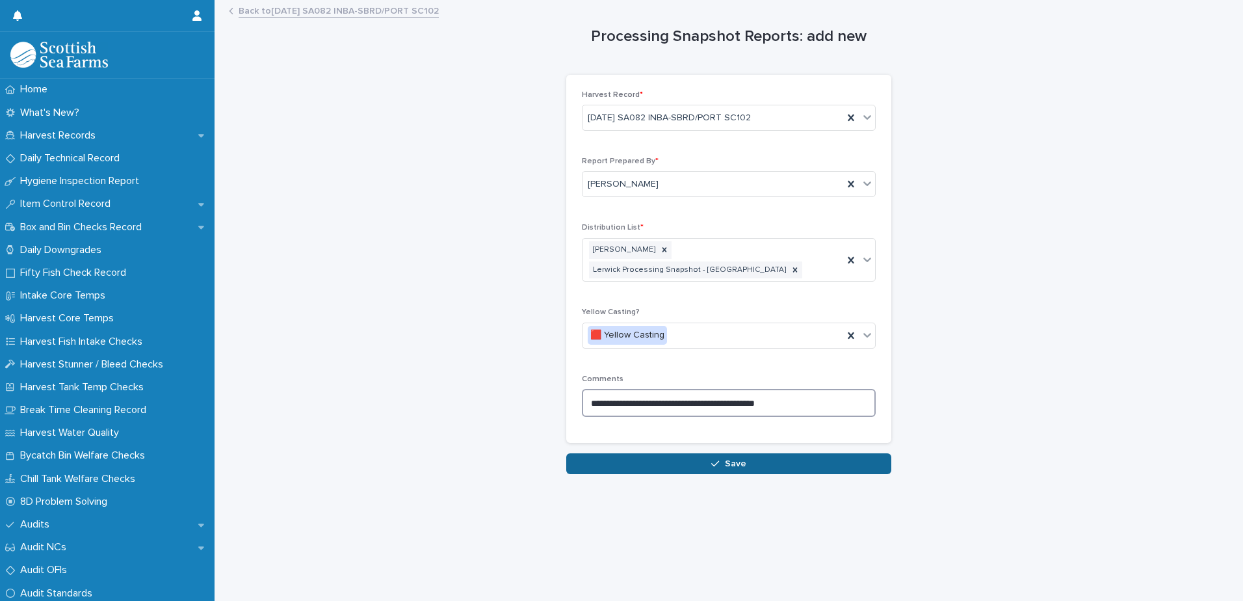
type textarea "**********"
click at [728, 459] on span "Save" at bounding box center [735, 463] width 21 height 9
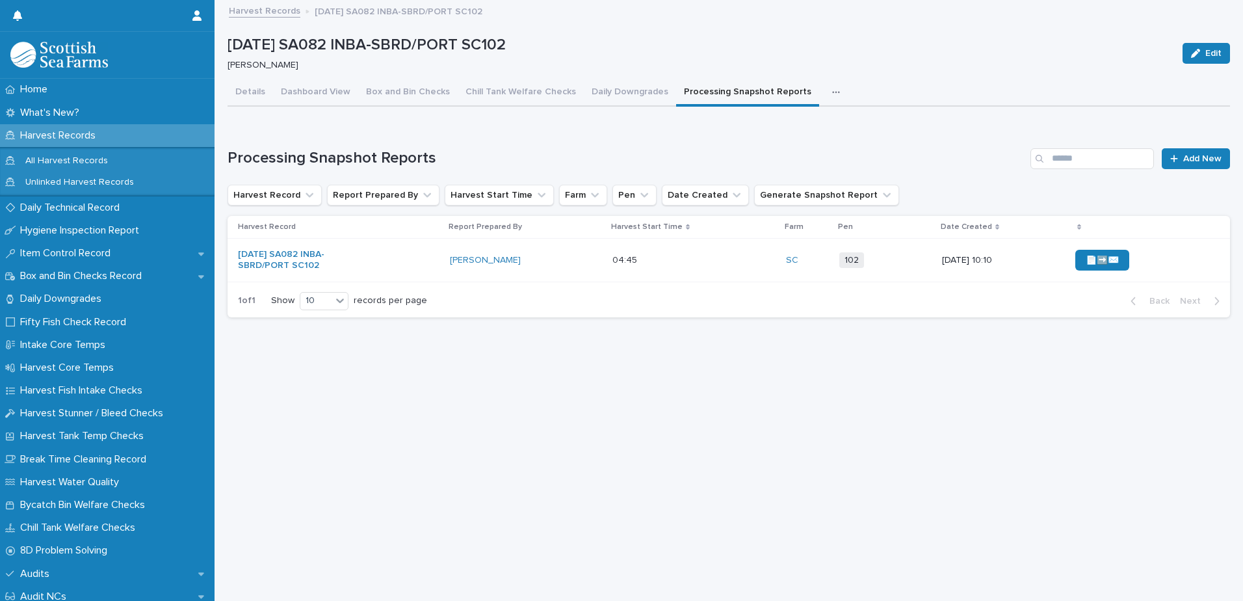
click at [1151, 264] on div "📄➡️✉️" at bounding box center [1143, 260] width 134 height 31
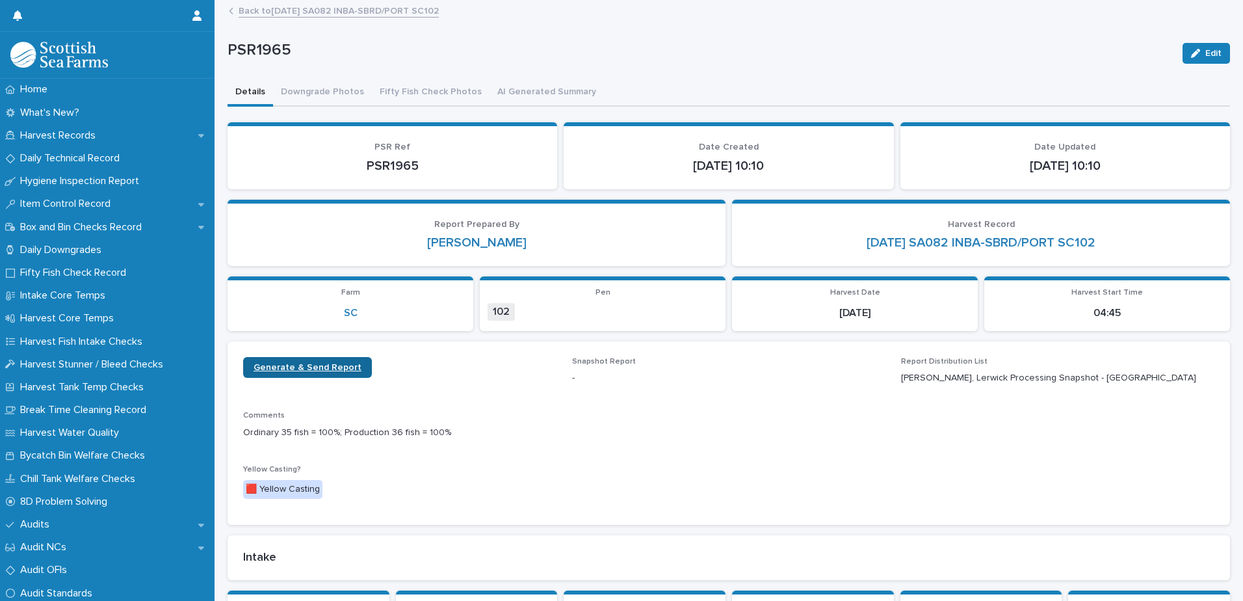
click at [302, 367] on span "Generate & Send Report" at bounding box center [308, 367] width 108 height 9
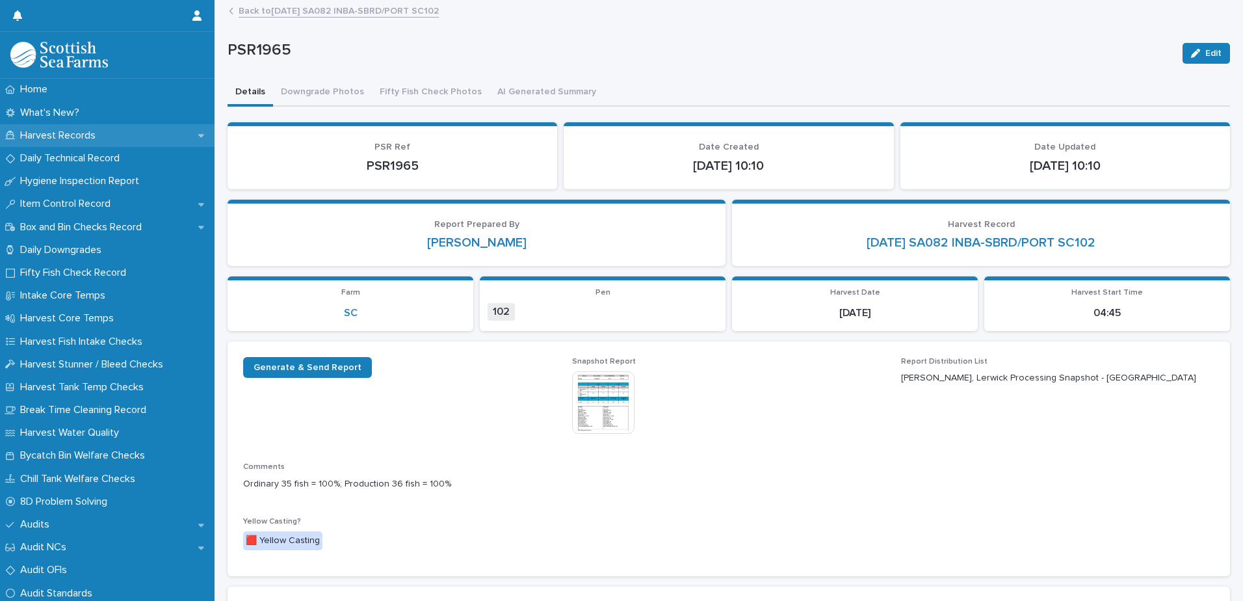
click at [72, 139] on p "Harvest Records" at bounding box center [60, 135] width 91 height 12
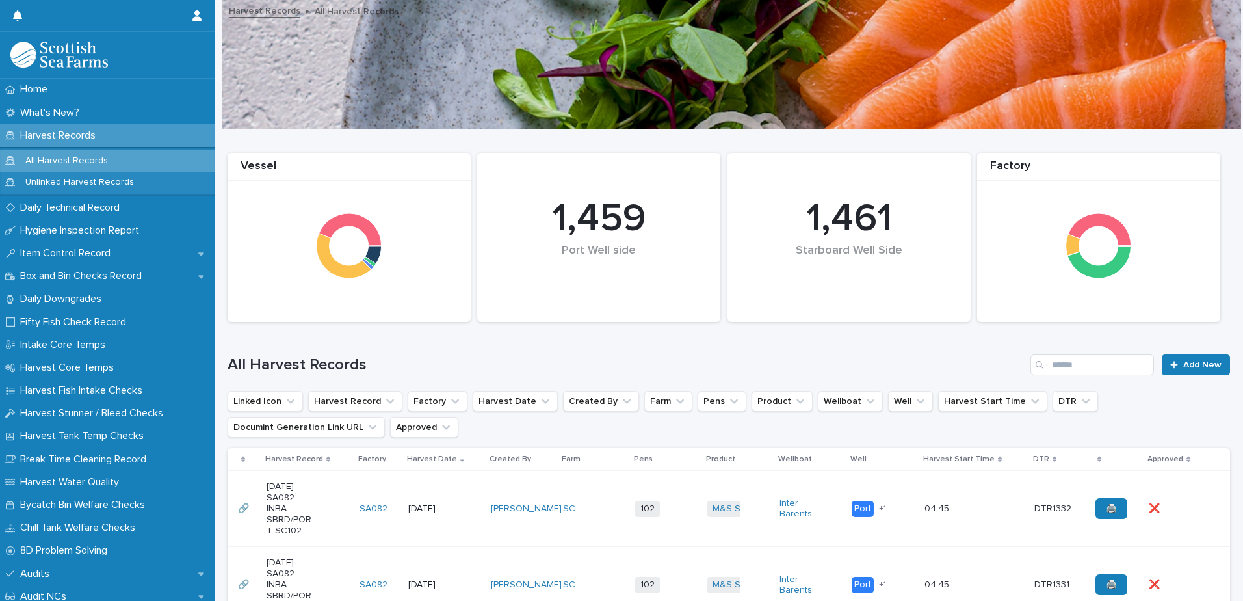
click at [554, 481] on td "[PERSON_NAME]" at bounding box center [522, 509] width 72 height 76
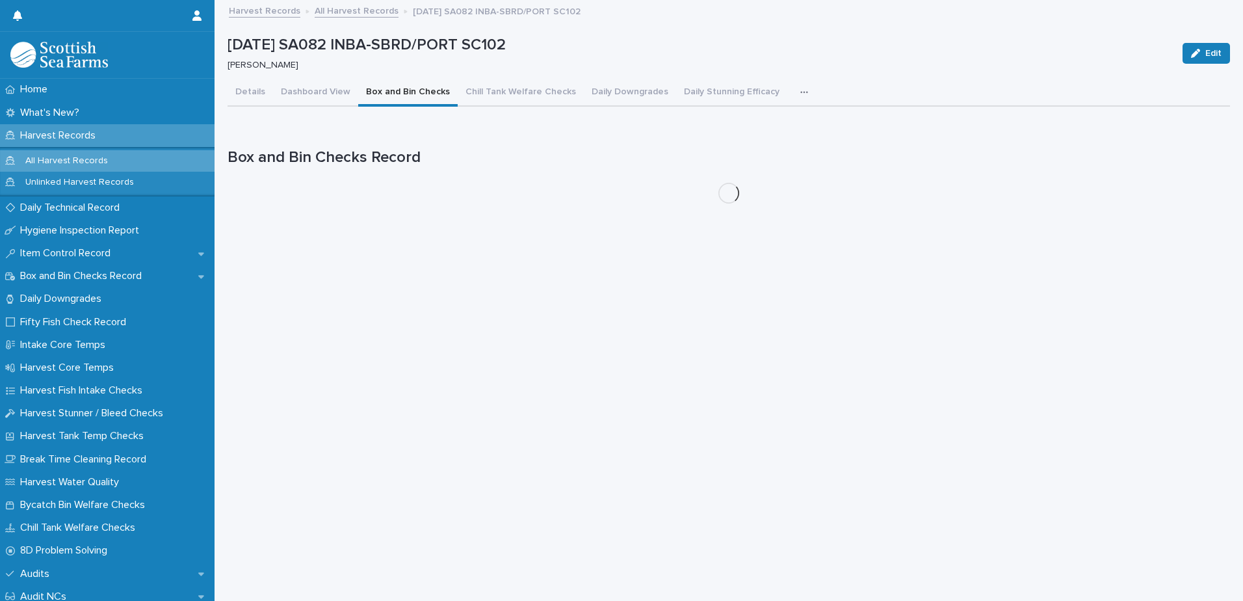
click at [388, 92] on button "Box and Bin Checks" at bounding box center [407, 92] width 99 height 27
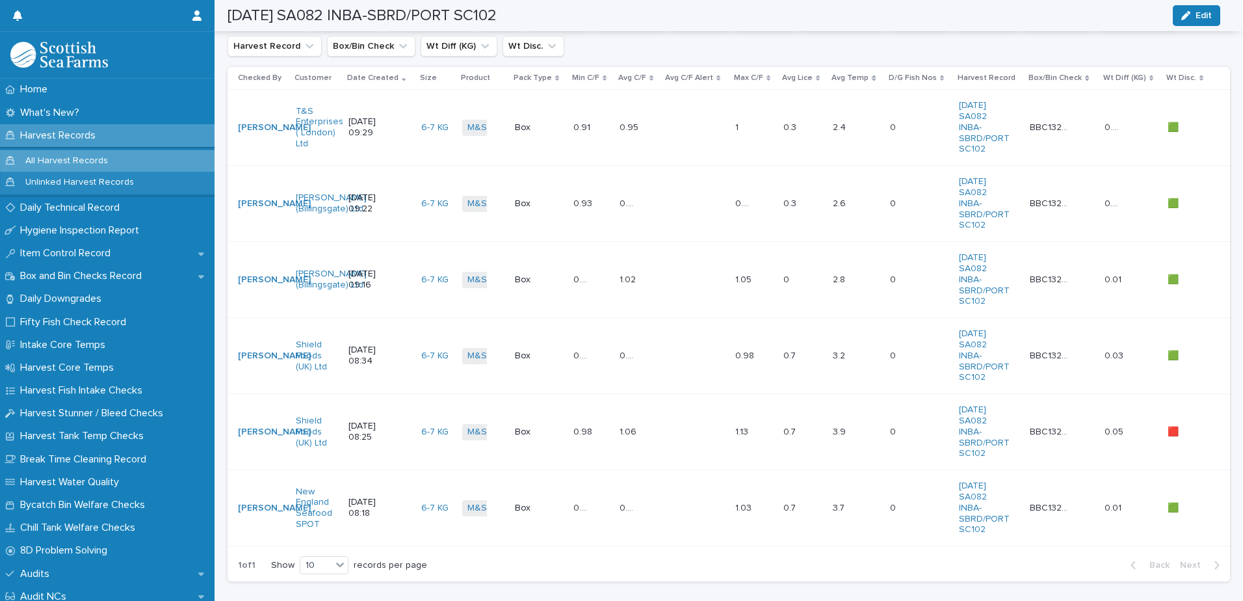
scroll to position [195, 0]
